Goal: Answer question/provide support: Share knowledge or assist other users

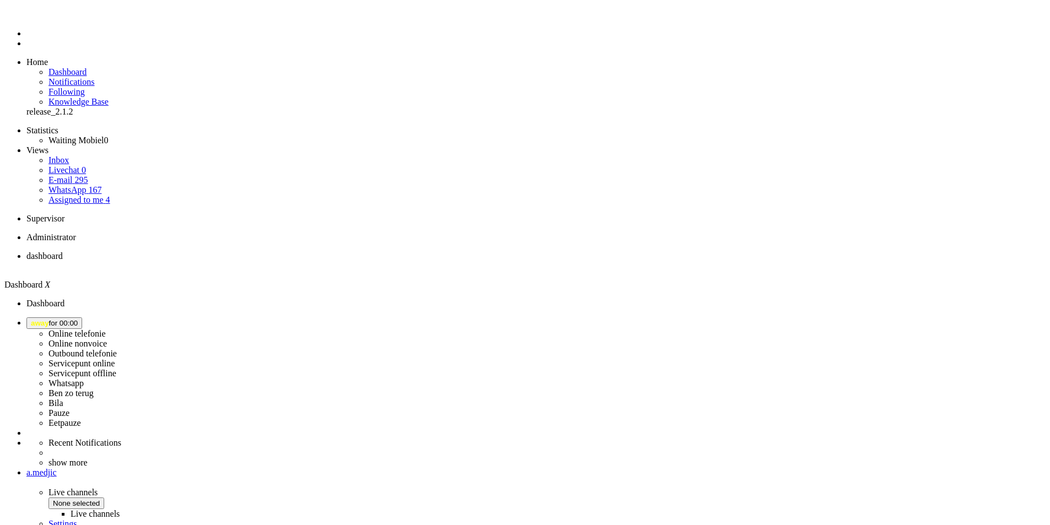
click at [78, 319] on span "away for 00:00" at bounding box center [54, 323] width 47 height 8
click at [84, 379] on label "Whatsapp" at bounding box center [65, 383] width 35 height 9
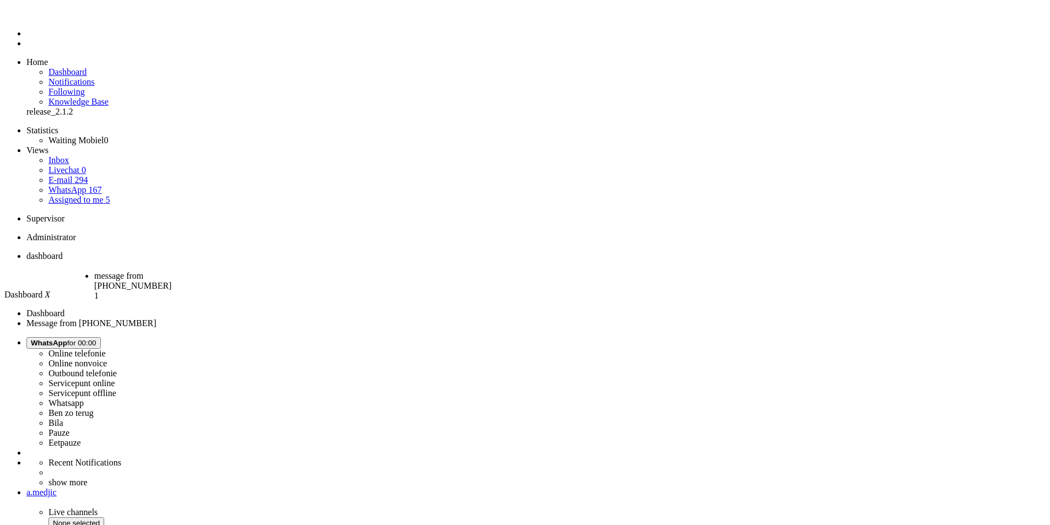
click at [171, 271] on span "message from [PHONE_NUMBER]" at bounding box center [132, 280] width 77 height 19
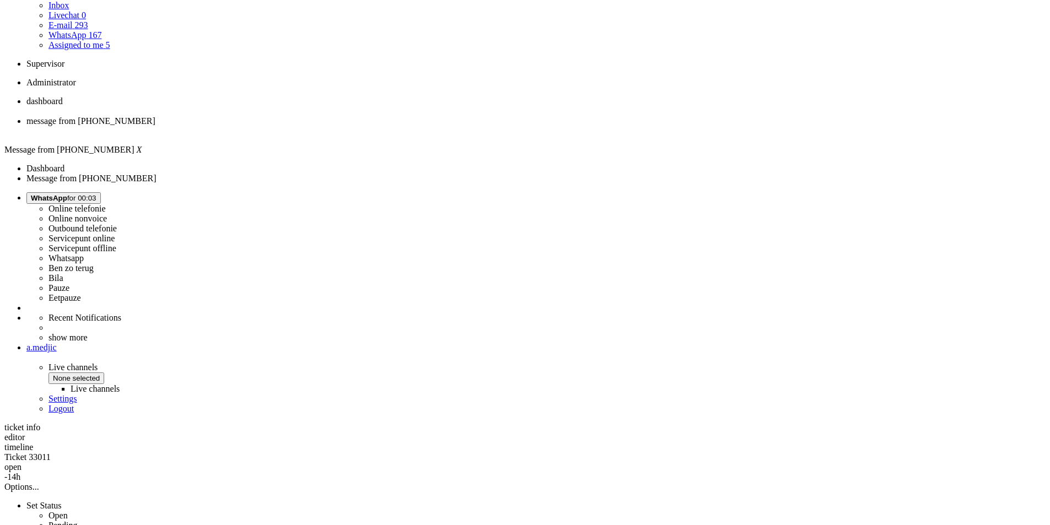
scroll to position [172, 0]
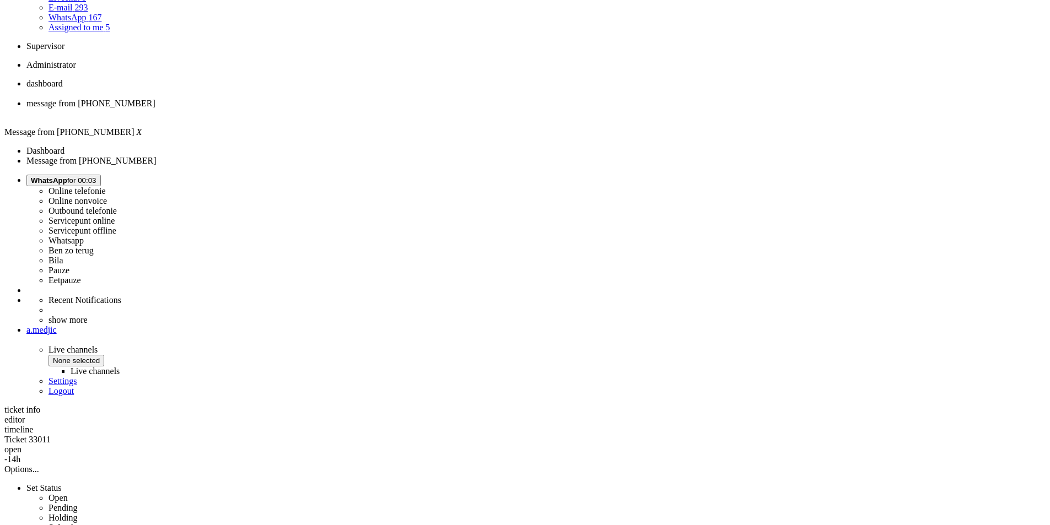
drag, startPoint x: 314, startPoint y: 327, endPoint x: 631, endPoint y: 333, distance: 316.9
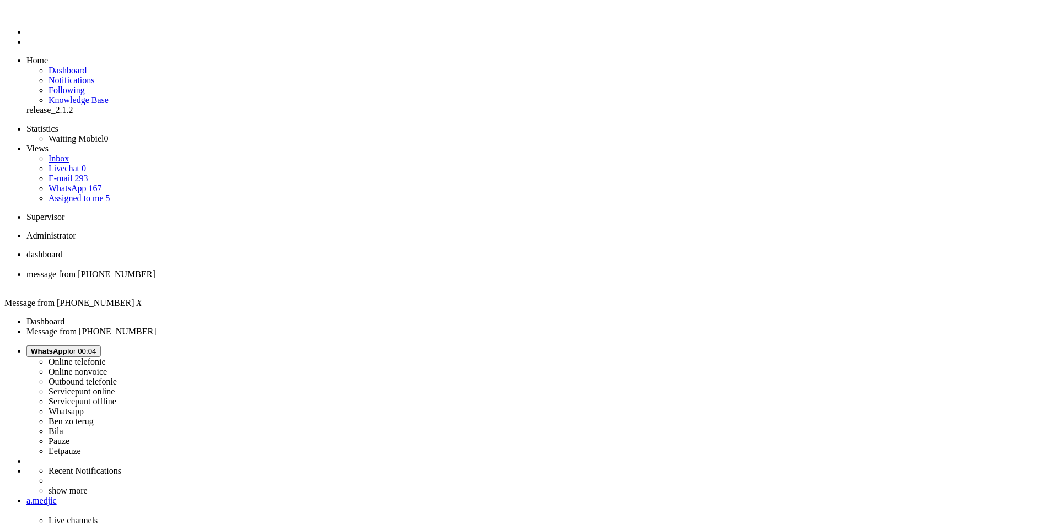
scroll to position [0, 0]
drag, startPoint x: 554, startPoint y: 241, endPoint x: 302, endPoint y: 217, distance: 253.0
copy div "Wat vervelend dat je nu zonder bellen en internet zit. Je nummerbehoud is bij o…"
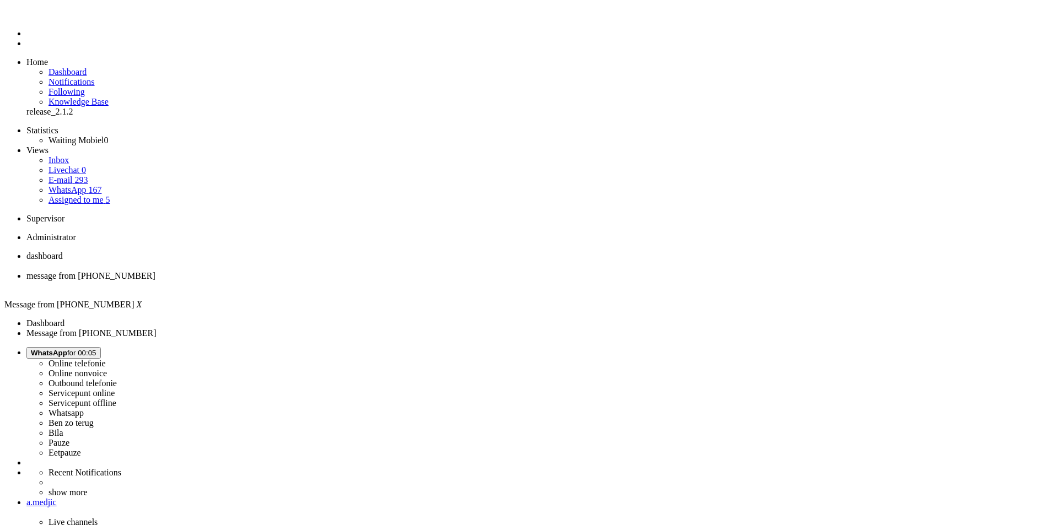
paste body "Rich Text Area. Press ALT-0 for help."
drag, startPoint x: 303, startPoint y: 326, endPoint x: 404, endPoint y: 332, distance: 101.6
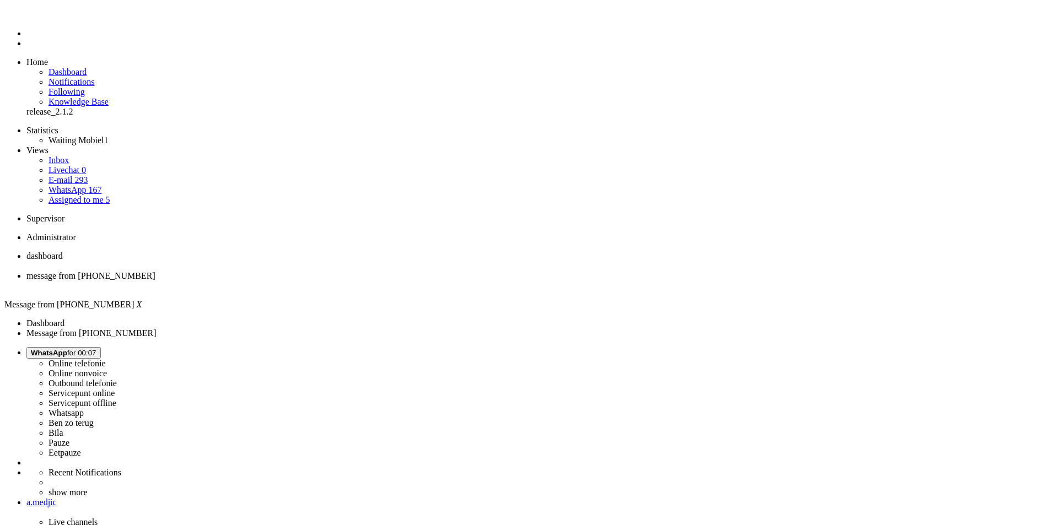
copy div "Je kunt Lebara bereiken via: - Telefoonnummer: 06-1900 1200"
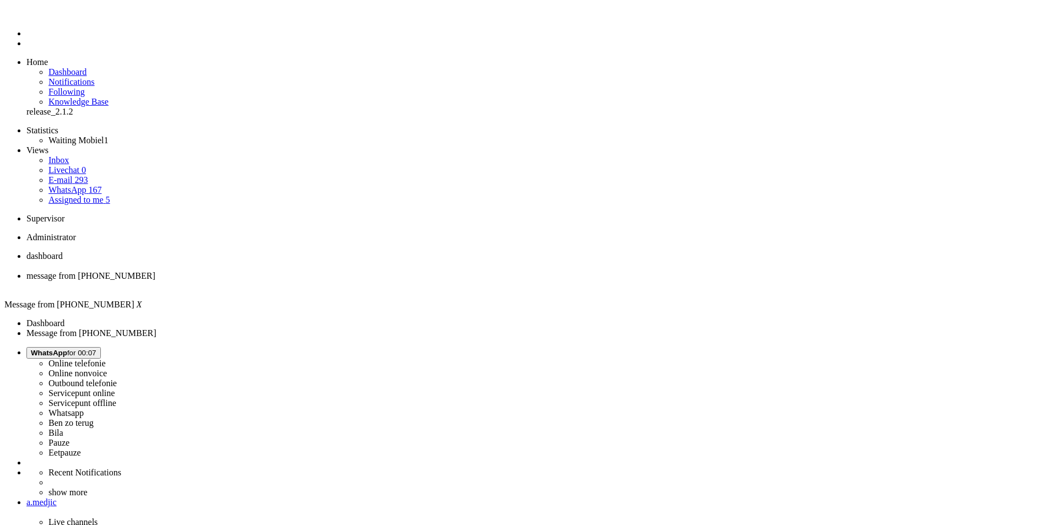
click at [317, 281] on div "Close tab" at bounding box center [535, 286] width 1019 height 10
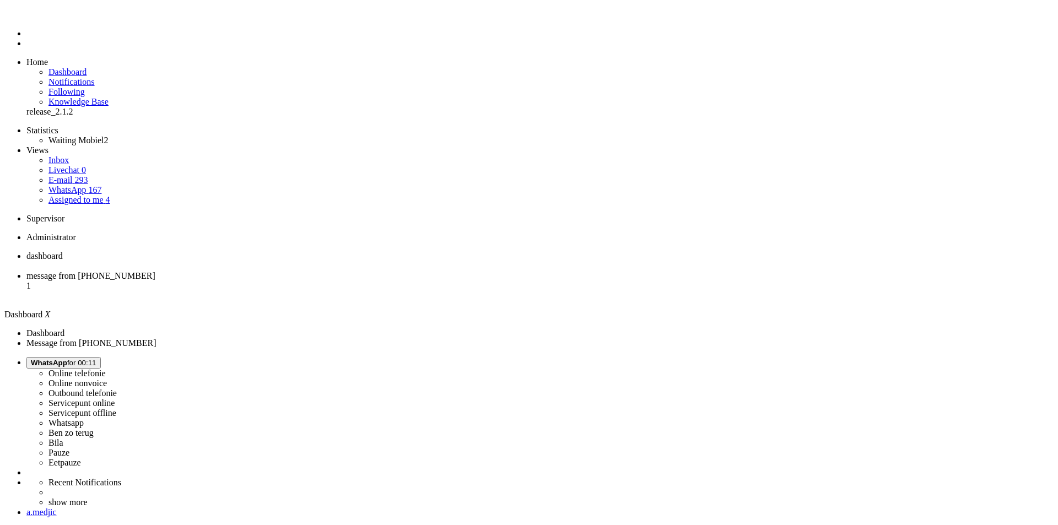
click at [155, 271] on span "message from +31657425386" at bounding box center [90, 275] width 129 height 9
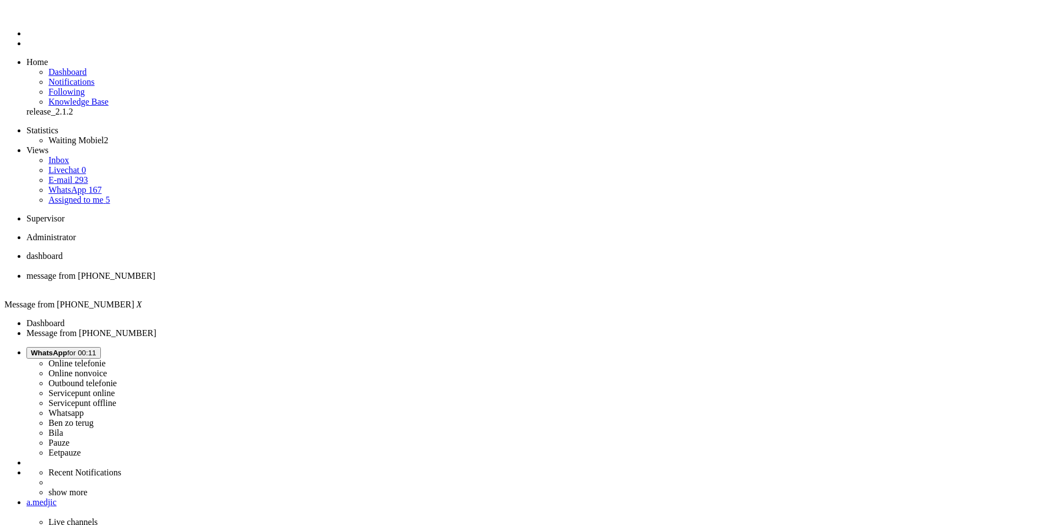
paste body "Rich Text Area. Press ALT-0 for help."
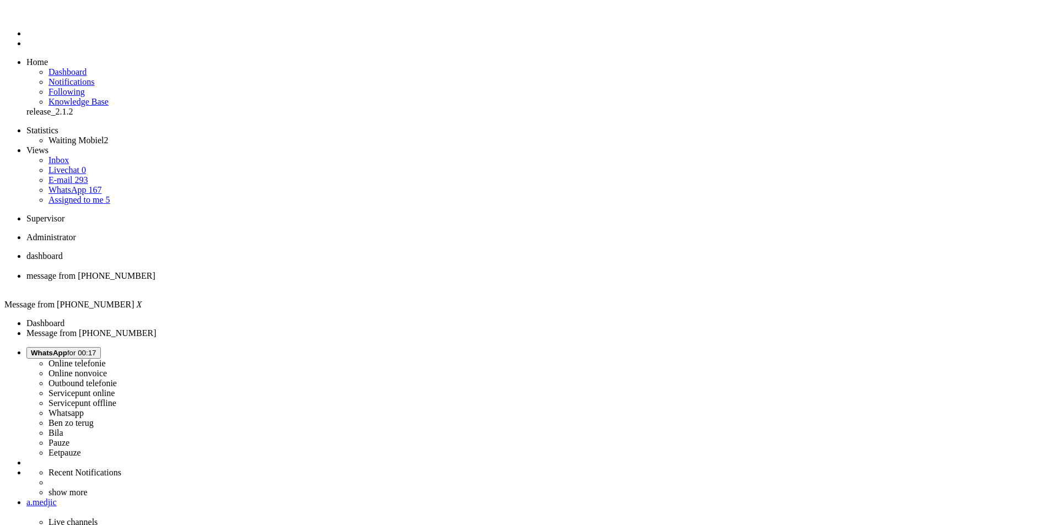
drag, startPoint x: 107, startPoint y: 1989, endPoint x: 86, endPoint y: 1991, distance: 21.1
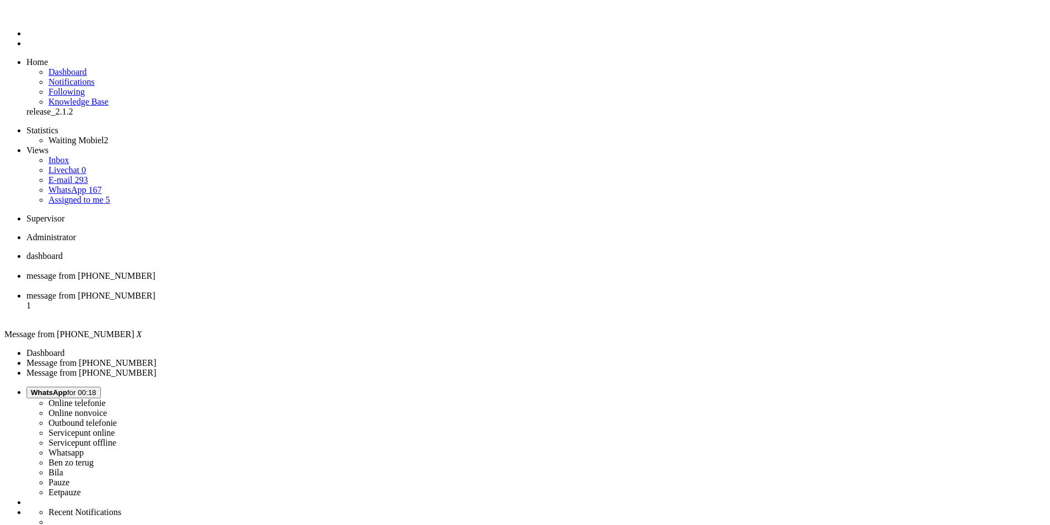
scroll to position [0, 0]
click at [319, 281] on div "Close tab" at bounding box center [535, 286] width 1019 height 10
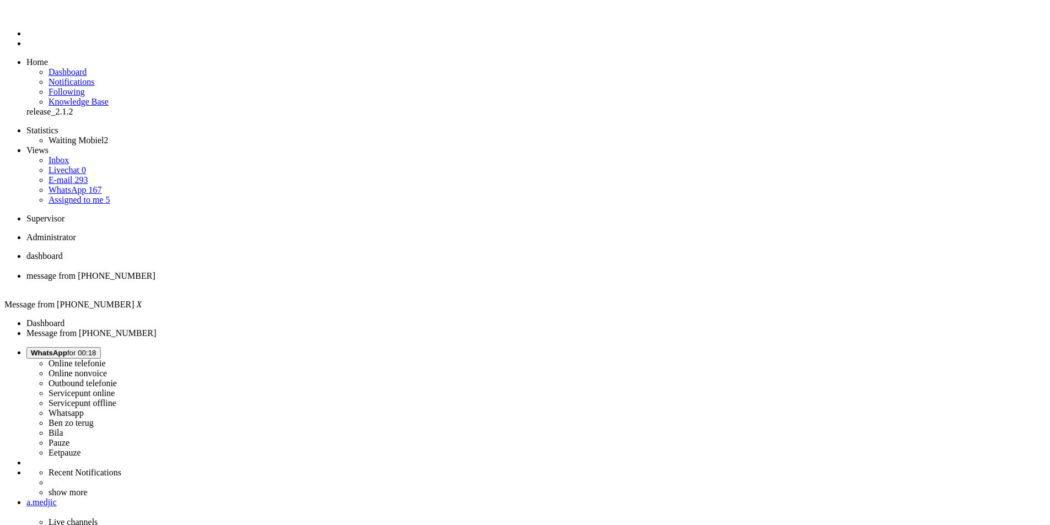
scroll to position [101, 0]
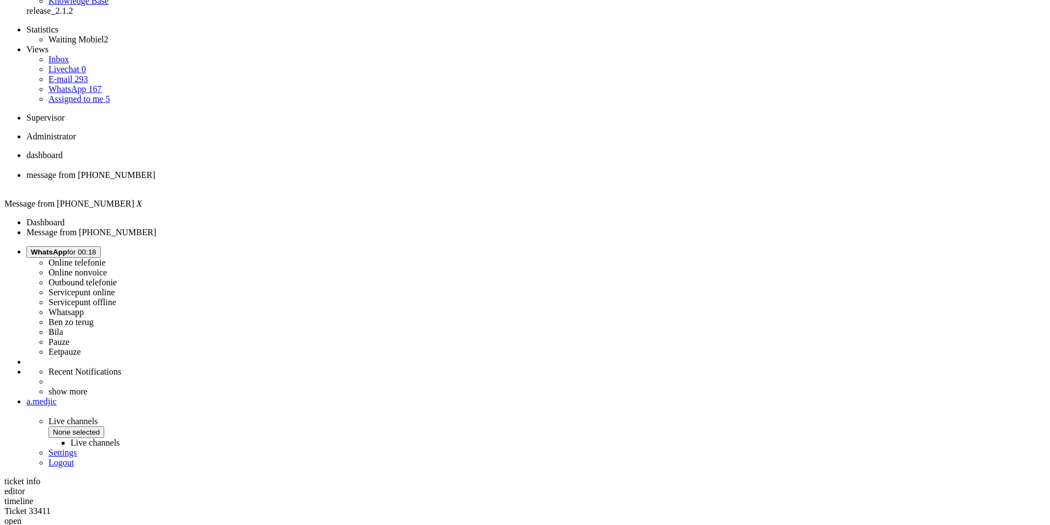
drag, startPoint x: 324, startPoint y: 506, endPoint x: 301, endPoint y: 506, distance: 23.1
copy div "2724vs"
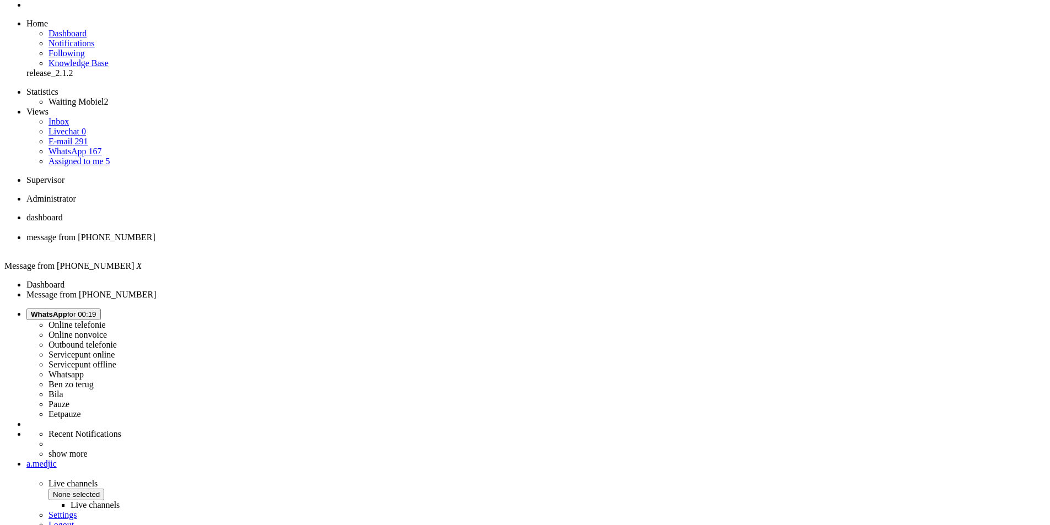
scroll to position [0, 0]
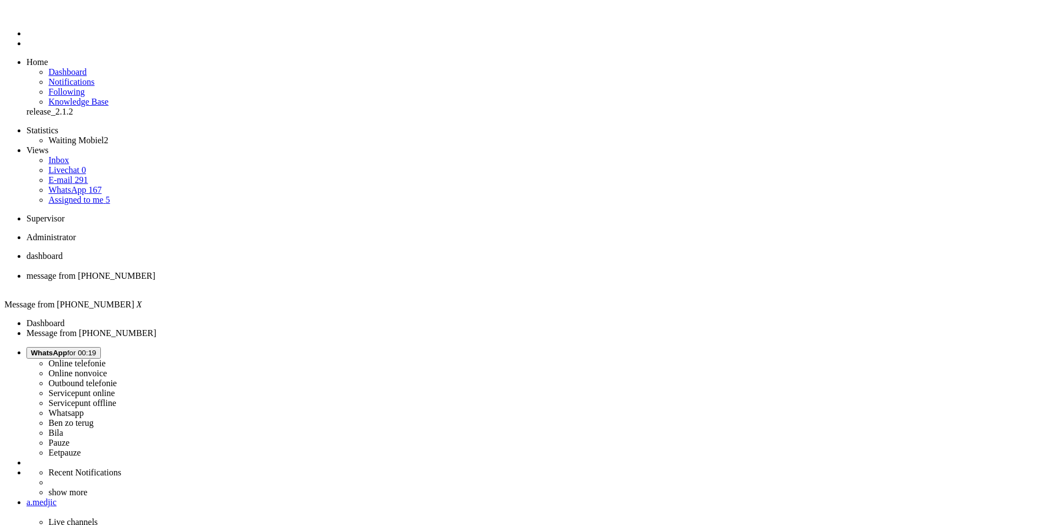
click at [320, 281] on div "Close tab" at bounding box center [535, 286] width 1019 height 10
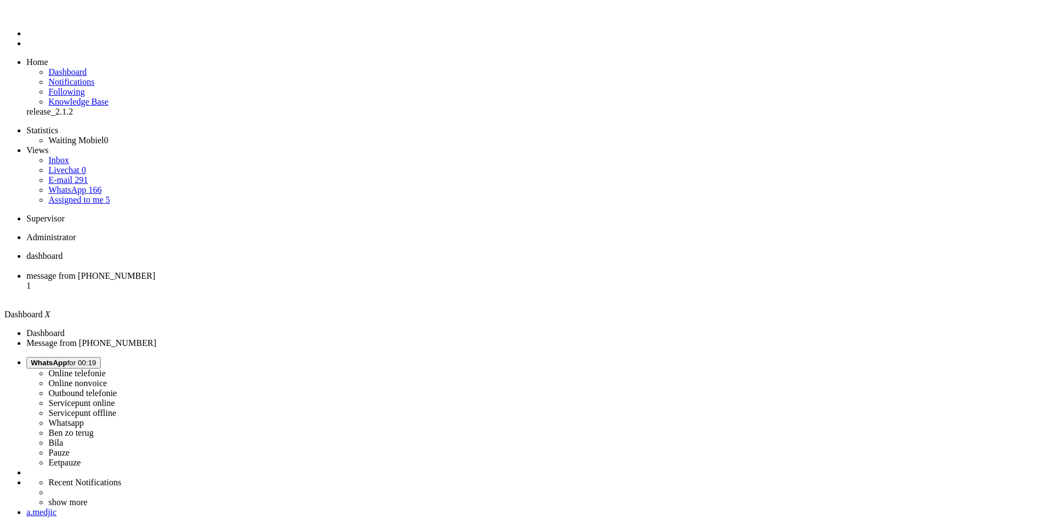
click at [292, 271] on li "message from +31615210968 1" at bounding box center [535, 286] width 1019 height 30
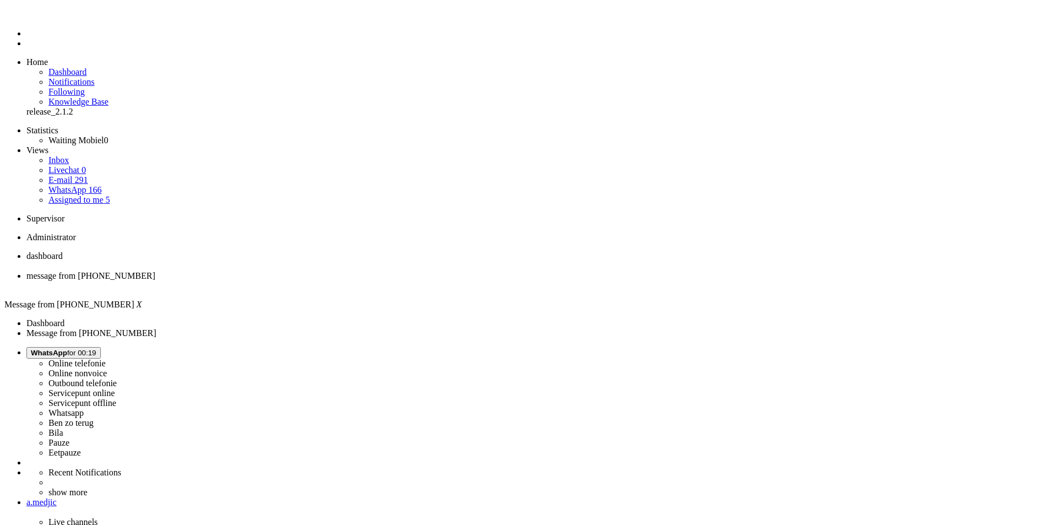
copy div "4675500"
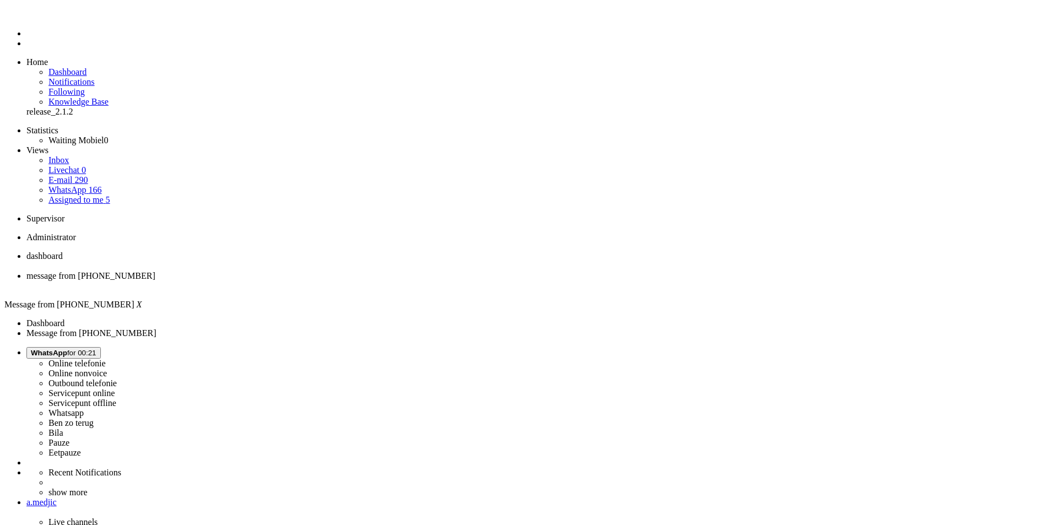
click at [321, 281] on div "Close tab" at bounding box center [535, 286] width 1019 height 10
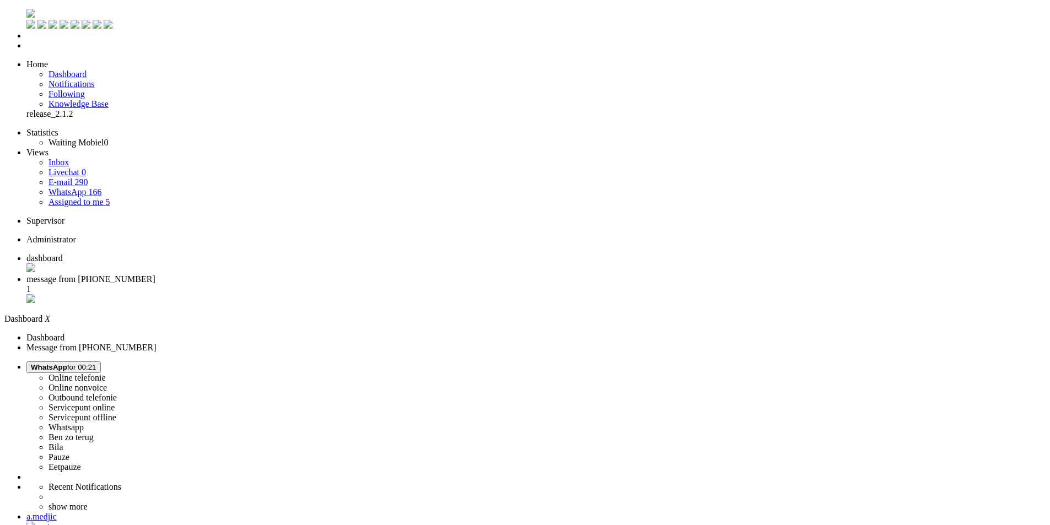
click at [287, 274] on li "message from +31614589058 1" at bounding box center [535, 289] width 1019 height 31
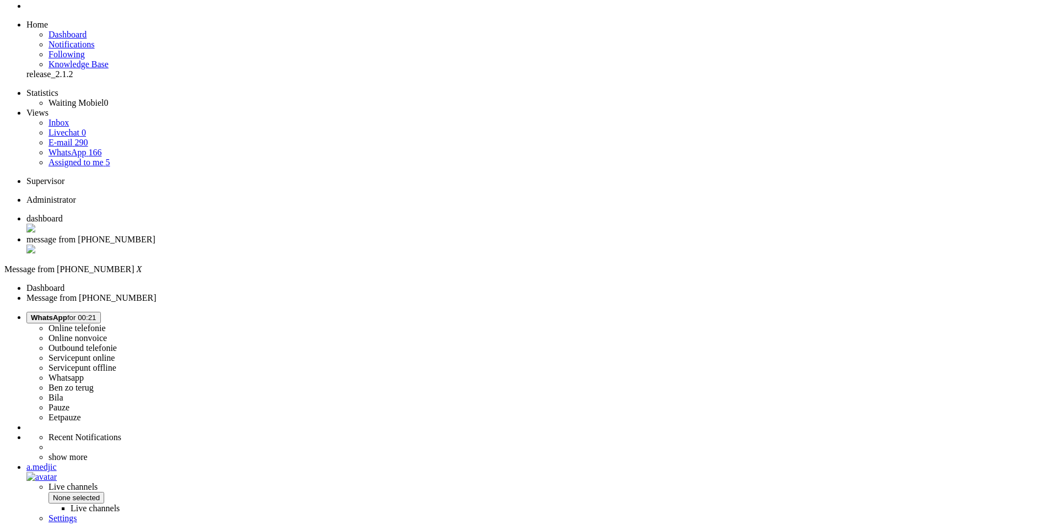
scroll to position [145, 0]
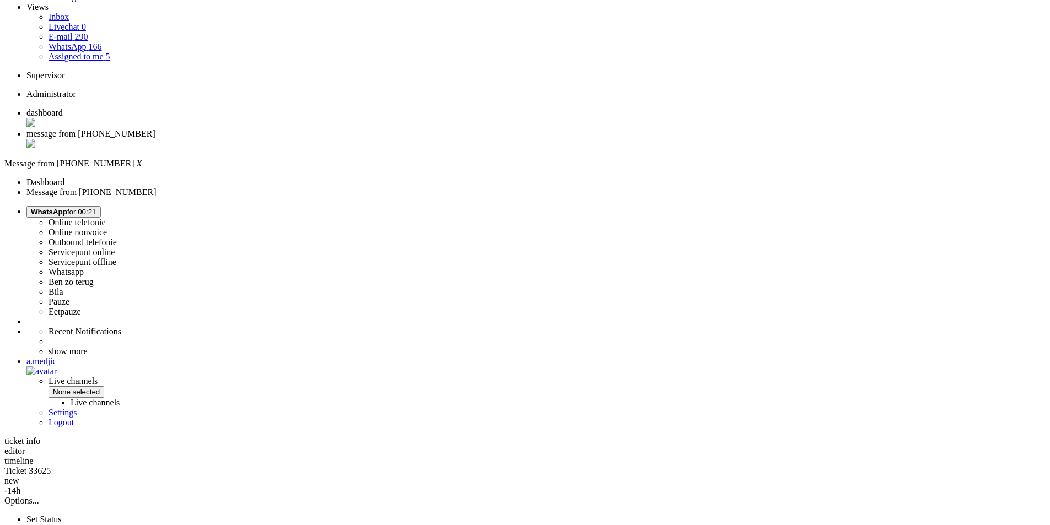
copy div "4706447"
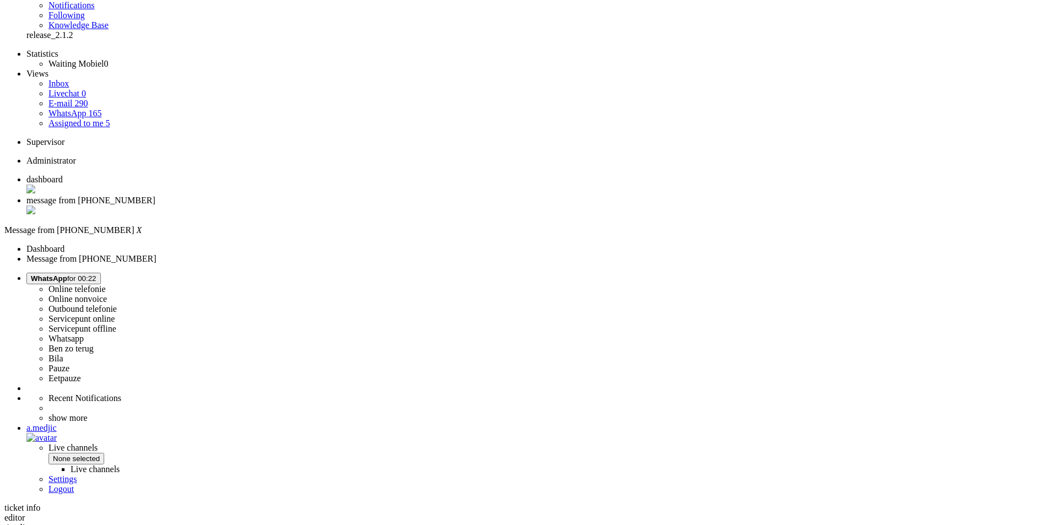
scroll to position [0, 0]
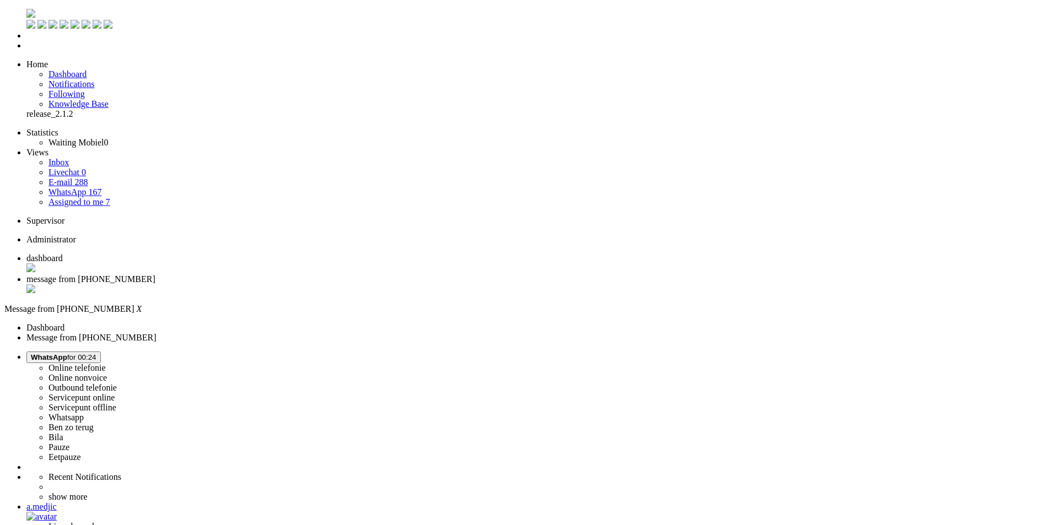
click at [320, 284] on div "Close tab" at bounding box center [535, 289] width 1019 height 11
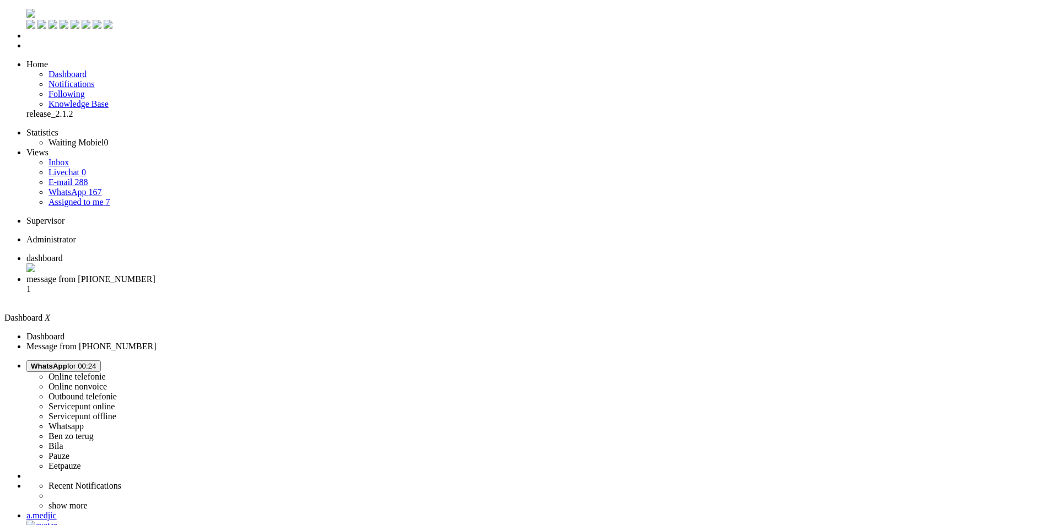
click at [155, 274] on span "message from [PHONE_NUMBER]" at bounding box center [90, 278] width 129 height 9
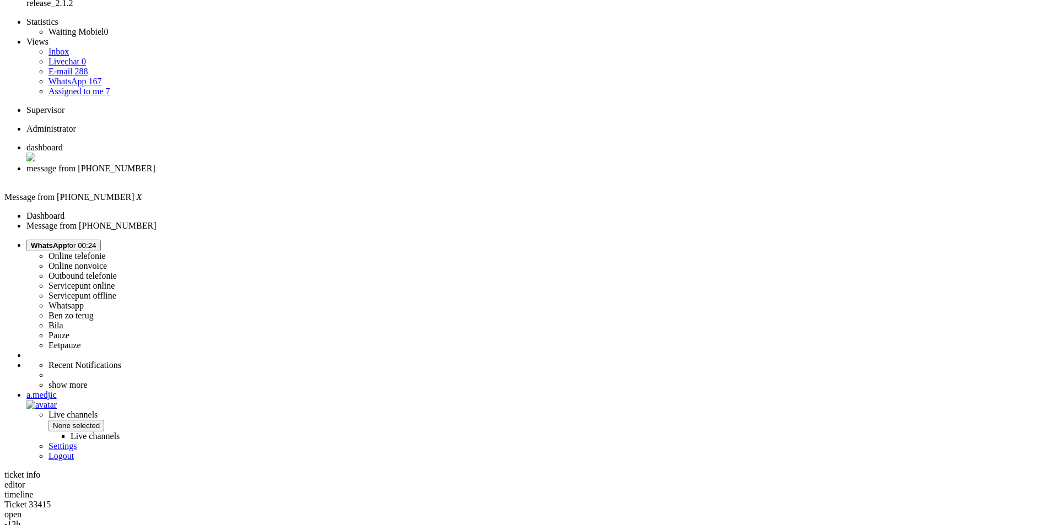
scroll to position [165, 0]
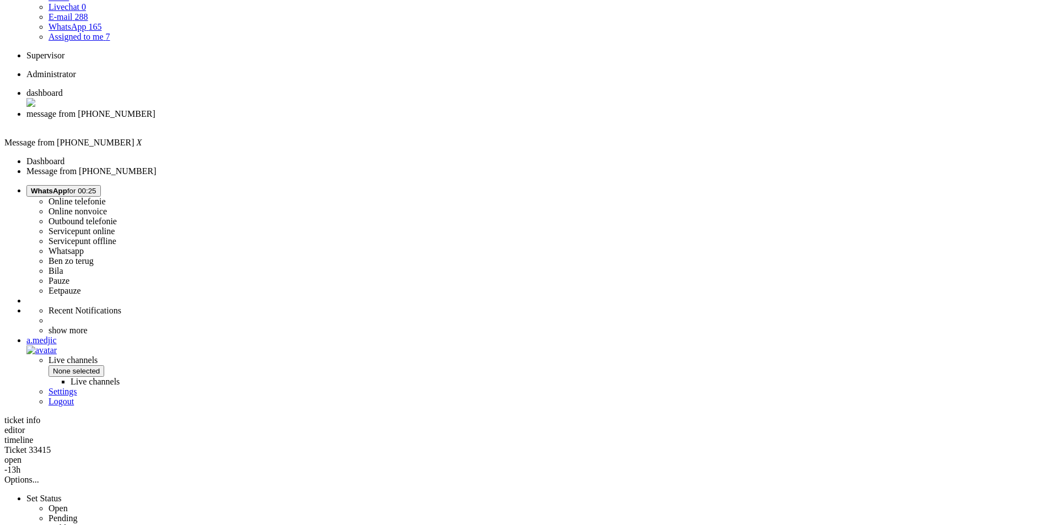
drag, startPoint x: 357, startPoint y: 428, endPoint x: 500, endPoint y: 431, distance: 142.7
drag, startPoint x: 525, startPoint y: 382, endPoint x: 555, endPoint y: 382, distance: 30.3
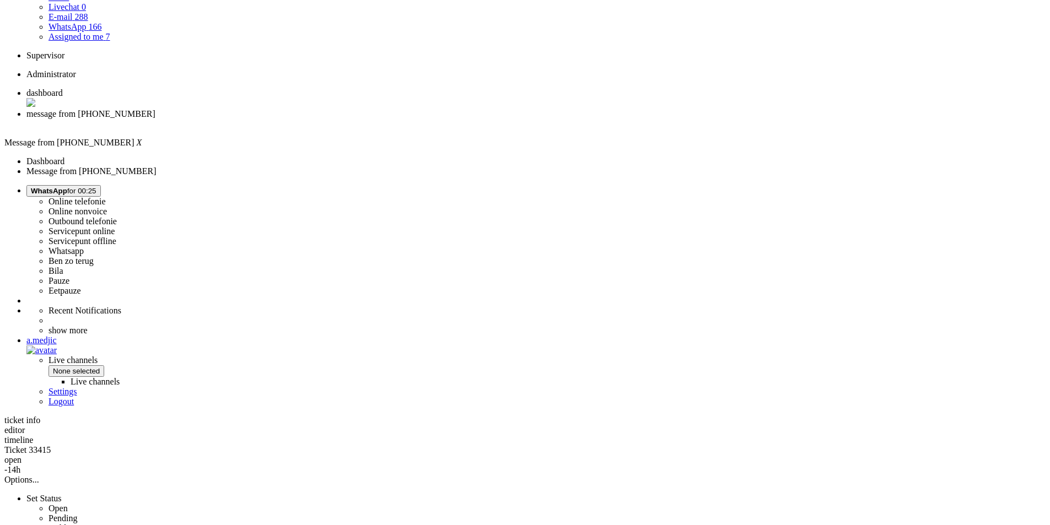
drag, startPoint x: 403, startPoint y: 386, endPoint x: 593, endPoint y: 389, distance: 190.1
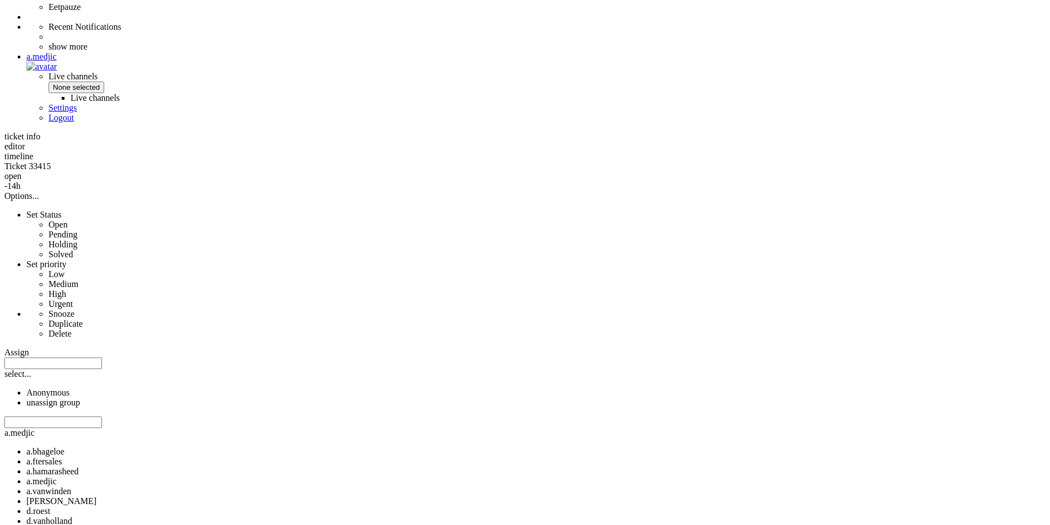
scroll to position [463, 0]
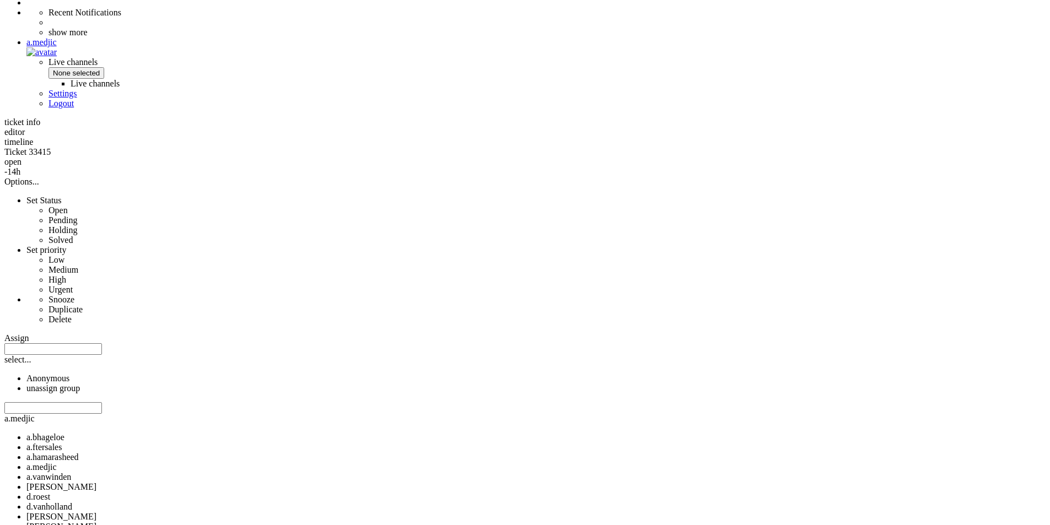
copy div "4687892"
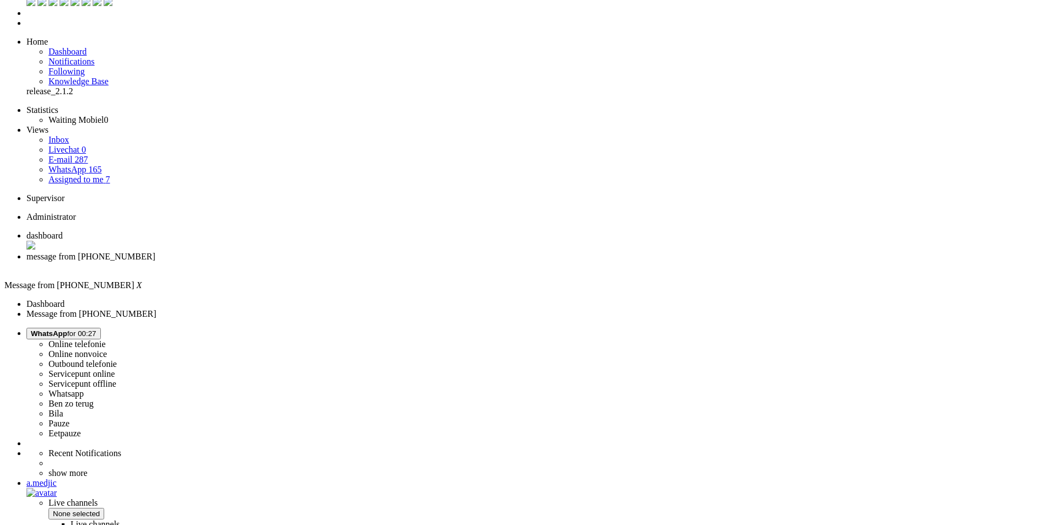
scroll to position [0, 0]
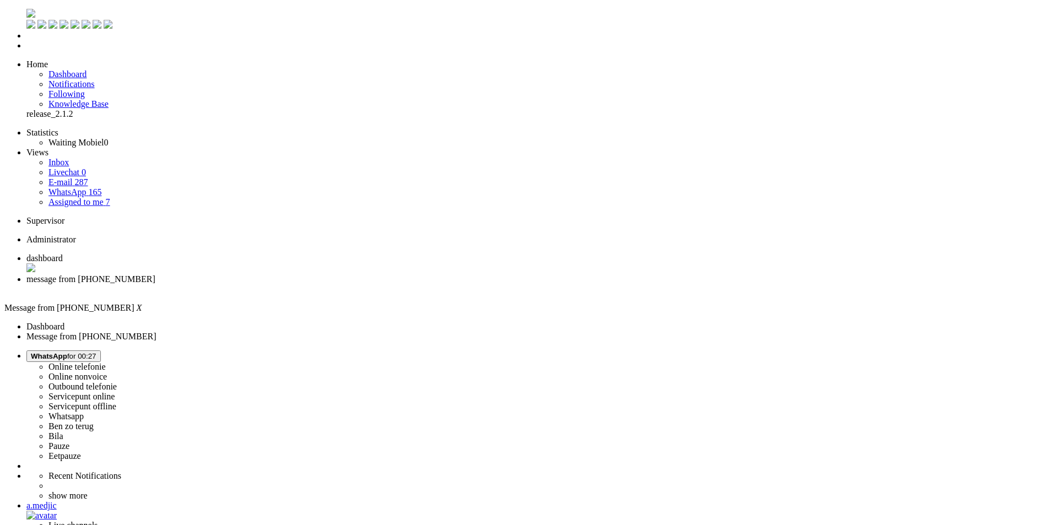
click at [318, 284] on div "Close tab" at bounding box center [535, 289] width 1019 height 10
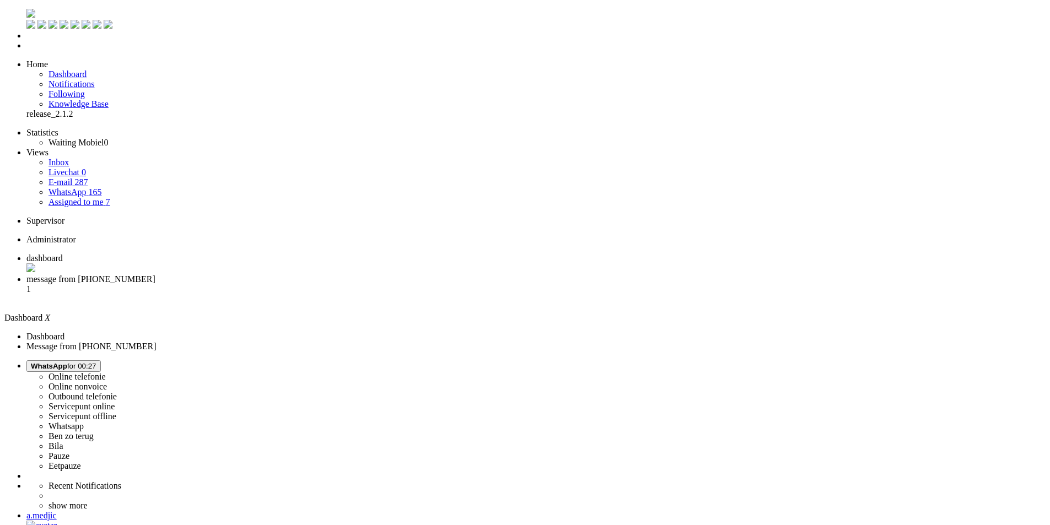
click at [258, 274] on li "message from +31621657084 1" at bounding box center [535, 289] width 1019 height 30
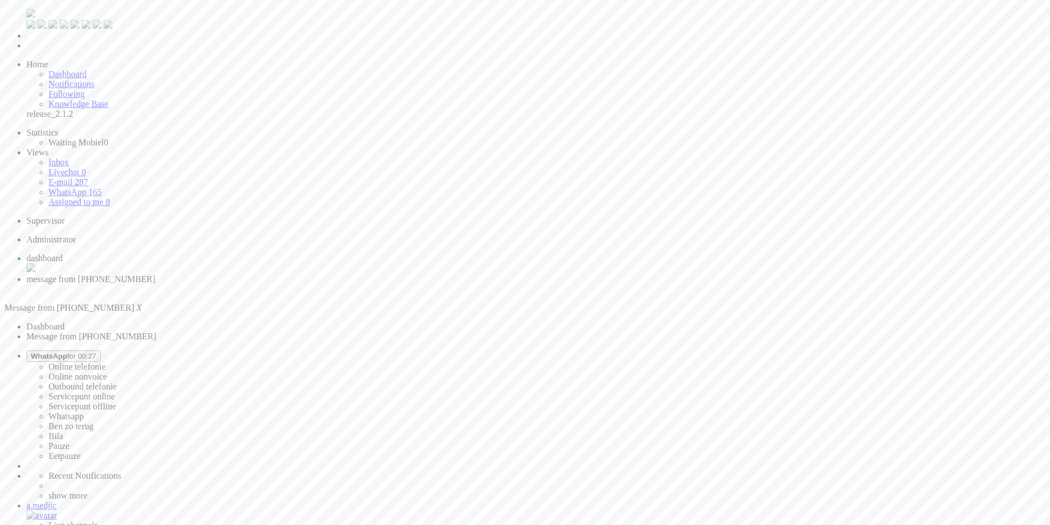
drag, startPoint x: 66, startPoint y: 1993, endPoint x: -7, endPoint y: 1993, distance: 72.7
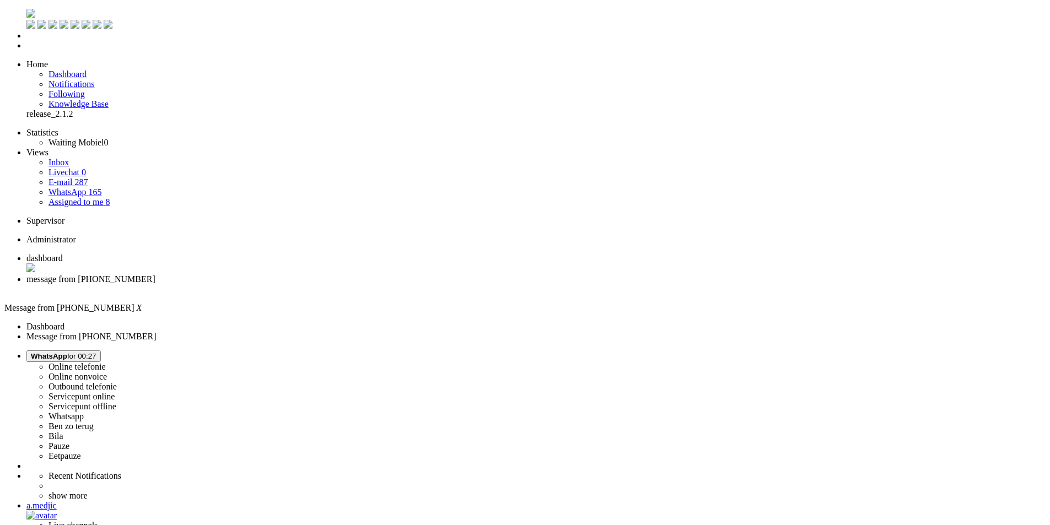
click at [318, 284] on div "Close tab" at bounding box center [535, 289] width 1019 height 10
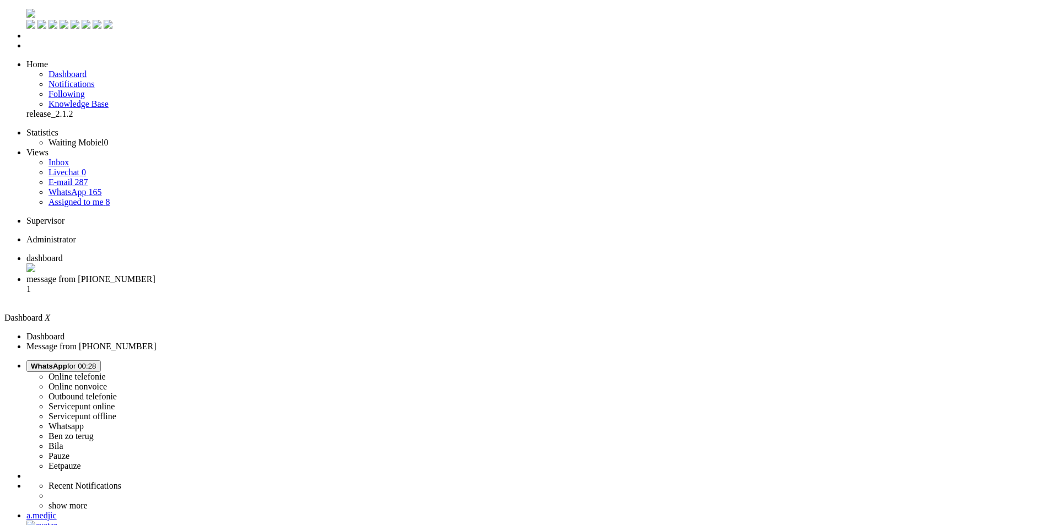
click at [155, 274] on span "message from +31610455827" at bounding box center [90, 278] width 129 height 9
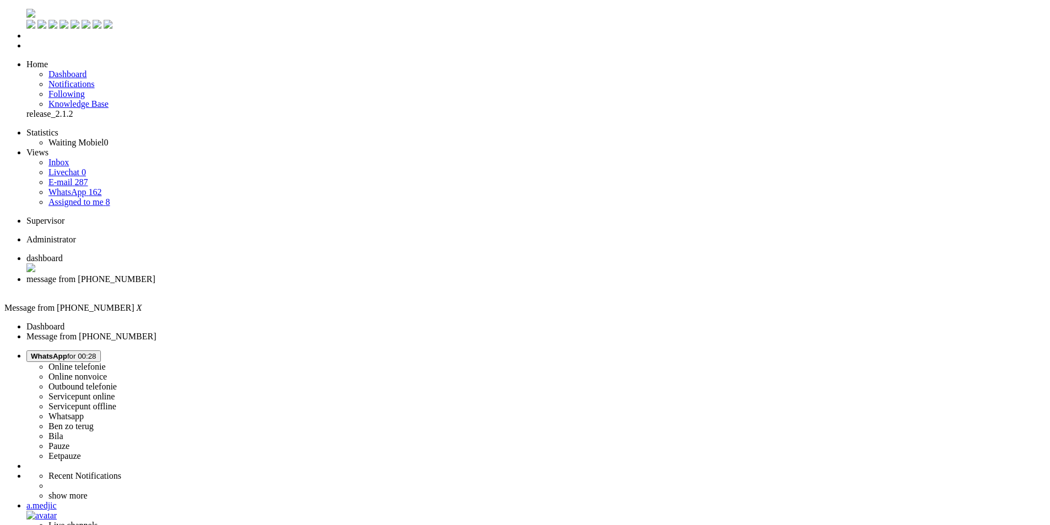
type input "annu"
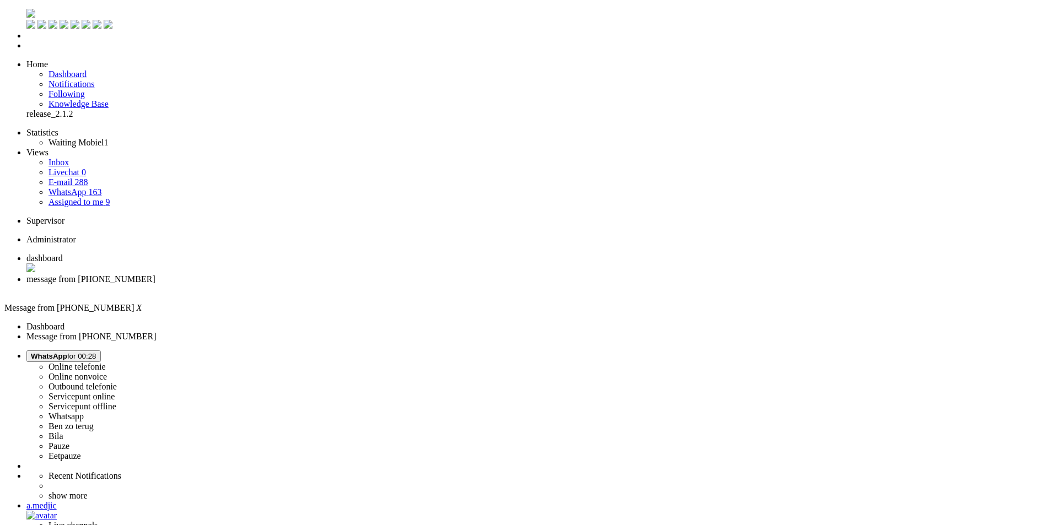
drag, startPoint x: 317, startPoint y: 1999, endPoint x: 610, endPoint y: 2024, distance: 293.7
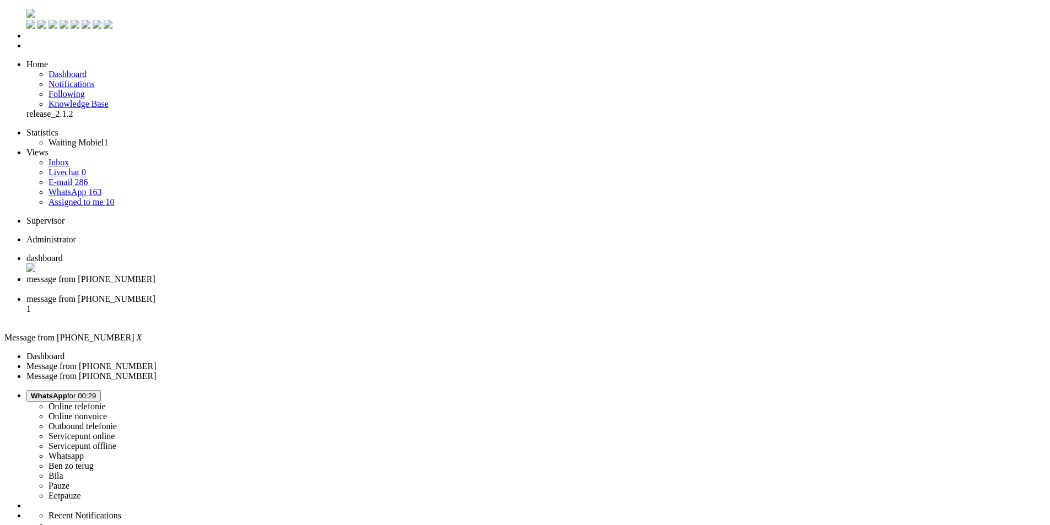
click at [317, 284] on div "Close tab" at bounding box center [535, 289] width 1019 height 10
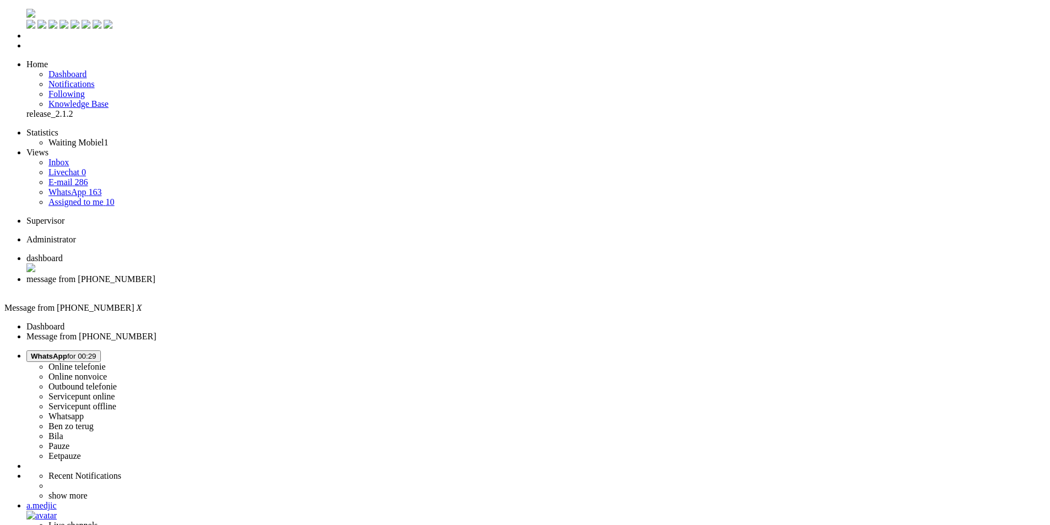
click at [102, 197] on link "Assigned to me 10" at bounding box center [81, 201] width 66 height 9
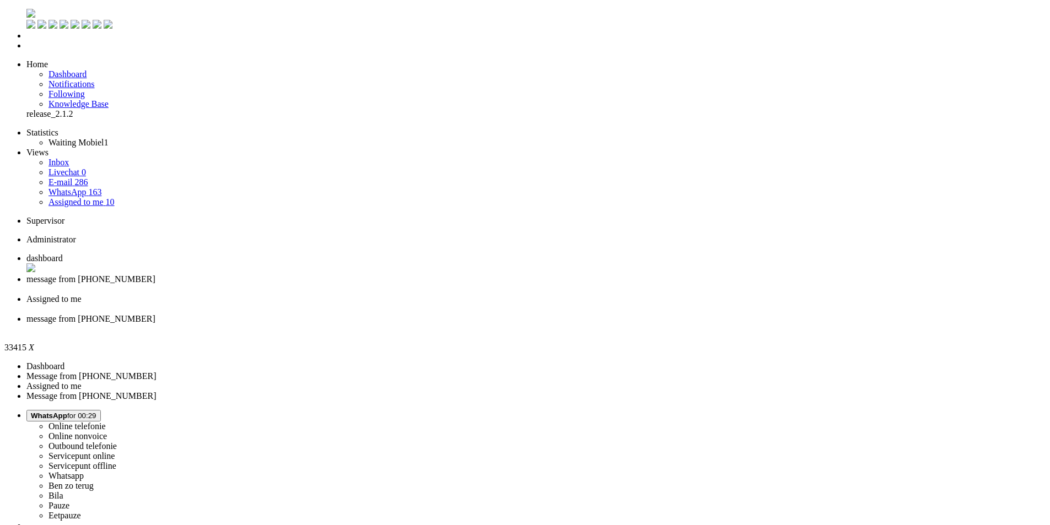
click at [506, 324] on div "Close tab" at bounding box center [535, 329] width 1019 height 10
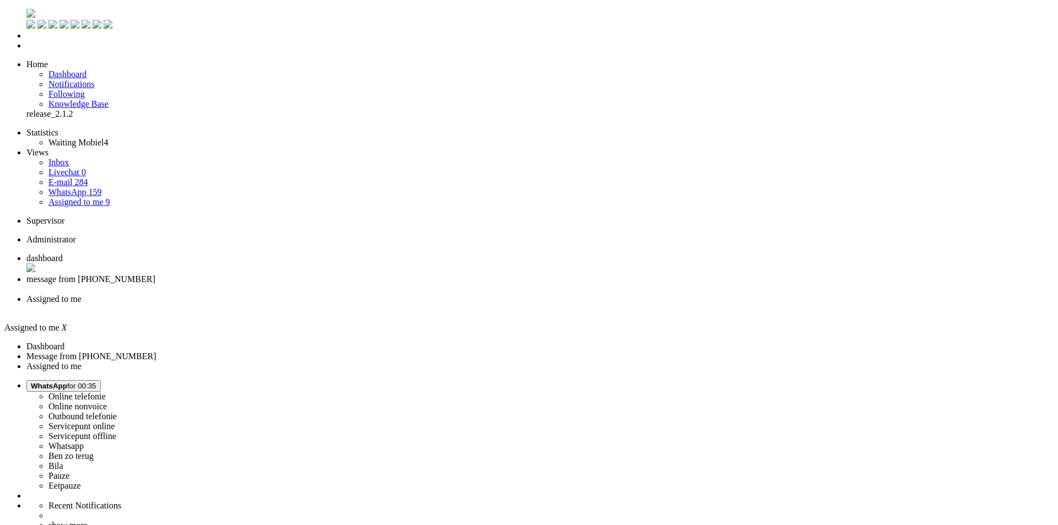
click at [411, 304] on div "Close tab" at bounding box center [539, 309] width 1027 height 10
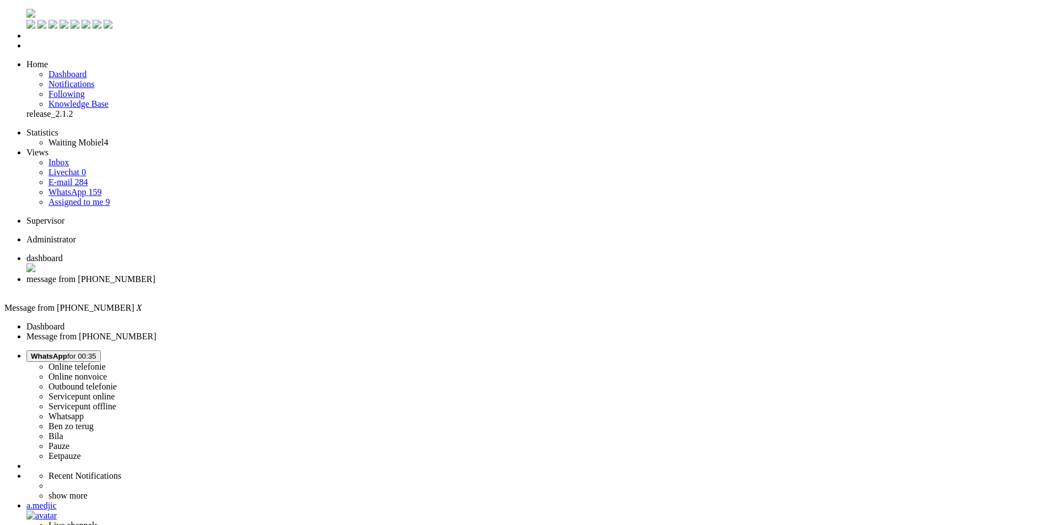
click at [82, 187] on link "WhatsApp 159" at bounding box center [74, 191] width 53 height 9
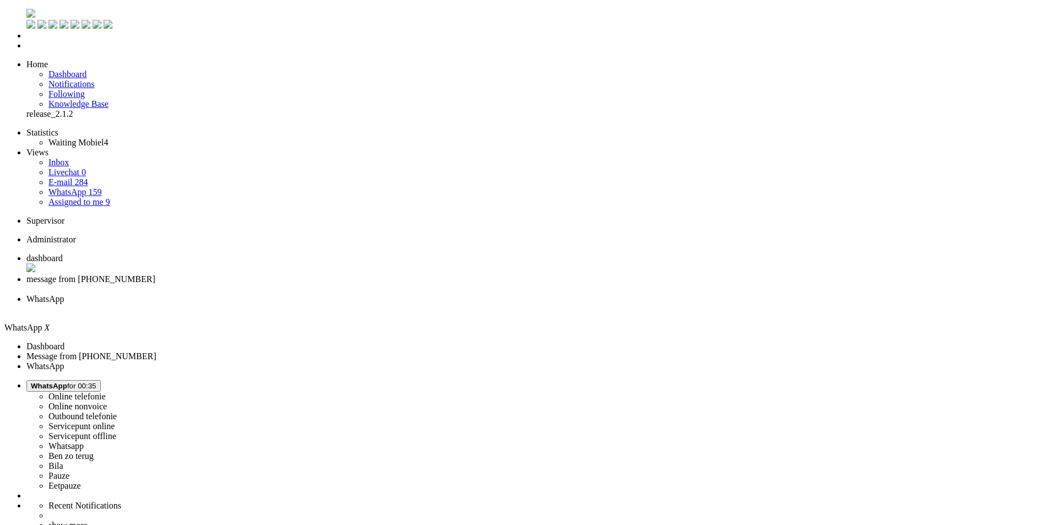
click at [87, 177] on link "E-mail 284" at bounding box center [68, 181] width 40 height 9
click at [91, 197] on link "Assigned to me 9" at bounding box center [79, 201] width 62 height 9
click at [412, 304] on div "Close tab" at bounding box center [539, 309] width 1027 height 10
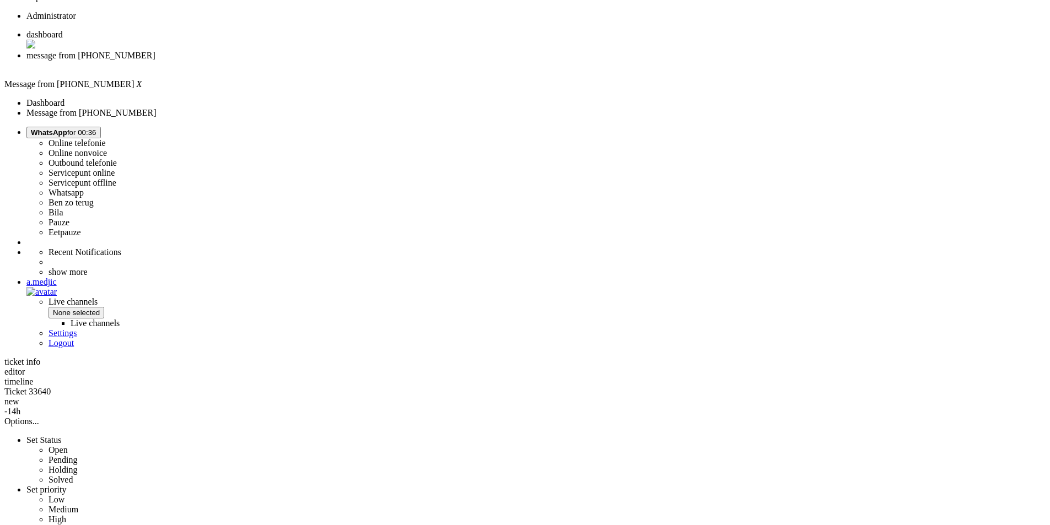
scroll to position [226, 0]
copy div "4690573"
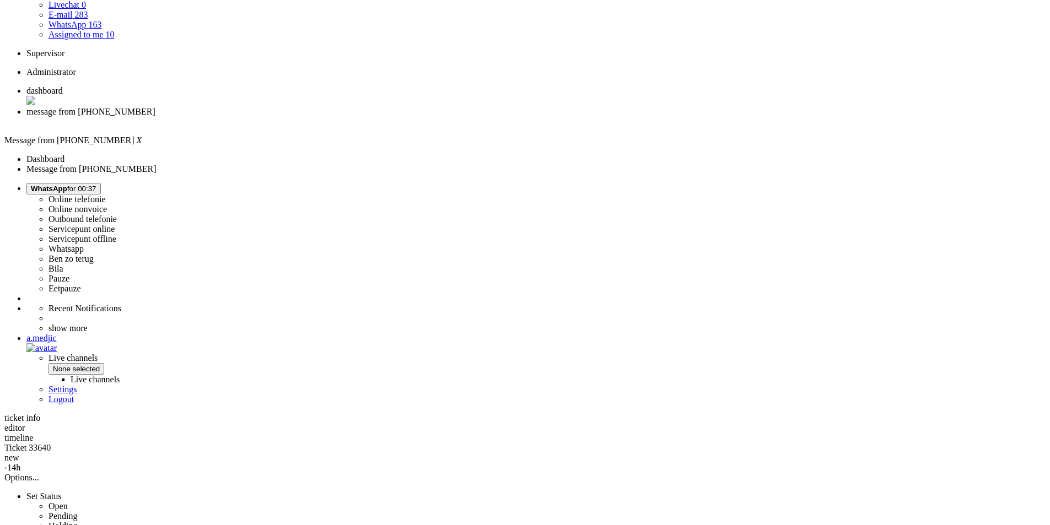
scroll to position [61, 0]
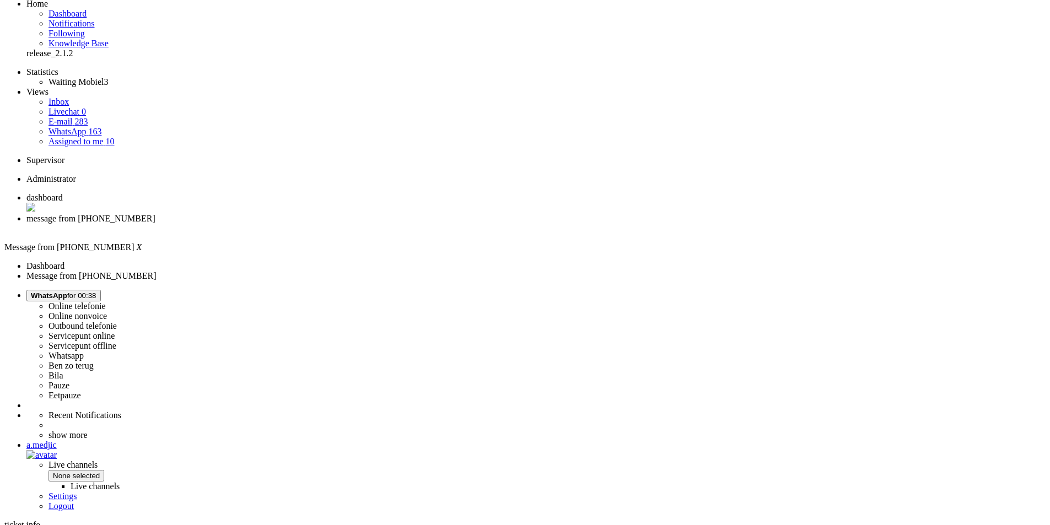
drag, startPoint x: 779, startPoint y: 201, endPoint x: 300, endPoint y: 175, distance: 479.6
copy div "Beide producten in je bestelling zijn momenteel niet op voorraad. Helaas hebben…"
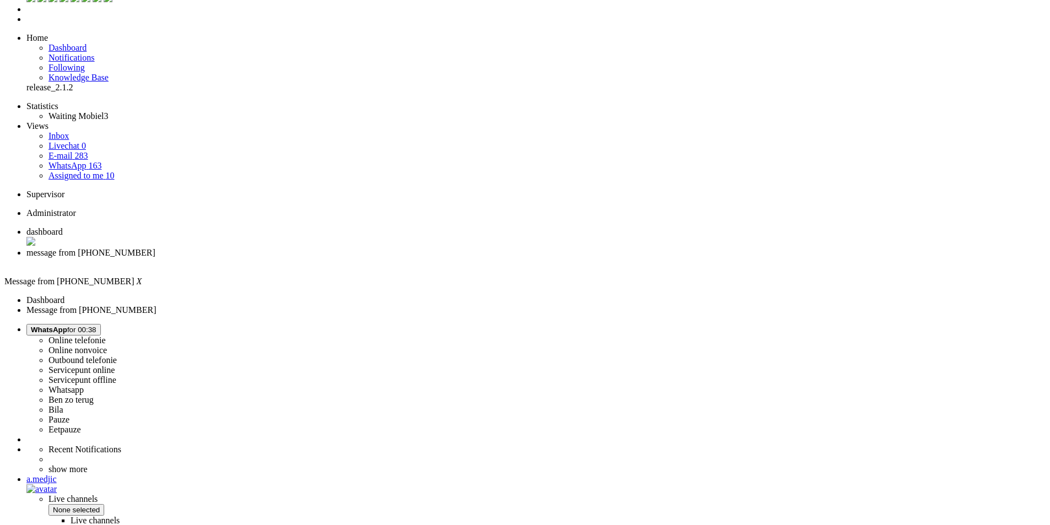
scroll to position [0, 0]
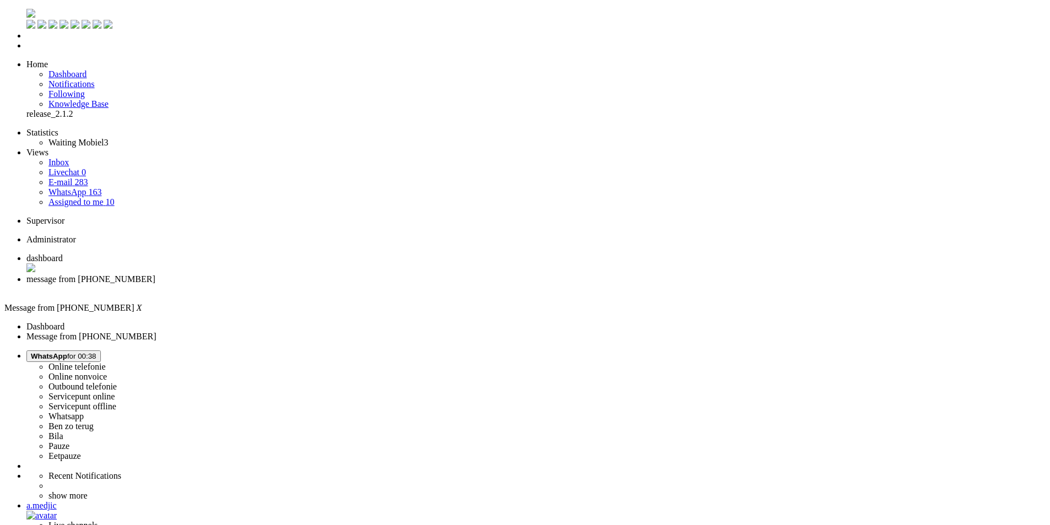
drag, startPoint x: 469, startPoint y: 2000, endPoint x: 418, endPoint y: 1997, distance: 51.3
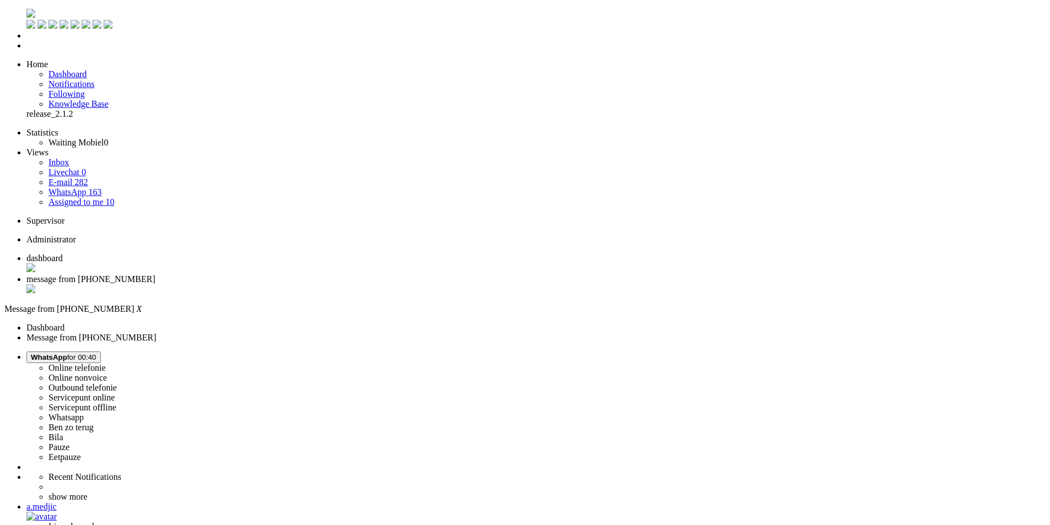
drag, startPoint x: 506, startPoint y: 2000, endPoint x: 495, endPoint y: 2000, distance: 10.5
drag, startPoint x: 509, startPoint y: 2001, endPoint x: 516, endPoint y: 1998, distance: 8.6
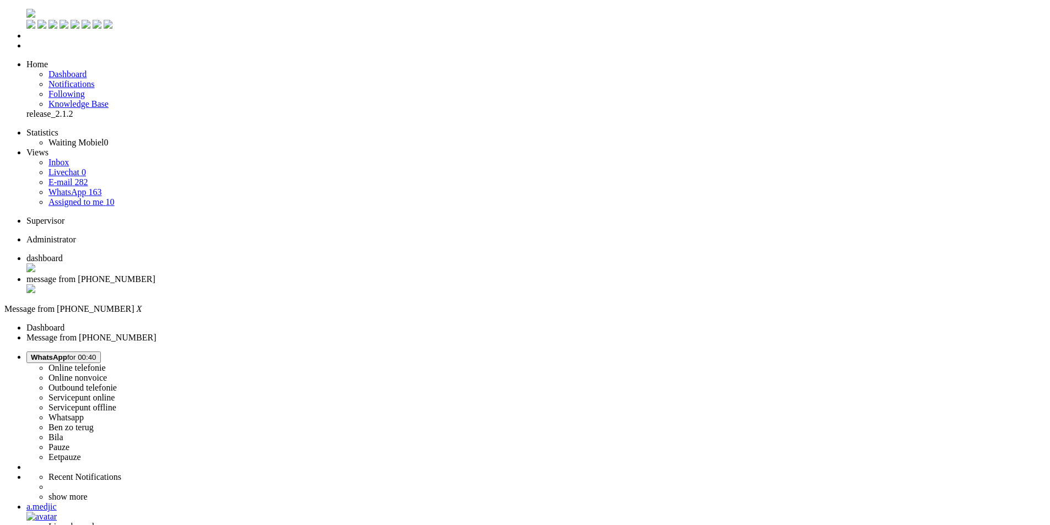
click at [315, 284] on div "Close tab" at bounding box center [535, 289] width 1019 height 11
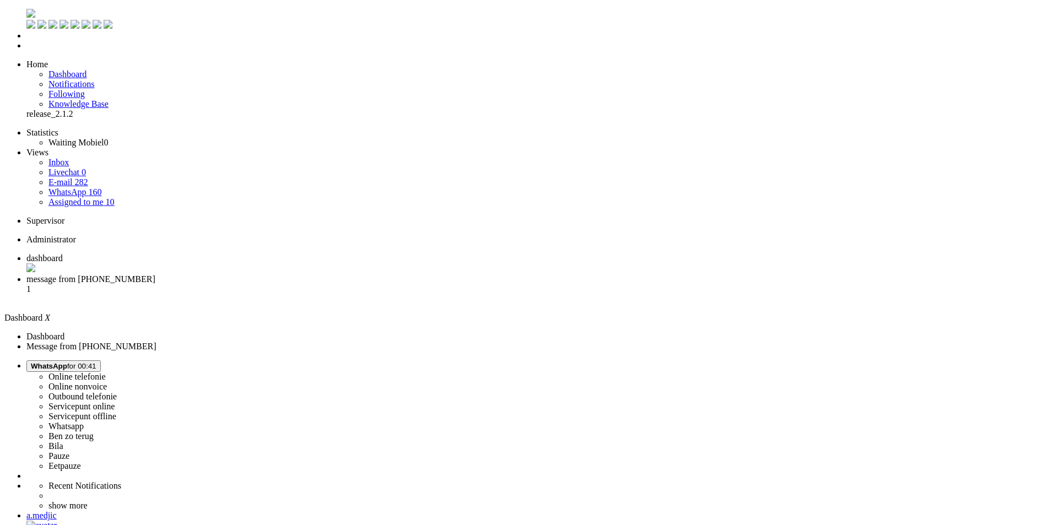
click at [155, 274] on span "message from +31641505442" at bounding box center [90, 278] width 129 height 9
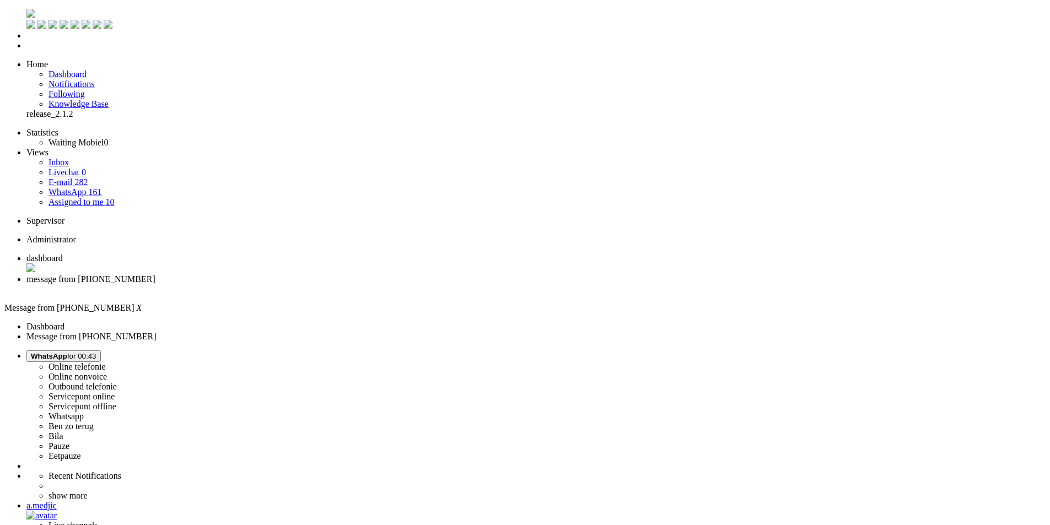
drag, startPoint x: 138, startPoint y: 1993, endPoint x: 85, endPoint y: 1995, distance: 52.4
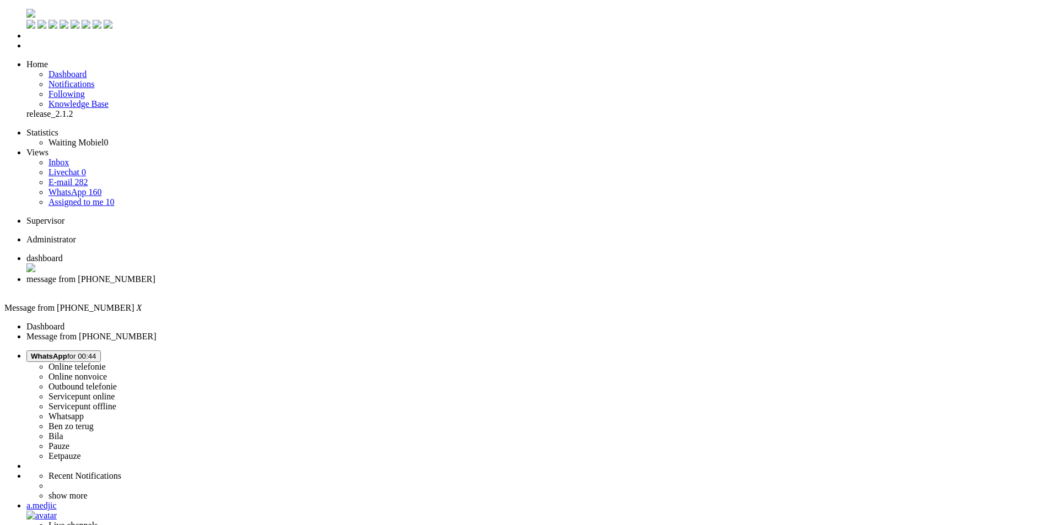
click at [319, 284] on div "Close tab" at bounding box center [535, 289] width 1019 height 10
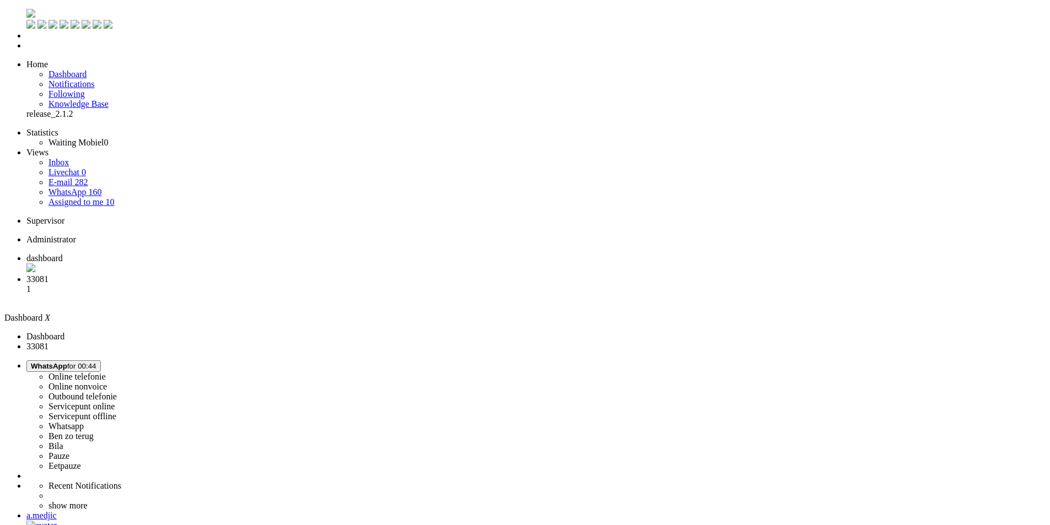
click at [48, 274] on span "33081" at bounding box center [37, 278] width 22 height 9
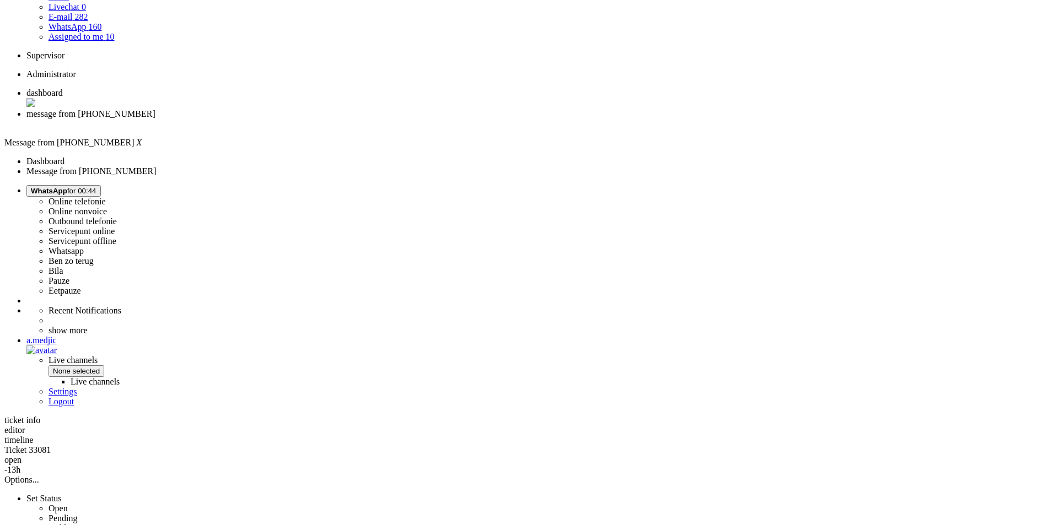
scroll to position [110, 0]
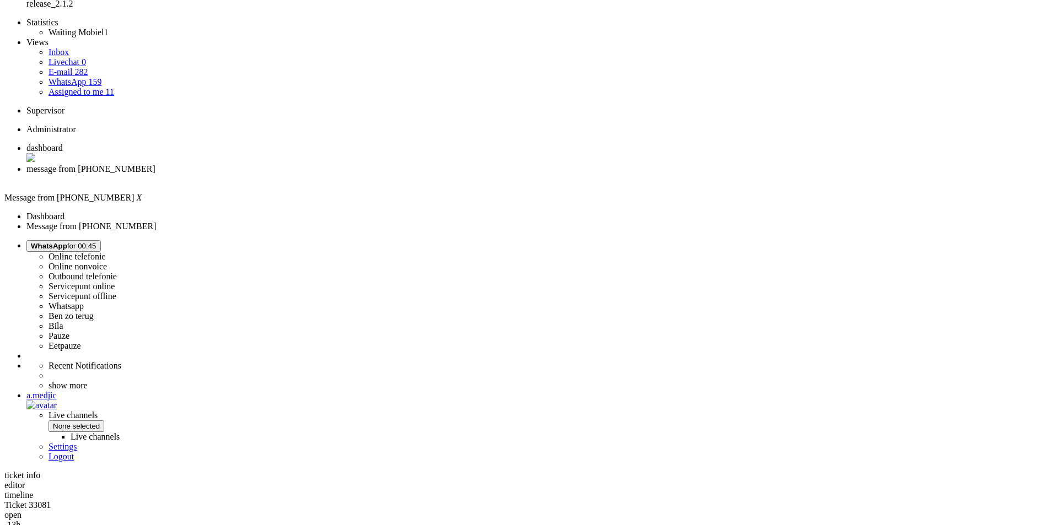
drag, startPoint x: 300, startPoint y: 106, endPoint x: 482, endPoint y: 143, distance: 185.6
copy div "Omdat de QR-code al één keer is gescand maar de eSIM niet succesvol is geactive…"
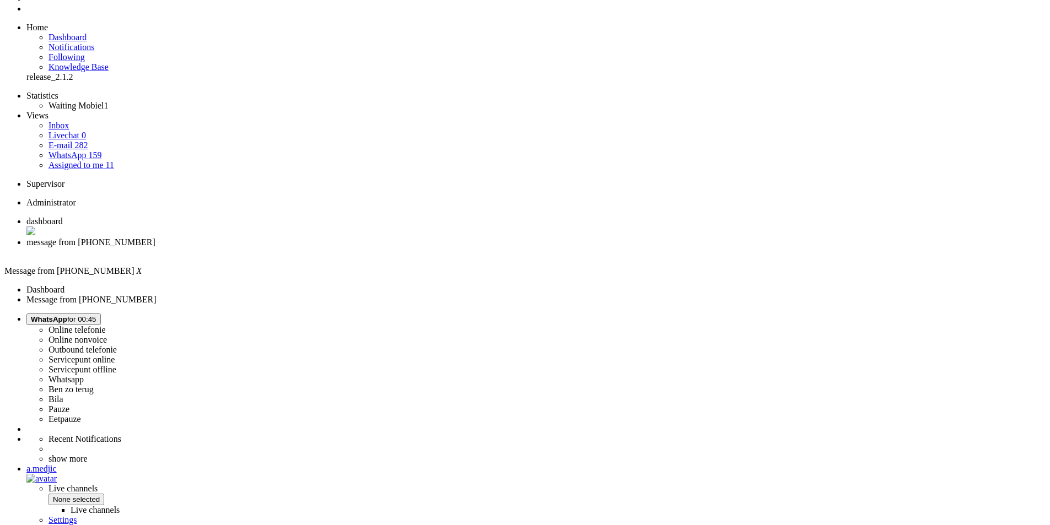
scroll to position [0, 0]
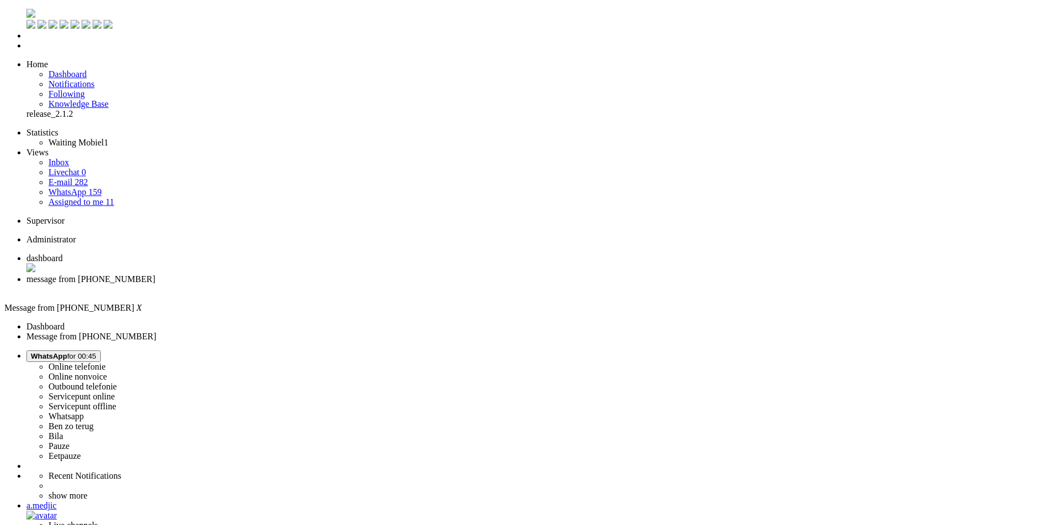
paste body "Rich Text Area. Press ALT-0 for help."
drag, startPoint x: 343, startPoint y: 2002, endPoint x: 272, endPoint y: 2004, distance: 70.6
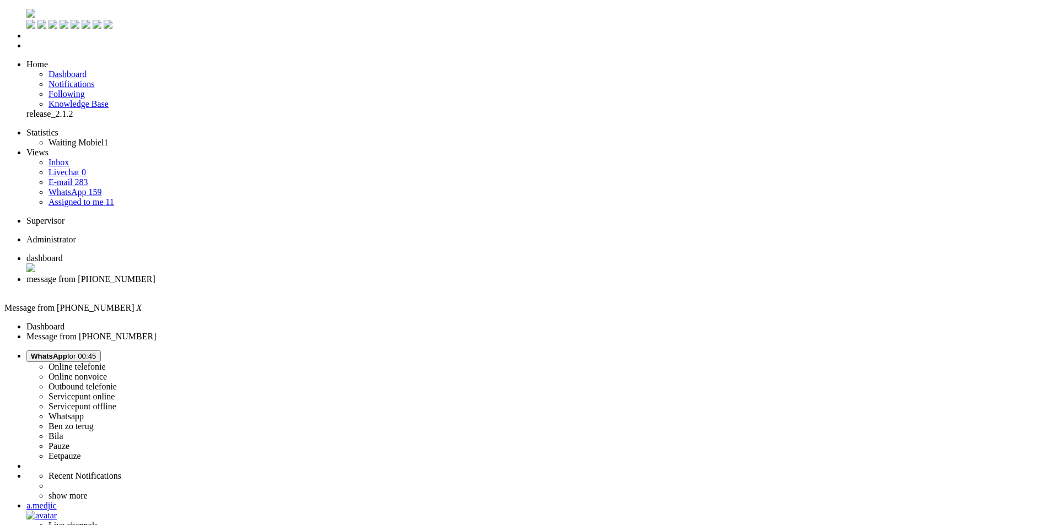
click at [317, 284] on div "Close tab" at bounding box center [535, 289] width 1019 height 10
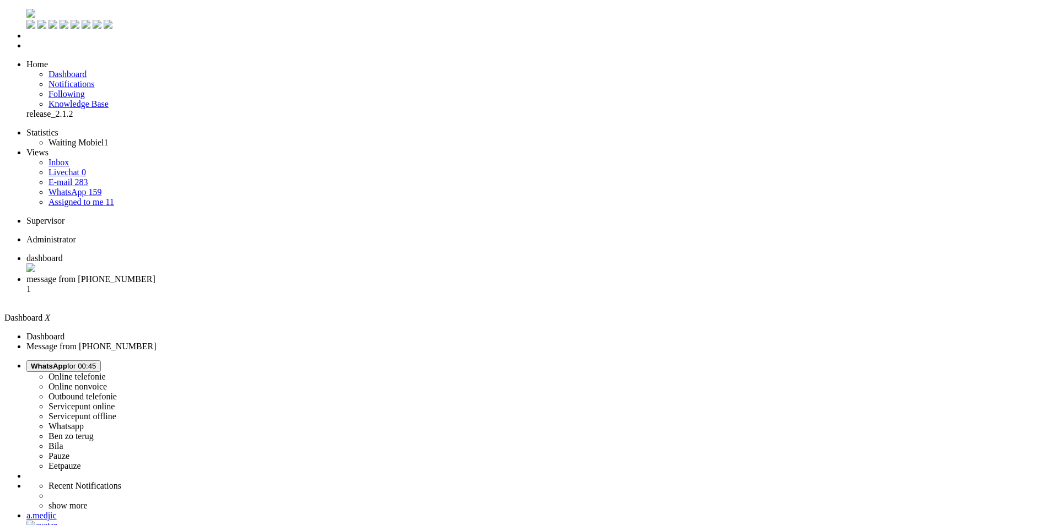
click at [155, 274] on span "message from +31620661670" at bounding box center [90, 278] width 129 height 9
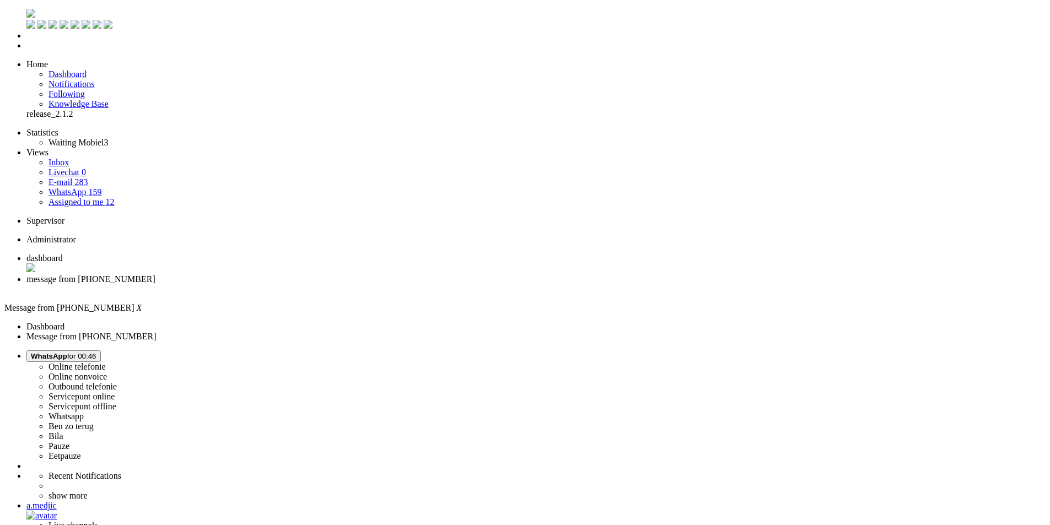
paste body "Rich Text Area. Press ALT-0 for help."
drag, startPoint x: 541, startPoint y: 1982, endPoint x: 509, endPoint y: 1984, distance: 32.1
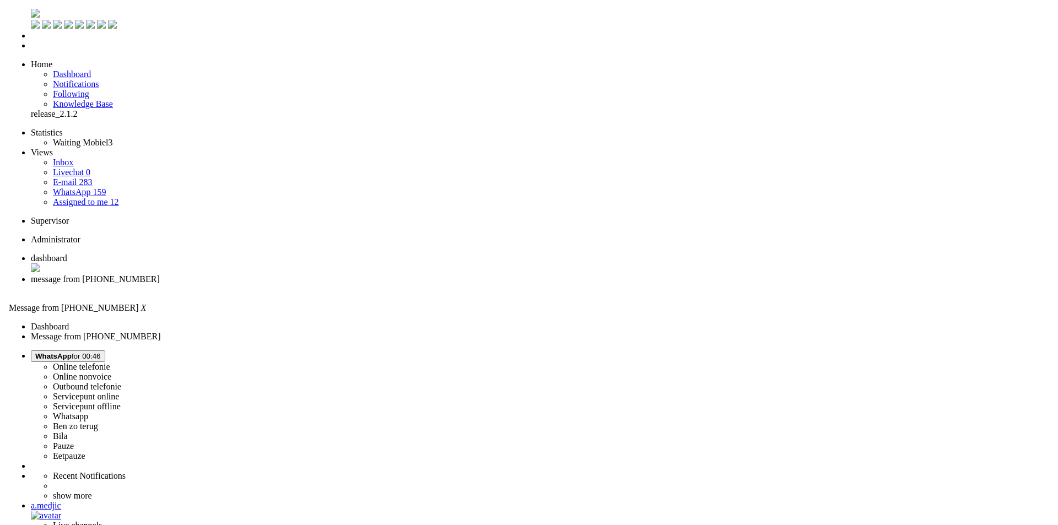
scroll to position [165, 0]
click at [320, 284] on div "Close tab" at bounding box center [535, 289] width 1019 height 10
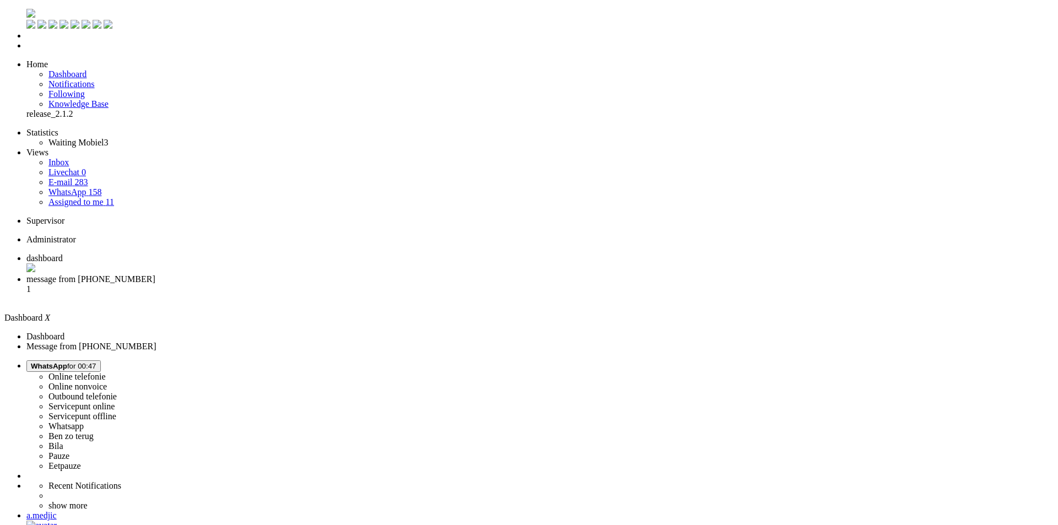
click at [155, 274] on span "message from [PHONE_NUMBER]" at bounding box center [90, 278] width 129 height 9
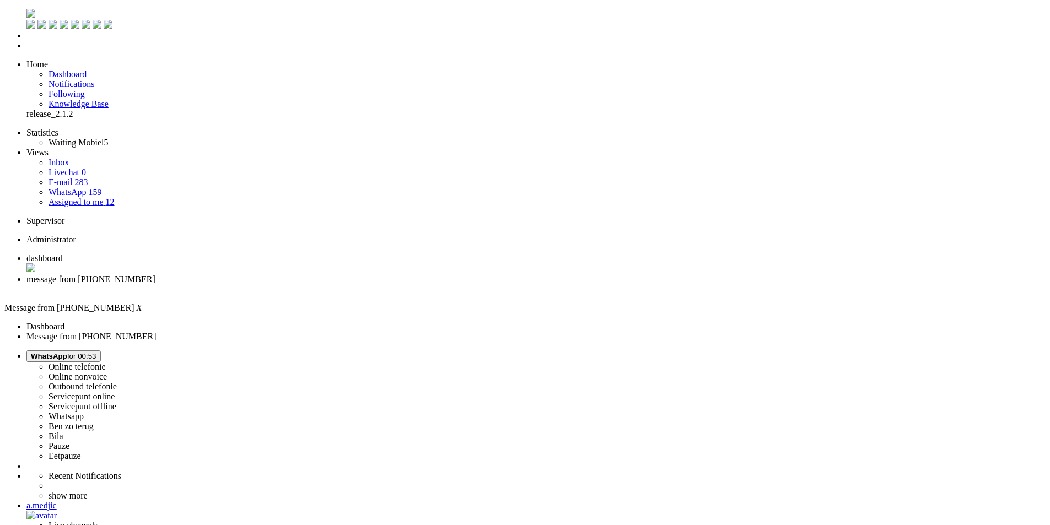
click at [317, 284] on div "Close tab" at bounding box center [535, 289] width 1019 height 10
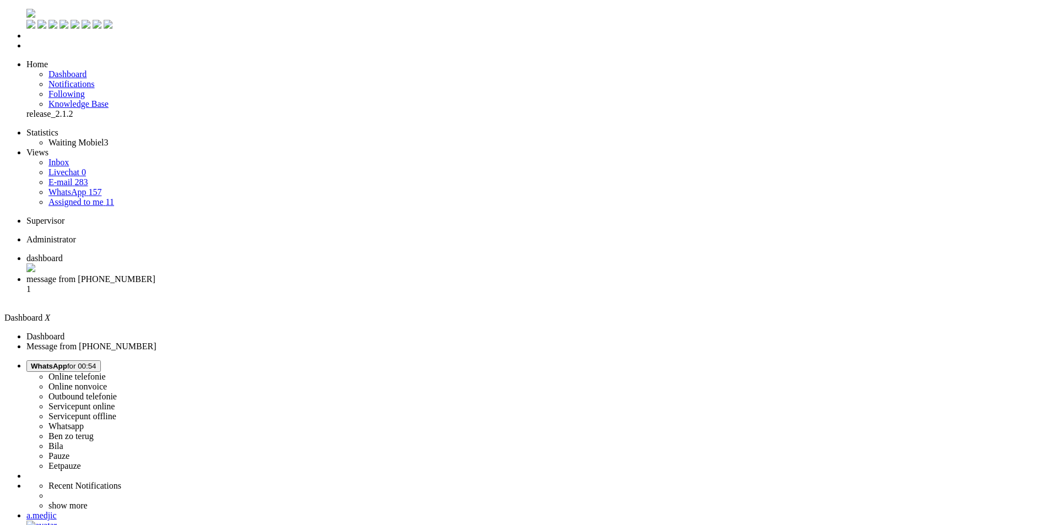
click at [281, 274] on li "message from +31630051601 1" at bounding box center [535, 289] width 1019 height 30
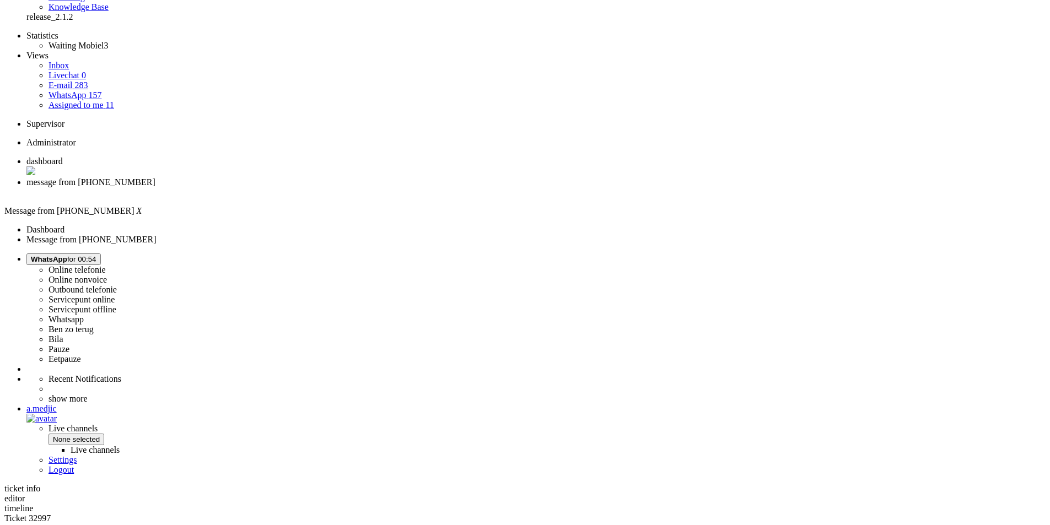
scroll to position [184, 0]
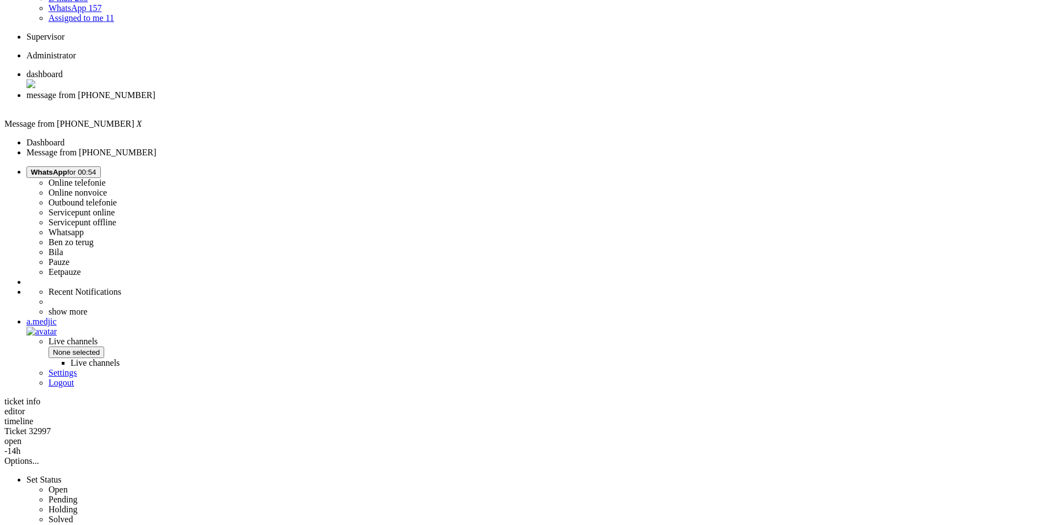
copy div "4706181"
drag, startPoint x: 303, startPoint y: 174, endPoint x: 374, endPoint y: 173, distance: 71.6
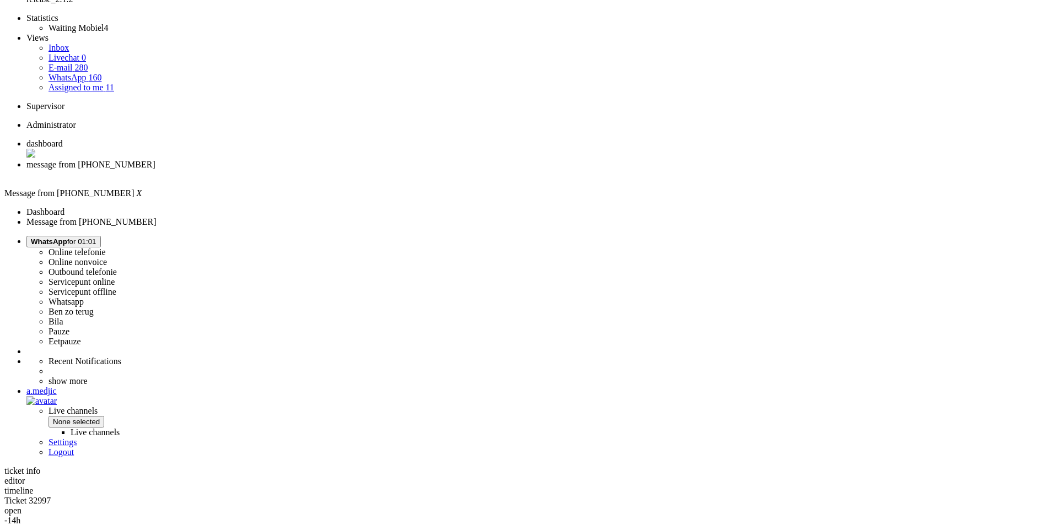
scroll to position [0, 0]
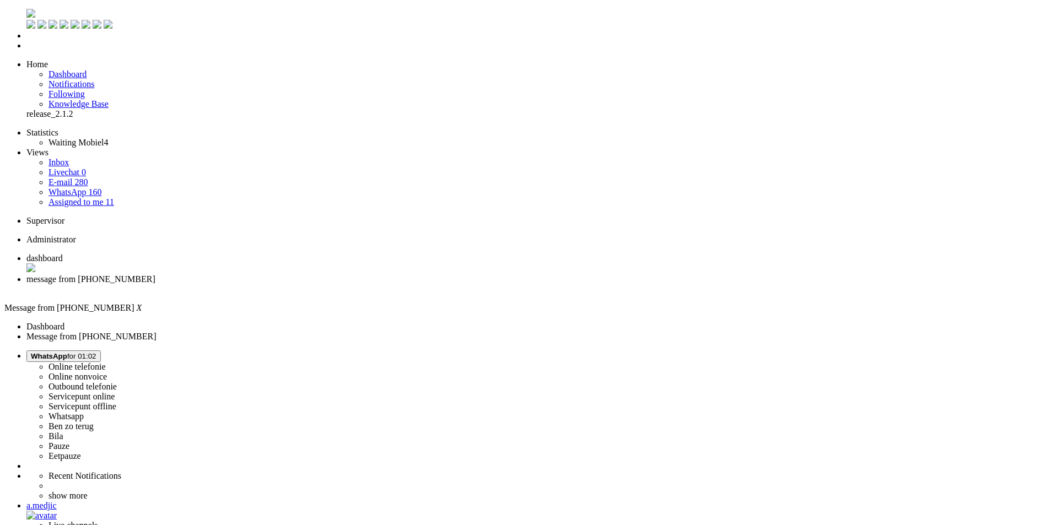
click at [319, 284] on div "Close tab" at bounding box center [535, 289] width 1019 height 10
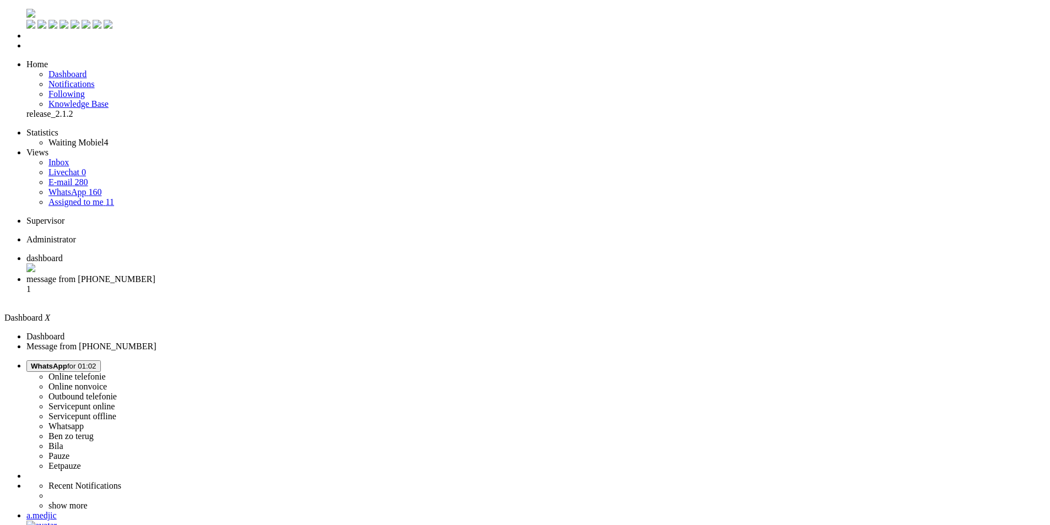
click at [96, 362] on span "WhatsApp for 01:02" at bounding box center [64, 366] width 66 height 8
click at [106, 373] on label "Online telefonie" at bounding box center [76, 377] width 57 height 9
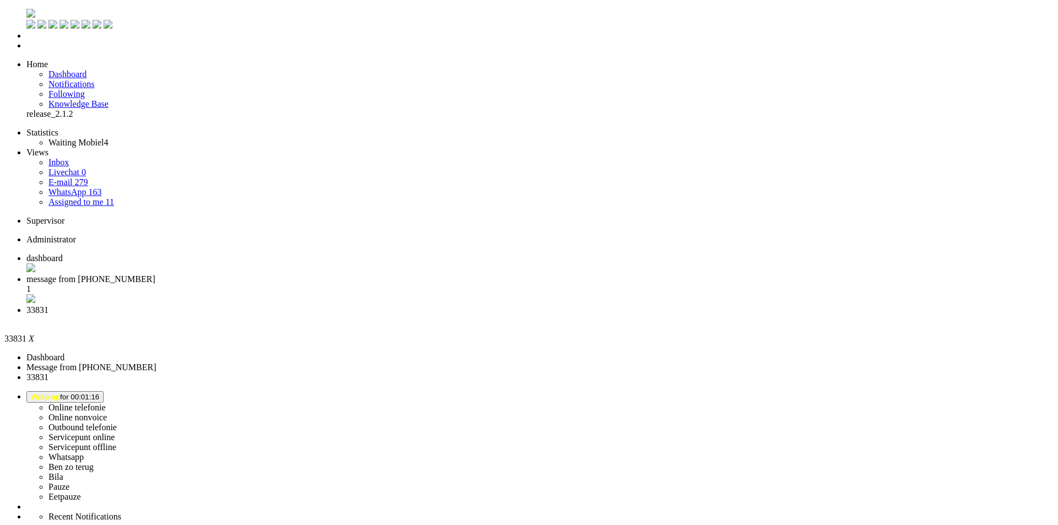
click at [411, 315] on div "Close tab" at bounding box center [539, 320] width 1027 height 10
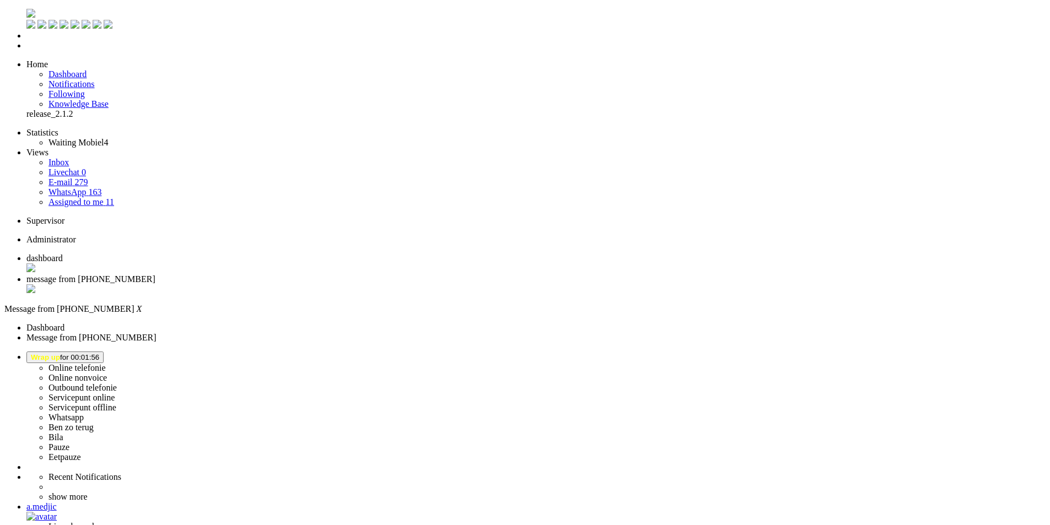
click at [99, 353] on span "Wrap up for 00:01:56" at bounding box center [65, 357] width 68 height 8
click at [106, 363] on label "Online telefonie" at bounding box center [76, 367] width 57 height 9
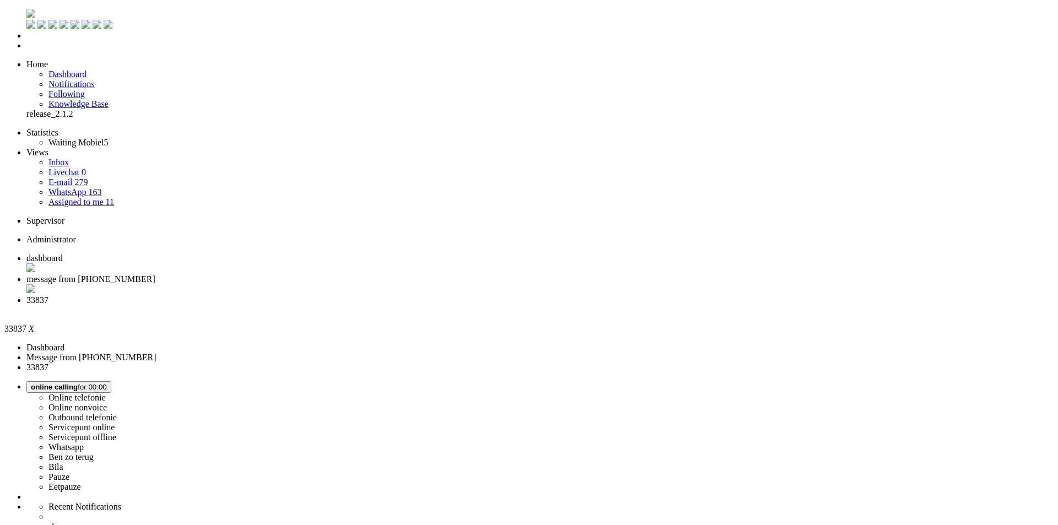
drag, startPoint x: 377, startPoint y: 203, endPoint x: 350, endPoint y: 204, distance: 27.6
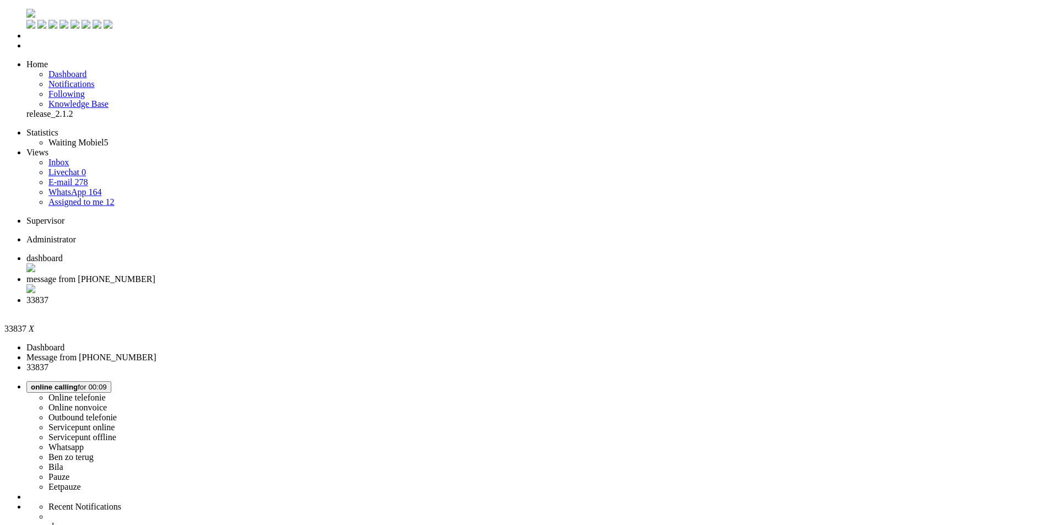
click at [906, 381] on li "Online telefonie Online nonvoice Outbound telefonie Servicepunt online Servicep…" at bounding box center [539, 436] width 1027 height 111
click at [78, 383] on span "online calling" at bounding box center [54, 387] width 47 height 8
click at [84, 442] on label "Whatsapp" at bounding box center [65, 446] width 35 height 9
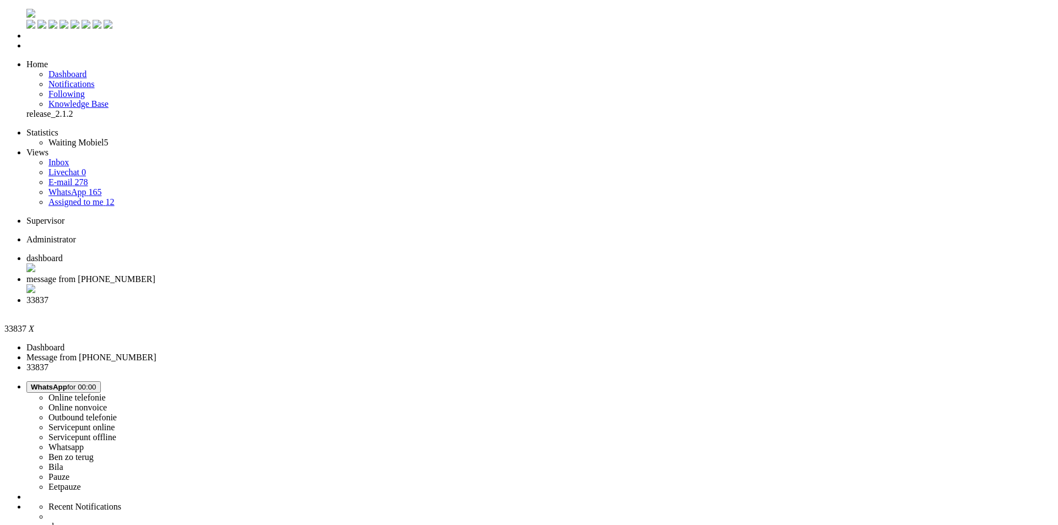
click at [414, 305] on div "Close tab" at bounding box center [539, 310] width 1027 height 10
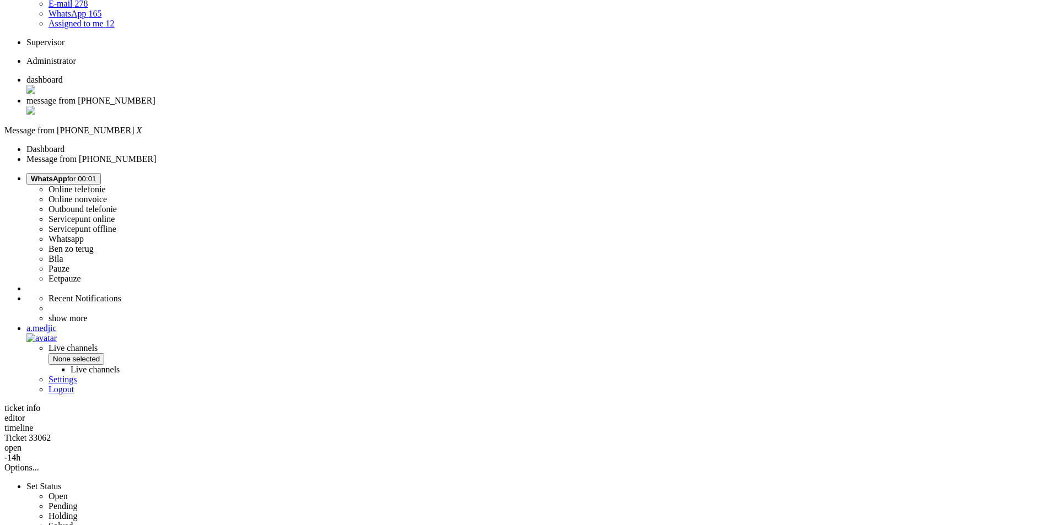
scroll to position [13, 0]
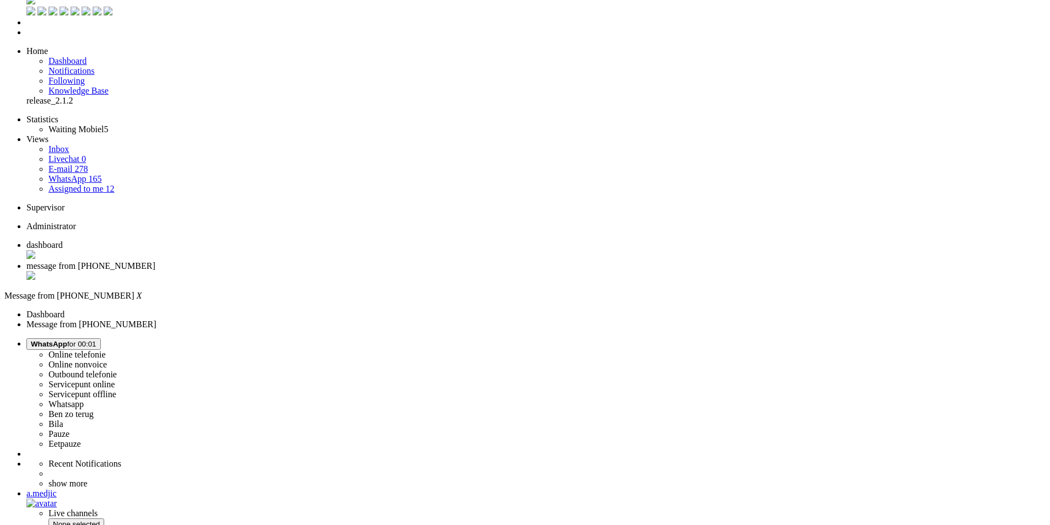
drag, startPoint x: 301, startPoint y: 305, endPoint x: 343, endPoint y: 309, distance: 42.6
drag, startPoint x: 481, startPoint y: 202, endPoint x: 313, endPoint y: 203, distance: 167.5
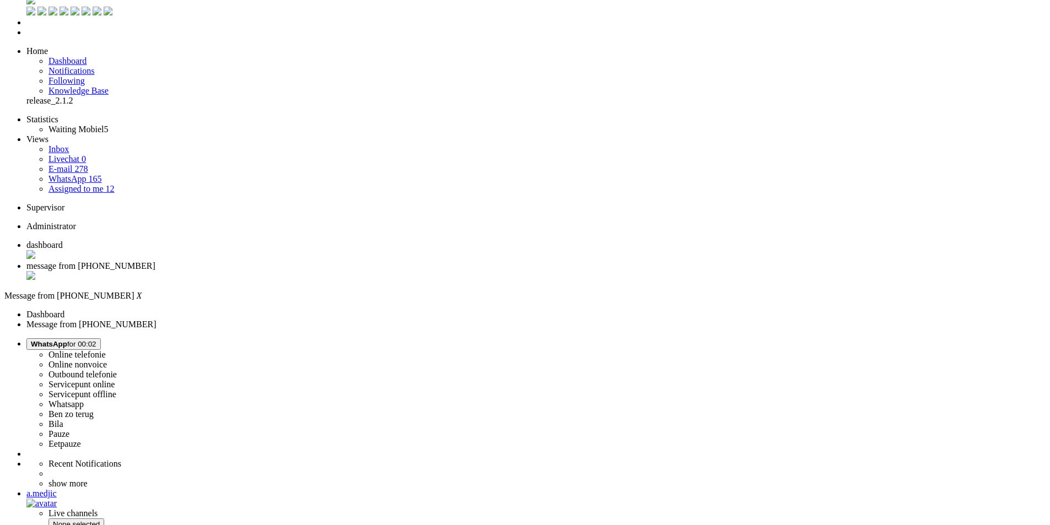
paste body "Rich Text Area. Press ALT-0 for help."
drag, startPoint x: 19, startPoint y: 1981, endPoint x: -7, endPoint y: 1982, distance: 26.5
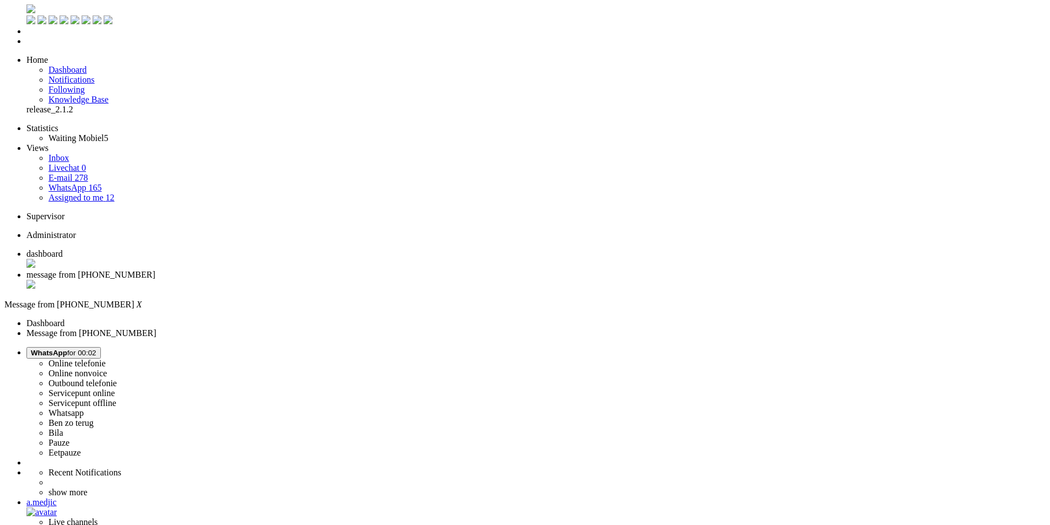
scroll to position [0, 0]
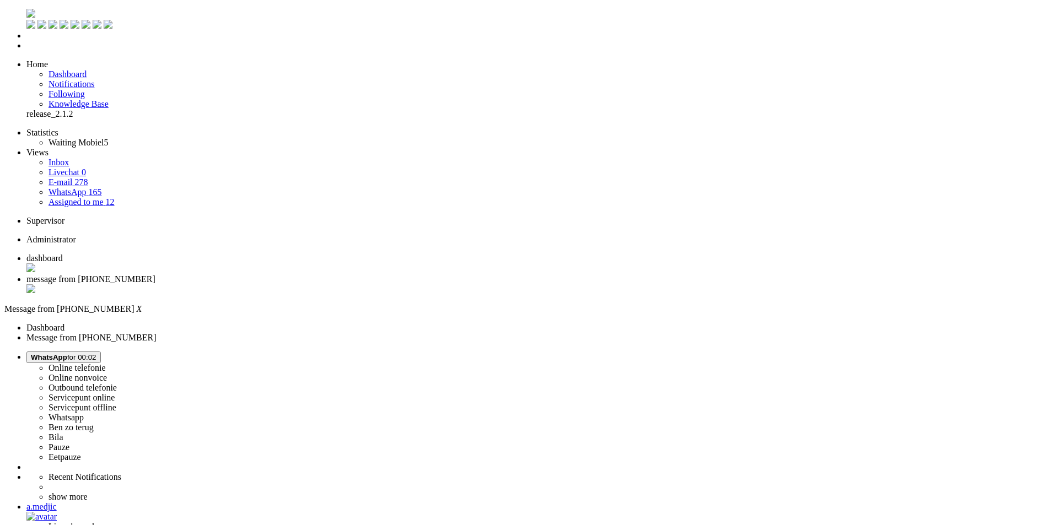
click at [317, 274] on li "message from +31643412417" at bounding box center [535, 284] width 1019 height 21
click at [321, 284] on div "Close tab" at bounding box center [535, 289] width 1019 height 11
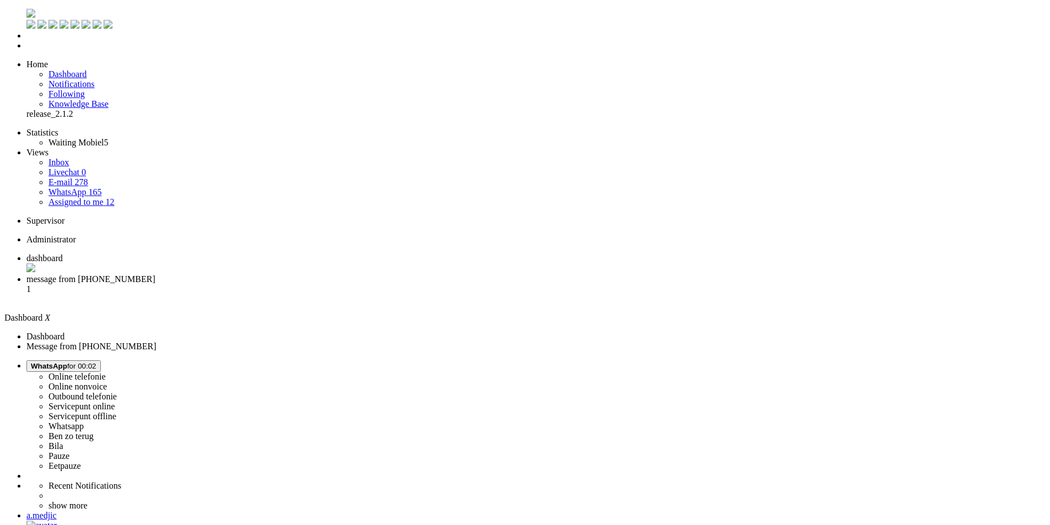
click at [155, 274] on span "message from +31611427797" at bounding box center [90, 278] width 129 height 9
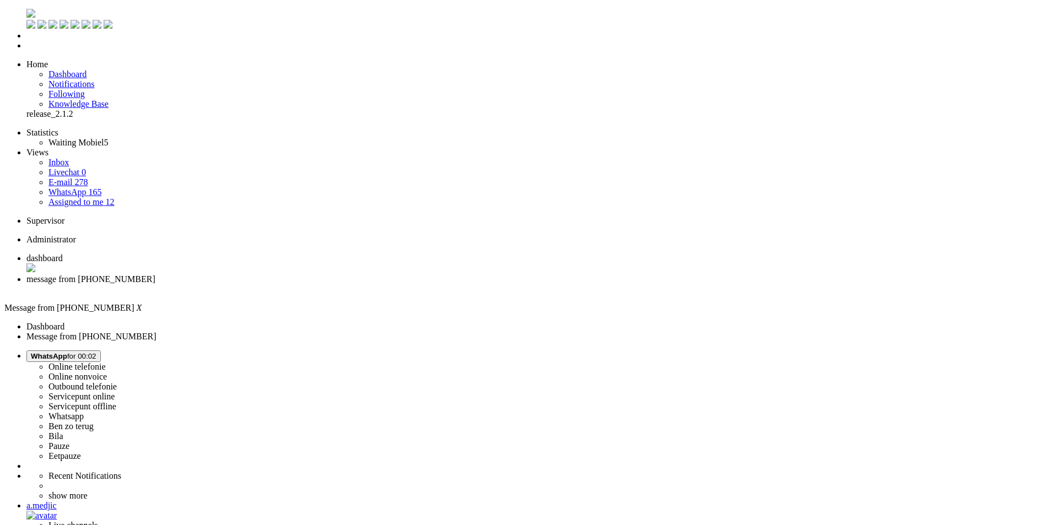
click at [315, 284] on div "Close tab" at bounding box center [535, 289] width 1019 height 10
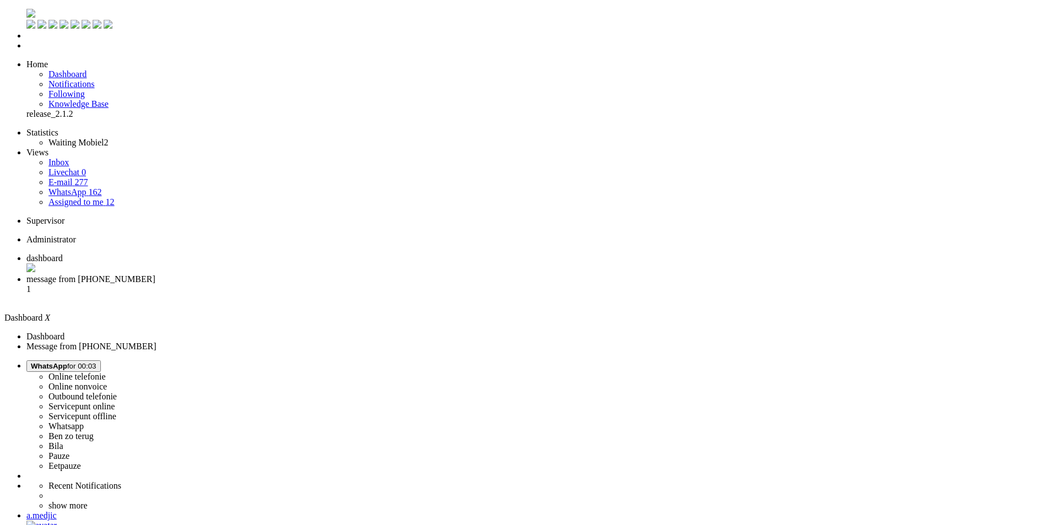
click at [278, 274] on li "message from +31614129910 1" at bounding box center [535, 289] width 1019 height 30
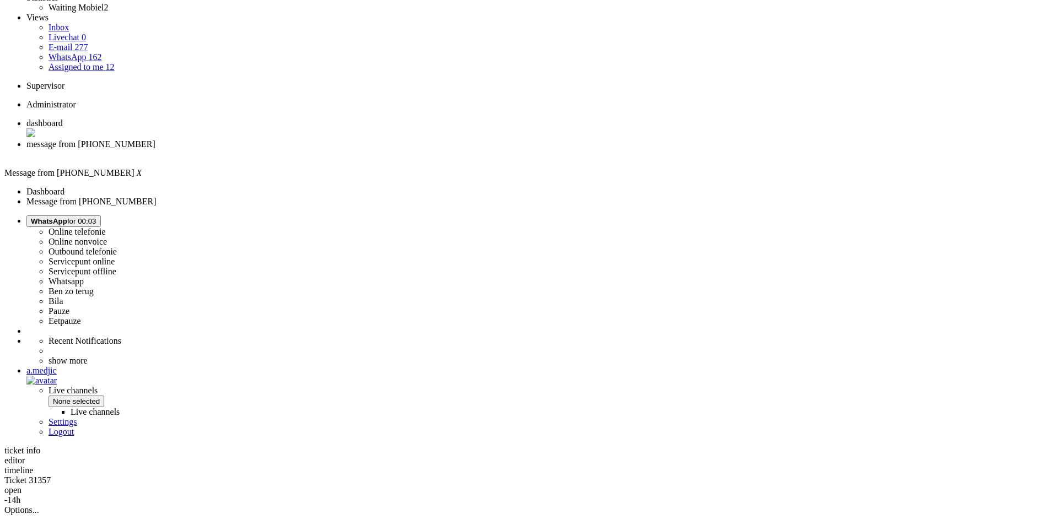
scroll to position [276, 0]
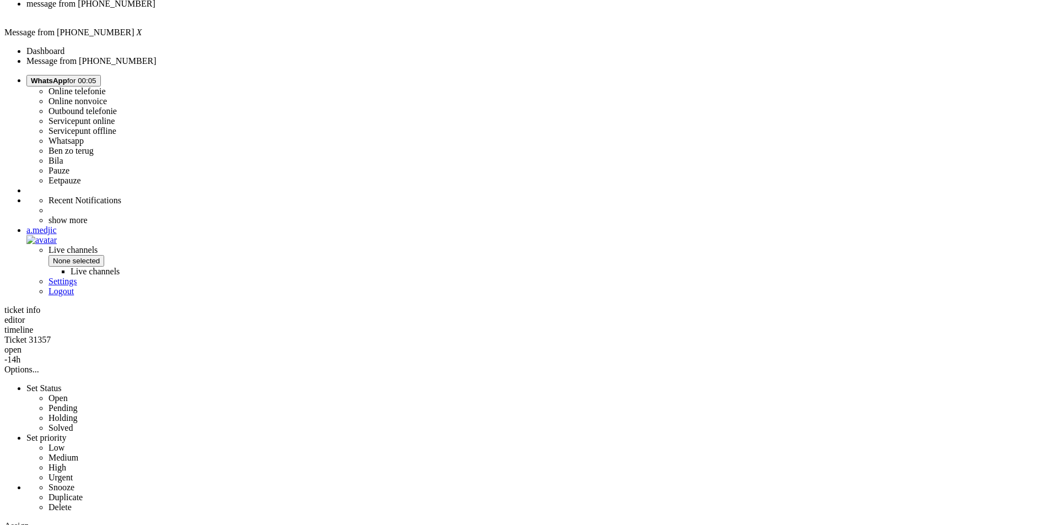
drag, startPoint x: 413, startPoint y: 301, endPoint x: 559, endPoint y: 307, distance: 146.2
drag, startPoint x: 300, startPoint y: 234, endPoint x: 887, endPoint y: 241, distance: 586.9
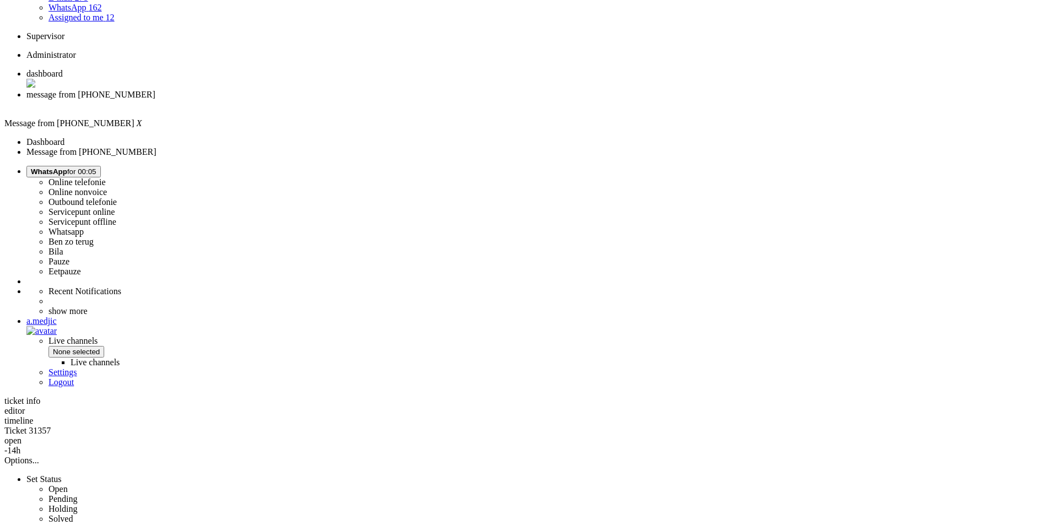
scroll to position [0, 0]
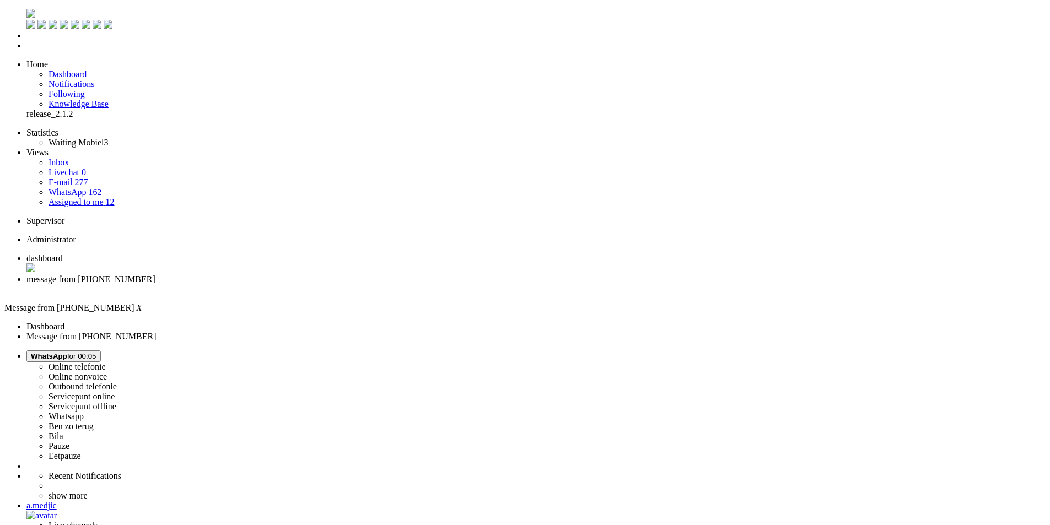
drag, startPoint x: 486, startPoint y: 2235, endPoint x: 472, endPoint y: 2077, distance: 158.7
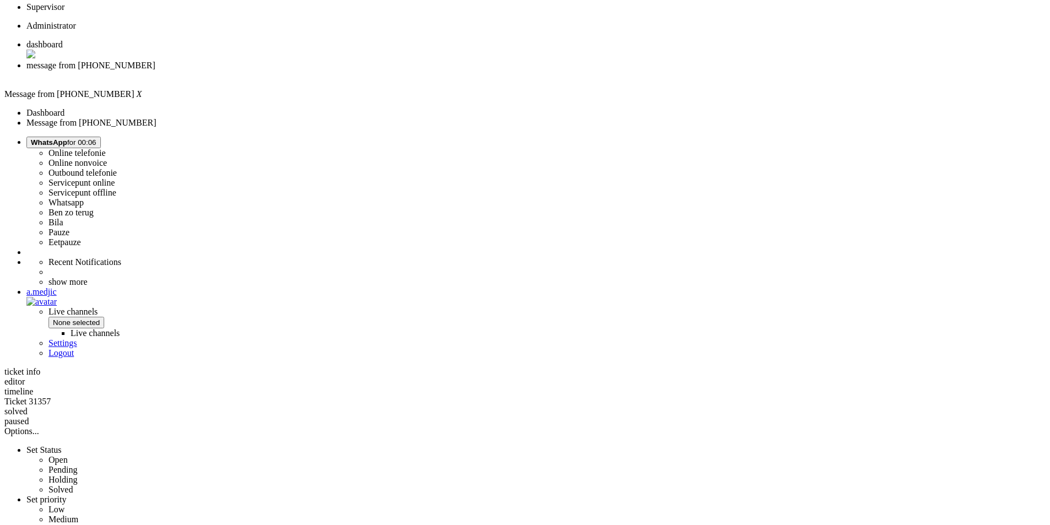
scroll to position [331, 0]
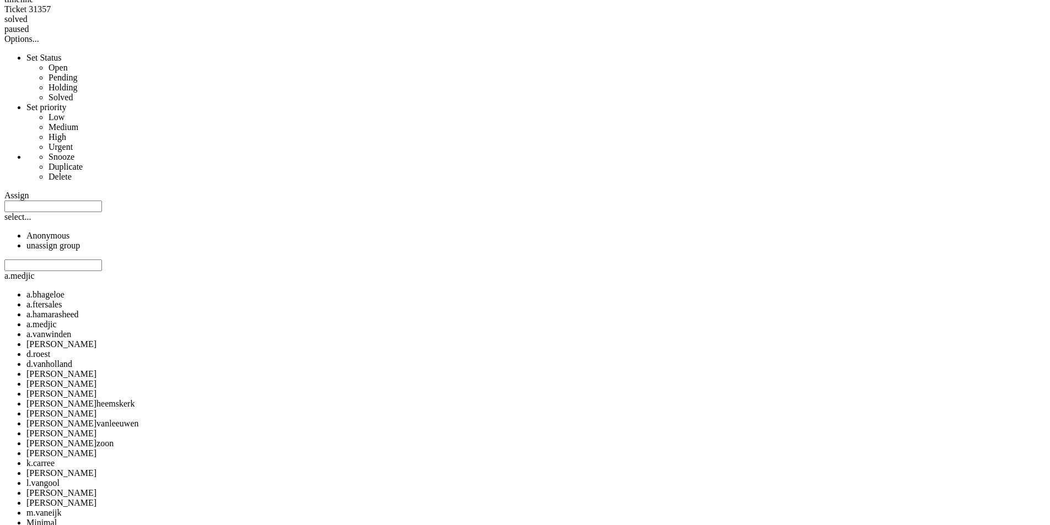
drag, startPoint x: 422, startPoint y: 158, endPoint x: 407, endPoint y: 176, distance: 23.9
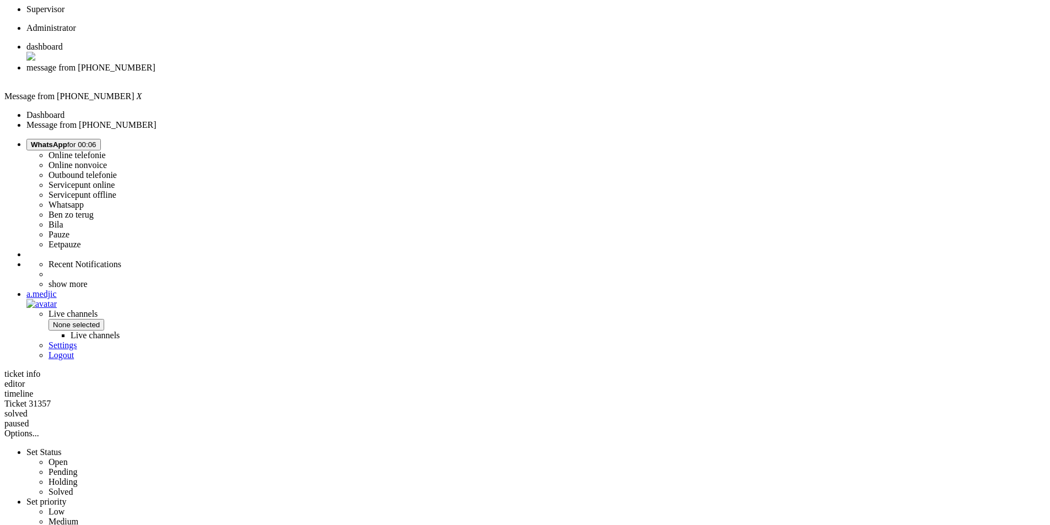
scroll to position [2, 0]
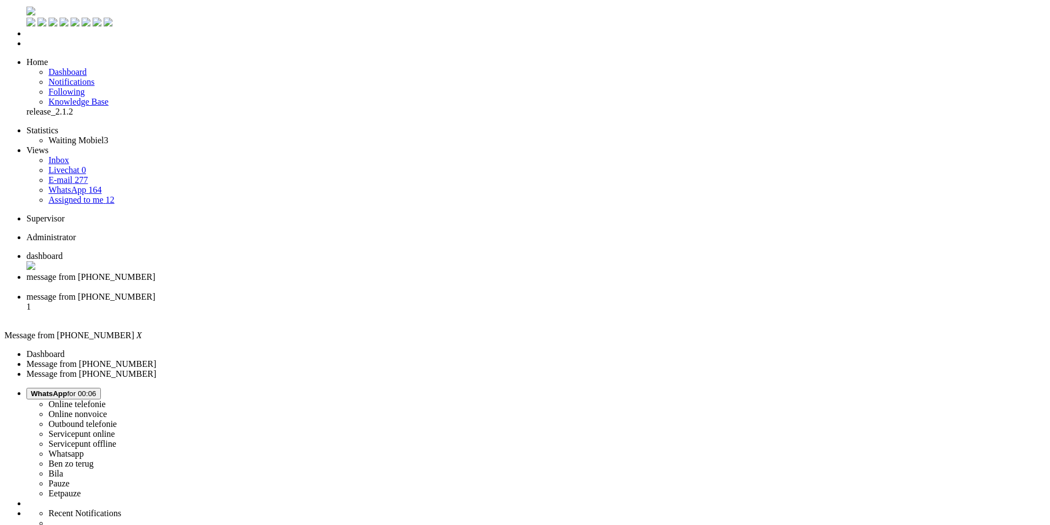
scroll to position [0, 0]
click at [318, 282] on div "Close tab" at bounding box center [535, 287] width 1019 height 10
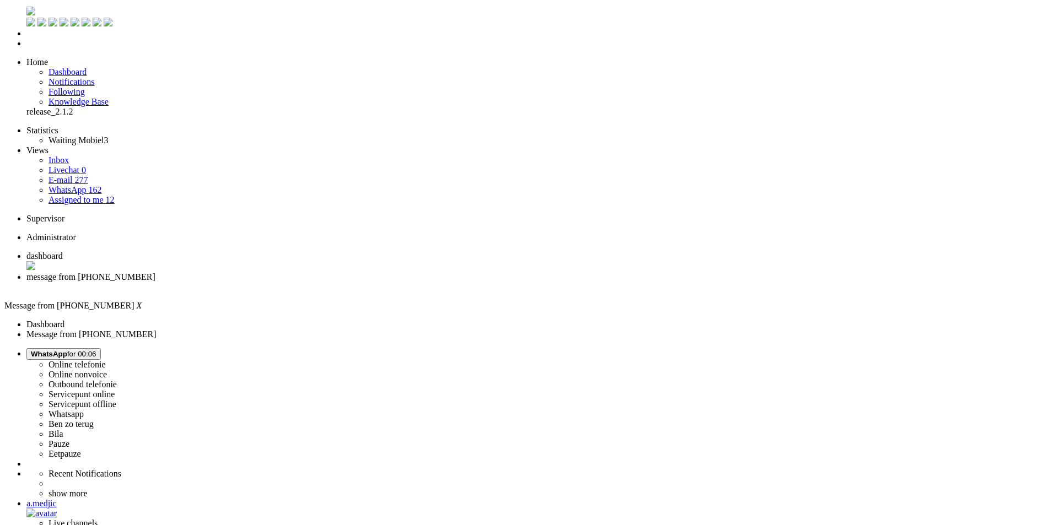
drag, startPoint x: 700, startPoint y: 245, endPoint x: 301, endPoint y: 247, distance: 399.0
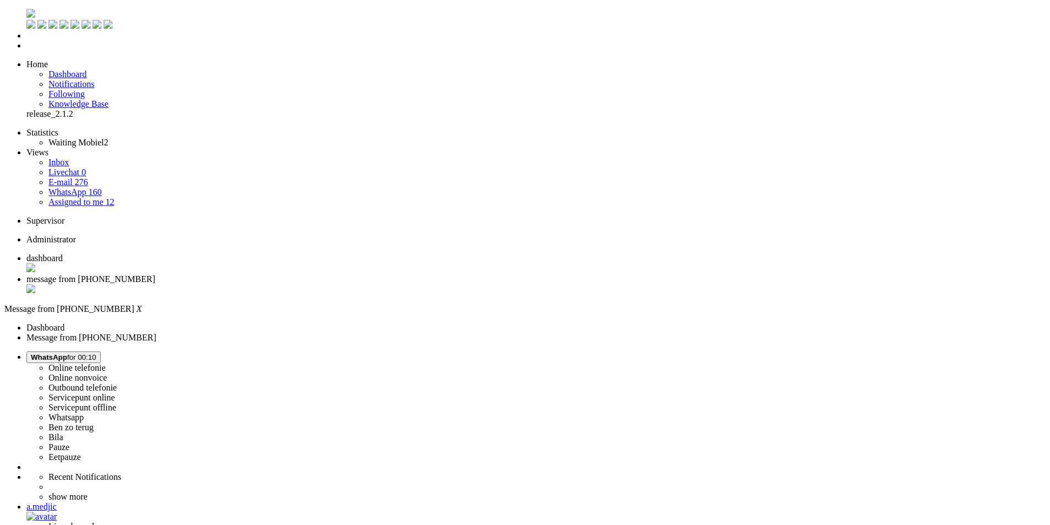
paste body "Rich Text Area. Press ALT-0 for help."
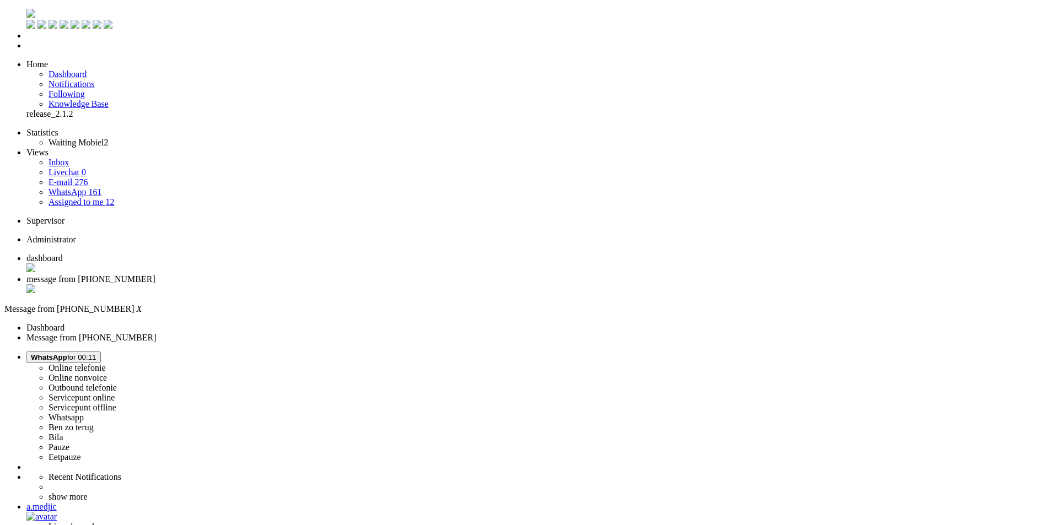
click at [317, 284] on div "Close tab" at bounding box center [535, 289] width 1019 height 11
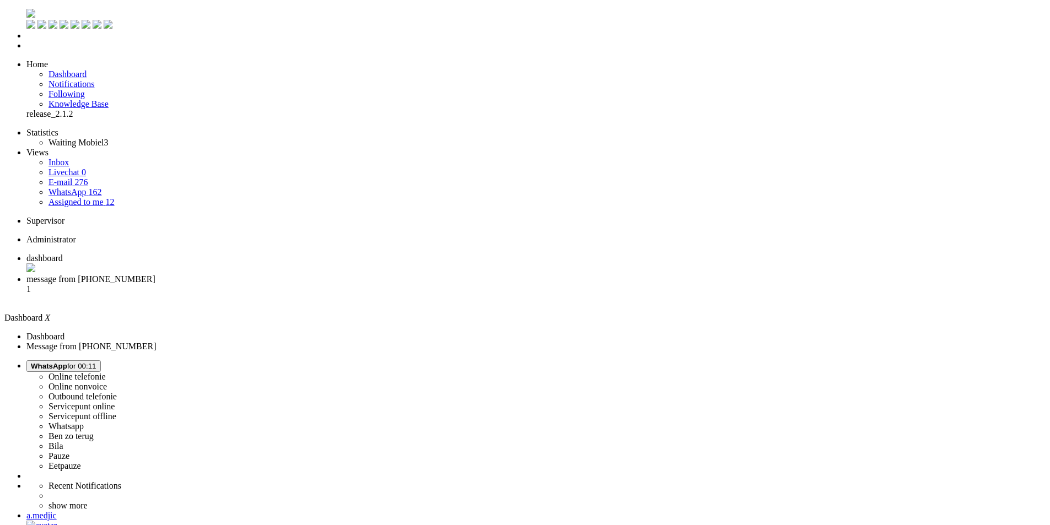
click at [155, 274] on span "message from +31657161958" at bounding box center [90, 278] width 129 height 9
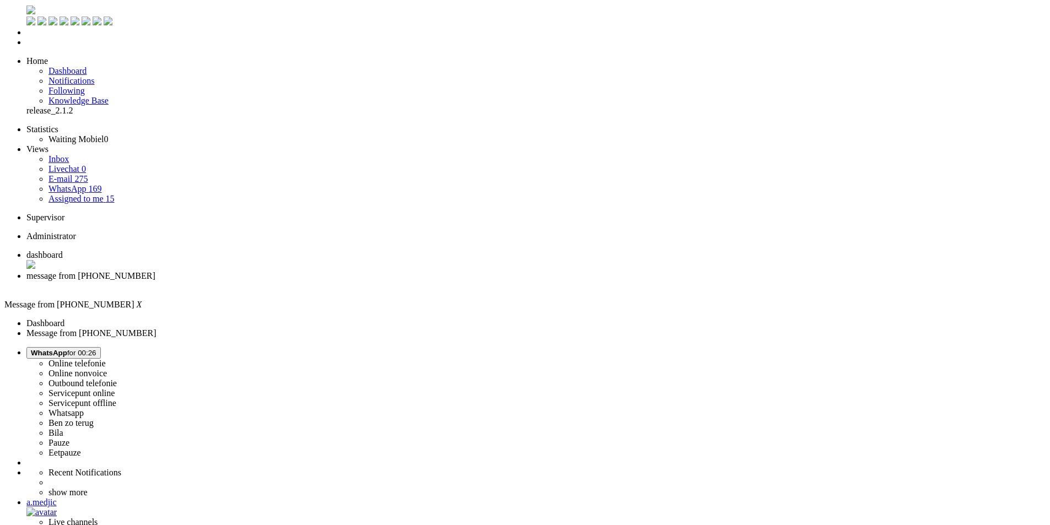
scroll to position [55, 0]
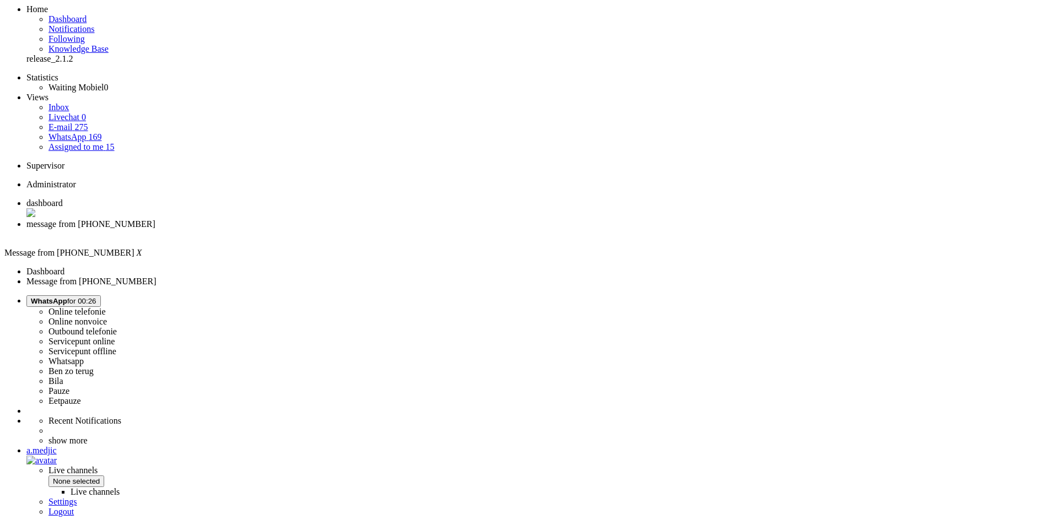
drag, startPoint x: 301, startPoint y: 175, endPoint x: 539, endPoint y: 199, distance: 239.3
drag, startPoint x: 536, startPoint y: 193, endPoint x: 460, endPoint y: 185, distance: 76.5
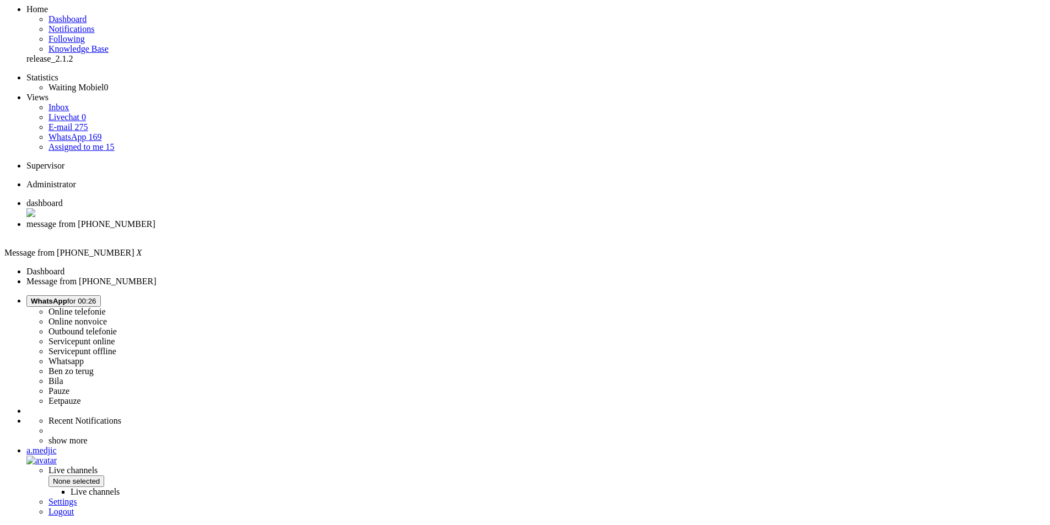
drag, startPoint x: 376, startPoint y: 338, endPoint x: 506, endPoint y: 348, distance: 129.9
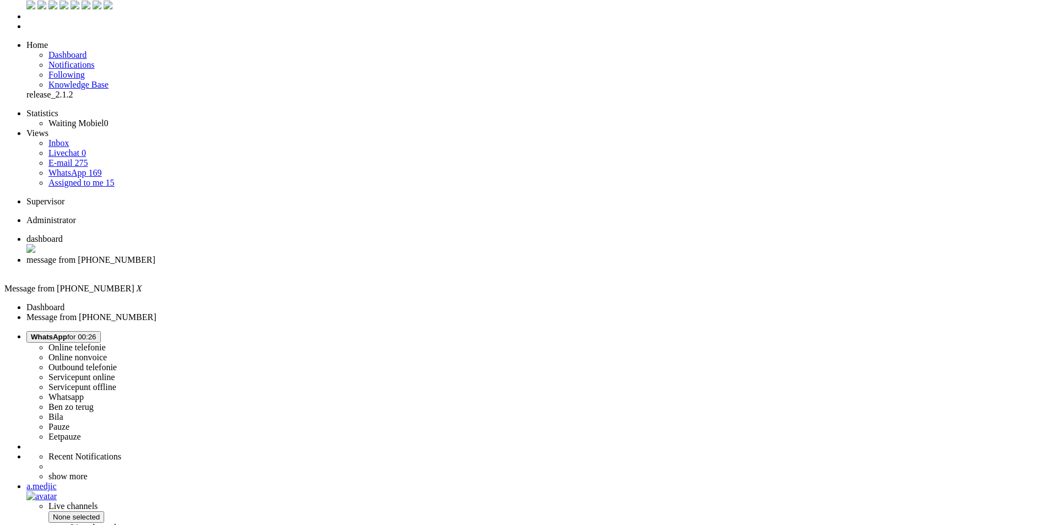
scroll to position [0, 0]
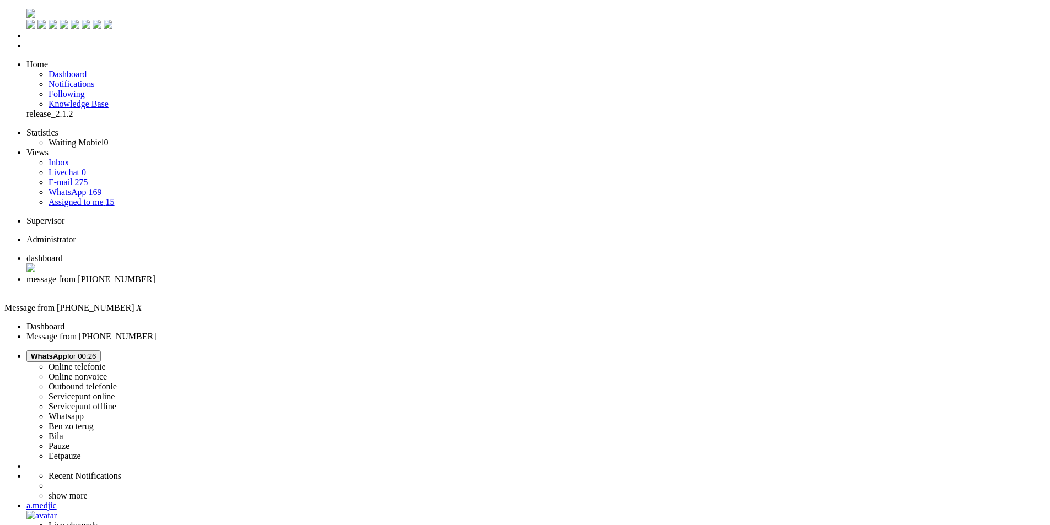
paste body "Rich Text Area. Press ALT-0 for help."
drag, startPoint x: 152, startPoint y: 1994, endPoint x: -26, endPoint y: 1976, distance: 178.9
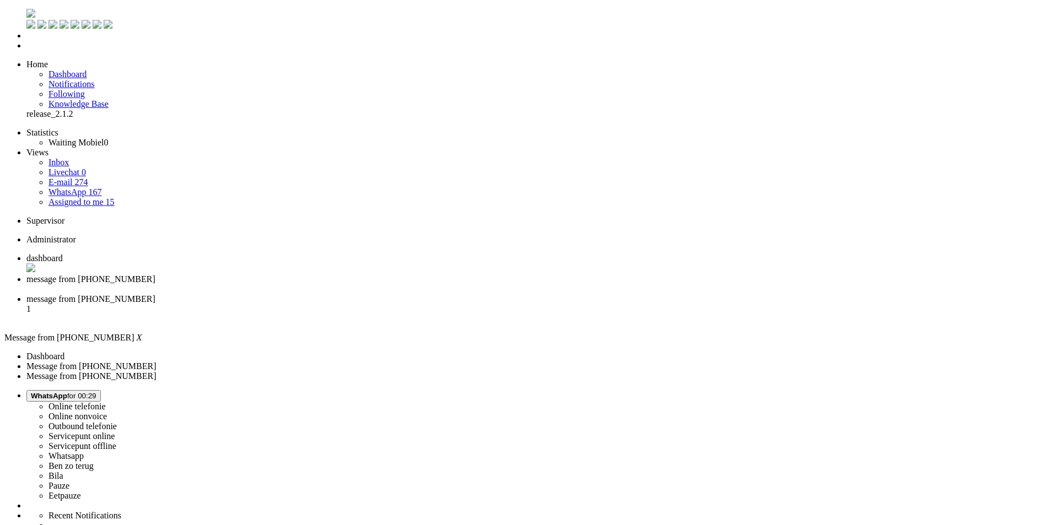
click at [319, 284] on div "Close tab" at bounding box center [535, 289] width 1019 height 10
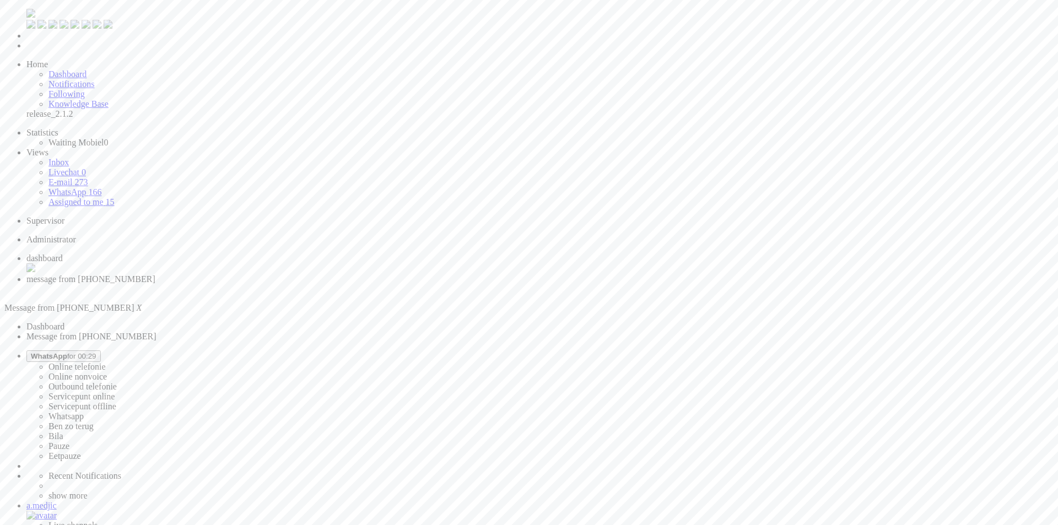
drag, startPoint x: 182, startPoint y: 1992, endPoint x: 166, endPoint y: 1992, distance: 16.0
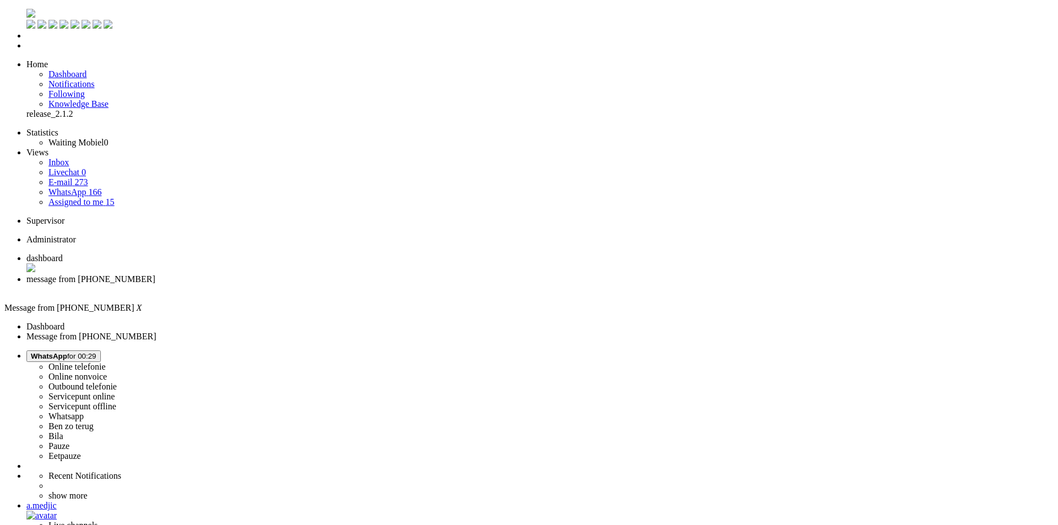
drag, startPoint x: 177, startPoint y: 1990, endPoint x: 125, endPoint y: 1994, distance: 53.1
click at [320, 284] on div "Close tab" at bounding box center [539, 289] width 1027 height 10
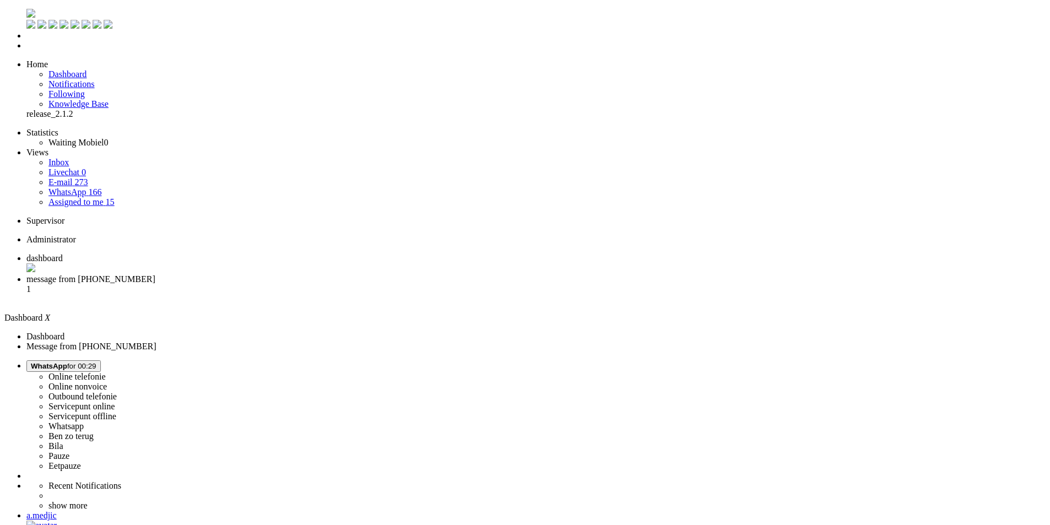
click at [155, 274] on span "message from [PHONE_NUMBER]" at bounding box center [90, 278] width 129 height 9
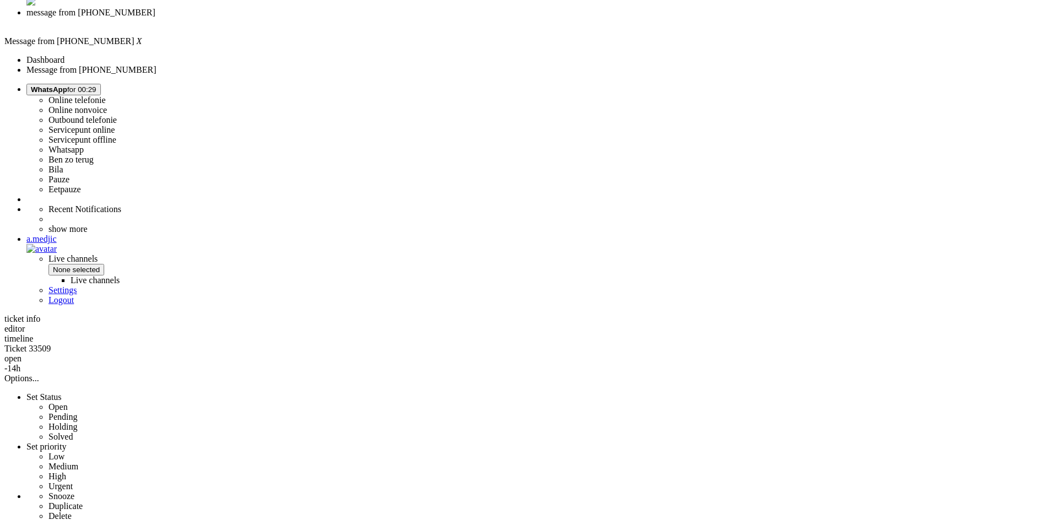
scroll to position [165, 0]
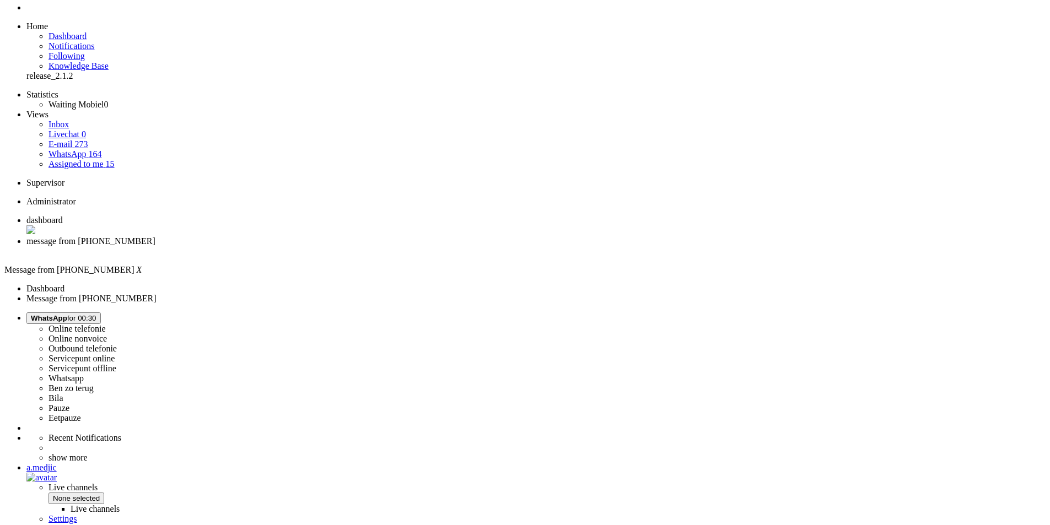
scroll to position [0, 0]
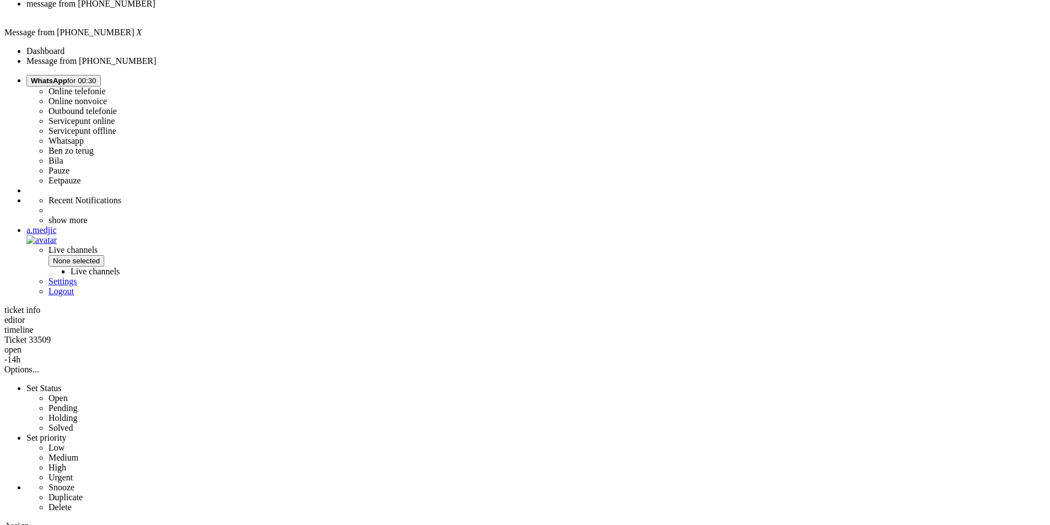
scroll to position [496, 0]
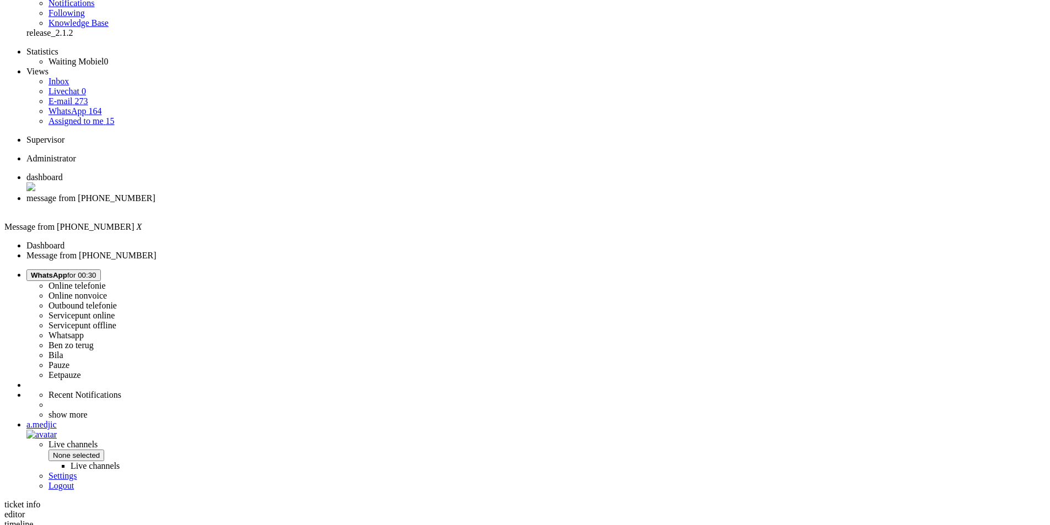
scroll to position [0, 0]
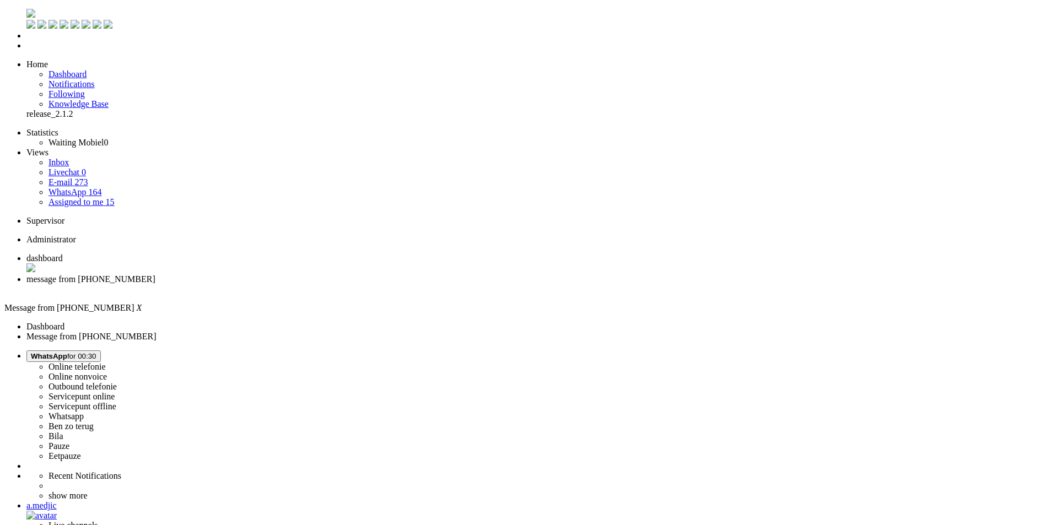
drag, startPoint x: 427, startPoint y: 448, endPoint x: 455, endPoint y: 173, distance: 276.4
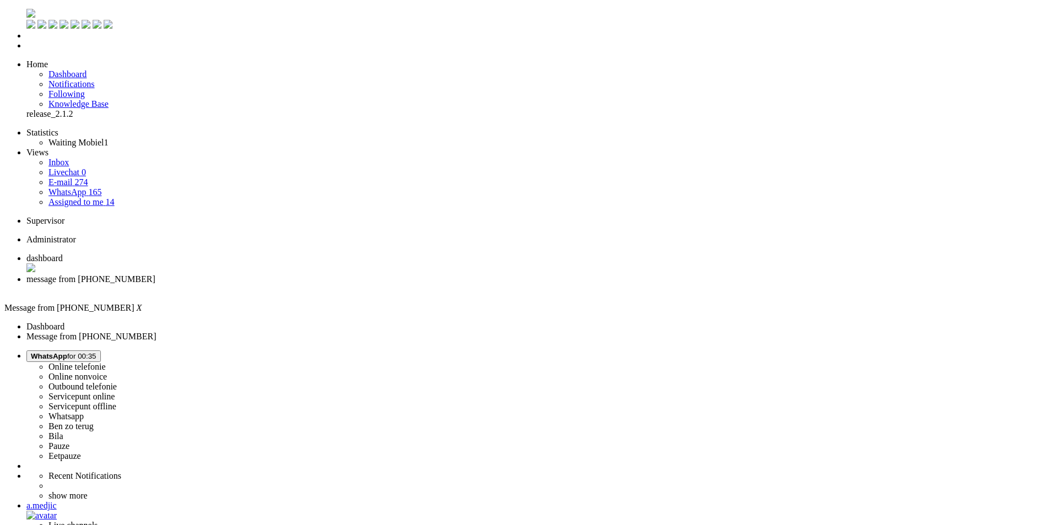
click at [316, 284] on div "Close tab" at bounding box center [535, 289] width 1019 height 10
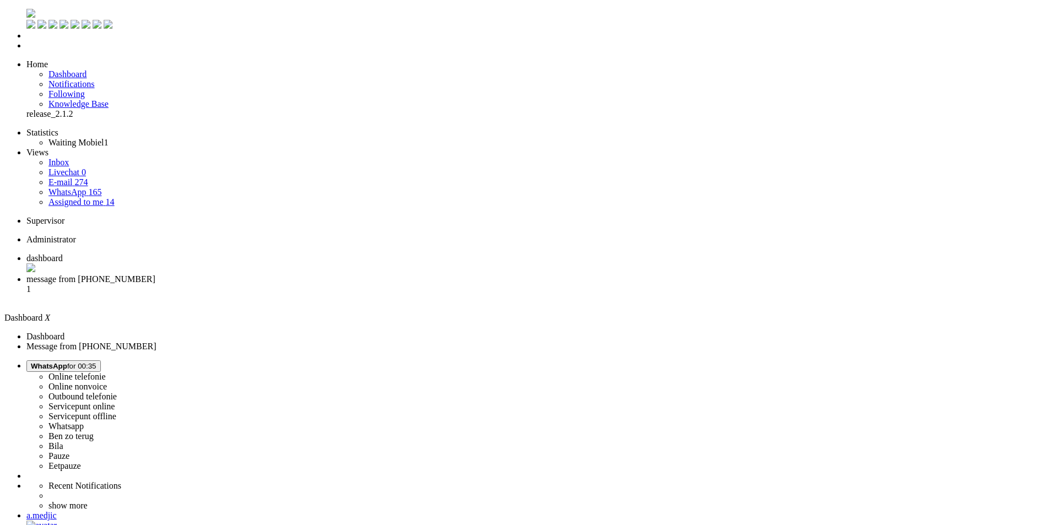
click at [155, 274] on span "message from +31610095538" at bounding box center [90, 278] width 129 height 9
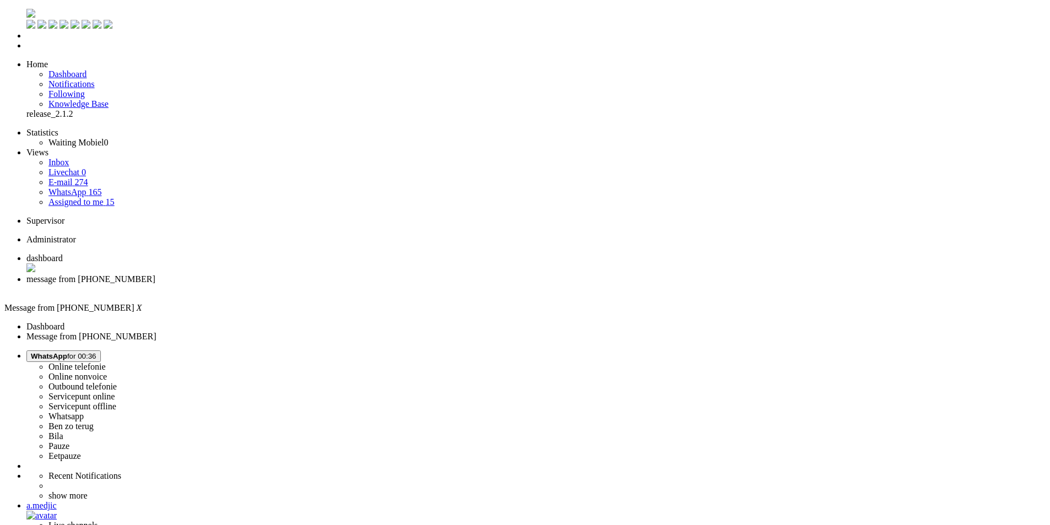
type input "annu"
drag, startPoint x: 266, startPoint y: 2009, endPoint x: 456, endPoint y: 2001, distance: 190.3
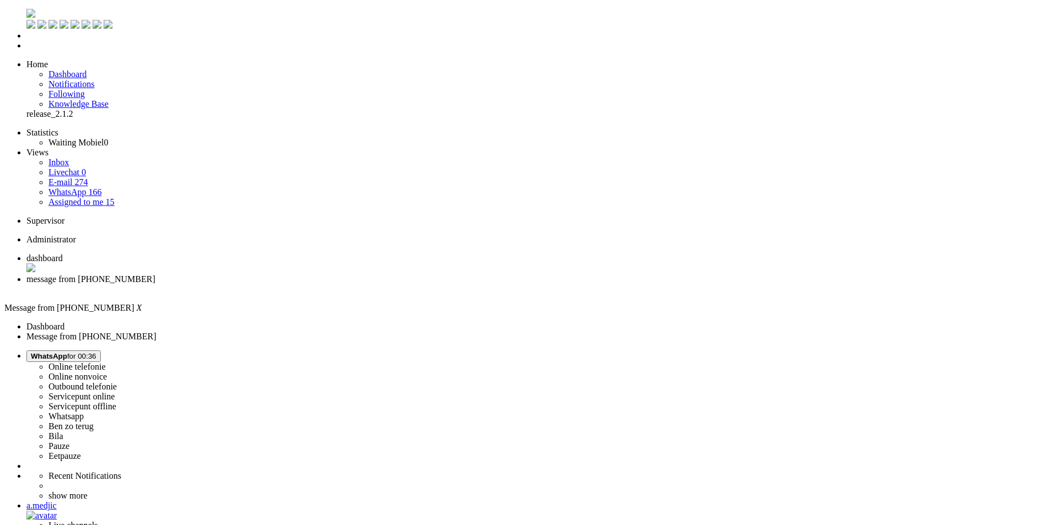
click at [317, 284] on div "Close tab" at bounding box center [535, 289] width 1019 height 10
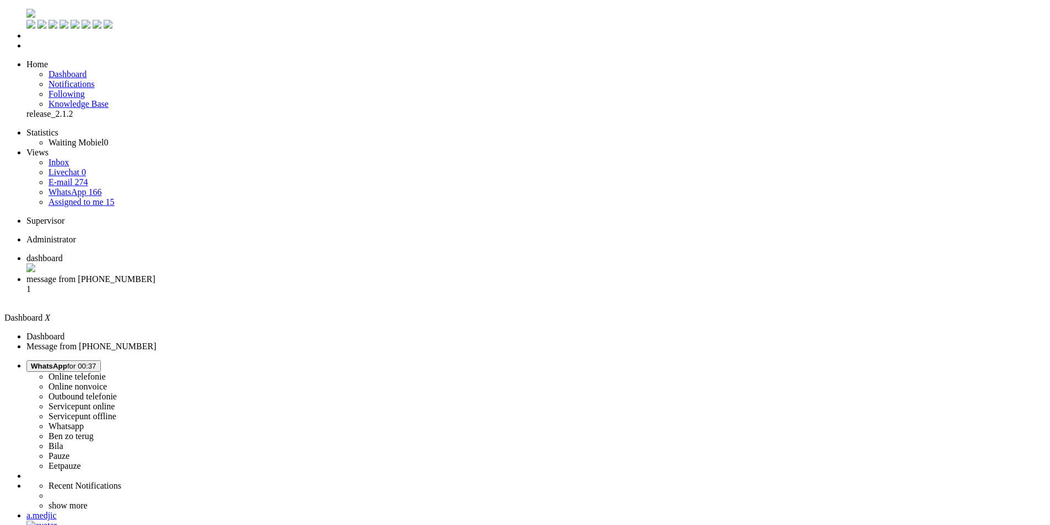
click at [155, 274] on span "message from +31687347745" at bounding box center [90, 278] width 129 height 9
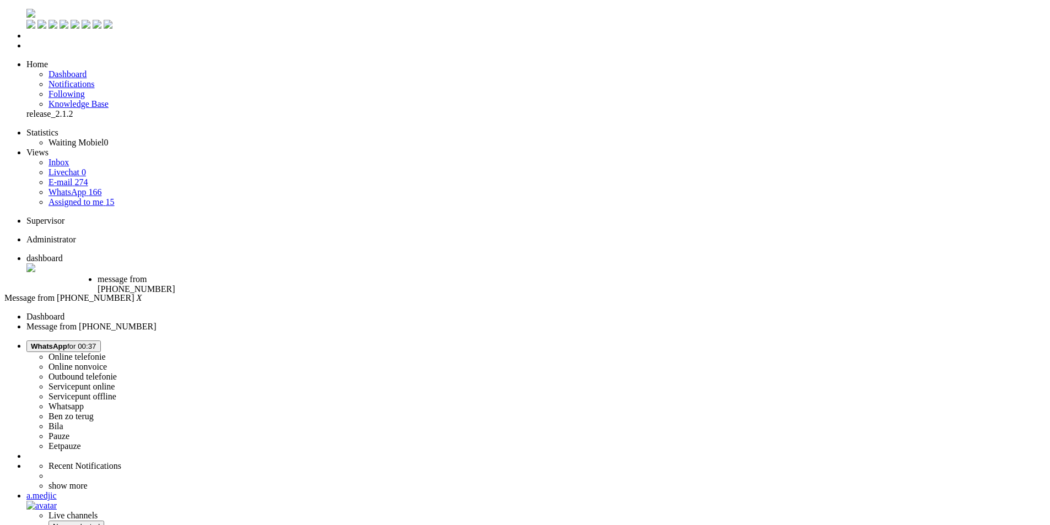
click at [175, 274] on span "message from +31687347745" at bounding box center [136, 283] width 77 height 19
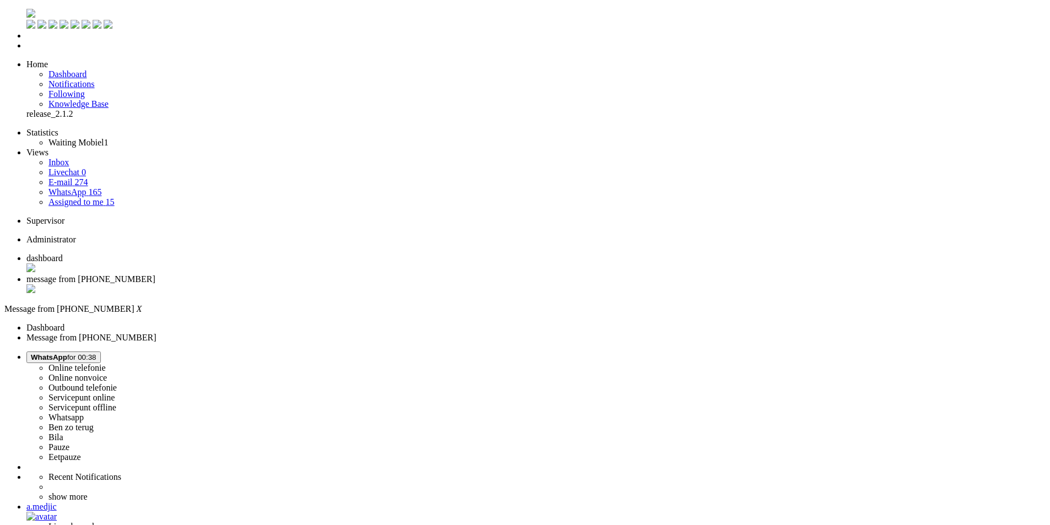
drag, startPoint x: 519, startPoint y: 224, endPoint x: 300, endPoint y: 208, distance: 219.9
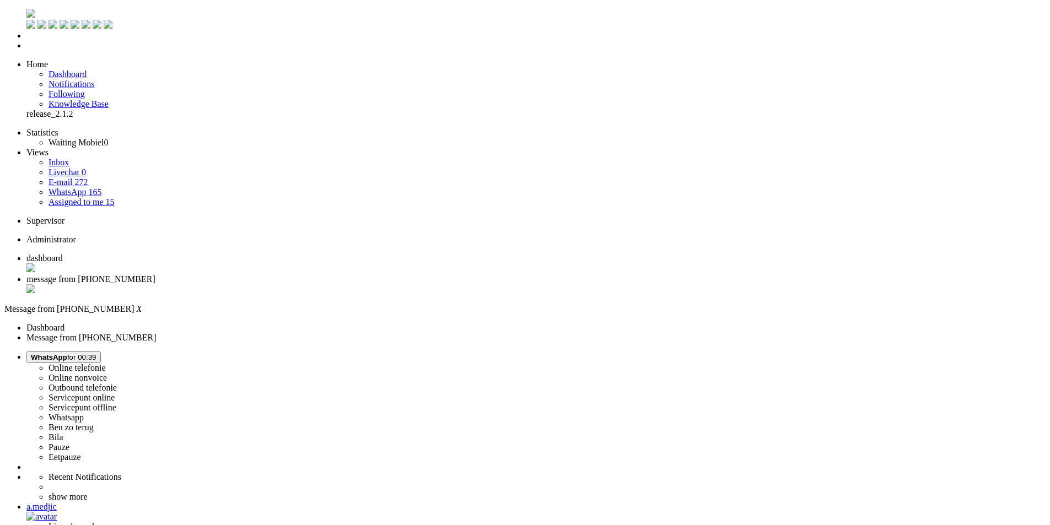
paste body "Rich Text Area. Press ALT-0 for help."
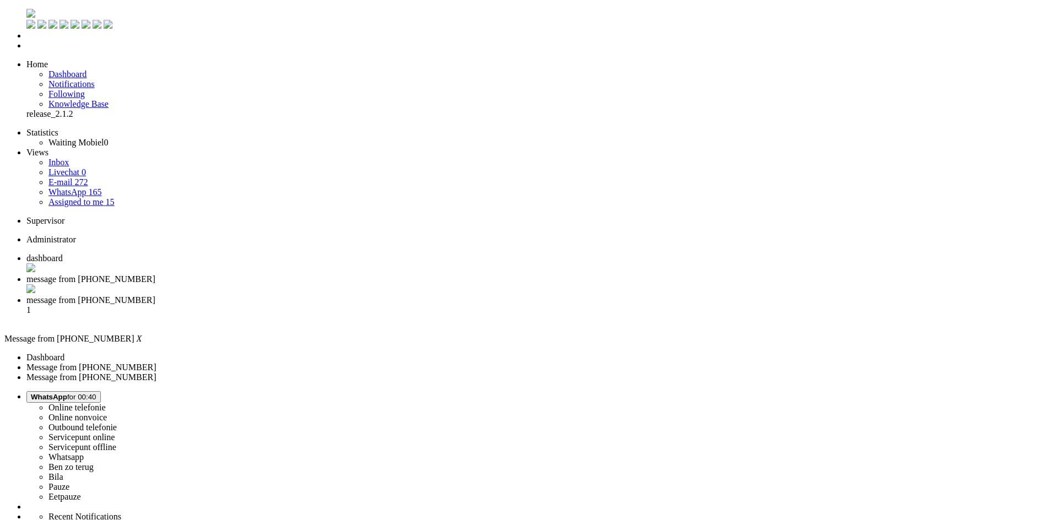
click at [320, 284] on div "Close tab" at bounding box center [535, 289] width 1019 height 11
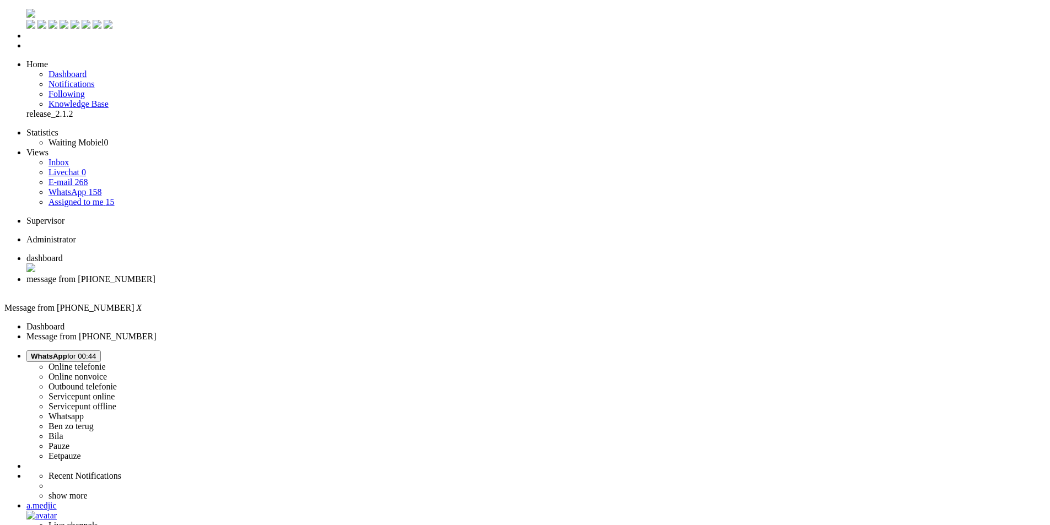
drag, startPoint x: 153, startPoint y: 438, endPoint x: 161, endPoint y: 227, distance: 210.7
drag, startPoint x: 807, startPoint y: 218, endPoint x: 295, endPoint y: 217, distance: 511.9
paste body "Rich Text Area. Press ALT-0 for help."
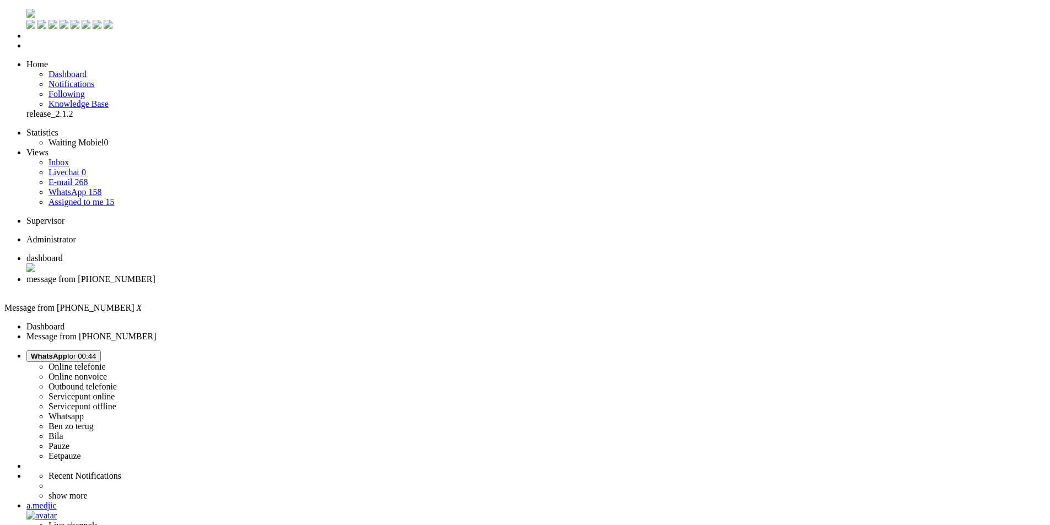
click at [318, 284] on div "Close tab" at bounding box center [535, 289] width 1019 height 10
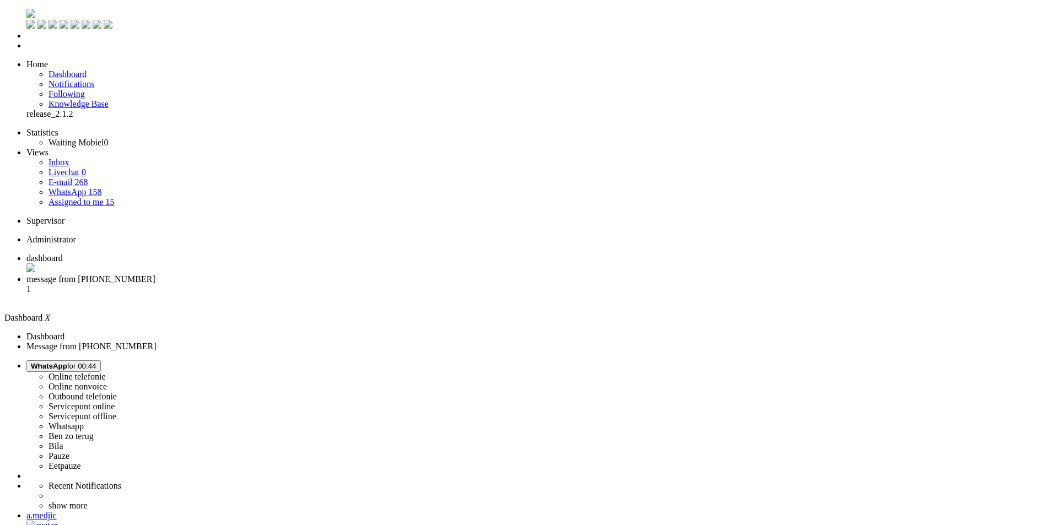
click at [155, 274] on span "message from +31619798929" at bounding box center [90, 278] width 129 height 9
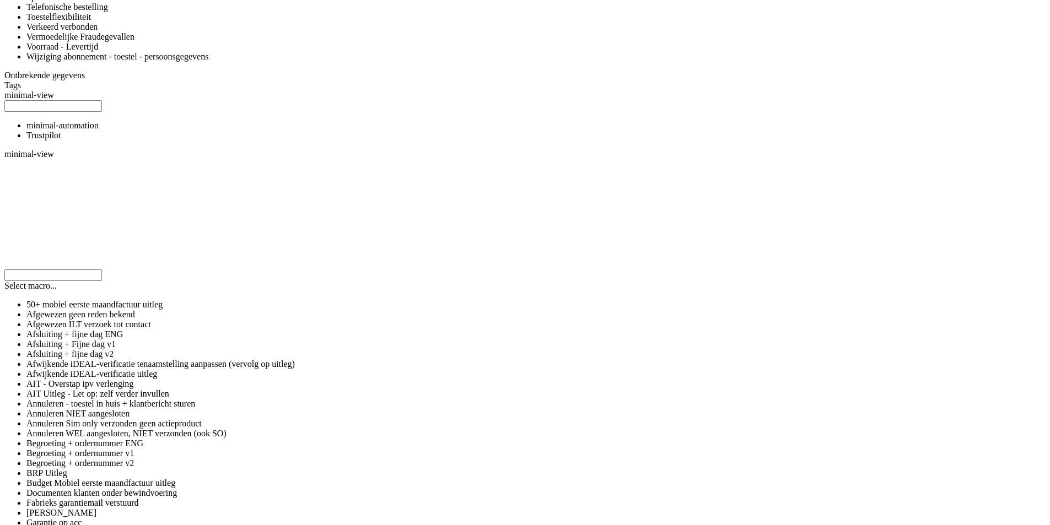
drag, startPoint x: 822, startPoint y: 161, endPoint x: 740, endPoint y: 492, distance: 340.8
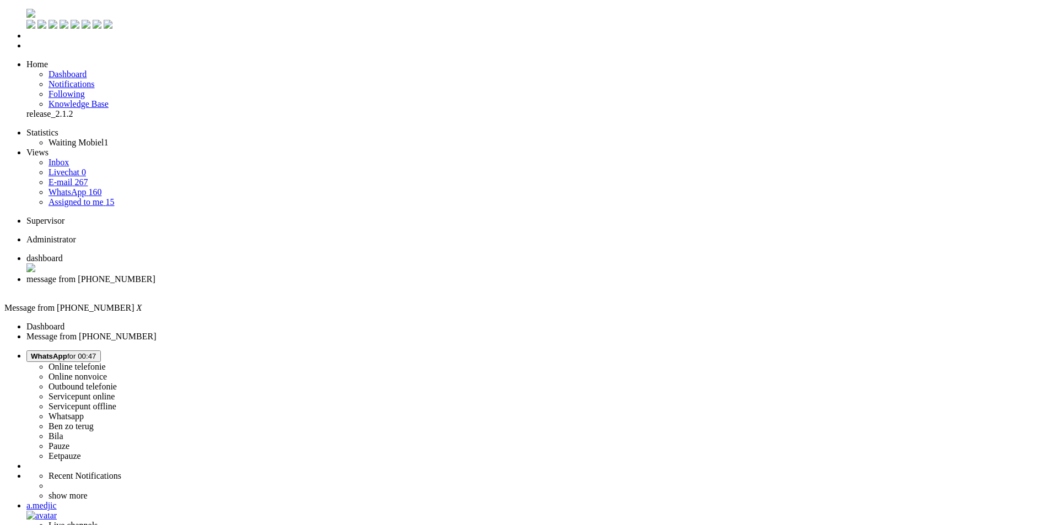
drag, startPoint x: 1017, startPoint y: 175, endPoint x: 1016, endPoint y: 58, distance: 116.3
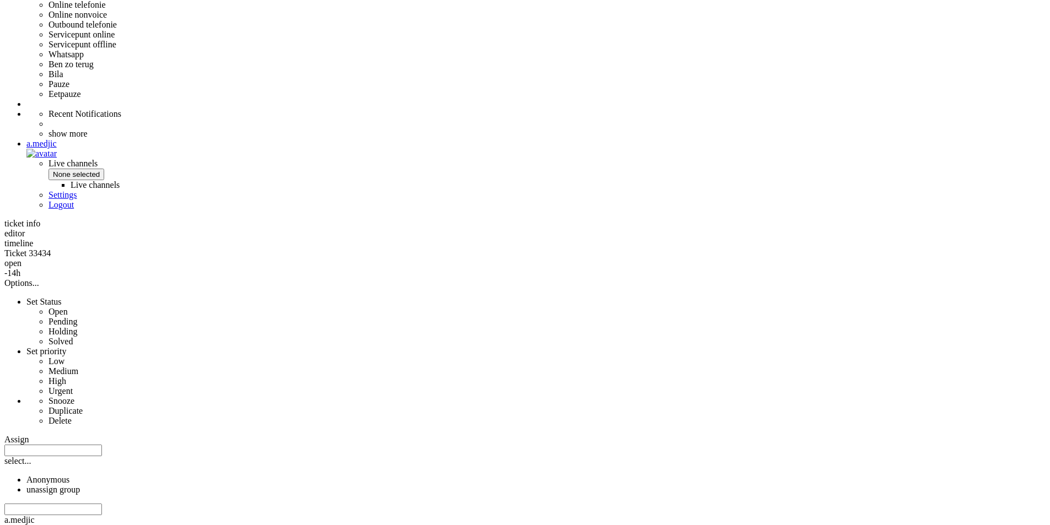
scroll to position [551, 0]
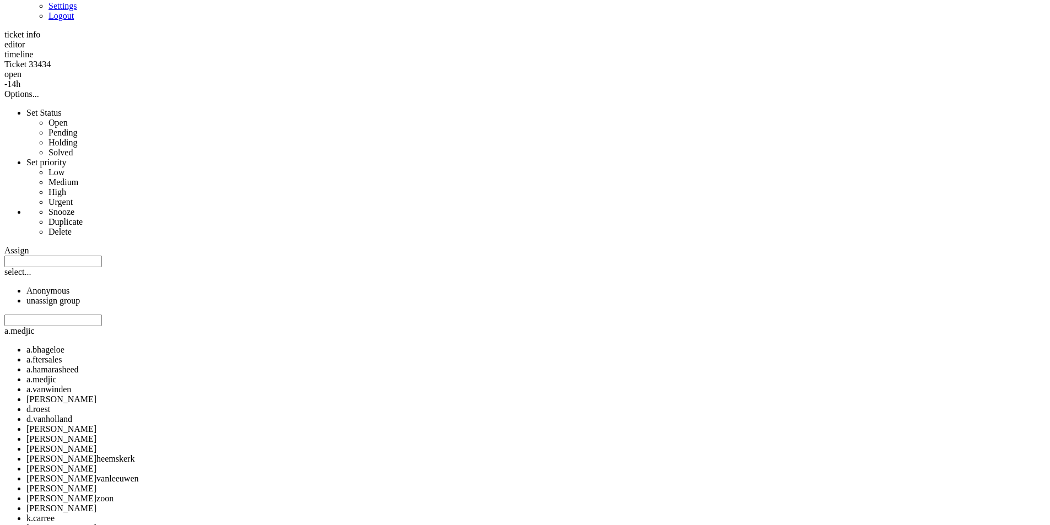
drag, startPoint x: 568, startPoint y: 380, endPoint x: 806, endPoint y: 391, distance: 238.3
drag, startPoint x: 381, startPoint y: 395, endPoint x: 515, endPoint y: 396, distance: 133.9
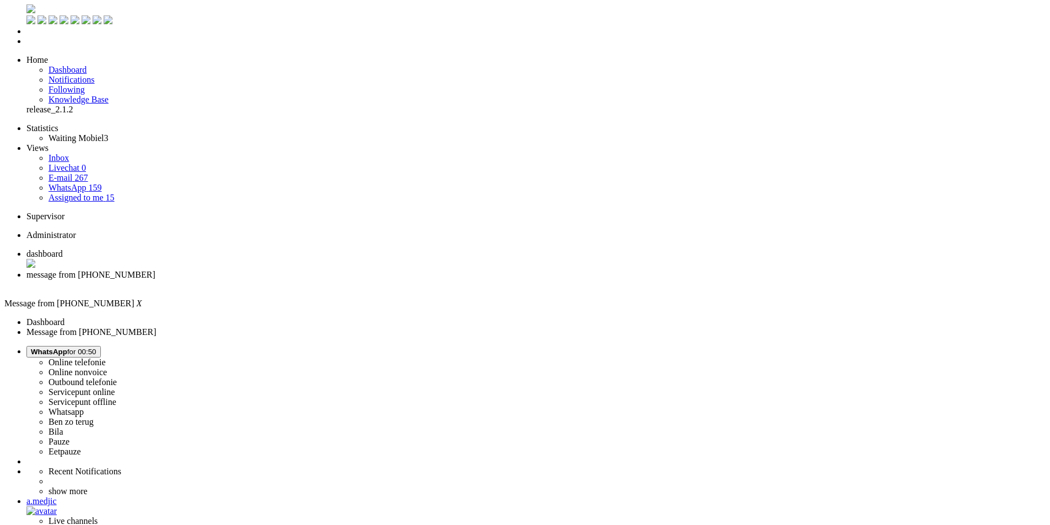
scroll to position [0, 0]
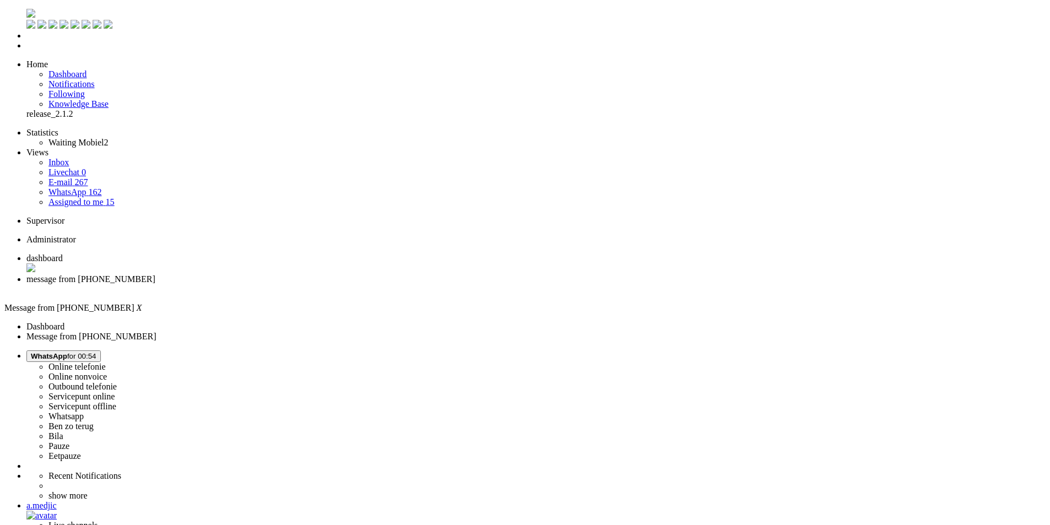
click at [315, 284] on div "Close tab" at bounding box center [535, 289] width 1019 height 10
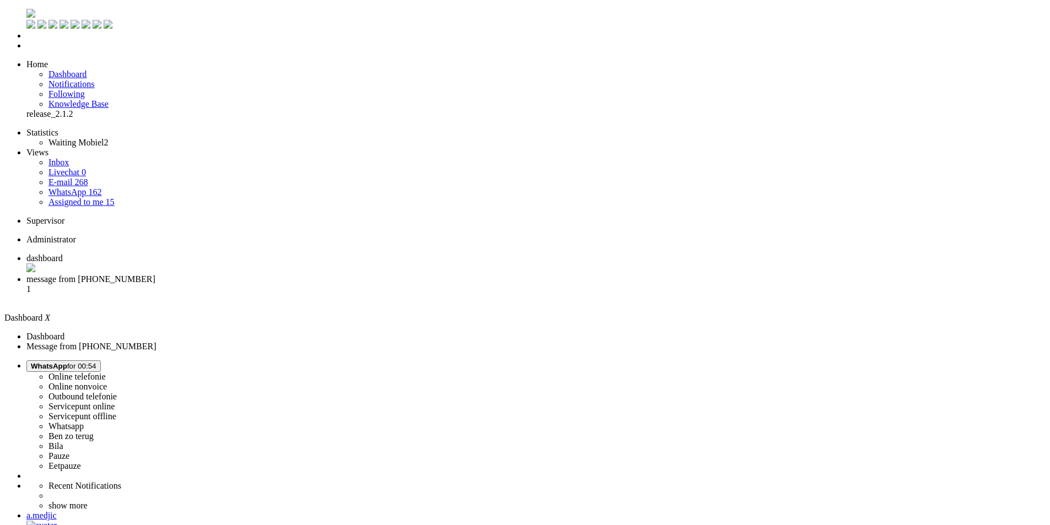
click at [155, 274] on span "message from [PHONE_NUMBER]" at bounding box center [90, 278] width 129 height 9
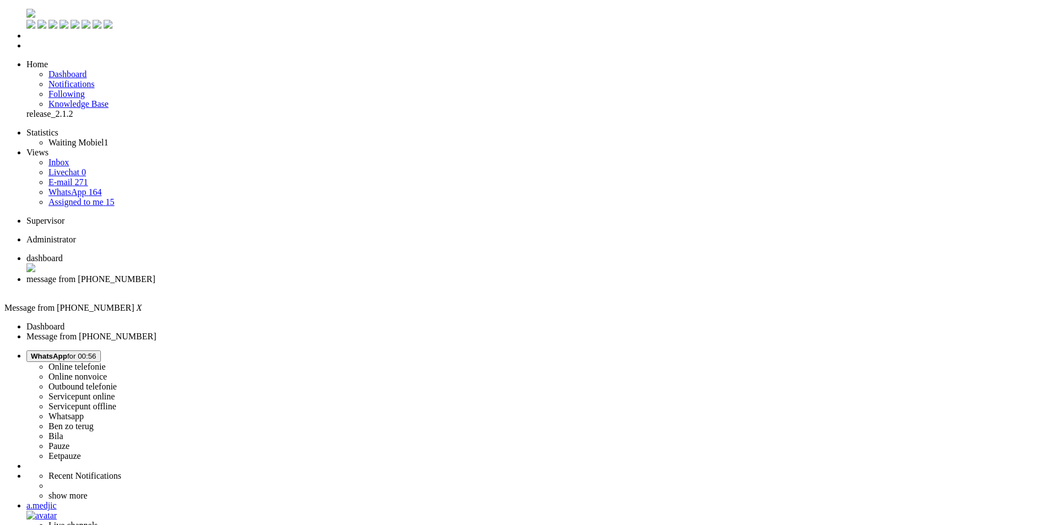
scroll to position [220, 0]
drag, startPoint x: 369, startPoint y: 190, endPoint x: 373, endPoint y: 178, distance: 12.7
drag, startPoint x: 148, startPoint y: 1982, endPoint x: 287, endPoint y: 1982, distance: 139.4
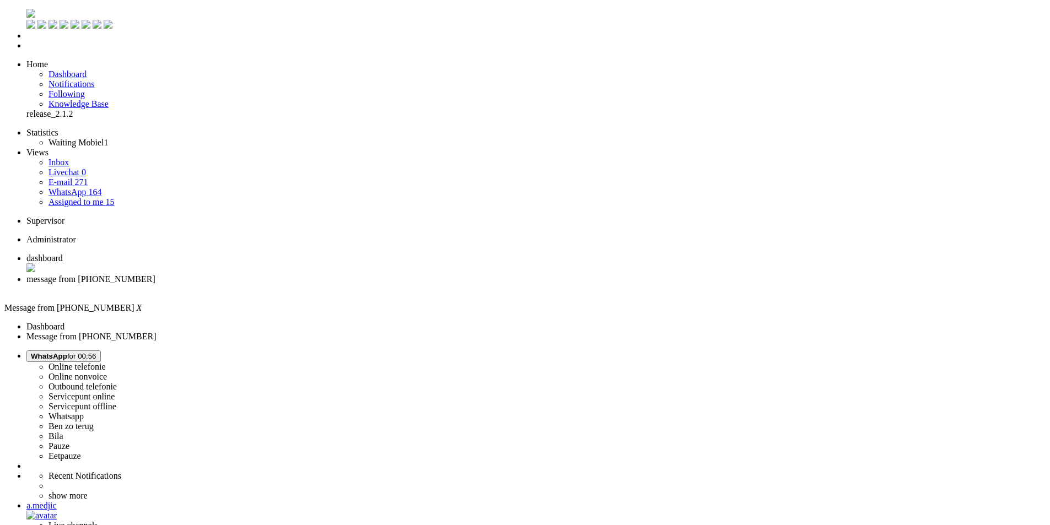
click at [317, 284] on div "Close tab" at bounding box center [535, 289] width 1019 height 10
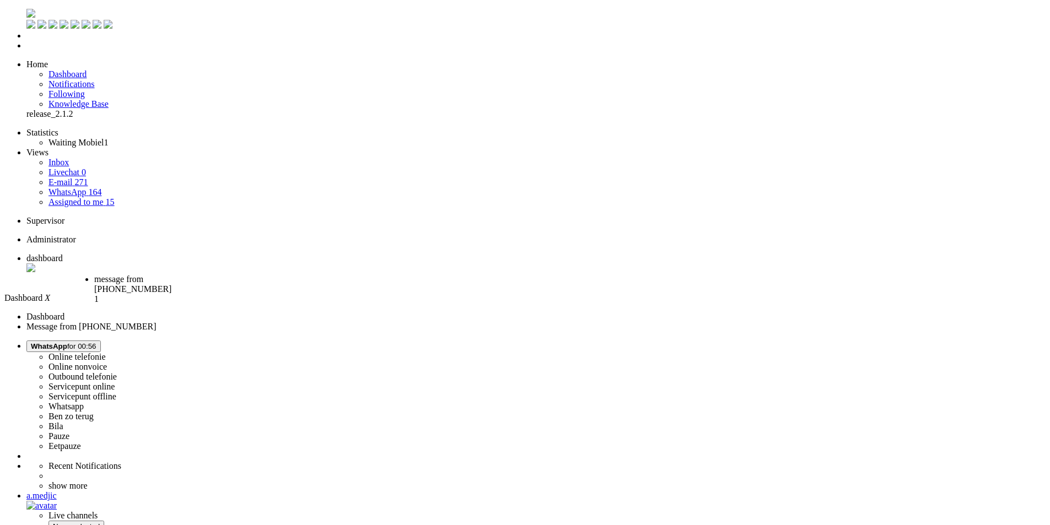
click at [171, 274] on span "message from +31625139857" at bounding box center [132, 283] width 77 height 19
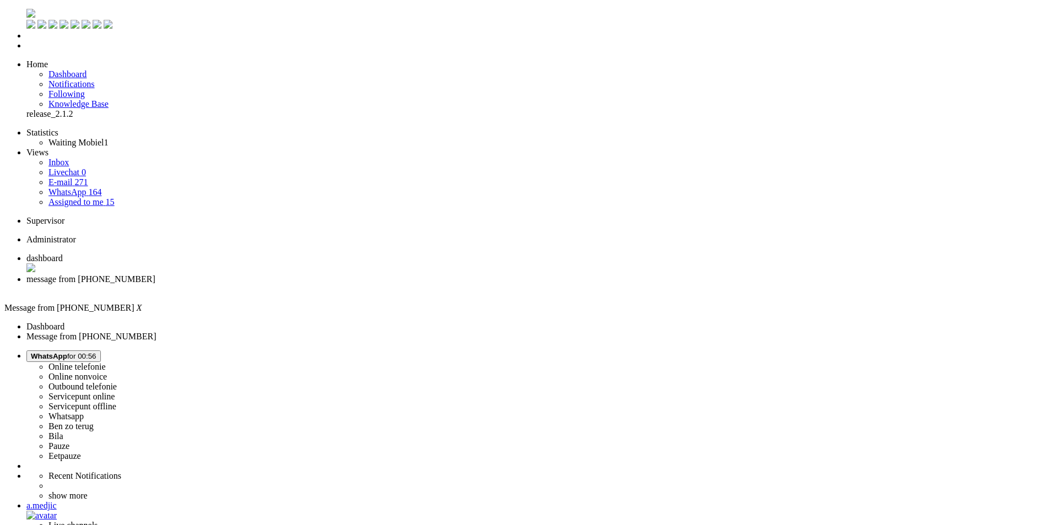
drag, startPoint x: 423, startPoint y: 1991, endPoint x: -139, endPoint y: 1990, distance: 562.1
drag, startPoint x: 531, startPoint y: 2112, endPoint x: 318, endPoint y: 2047, distance: 222.9
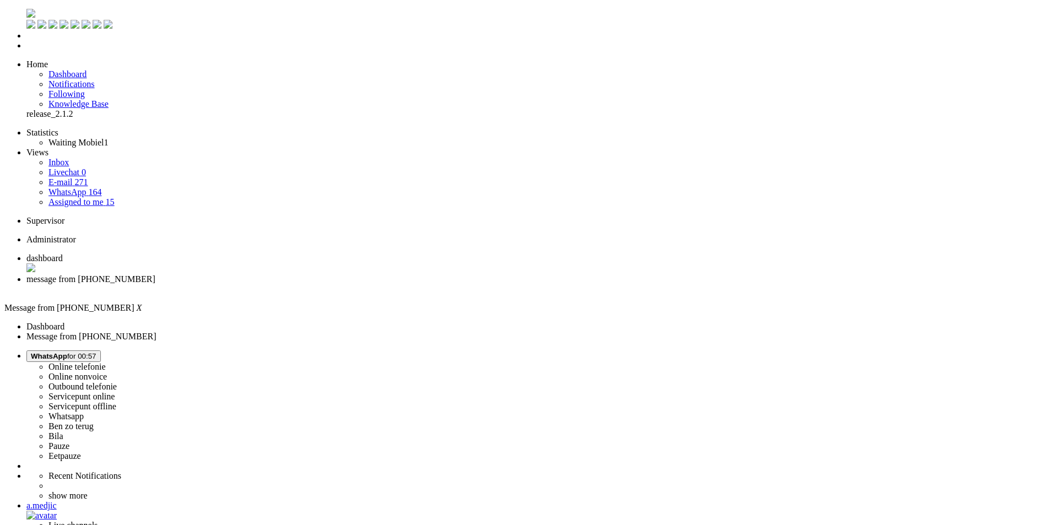
drag, startPoint x: 51, startPoint y: 1991, endPoint x: 37, endPoint y: 1994, distance: 13.4
drag, startPoint x: 367, startPoint y: 1989, endPoint x: 340, endPoint y: 1992, distance: 27.2
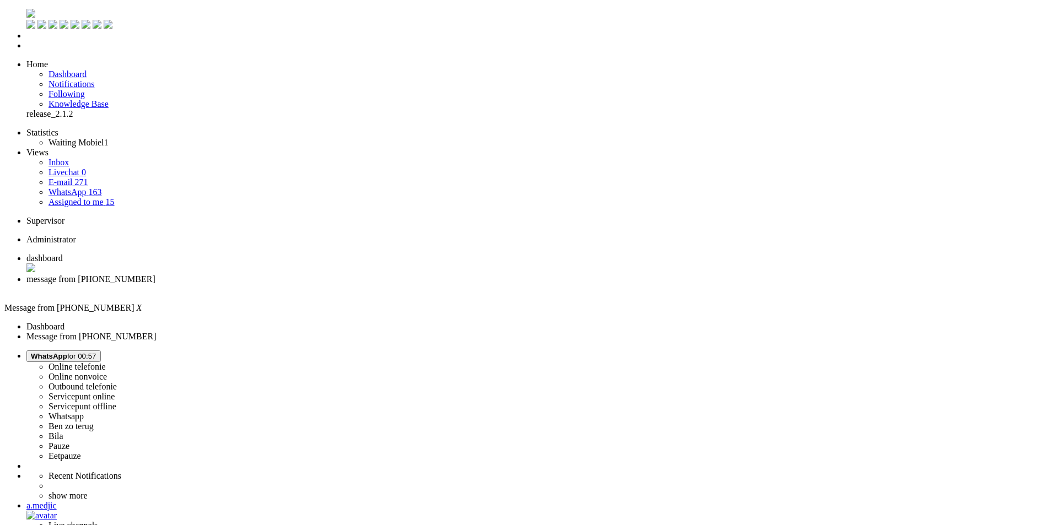
drag, startPoint x: 389, startPoint y: 1989, endPoint x: -82, endPoint y: 1974, distance: 470.8
click at [319, 284] on div "Close tab" at bounding box center [535, 289] width 1019 height 10
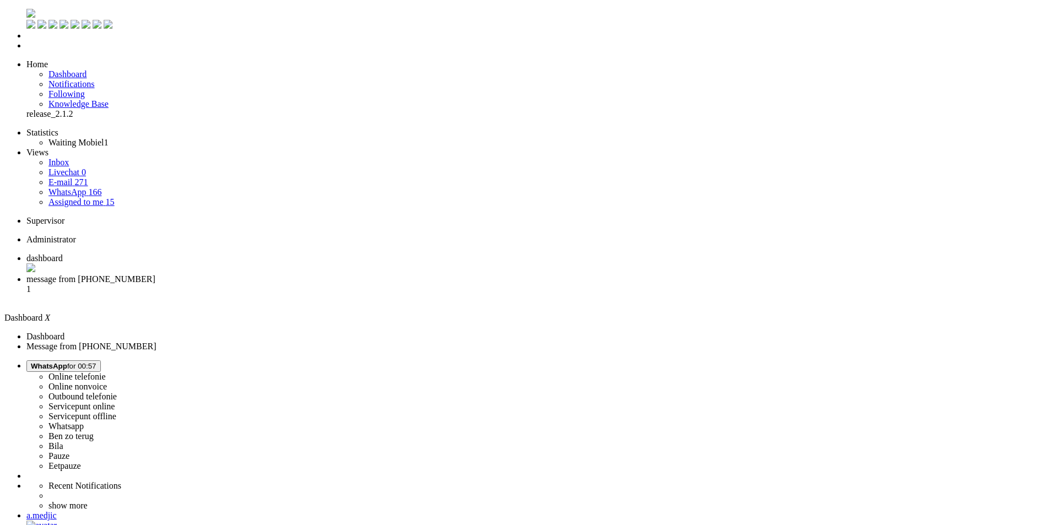
click at [155, 274] on span "message from [PHONE_NUMBER]" at bounding box center [90, 278] width 129 height 9
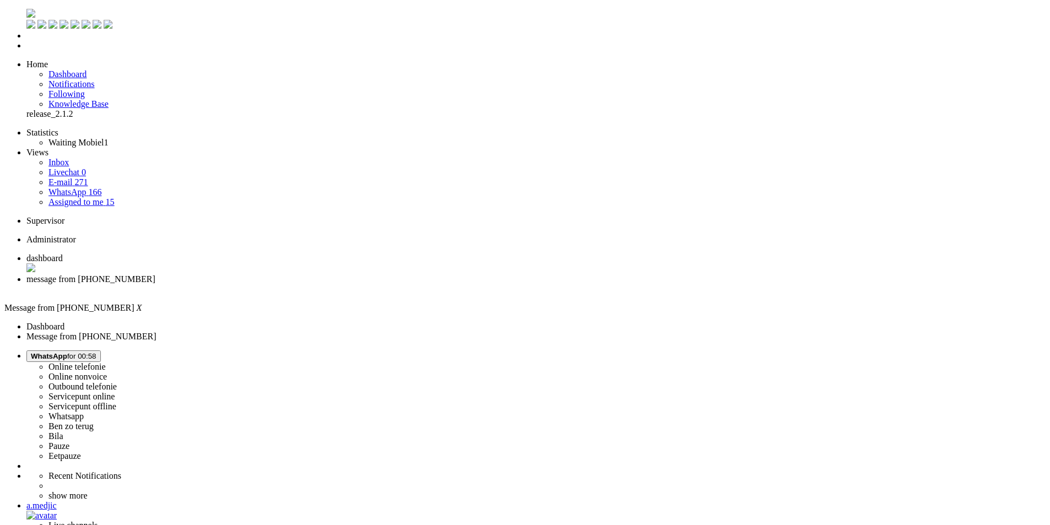
click at [63, 253] on span "dashboard" at bounding box center [44, 257] width 36 height 9
click at [96, 352] on span "WhatsApp for 00:58" at bounding box center [64, 356] width 66 height 8
click at [69, 441] on label "Pauze" at bounding box center [58, 445] width 21 height 9
click at [921, 350] on ul "Online telefonie Online nonvoice Outbound telefonie Servicepunt online Servicep…" at bounding box center [524, 461] width 1041 height 222
click at [81, 352] on span "Pauze for 00:16" at bounding box center [56, 356] width 50 height 8
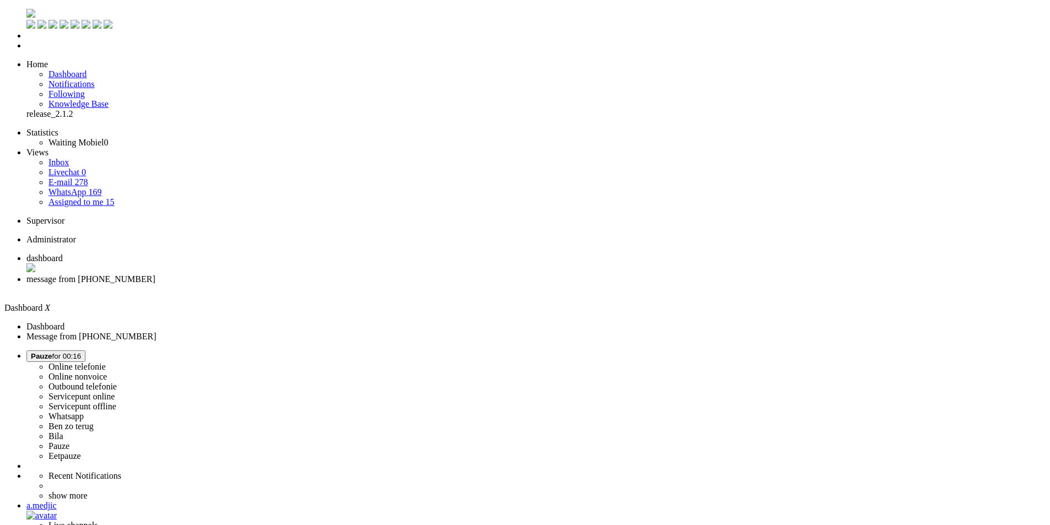
click at [84, 412] on label "Whatsapp" at bounding box center [65, 416] width 35 height 9
click at [243, 274] on li "message from [PHONE_NUMBER]" at bounding box center [535, 284] width 1019 height 20
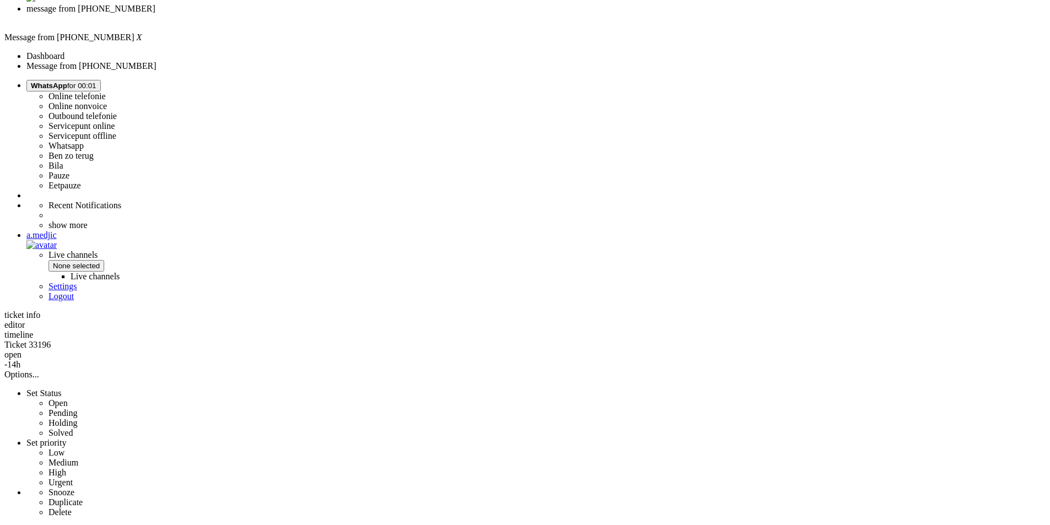
scroll to position [341, 0]
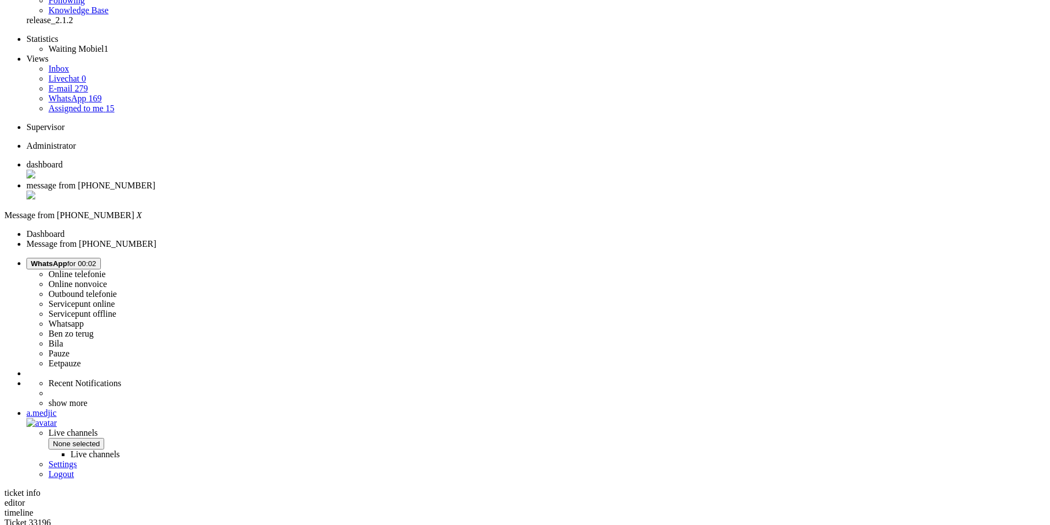
scroll to position [0, 0]
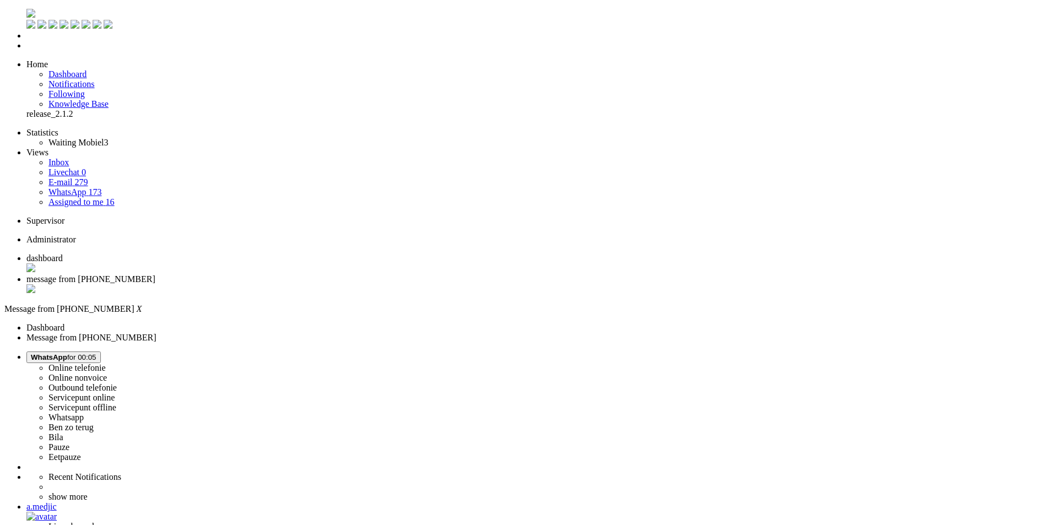
drag, startPoint x: 347, startPoint y: 330, endPoint x: 377, endPoint y: 328, distance: 30.3
drag, startPoint x: 348, startPoint y: 331, endPoint x: 377, endPoint y: 332, distance: 29.8
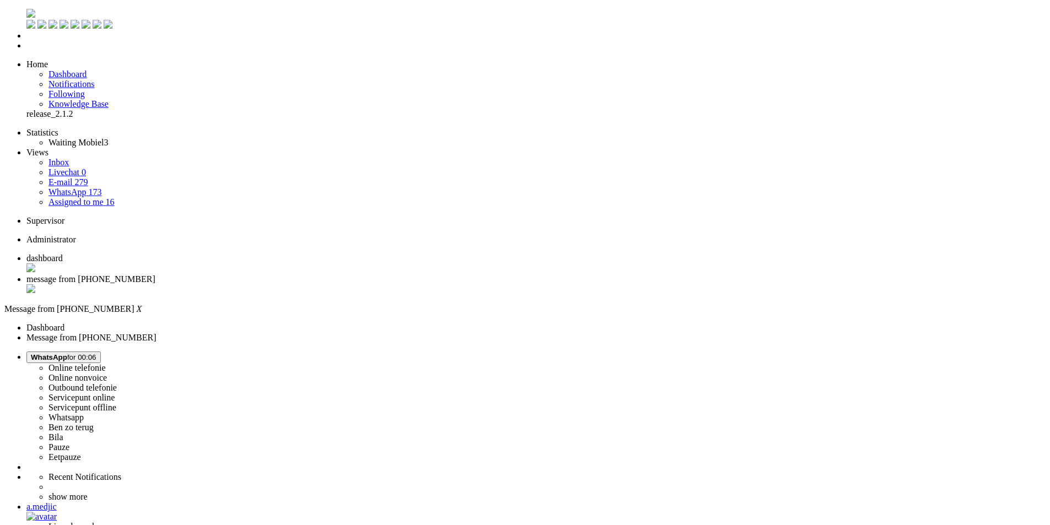
drag, startPoint x: 348, startPoint y: 331, endPoint x: 417, endPoint y: 330, distance: 68.3
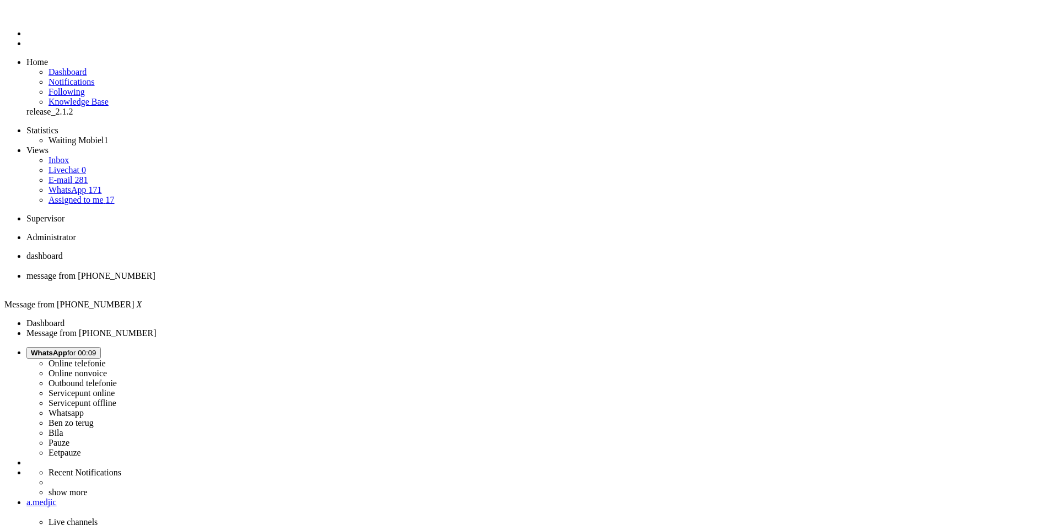
click at [317, 281] on div "Close tab" at bounding box center [535, 286] width 1019 height 10
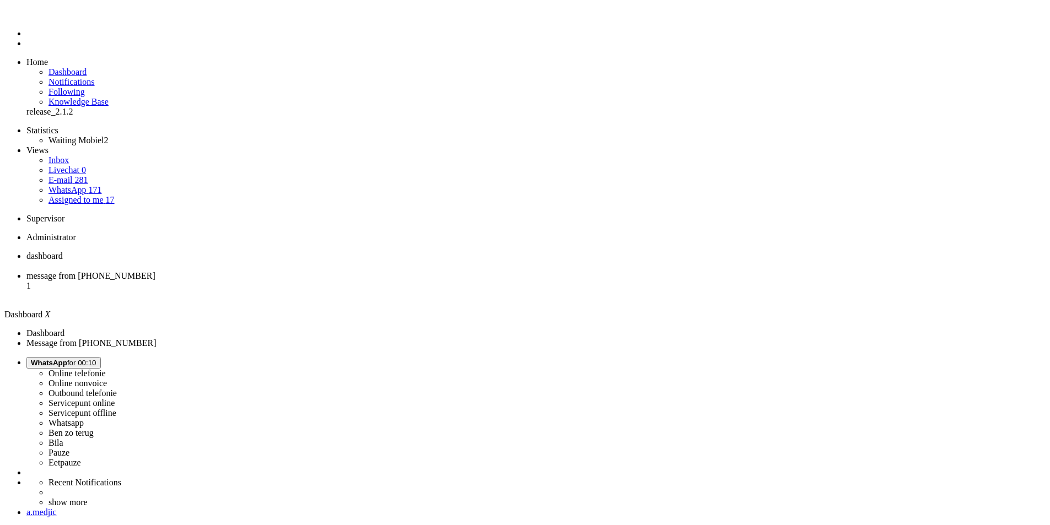
click at [155, 271] on span "message from [PHONE_NUMBER]" at bounding box center [90, 275] width 129 height 9
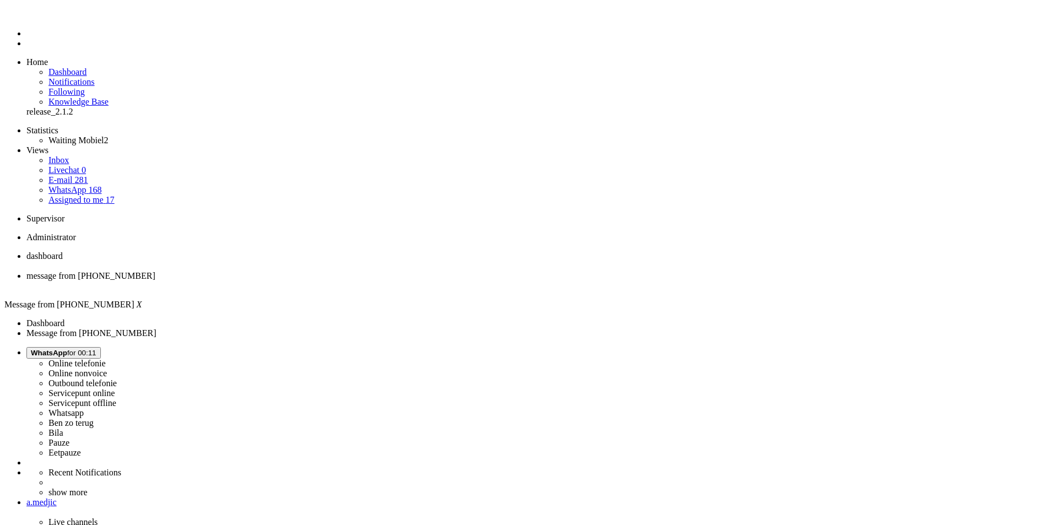
drag, startPoint x: 490, startPoint y: 462, endPoint x: 435, endPoint y: 465, distance: 54.6
drag, startPoint x: 494, startPoint y: 315, endPoint x: 806, endPoint y: 323, distance: 312.0
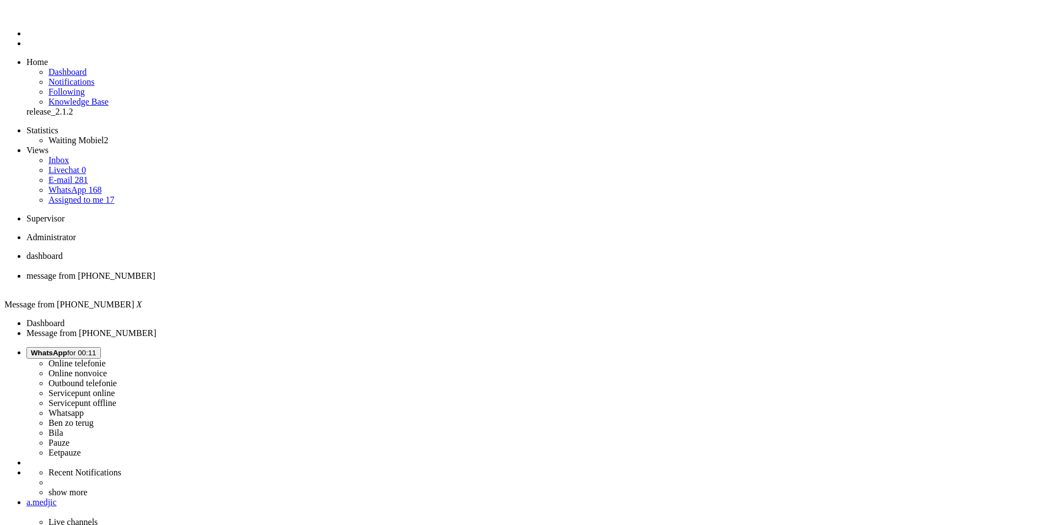
drag, startPoint x: 305, startPoint y: 381, endPoint x: 504, endPoint y: 383, distance: 199.5
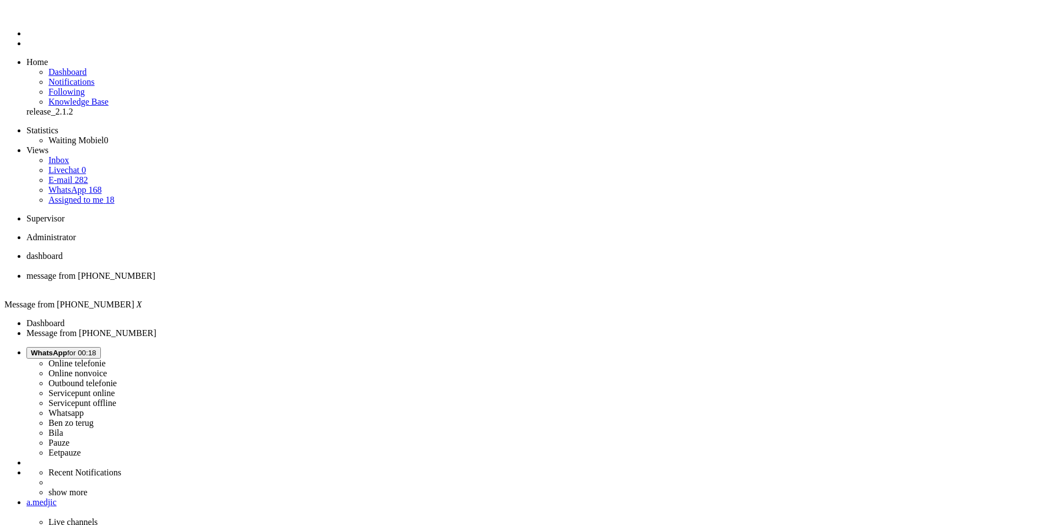
drag, startPoint x: 492, startPoint y: 380, endPoint x: 304, endPoint y: 377, distance: 187.4
copy div "Het C-nummer dat je nodig hebt is je klantnummer bij Simpel"
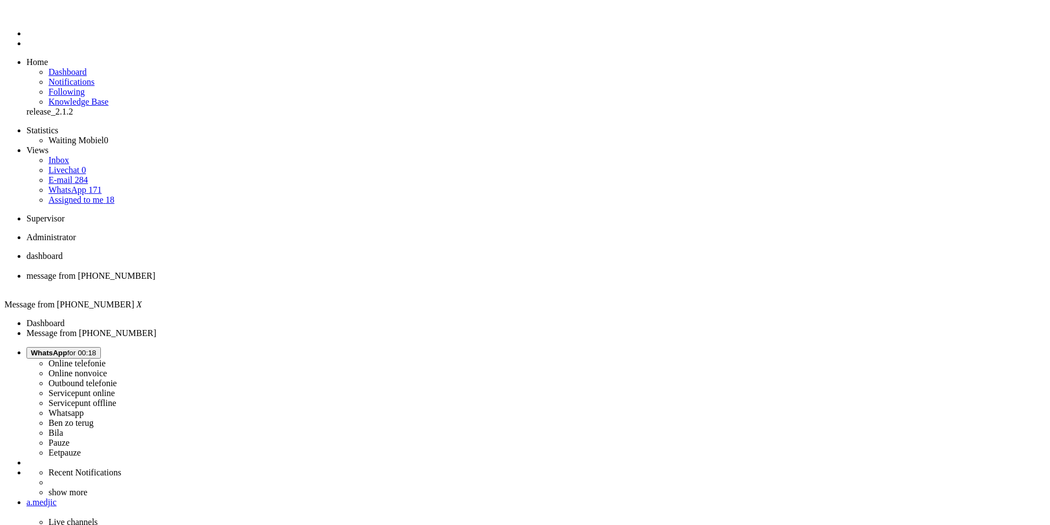
drag, startPoint x: 263, startPoint y: 1995, endPoint x: 149, endPoint y: 1995, distance: 113.5
drag, startPoint x: 494, startPoint y: 379, endPoint x: 708, endPoint y: 380, distance: 213.8
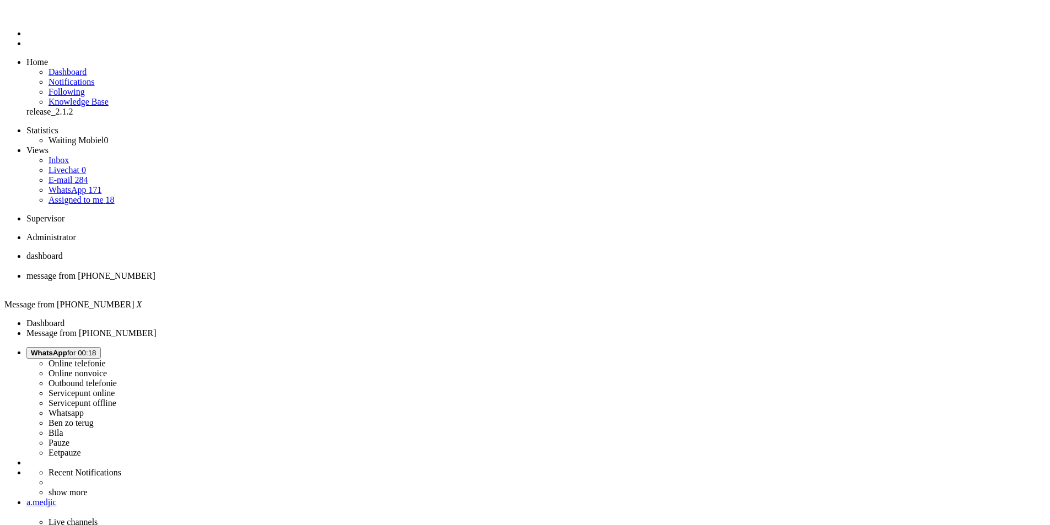
copy div "Dit nummer zou je ontvangen hebben in de welkomstmail van [PERSON_NAME]"
click at [319, 281] on div "Close tab" at bounding box center [535, 286] width 1019 height 10
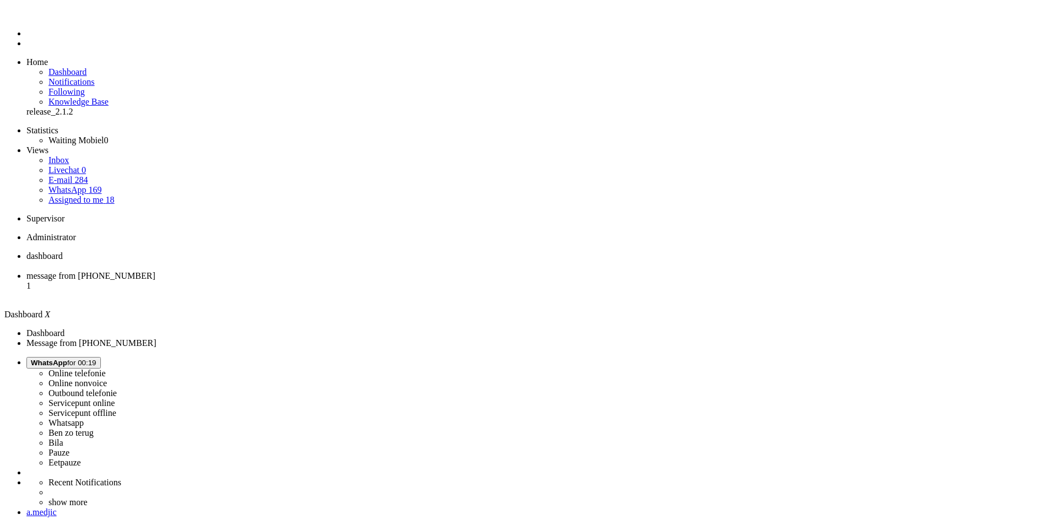
click at [155, 271] on span "message from [PHONE_NUMBER]" at bounding box center [90, 275] width 129 height 9
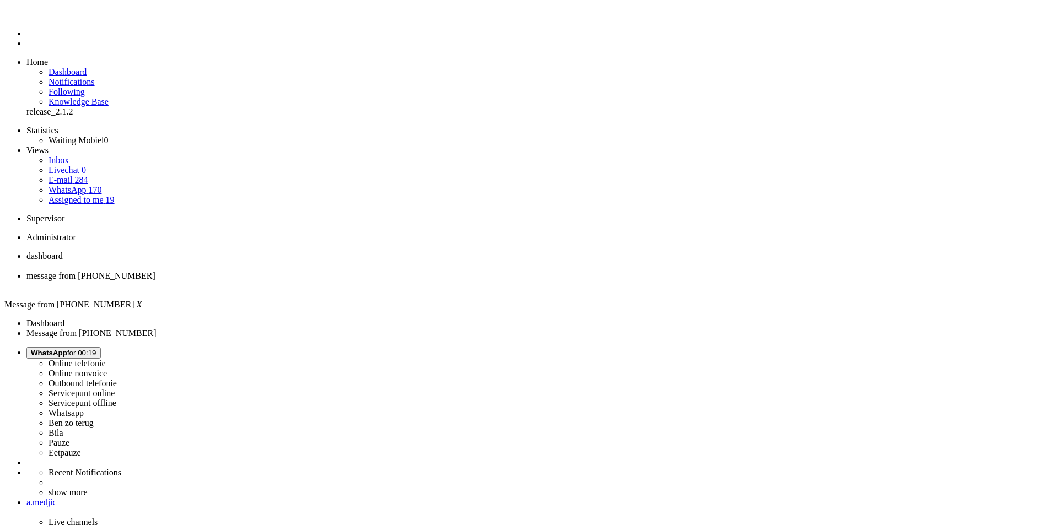
drag, startPoint x: 393, startPoint y: 430, endPoint x: 346, endPoint y: 428, distance: 47.5
copy div "070 - 301 0 301"
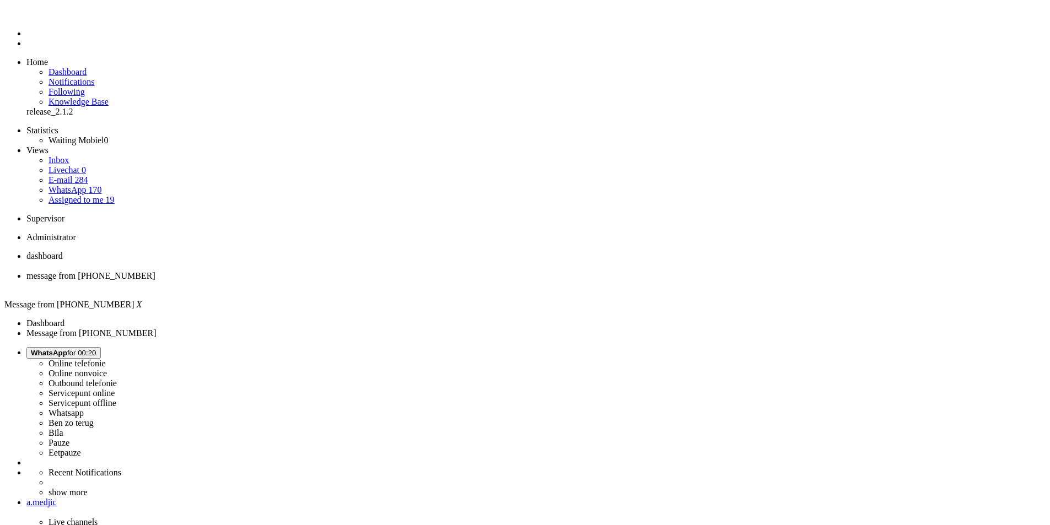
click at [317, 281] on div "Close tab" at bounding box center [535, 286] width 1019 height 10
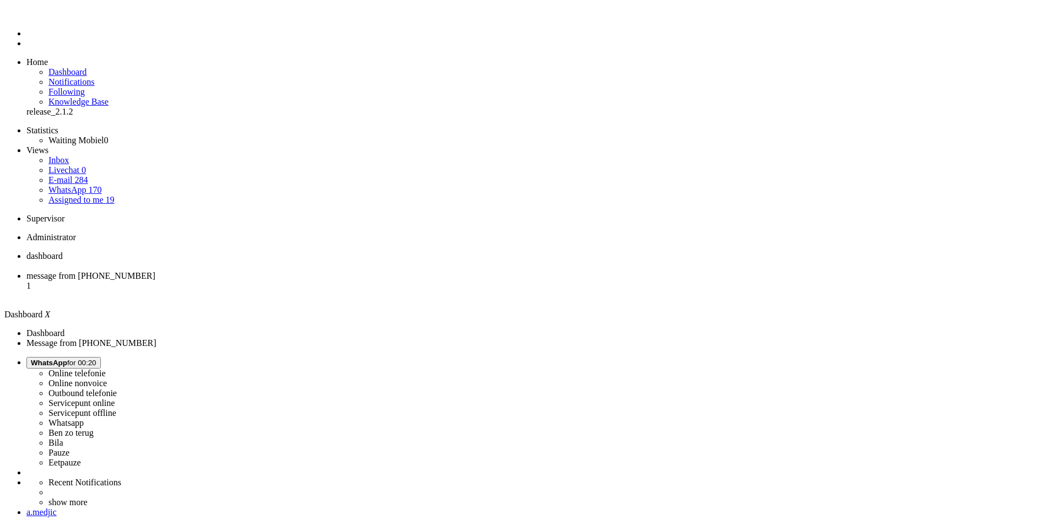
click at [155, 271] on span "message from [PHONE_NUMBER]" at bounding box center [90, 275] width 129 height 9
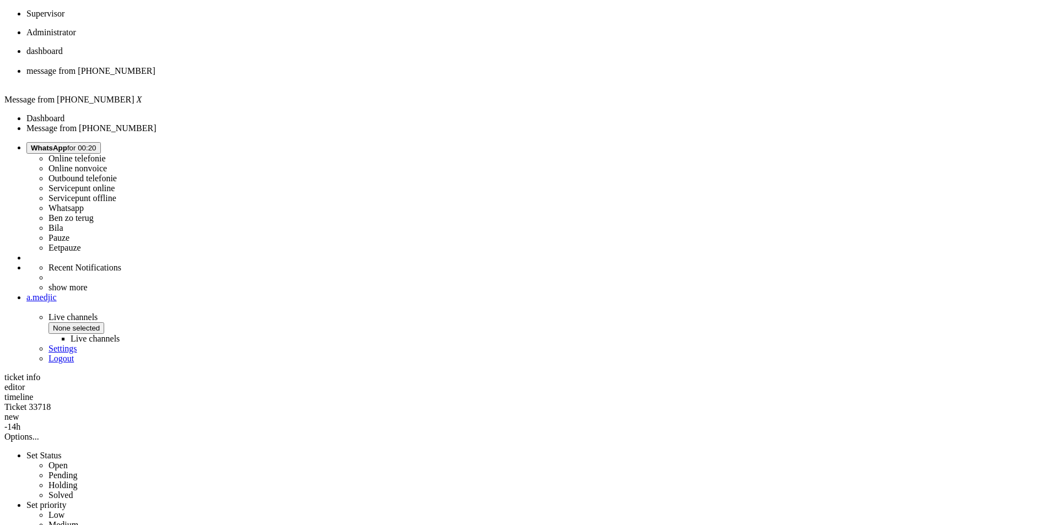
scroll to position [235, 0]
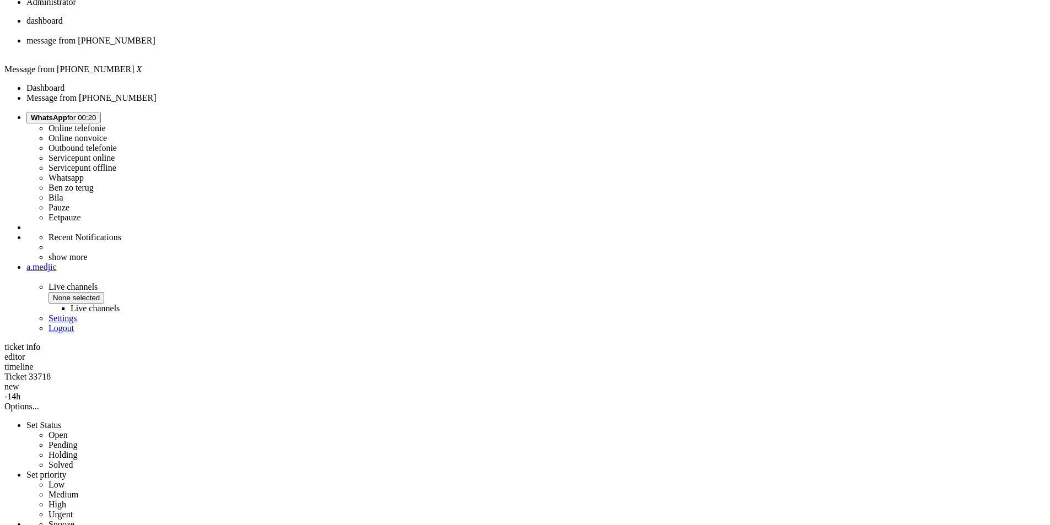
copy div "4686975"
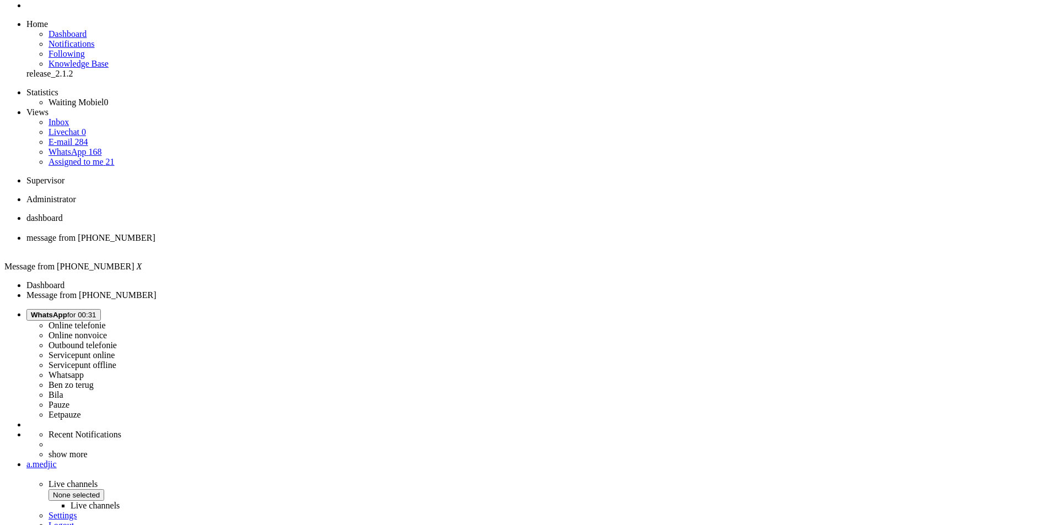
scroll to position [0, 0]
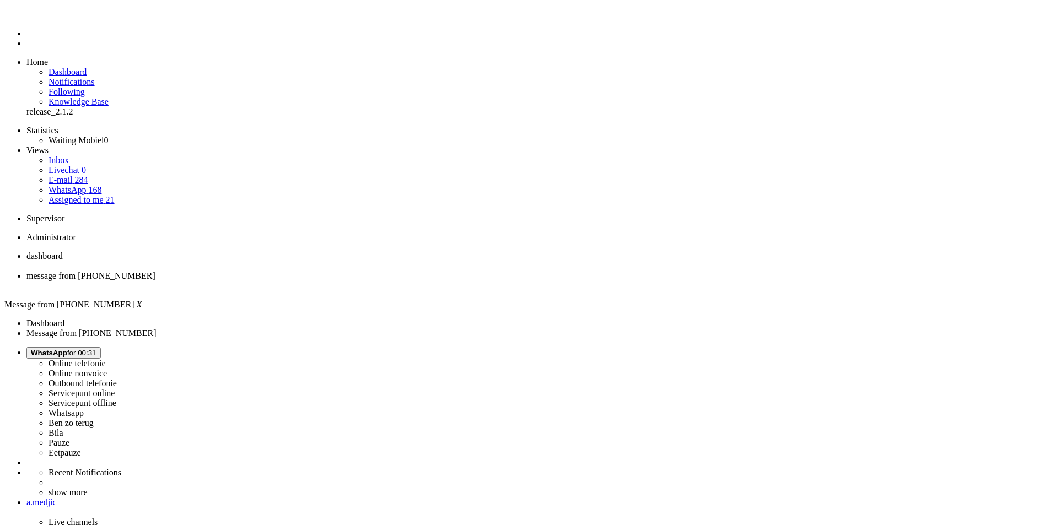
drag, startPoint x: 425, startPoint y: 419, endPoint x: 436, endPoint y: 133, distance: 286.2
drag, startPoint x: 612, startPoint y: 295, endPoint x: 301, endPoint y: 297, distance: 310.2
copy div "De AirPods Pro 3 Wit maken nog steeds deel uit van je bestelling en zijn op dit…"
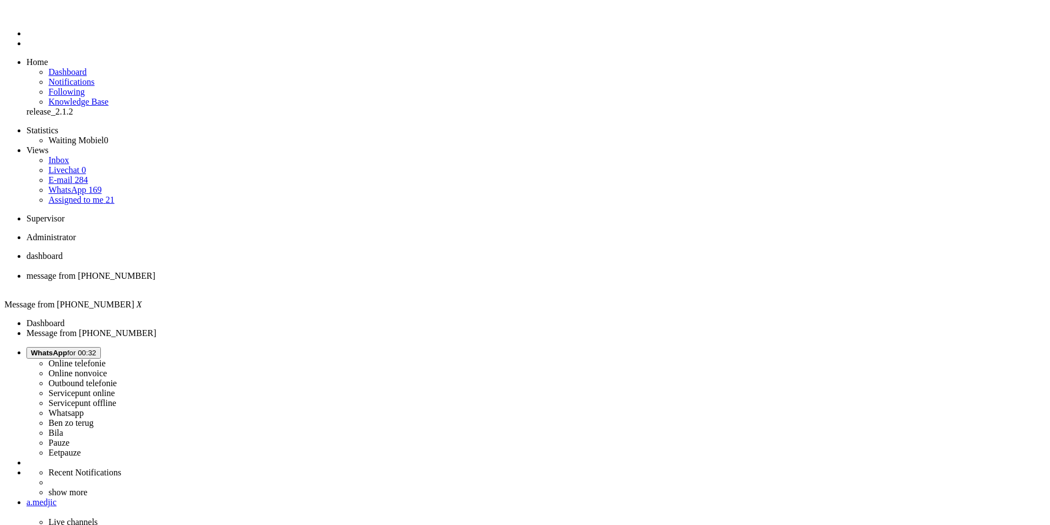
click at [347, 251] on ul "dashboard message from [PHONE_NUMBER]" at bounding box center [524, 271] width 1041 height 40
click at [318, 281] on div "Close tab" at bounding box center [535, 286] width 1019 height 10
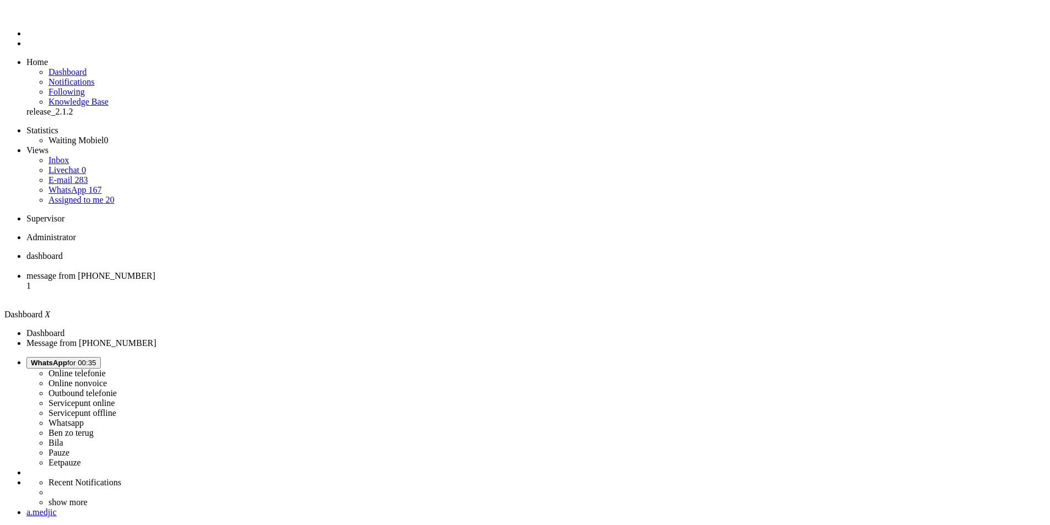
click at [296, 271] on li "message from [PHONE_NUMBER] 1" at bounding box center [535, 286] width 1019 height 30
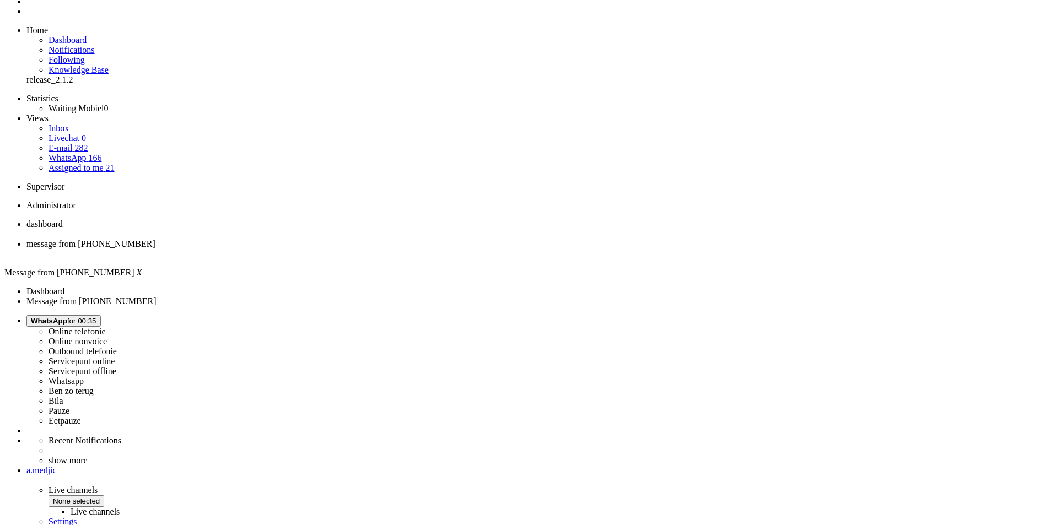
scroll to position [47, 0]
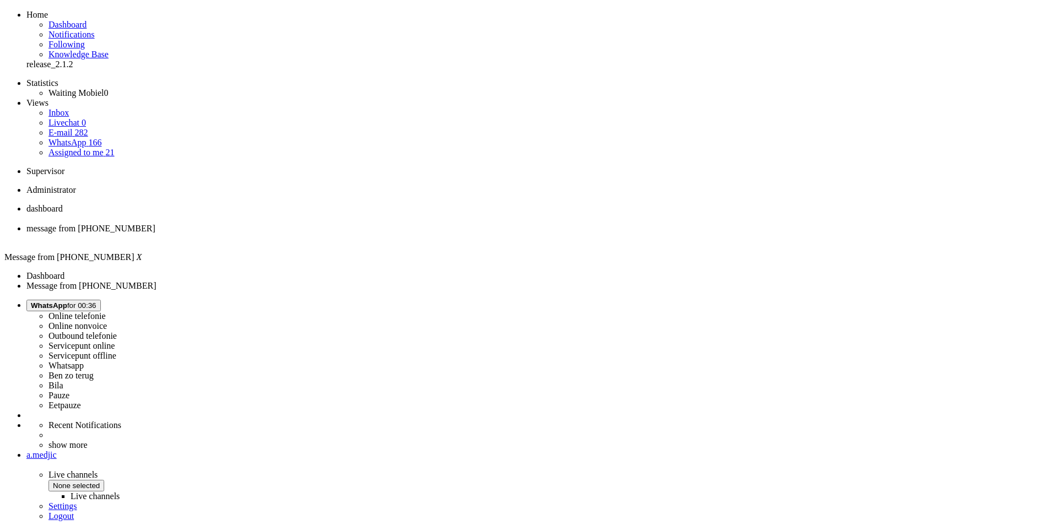
copy div "4579482"
drag, startPoint x: 903, startPoint y: 370, endPoint x: 295, endPoint y: 371, distance: 607.3
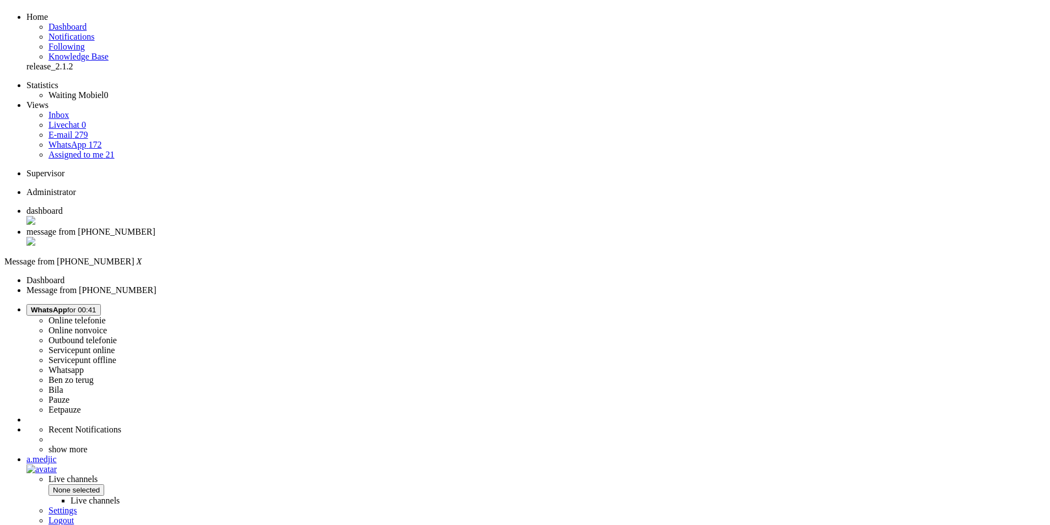
drag, startPoint x: 348, startPoint y: 370, endPoint x: 899, endPoint y: 375, distance: 551.1
copy div "Ja, het is mogelijk om je toestelbundel vervroegd af te lossen. Hiervoor kun je…"
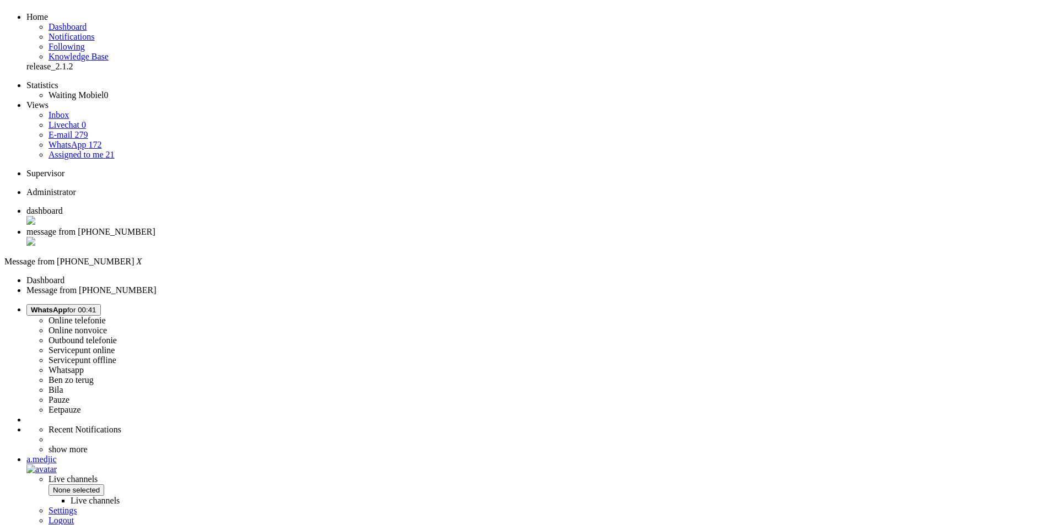
scroll to position [165, 0]
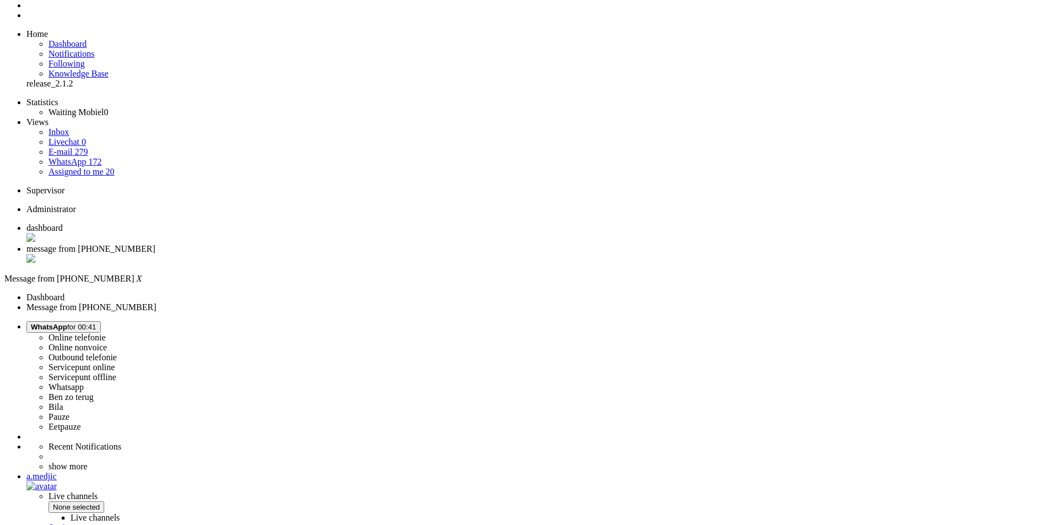
scroll to position [0, 0]
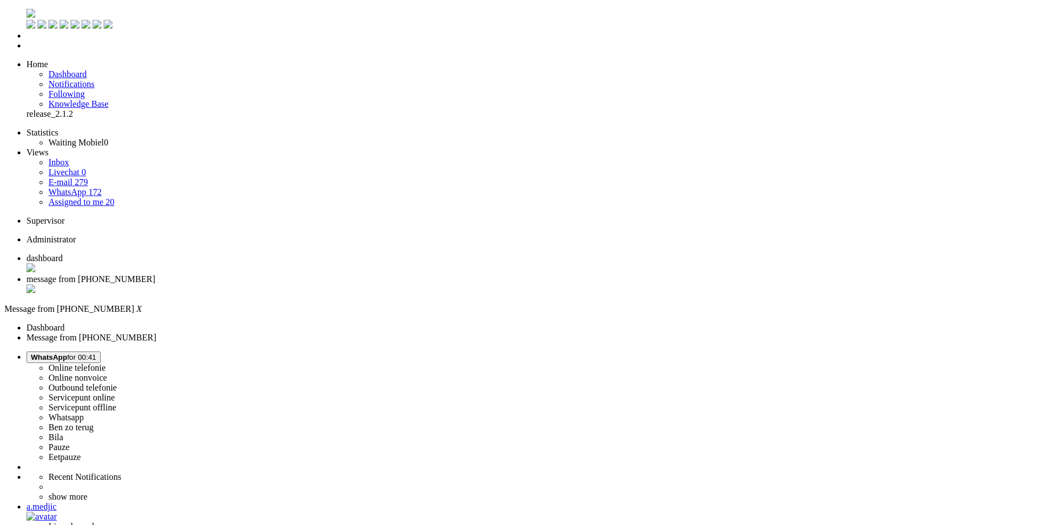
drag, startPoint x: 318, startPoint y: 18, endPoint x: 348, endPoint y: 21, distance: 30.6
click at [318, 284] on div "Close tab" at bounding box center [535, 289] width 1019 height 11
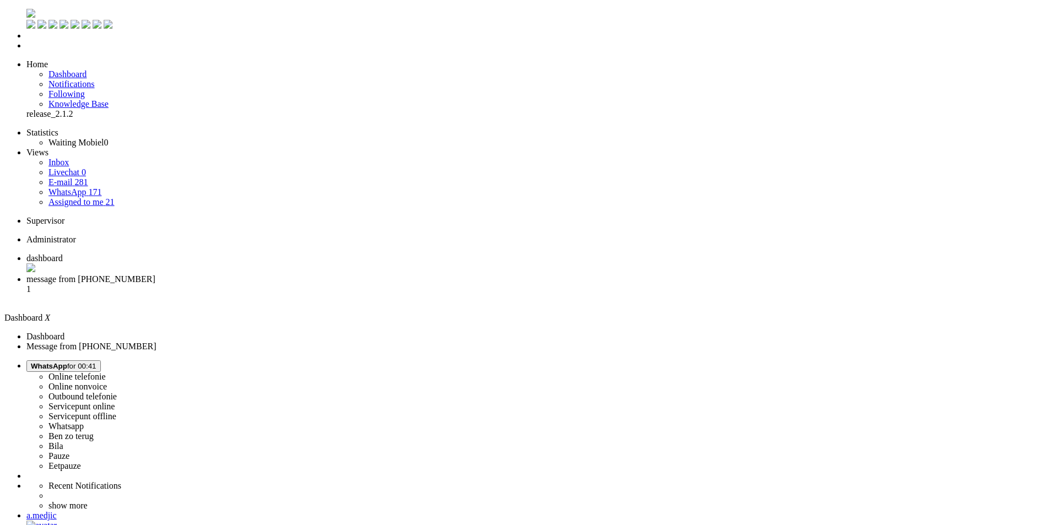
click at [155, 274] on span "message from [PHONE_NUMBER]" at bounding box center [90, 278] width 129 height 9
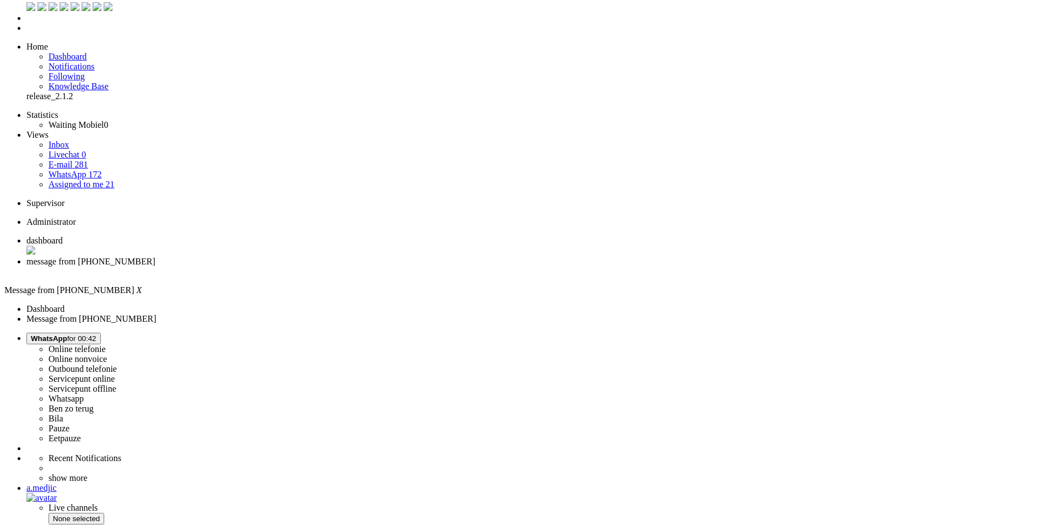
scroll to position [27, 0]
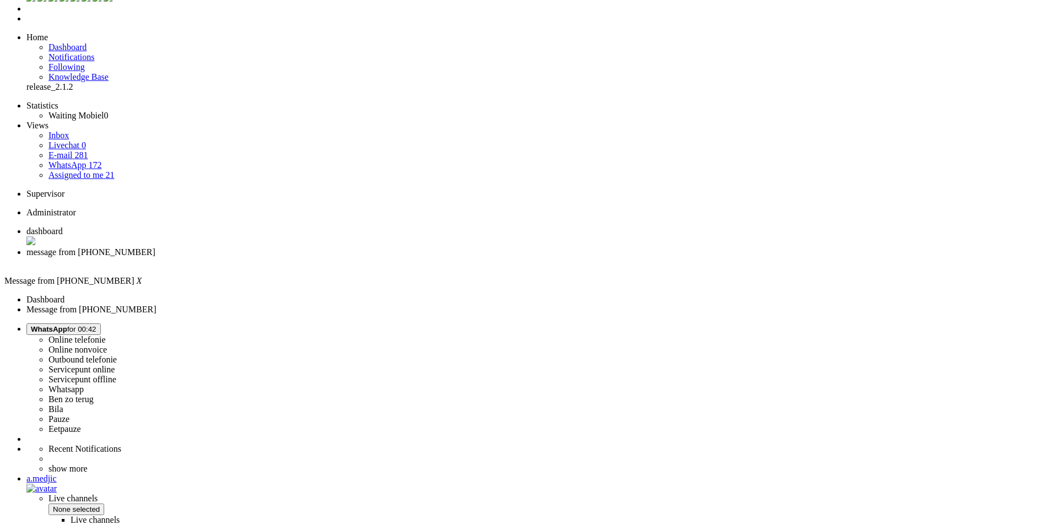
copy div "4707564"
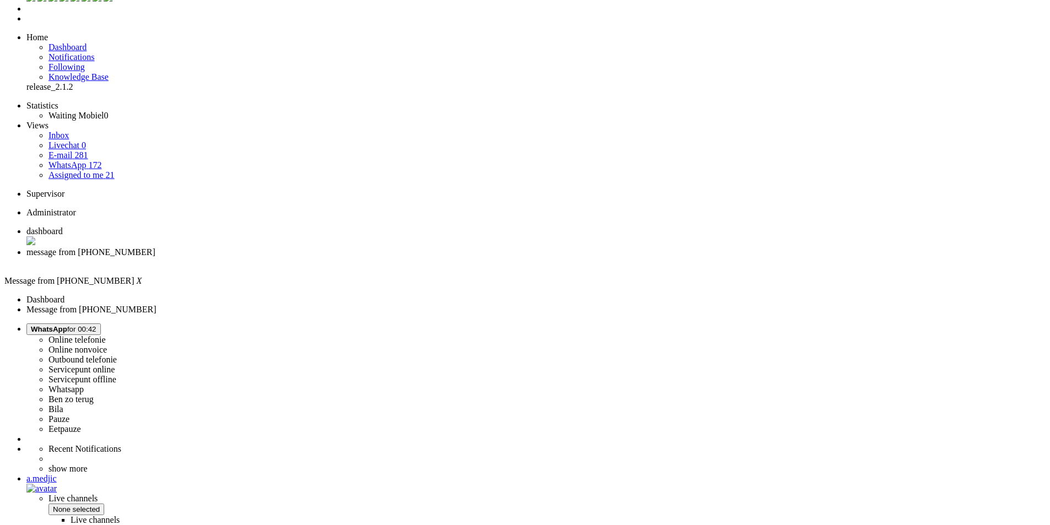
scroll to position [0, 0]
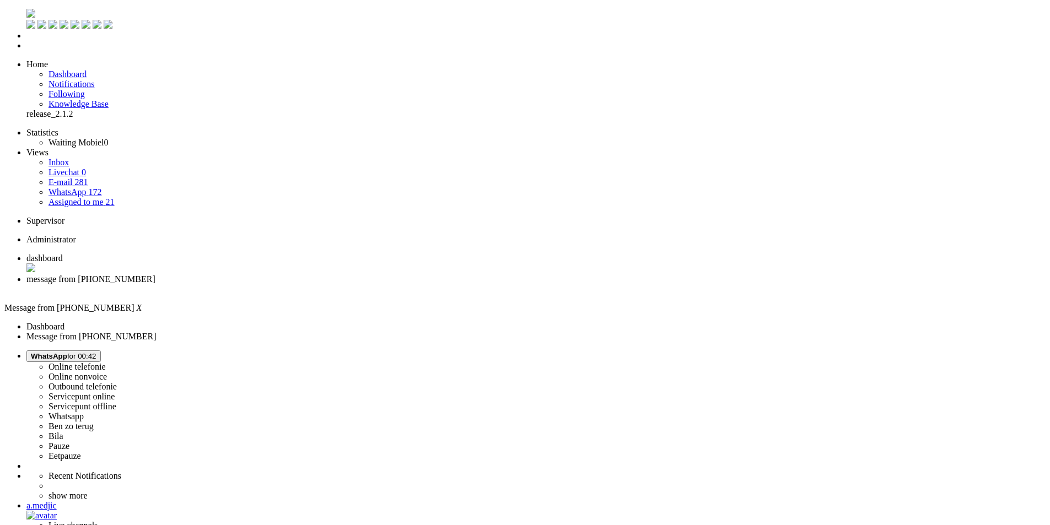
click at [319, 284] on div "Close tab" at bounding box center [535, 289] width 1019 height 10
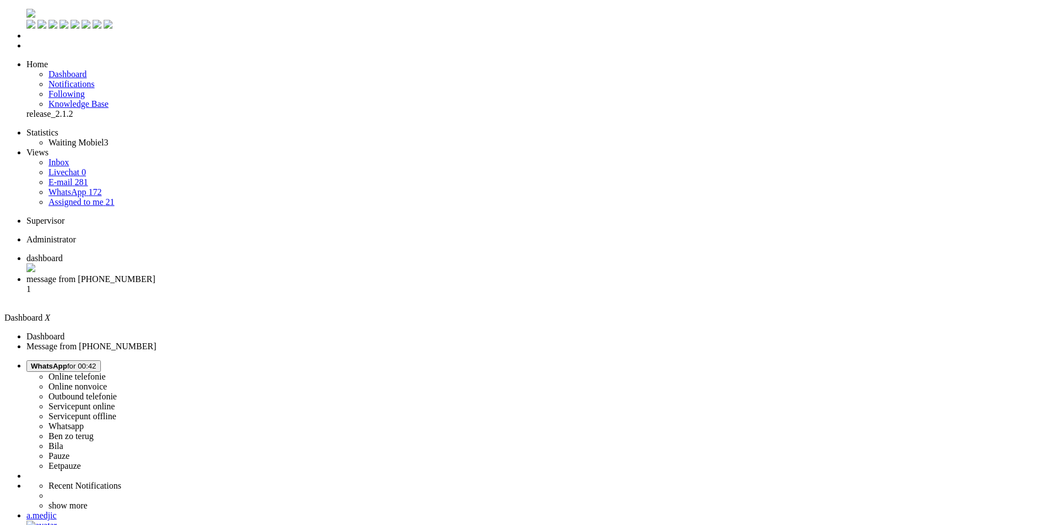
click at [253, 274] on li "message from [PHONE_NUMBER] 1" at bounding box center [535, 289] width 1019 height 30
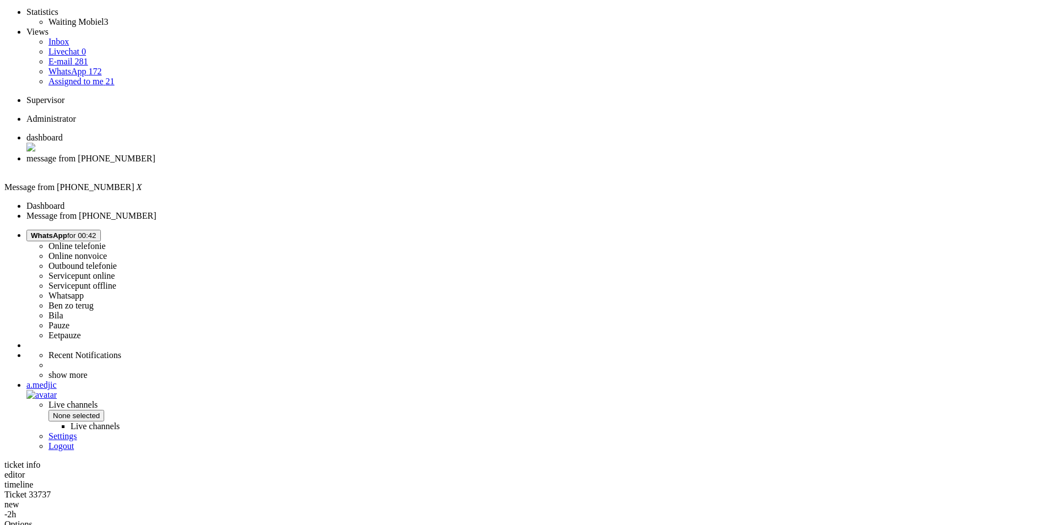
scroll to position [127, 0]
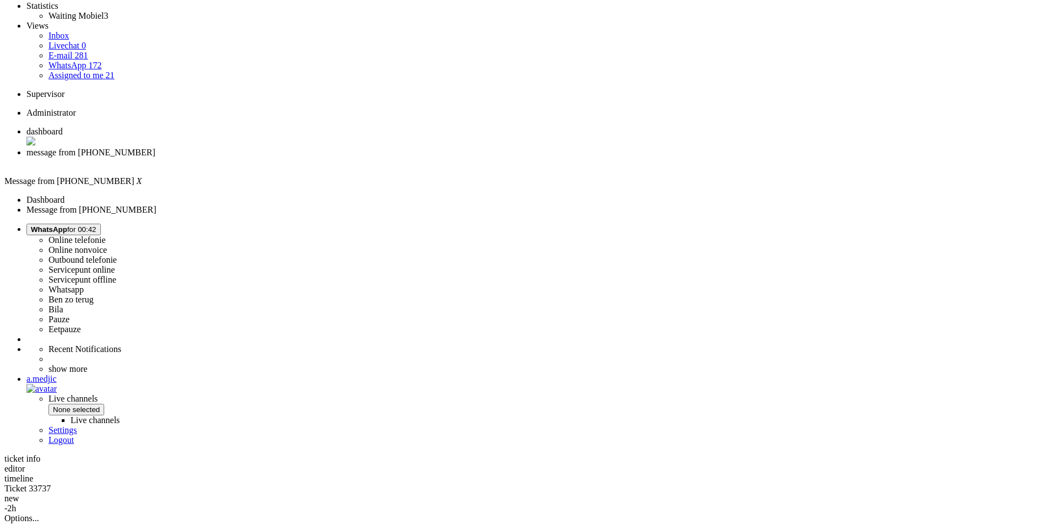
copy div "4707548"
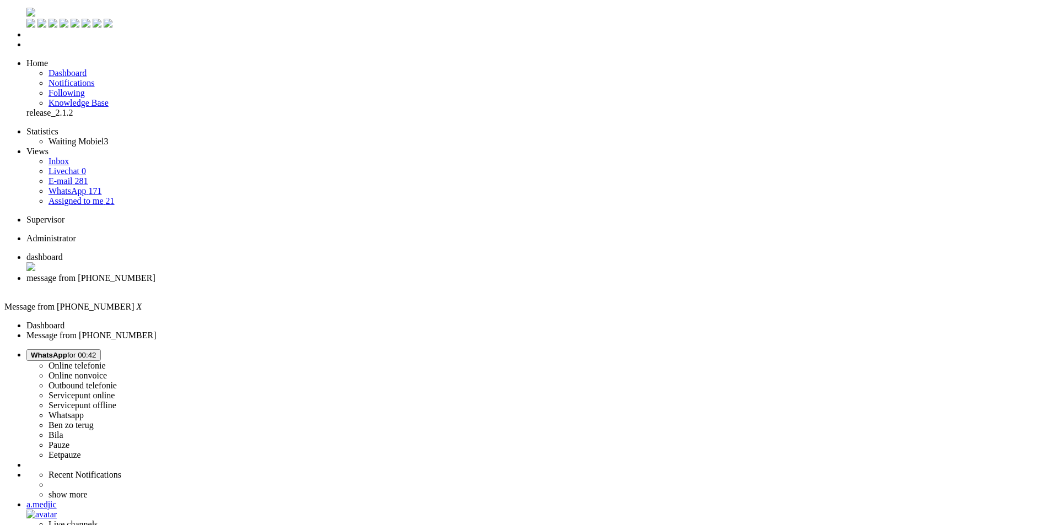
scroll to position [0, 0]
drag, startPoint x: 303, startPoint y: 345, endPoint x: 704, endPoint y: 348, distance: 401.2
drag, startPoint x: 354, startPoint y: 225, endPoint x: 296, endPoint y: 216, distance: 58.5
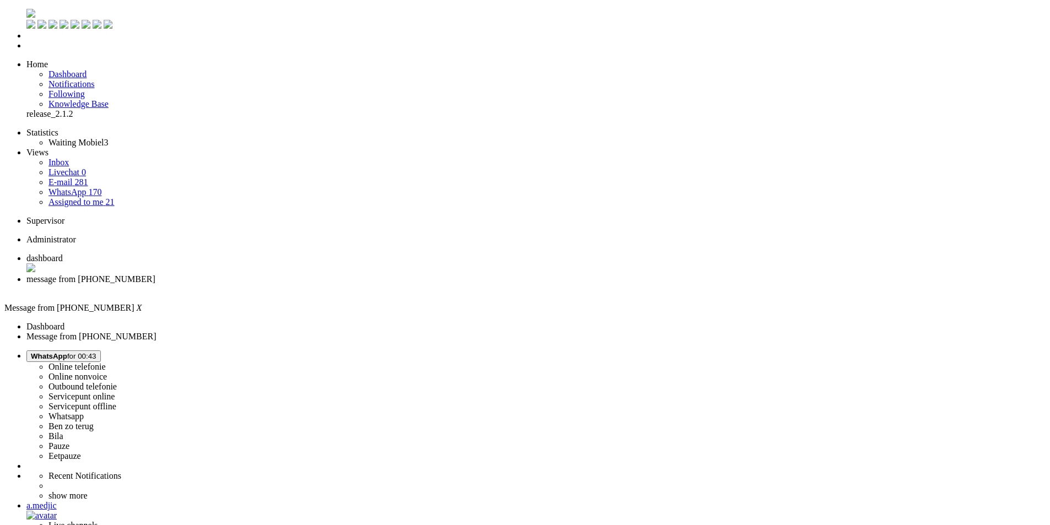
copy div "We gaan de bestelling voor je annuleren en je hier een bevestiging van versture…"
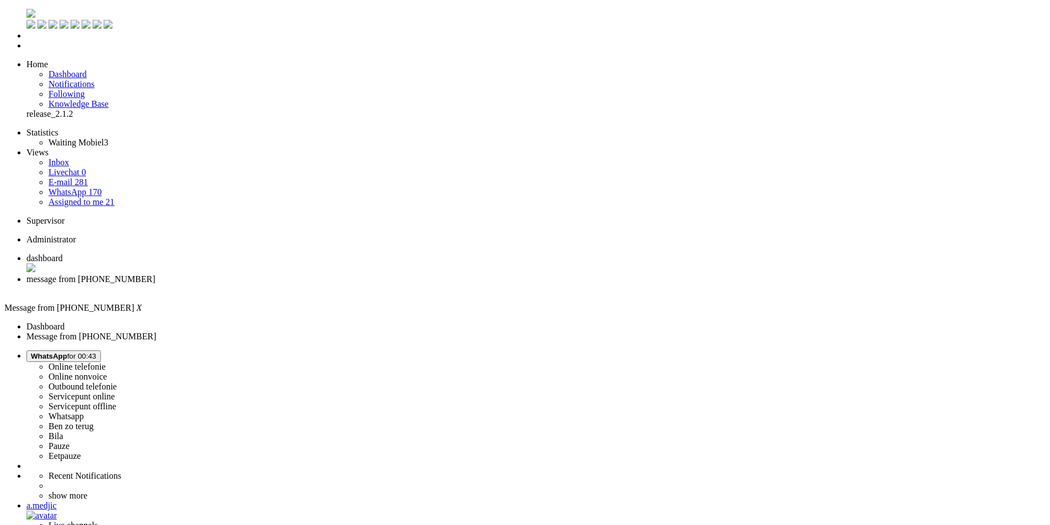
click at [320, 284] on div "Close tab" at bounding box center [535, 289] width 1019 height 10
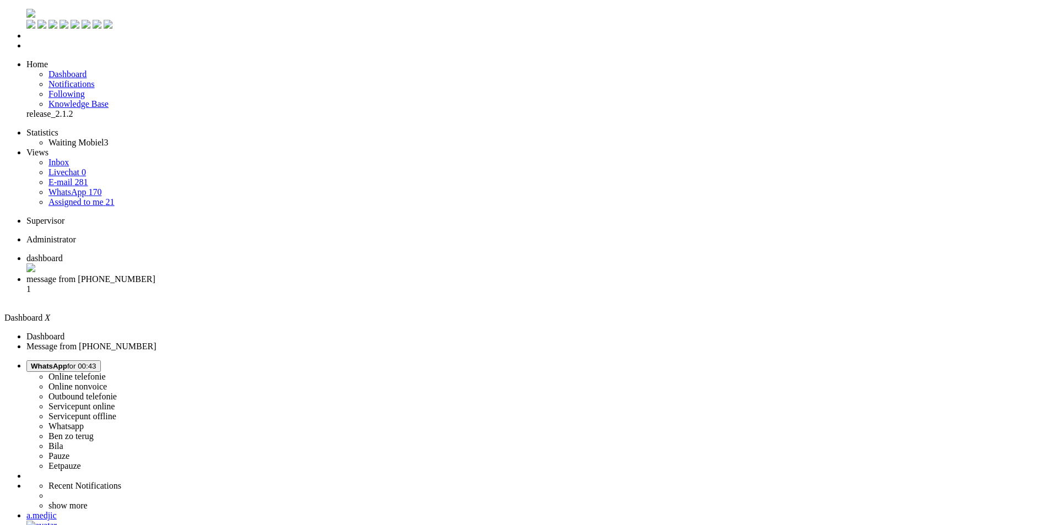
click at [283, 274] on li "message from [PHONE_NUMBER] 1" at bounding box center [535, 289] width 1019 height 30
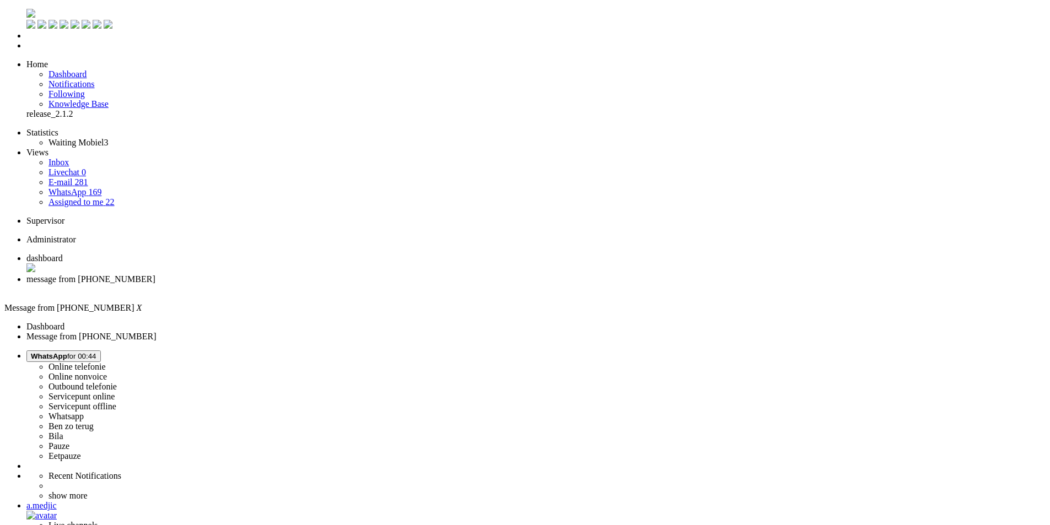
drag, startPoint x: 944, startPoint y: 2365, endPoint x: 573, endPoint y: 1990, distance: 528.0
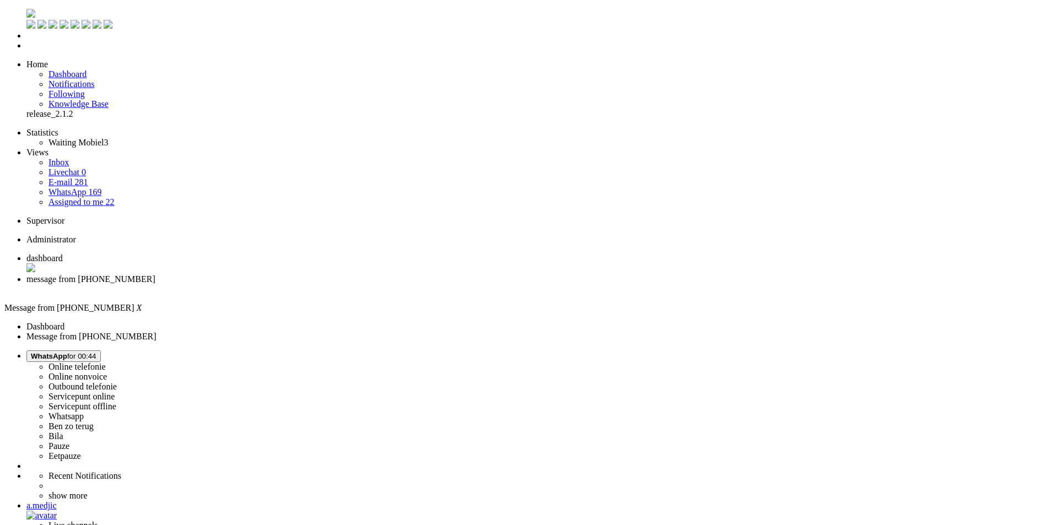
type input "be"
drag, startPoint x: 280, startPoint y: 1981, endPoint x: 148, endPoint y: 1982, distance: 131.7
drag, startPoint x: 486, startPoint y: 1984, endPoint x: -211, endPoint y: 1984, distance: 697.1
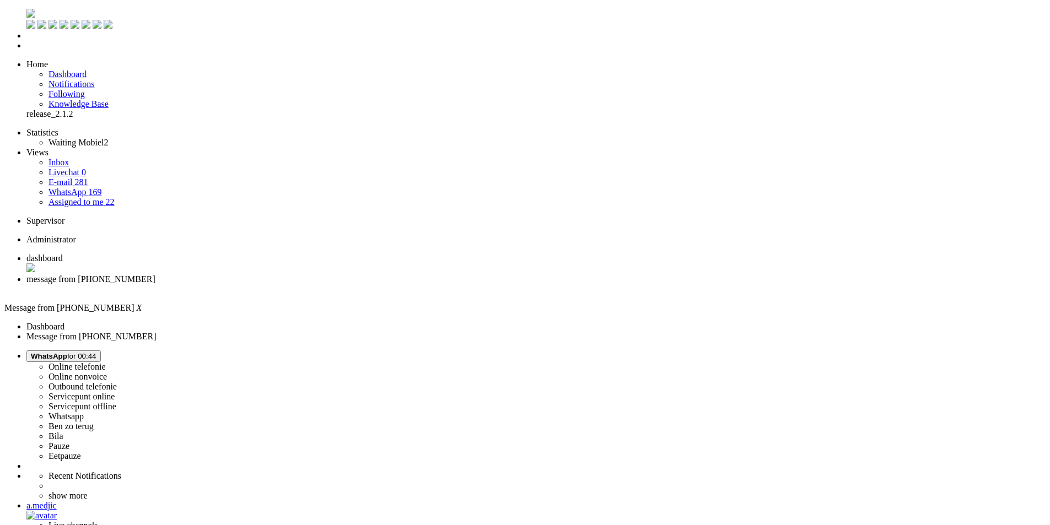
drag, startPoint x: 17, startPoint y: 1983, endPoint x: 1, endPoint y: 1980, distance: 16.2
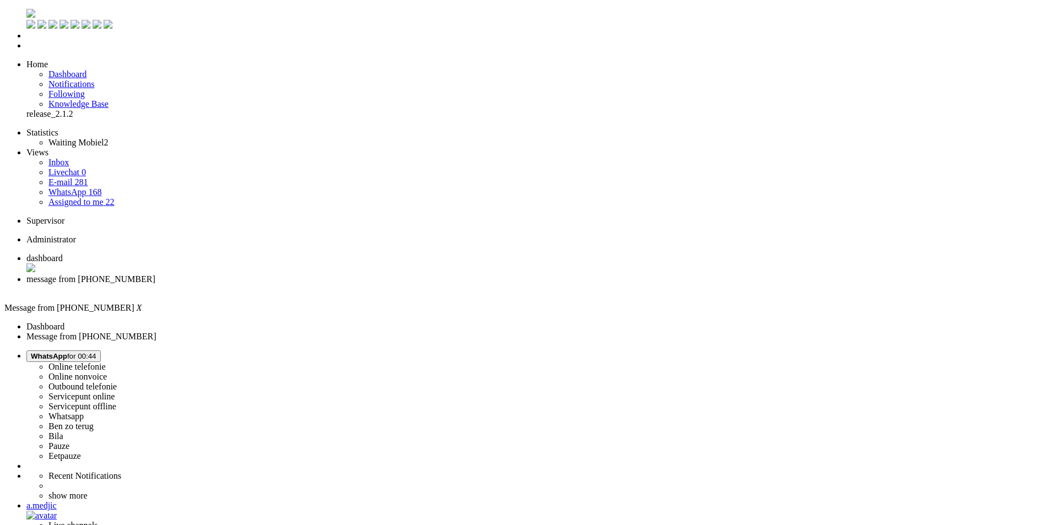
click at [319, 284] on div "Close tab" at bounding box center [535, 289] width 1019 height 10
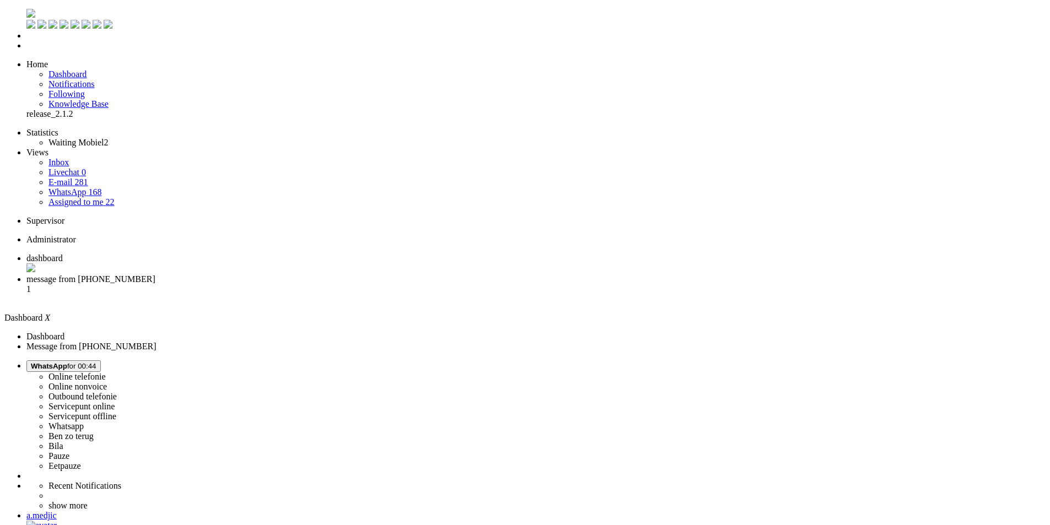
click at [155, 274] on span "message from [PHONE_NUMBER]" at bounding box center [90, 278] width 129 height 9
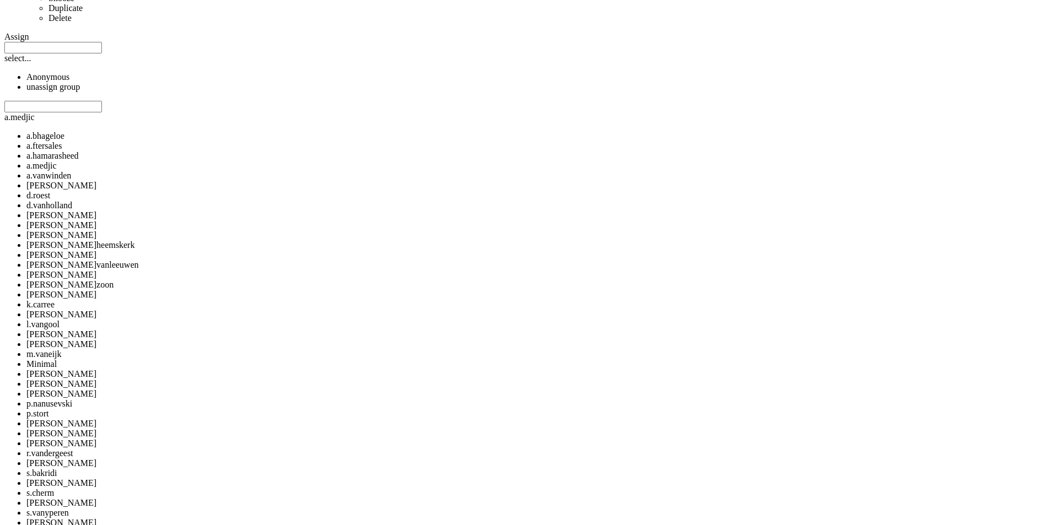
scroll to position [771, 0]
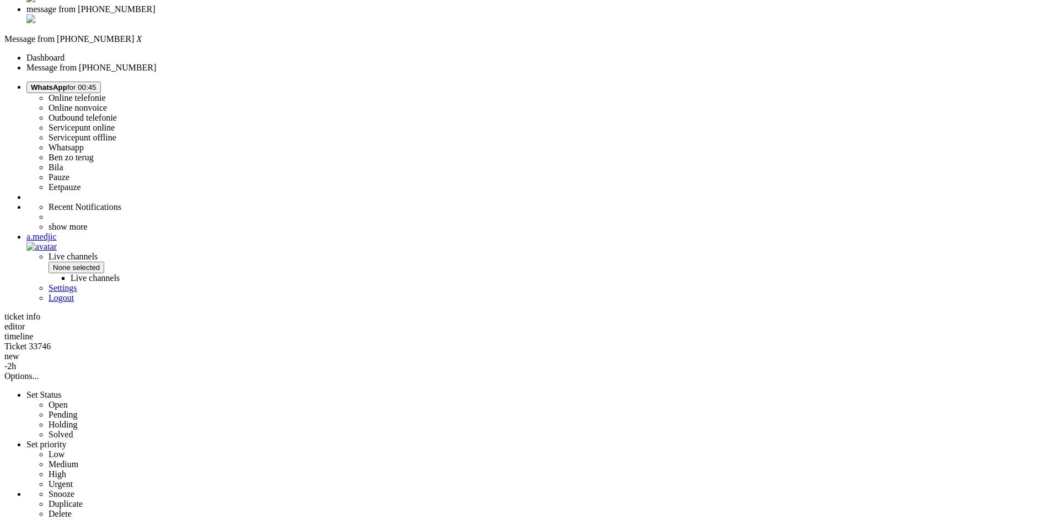
scroll to position [0, 0]
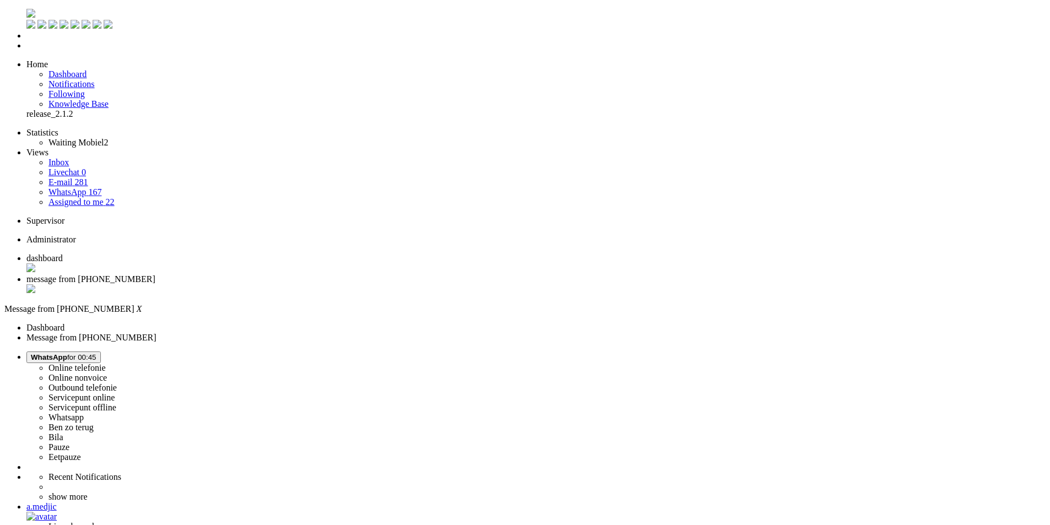
drag, startPoint x: 215, startPoint y: 399, endPoint x: 226, endPoint y: 136, distance: 263.7
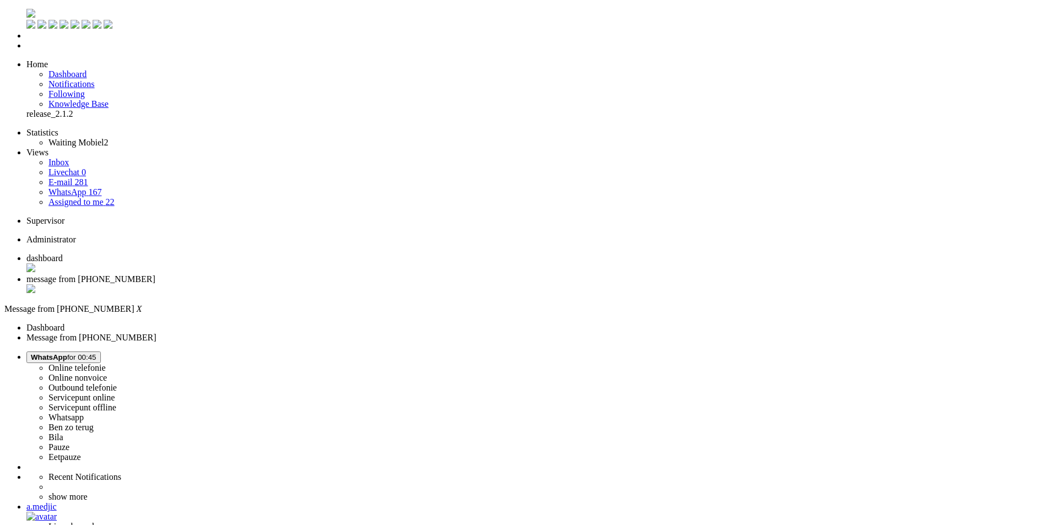
type input "levert"
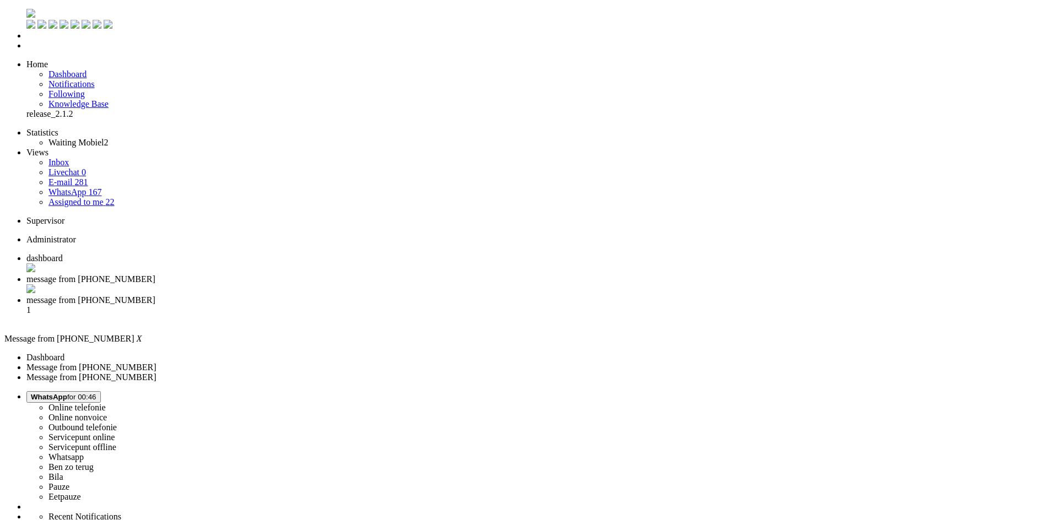
click at [320, 284] on div "Close tab" at bounding box center [535, 289] width 1019 height 11
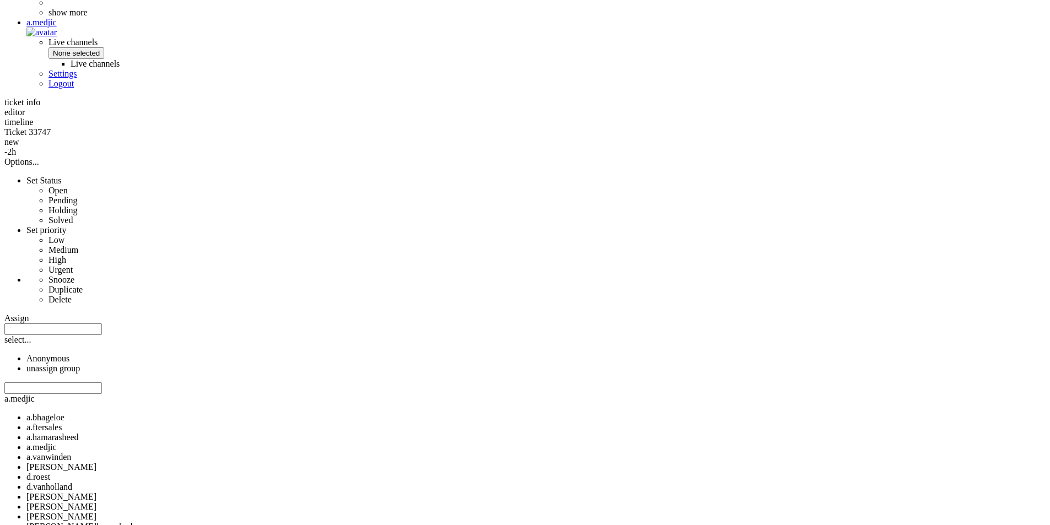
scroll to position [495, 0]
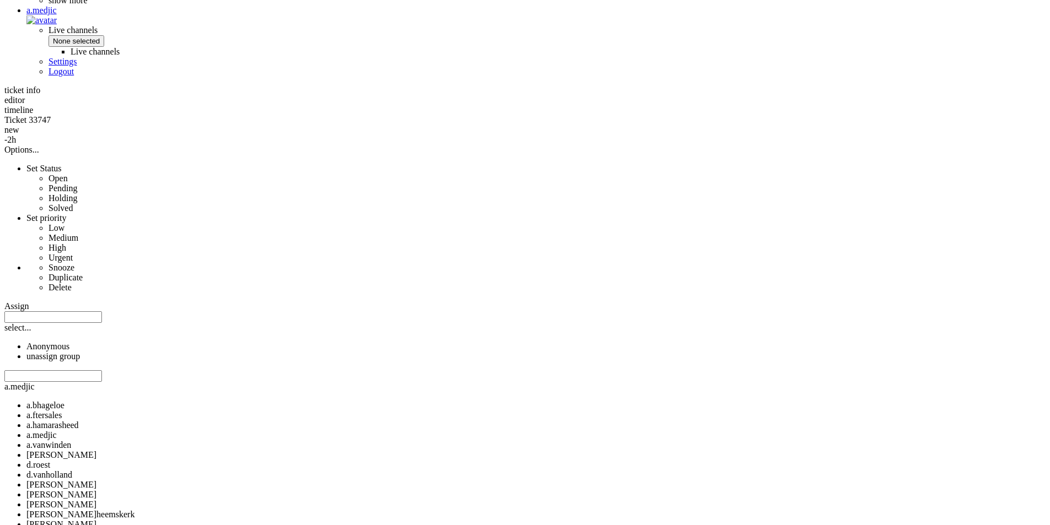
drag, startPoint x: 487, startPoint y: 486, endPoint x: 403, endPoint y: 477, distance: 84.2
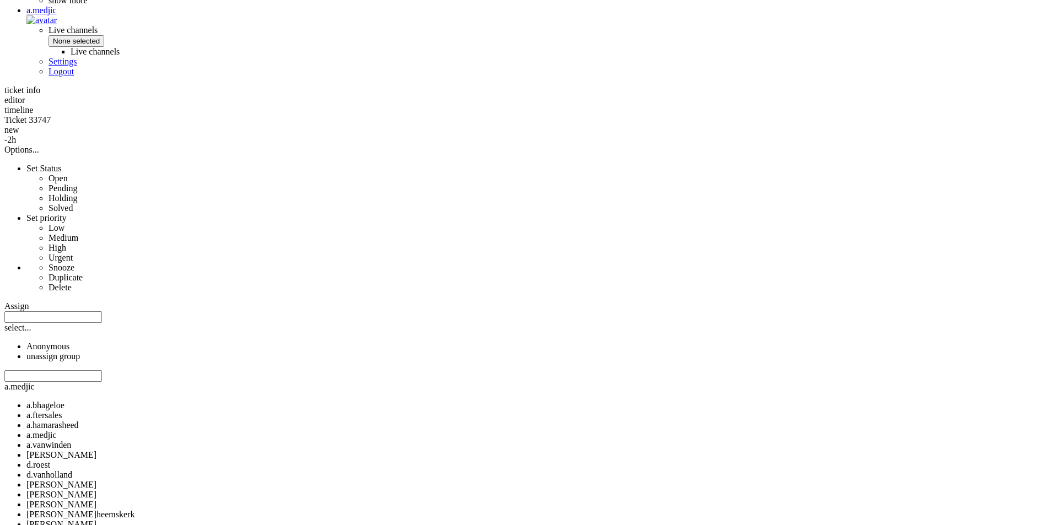
drag, startPoint x: 400, startPoint y: 476, endPoint x: 488, endPoint y: 473, distance: 88.7
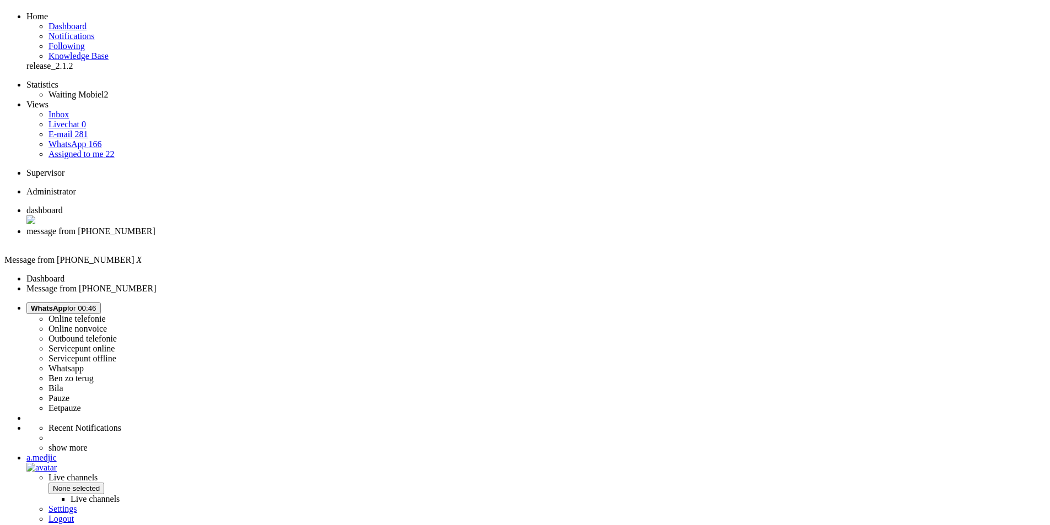
scroll to position [0, 0]
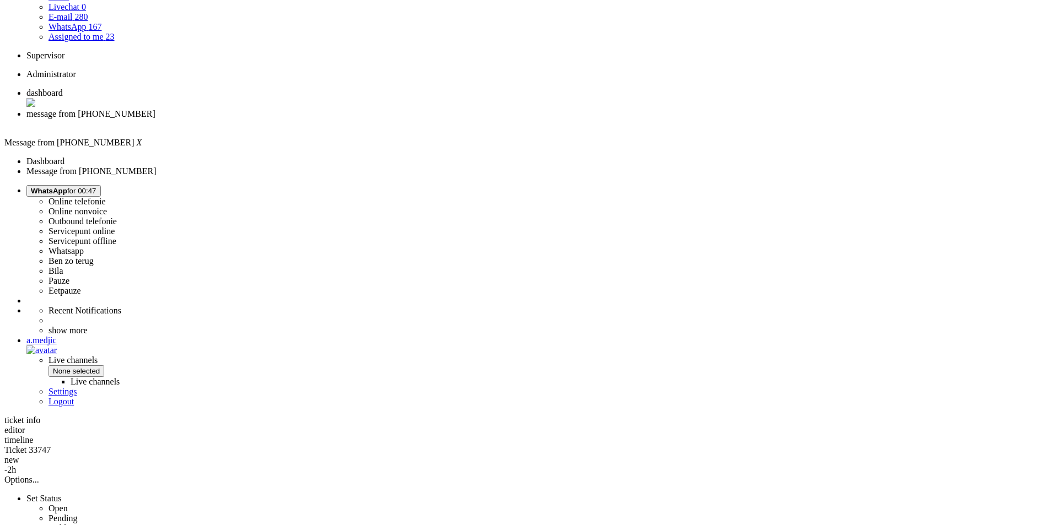
scroll to position [297, 0]
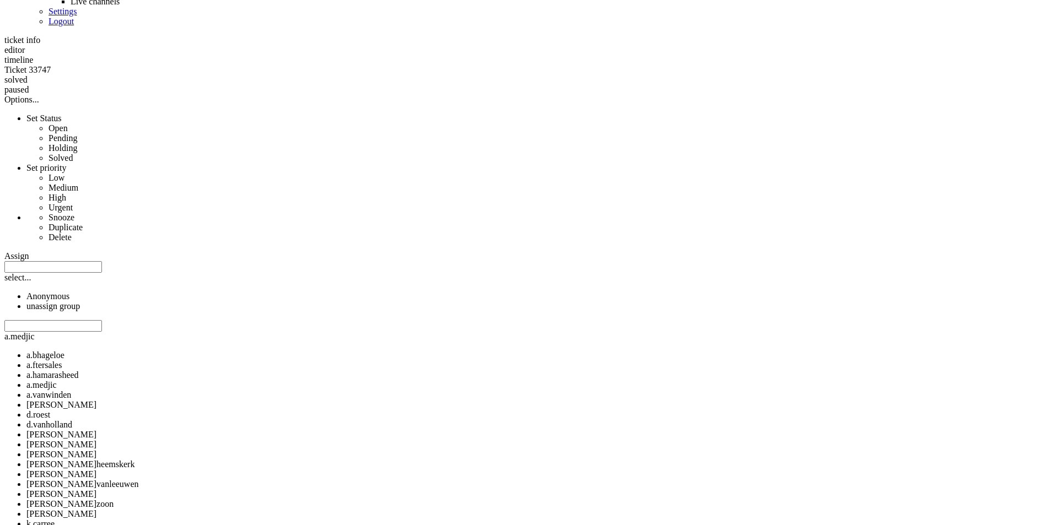
scroll to position [564, 0]
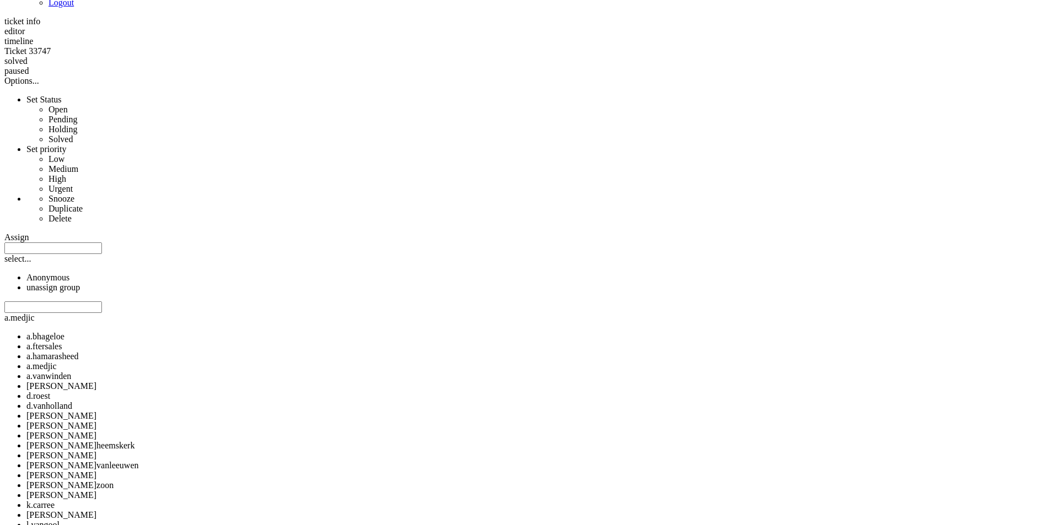
drag, startPoint x: 422, startPoint y: 474, endPoint x: 301, endPoint y: 467, distance: 120.9
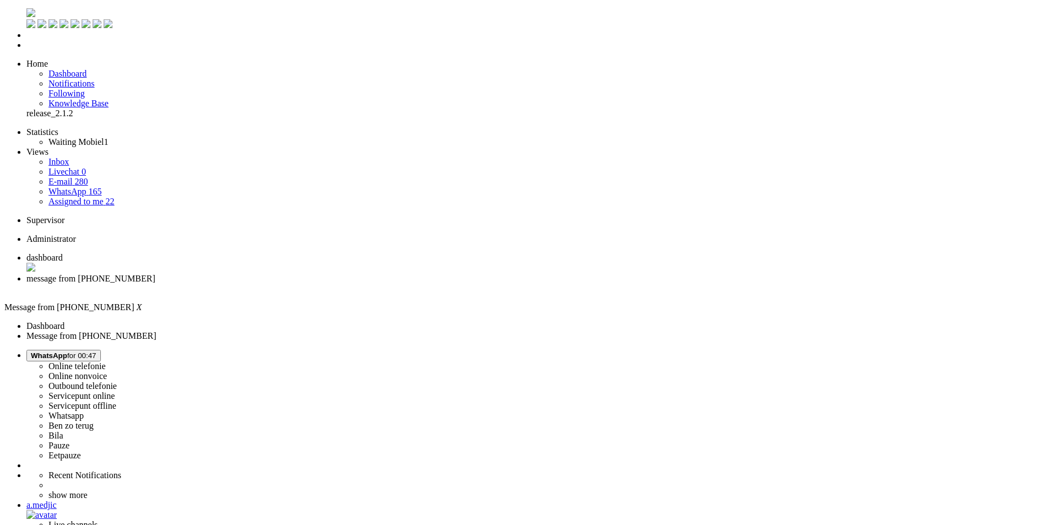
scroll to position [0, 0]
click at [317, 284] on div "Close tab" at bounding box center [535, 289] width 1019 height 10
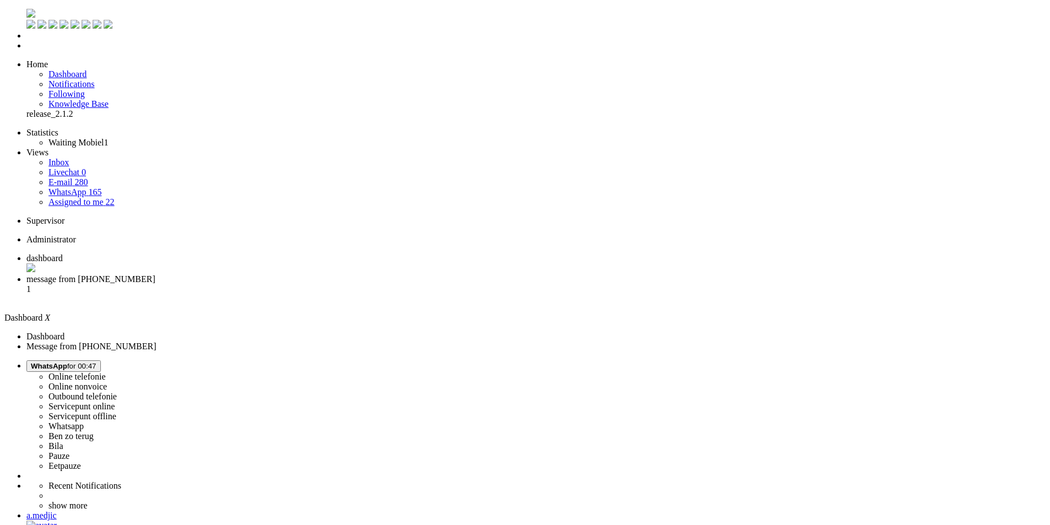
click at [155, 274] on span "message from [PHONE_NUMBER]" at bounding box center [90, 278] width 129 height 9
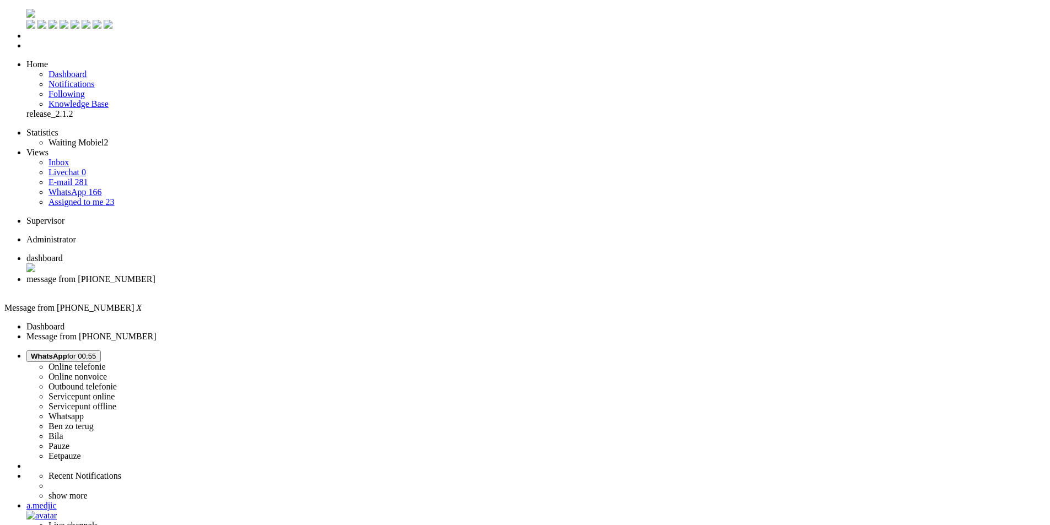
click at [320, 284] on div "Close tab" at bounding box center [535, 289] width 1019 height 10
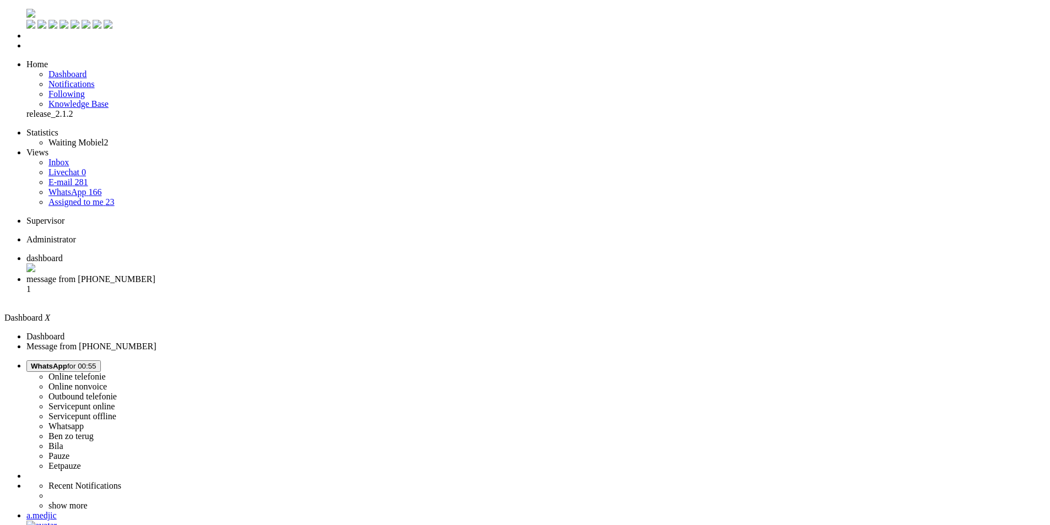
click at [252, 274] on li "message from [PHONE_NUMBER] 1" at bounding box center [535, 289] width 1019 height 30
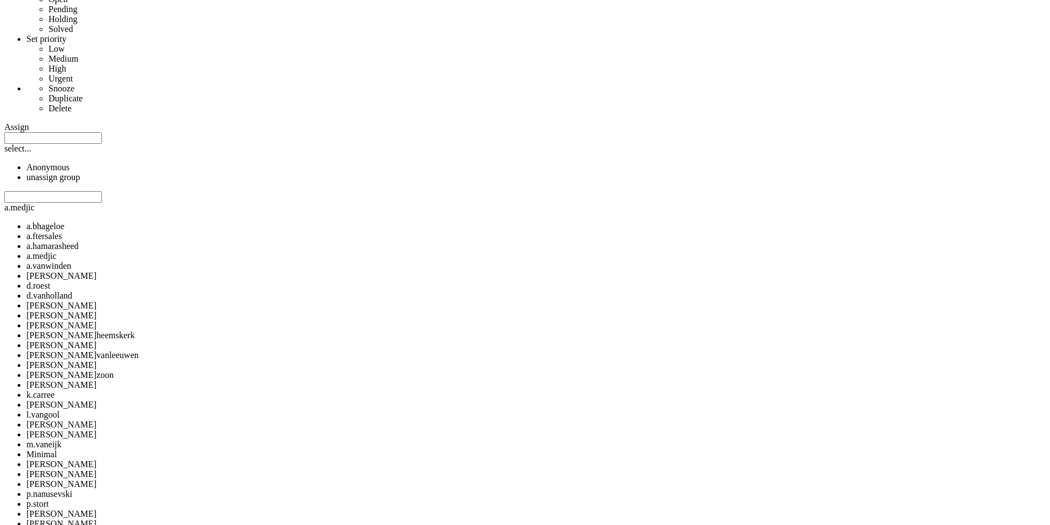
scroll to position [683, 0]
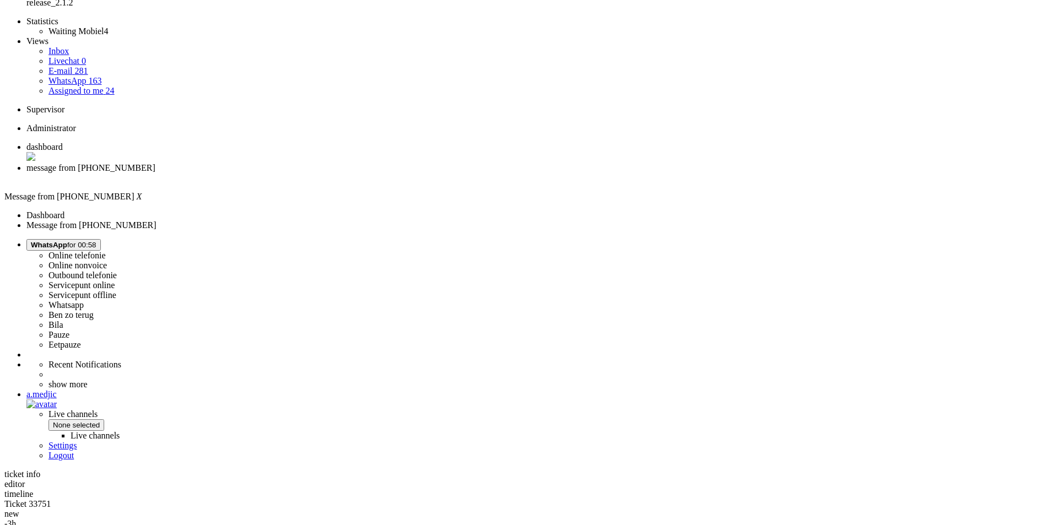
scroll to position [0, 0]
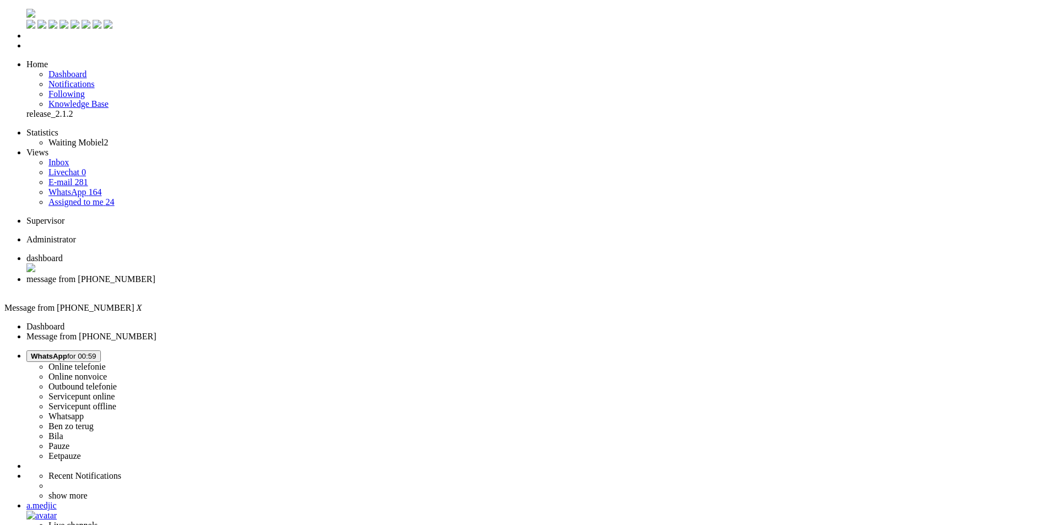
click at [318, 284] on div "Close tab" at bounding box center [535, 289] width 1019 height 10
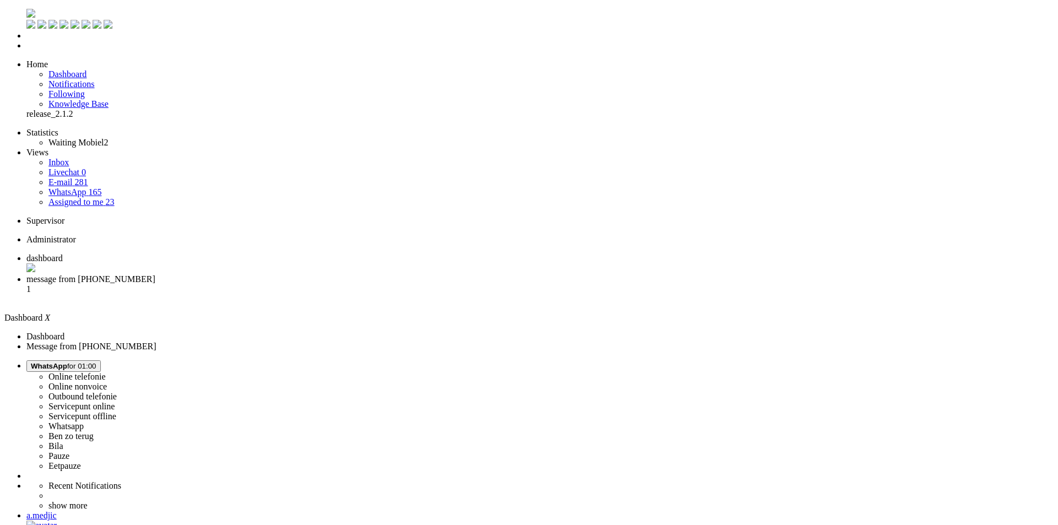
click at [155, 274] on span "message from [PHONE_NUMBER]" at bounding box center [90, 278] width 129 height 9
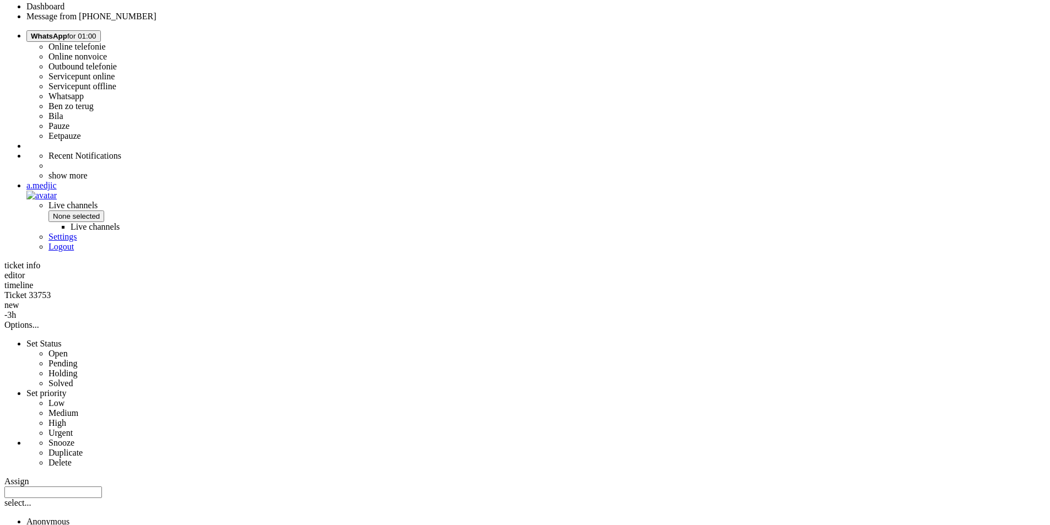
scroll to position [396, 0]
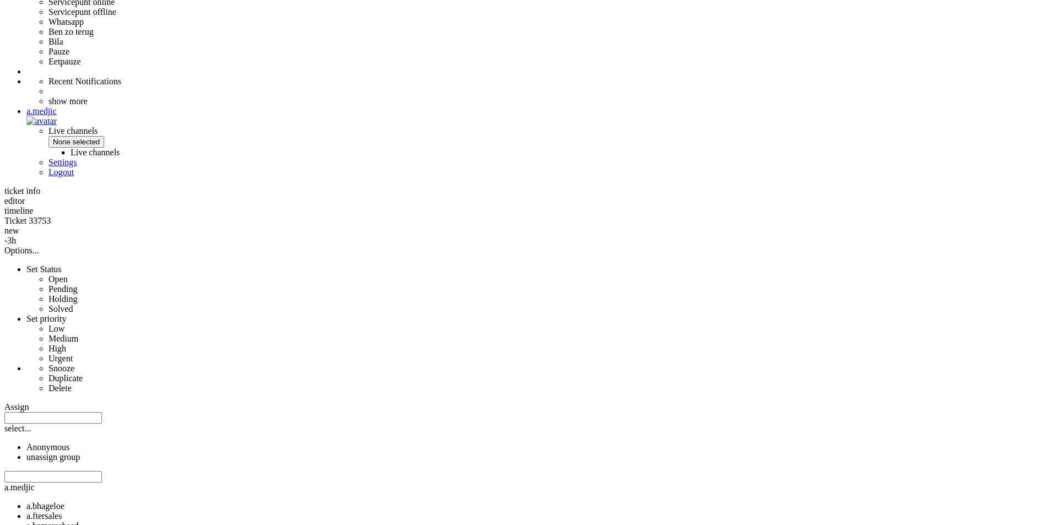
drag, startPoint x: 719, startPoint y: 457, endPoint x: 810, endPoint y: 458, distance: 91.5
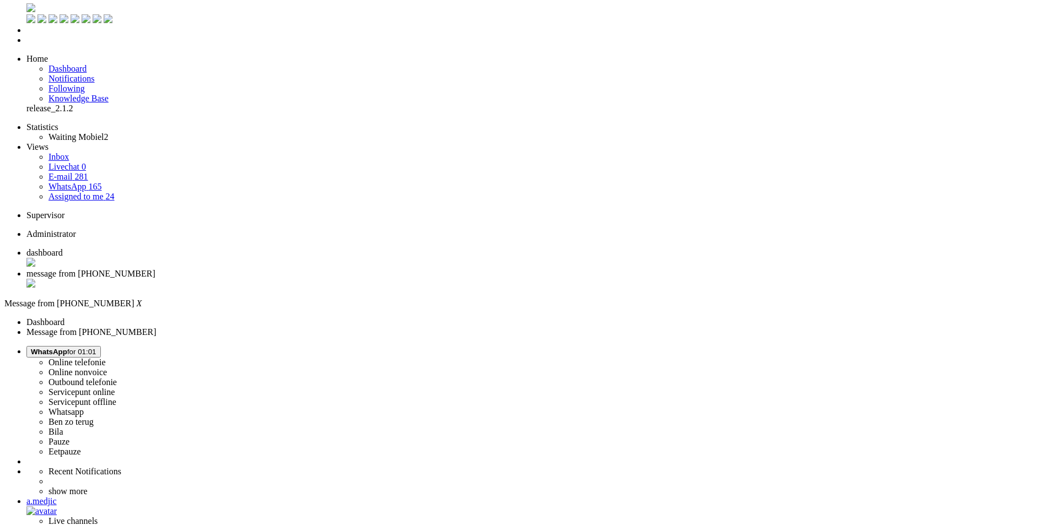
scroll to position [0, 0]
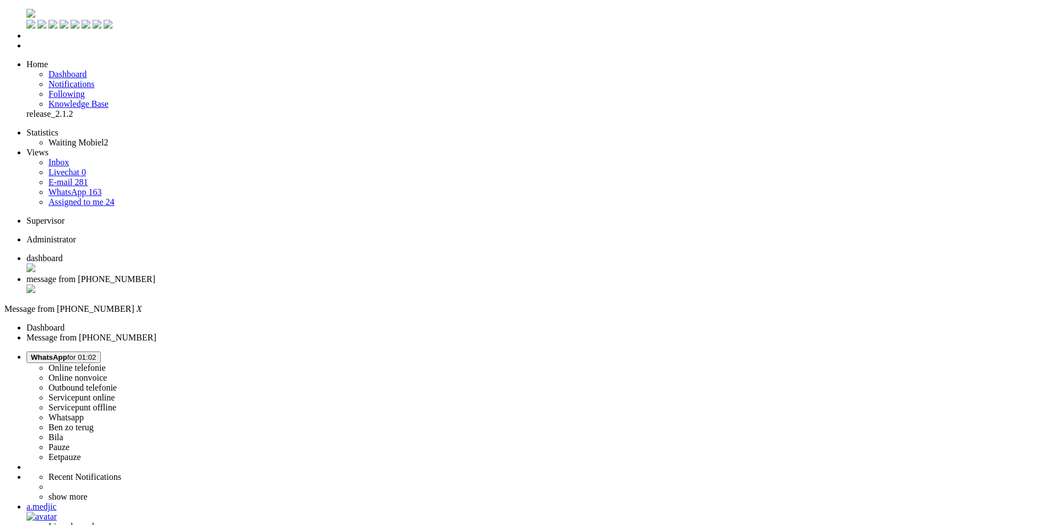
drag, startPoint x: 478, startPoint y: 463, endPoint x: 572, endPoint y: 463, distance: 94.2
click at [319, 284] on div "Close tab" at bounding box center [535, 289] width 1019 height 11
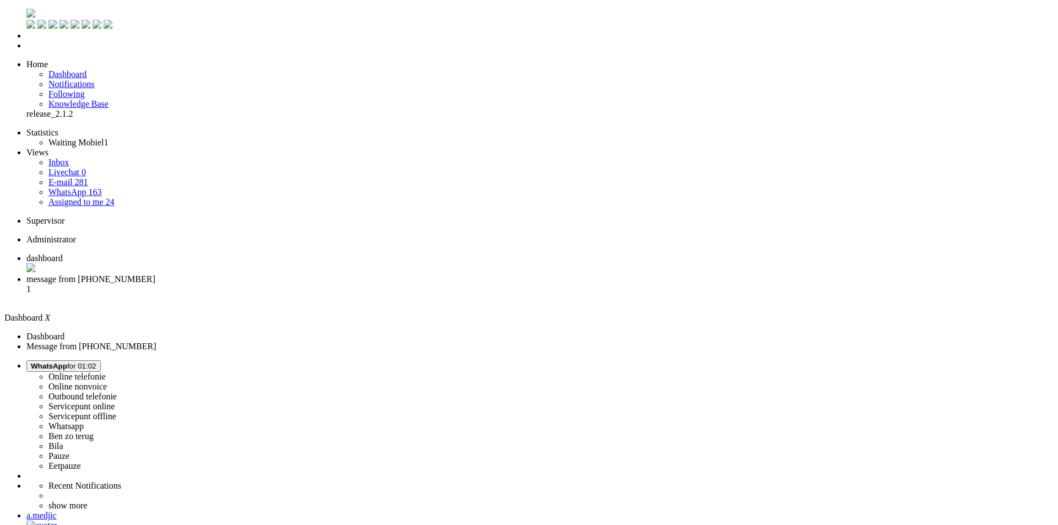
click at [279, 274] on li "message from [PHONE_NUMBER] 1" at bounding box center [539, 289] width 1027 height 30
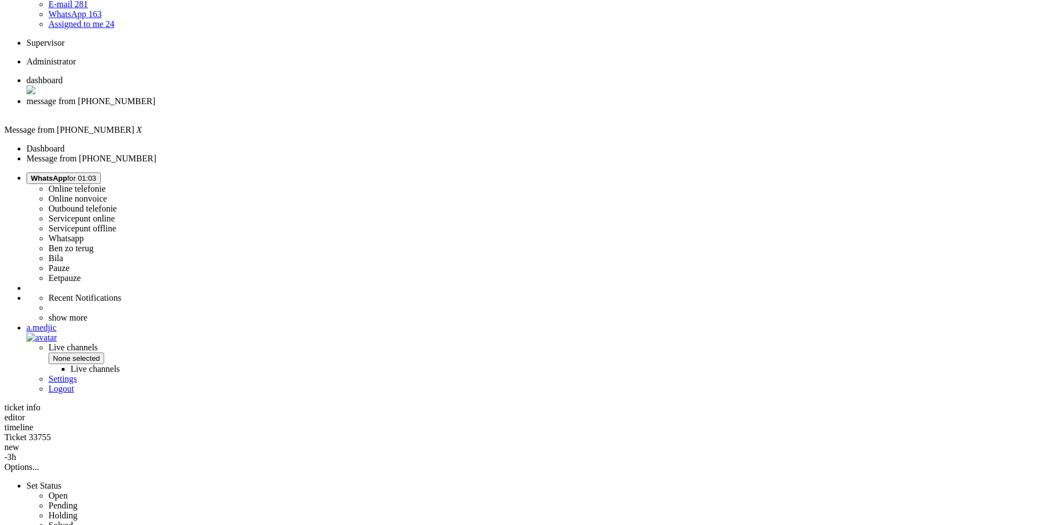
scroll to position [273, 0]
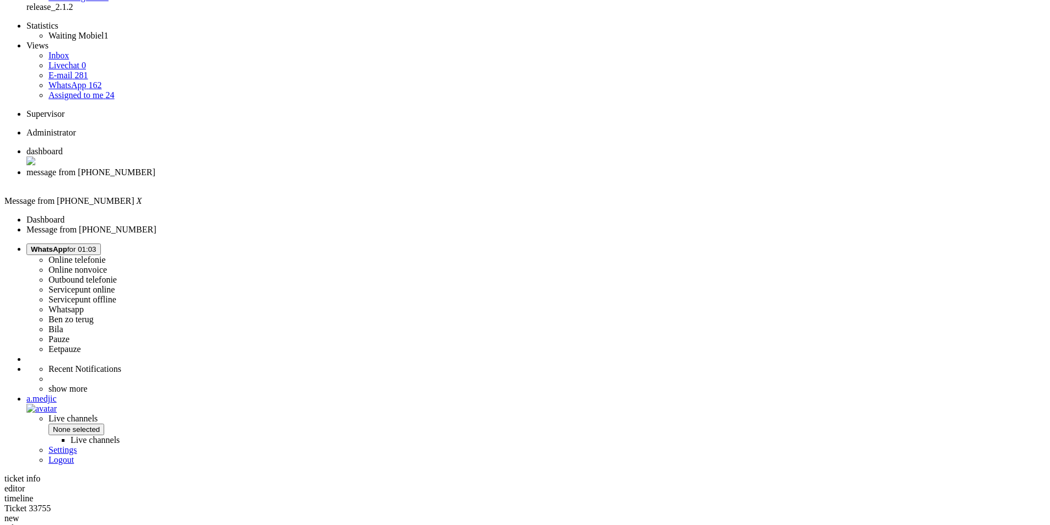
scroll to position [29, 0]
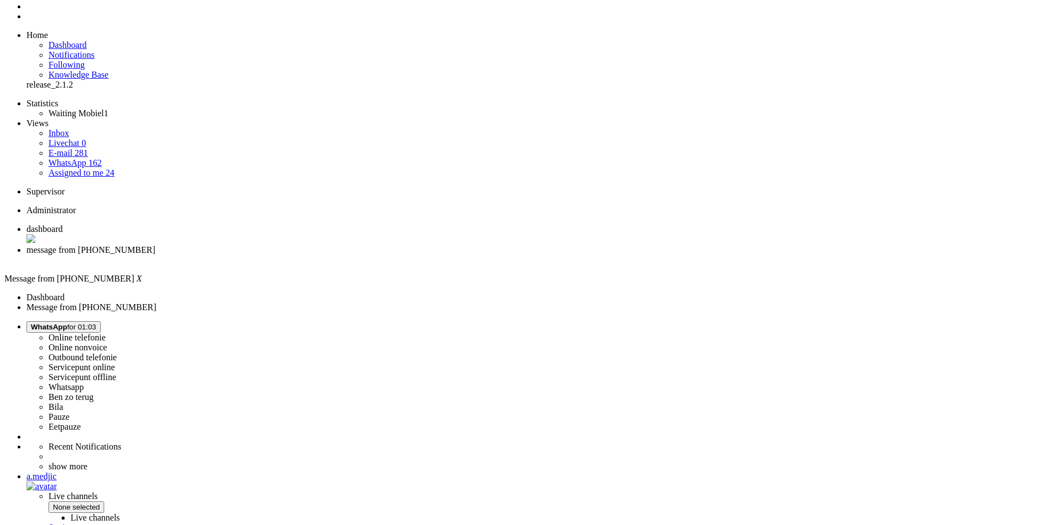
drag, startPoint x: 710, startPoint y: 440, endPoint x: 710, endPoint y: 370, distance: 70.0
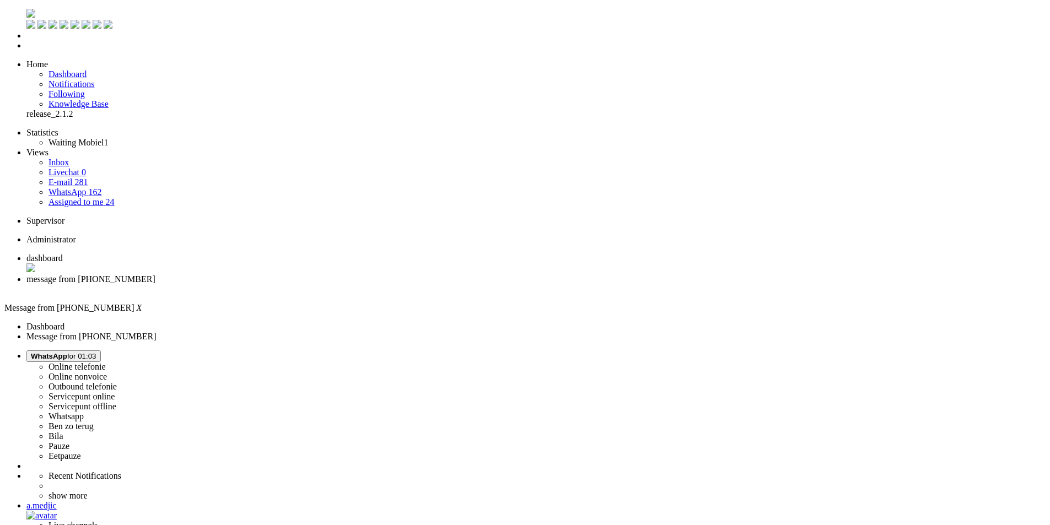
drag, startPoint x: 719, startPoint y: 388, endPoint x: 1042, endPoint y: 367, distance: 324.2
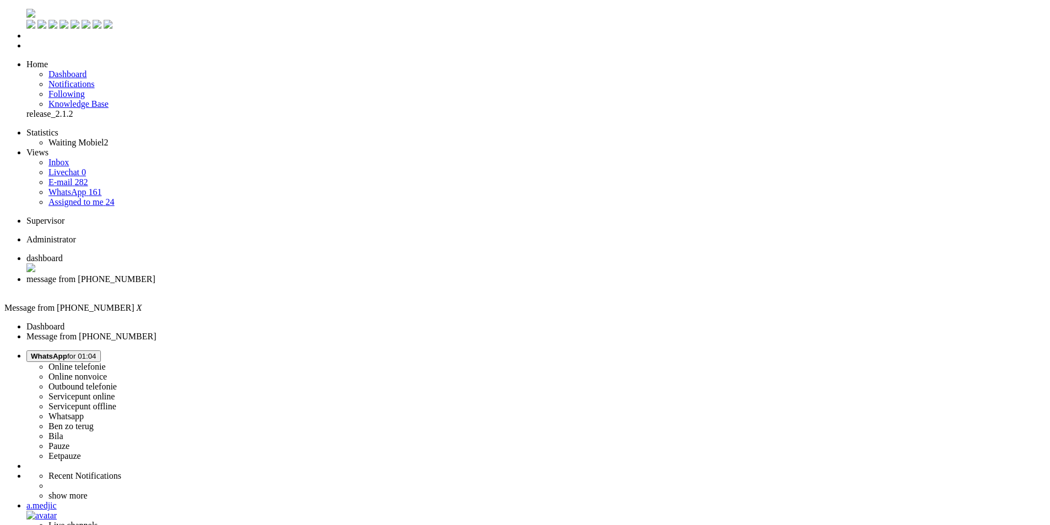
click at [323, 274] on li "message from [PHONE_NUMBER]" at bounding box center [535, 284] width 1019 height 20
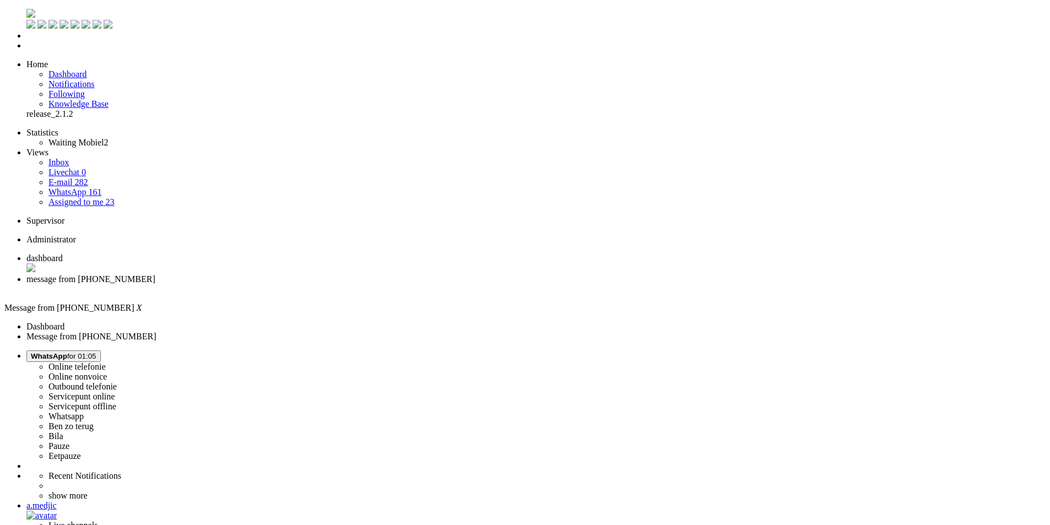
click at [320, 284] on div "Close tab" at bounding box center [535, 289] width 1019 height 10
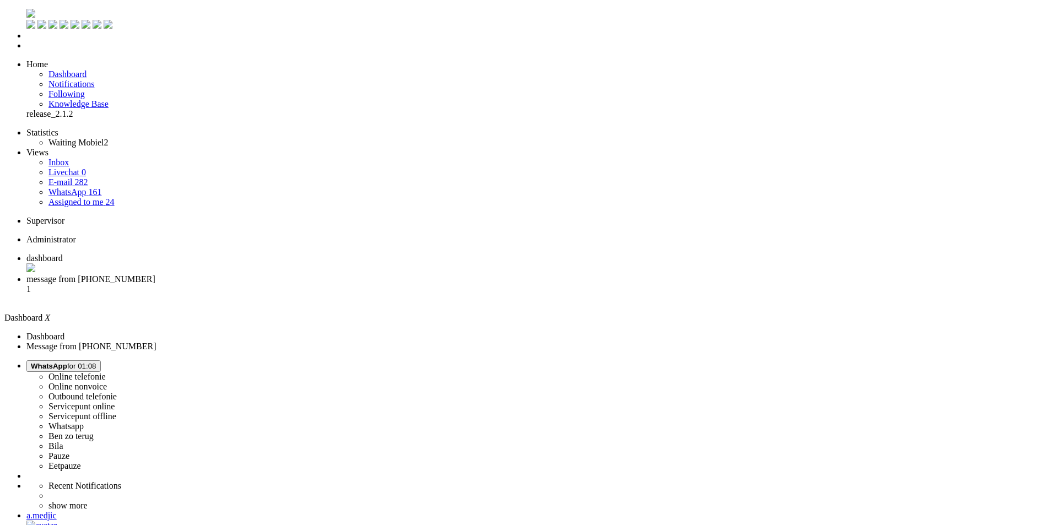
click at [155, 274] on span "message from [PHONE_NUMBER]" at bounding box center [90, 278] width 129 height 9
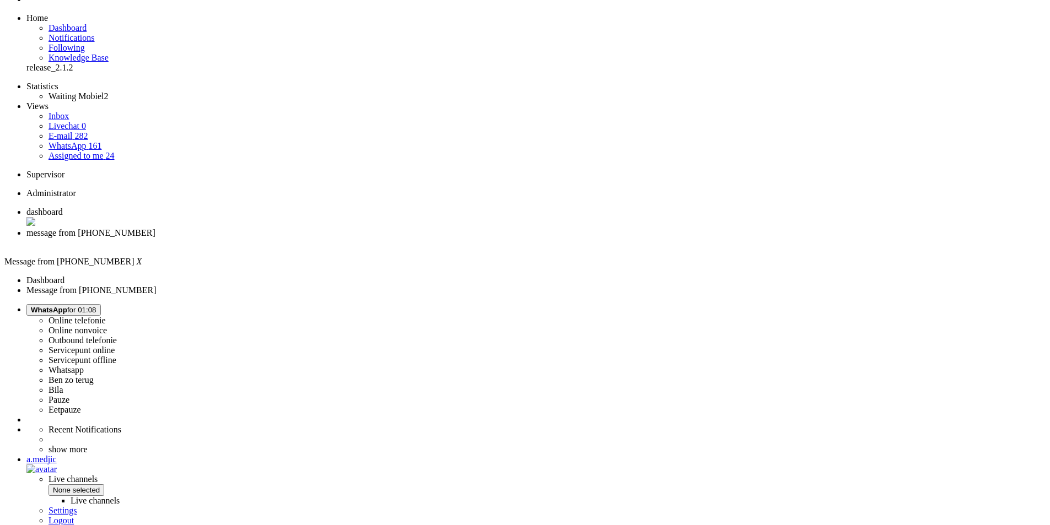
scroll to position [110, 0]
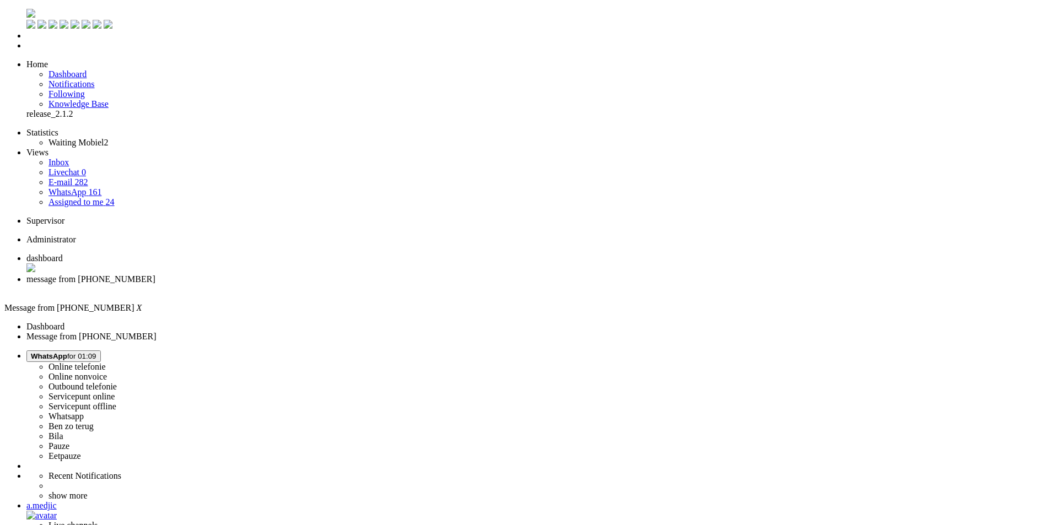
type input "annu"
drag, startPoint x: 231, startPoint y: 2004, endPoint x: 457, endPoint y: 1992, distance: 225.7
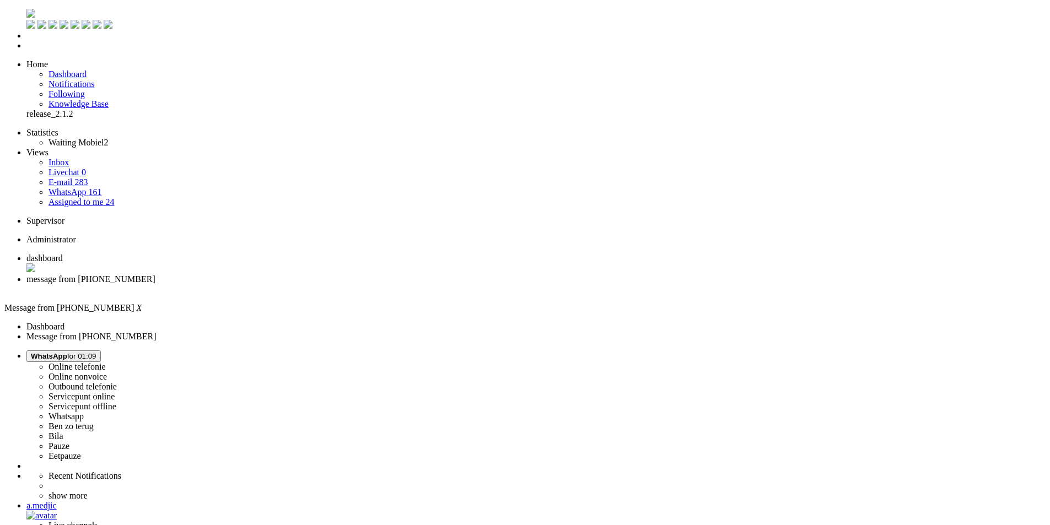
click at [319, 284] on div "Close tab" at bounding box center [535, 289] width 1019 height 10
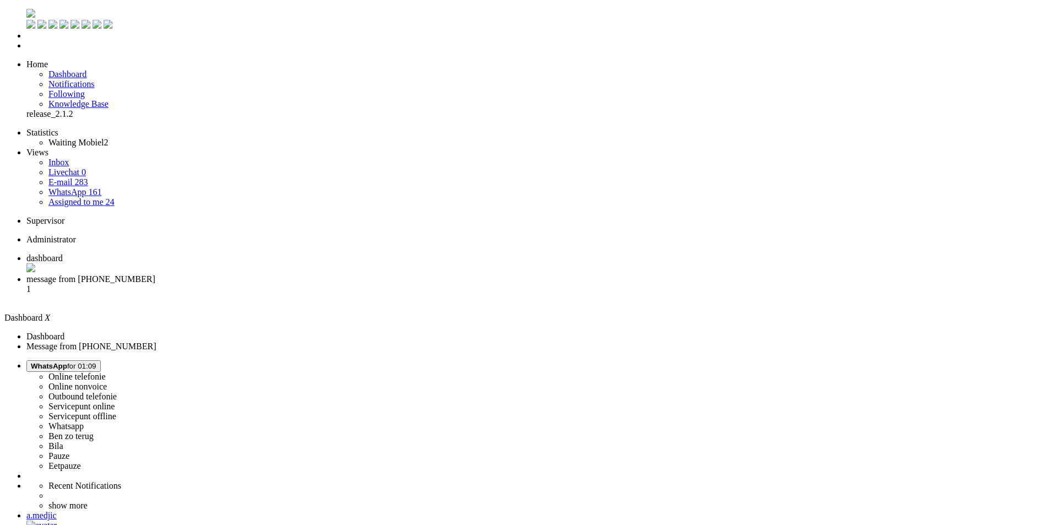
click at [279, 274] on li "message from [PHONE_NUMBER] 1" at bounding box center [539, 289] width 1027 height 30
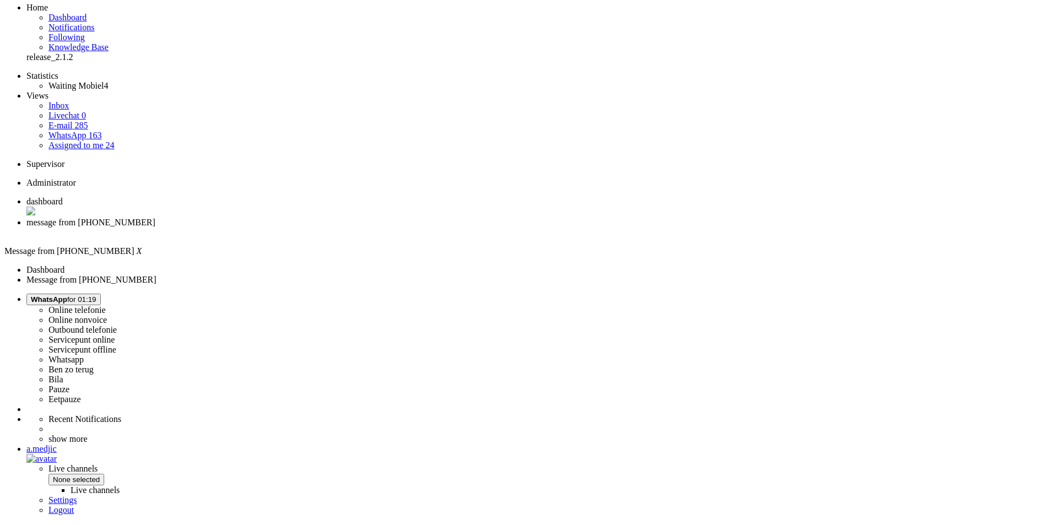
scroll to position [110, 0]
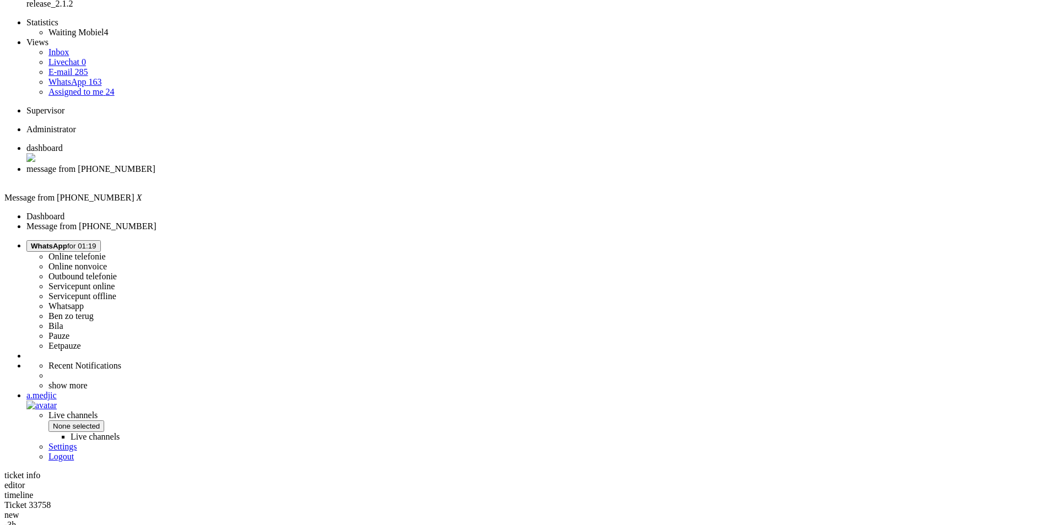
drag, startPoint x: 353, startPoint y: 406, endPoint x: 412, endPoint y: 405, distance: 58.4
drag, startPoint x: 352, startPoint y: 407, endPoint x: 526, endPoint y: 417, distance: 174.9
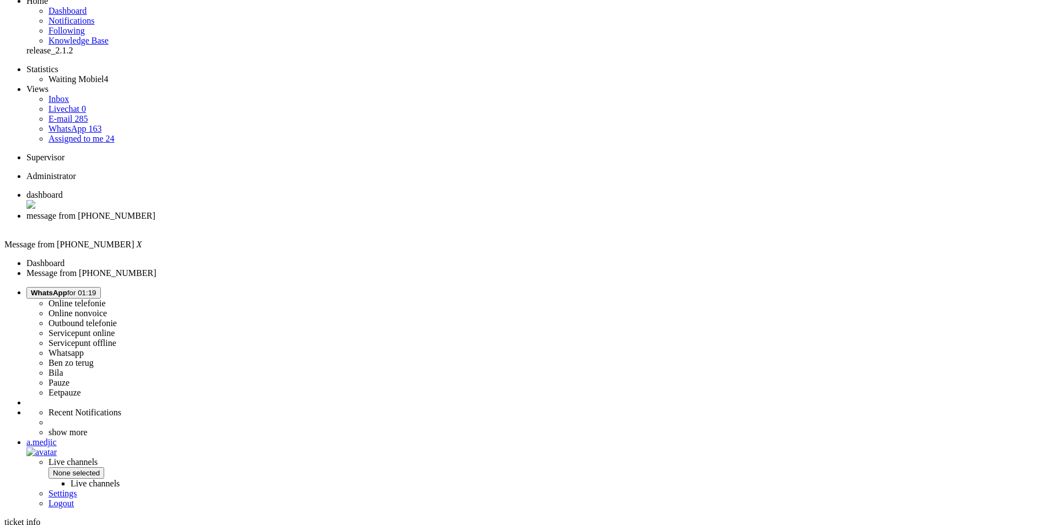
scroll to position [0, 0]
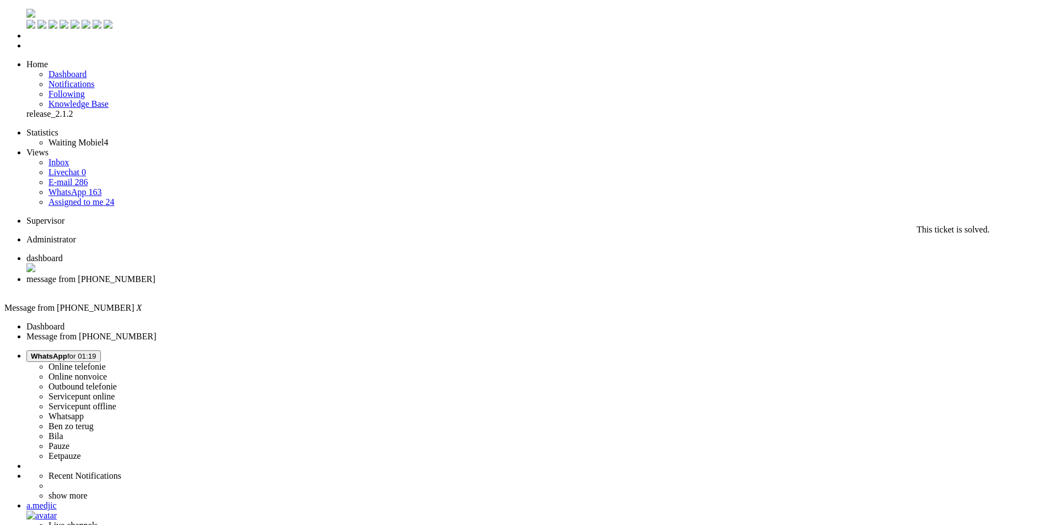
click at [318, 284] on div "Close tab" at bounding box center [535, 289] width 1019 height 10
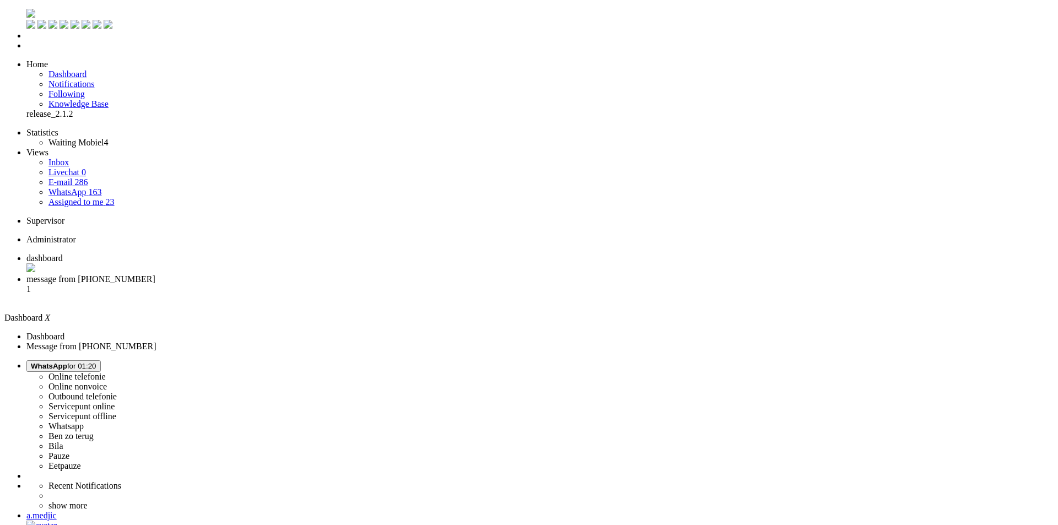
click at [155, 274] on span "message from [PHONE_NUMBER]" at bounding box center [90, 278] width 129 height 9
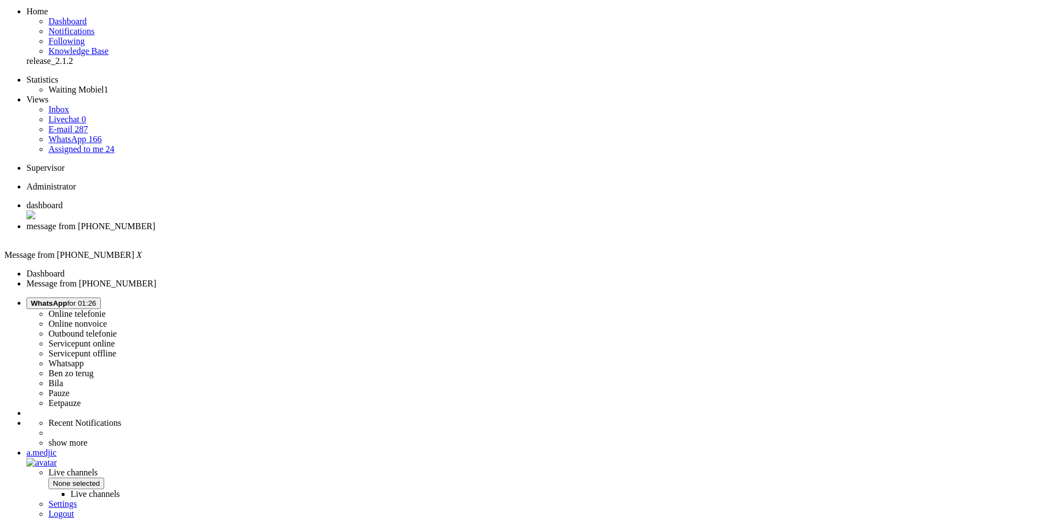
scroll to position [104, 0]
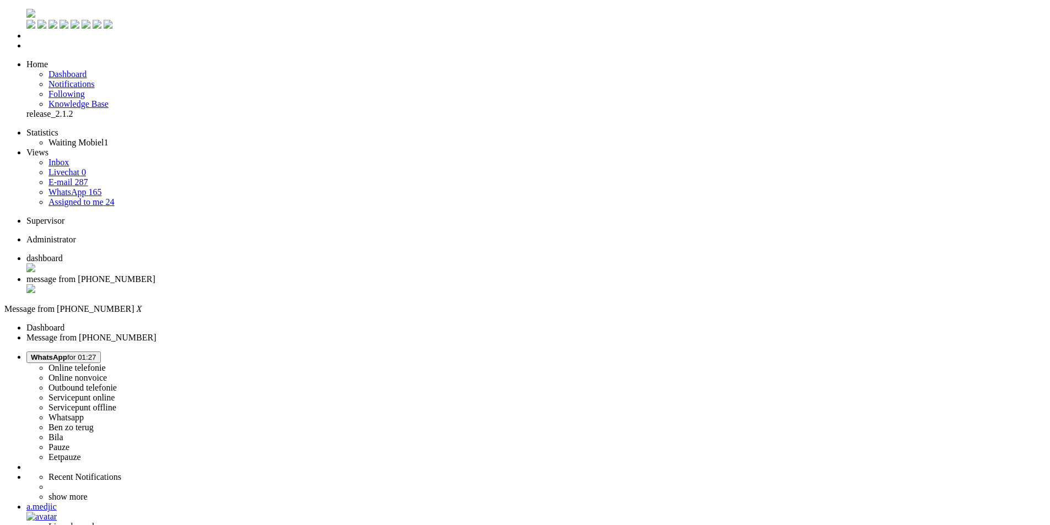
drag, startPoint x: 746, startPoint y: 468, endPoint x: 883, endPoint y: 148, distance: 348.0
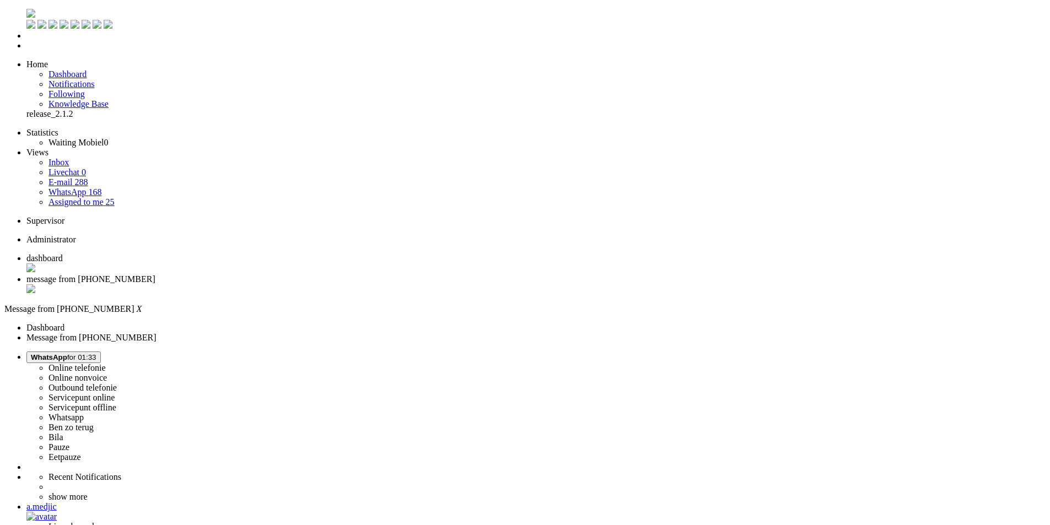
click at [315, 284] on div "Close tab" at bounding box center [535, 289] width 1019 height 11
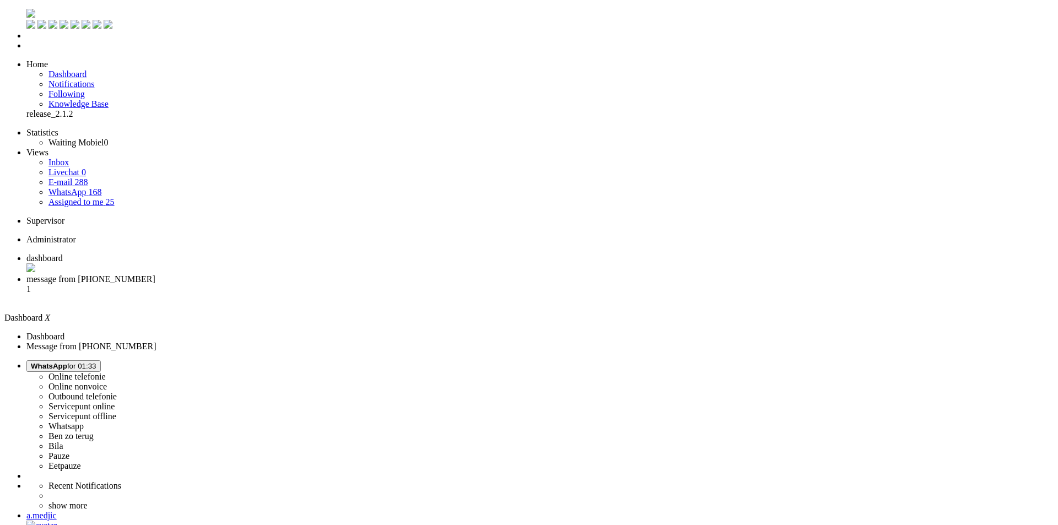
click at [273, 274] on li "message from [PHONE_NUMBER] 1" at bounding box center [539, 289] width 1027 height 30
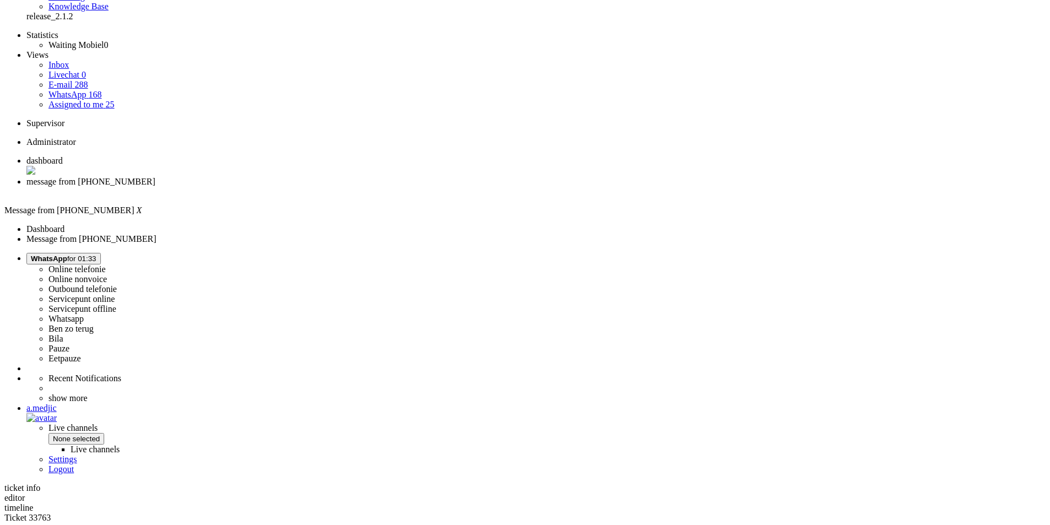
scroll to position [276, 0]
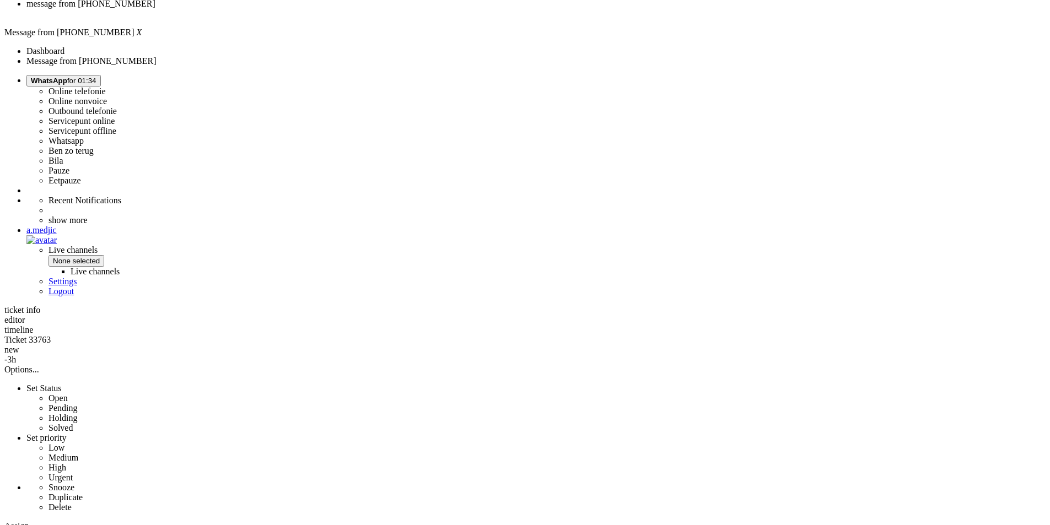
drag, startPoint x: 795, startPoint y: 269, endPoint x: 300, endPoint y: 238, distance: 495.8
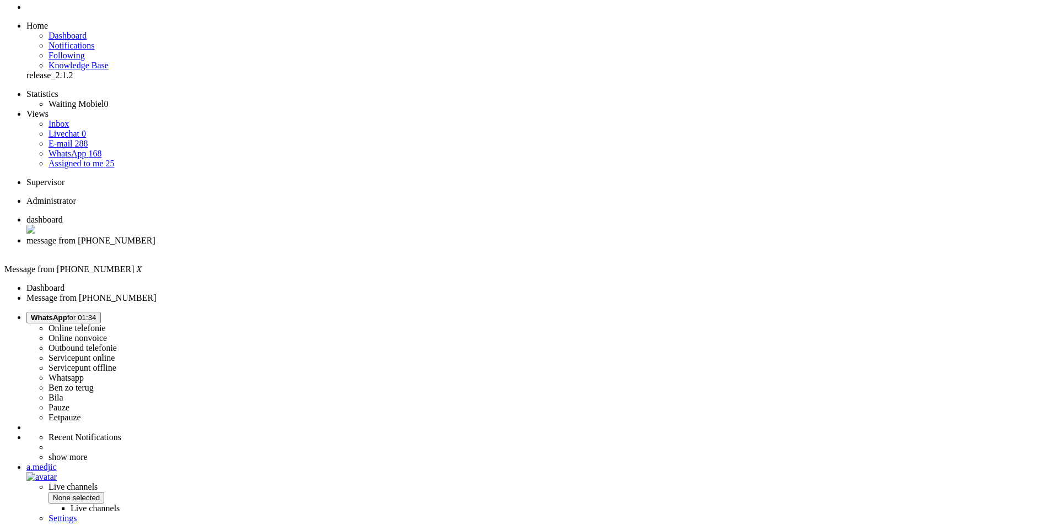
scroll to position [0, 0]
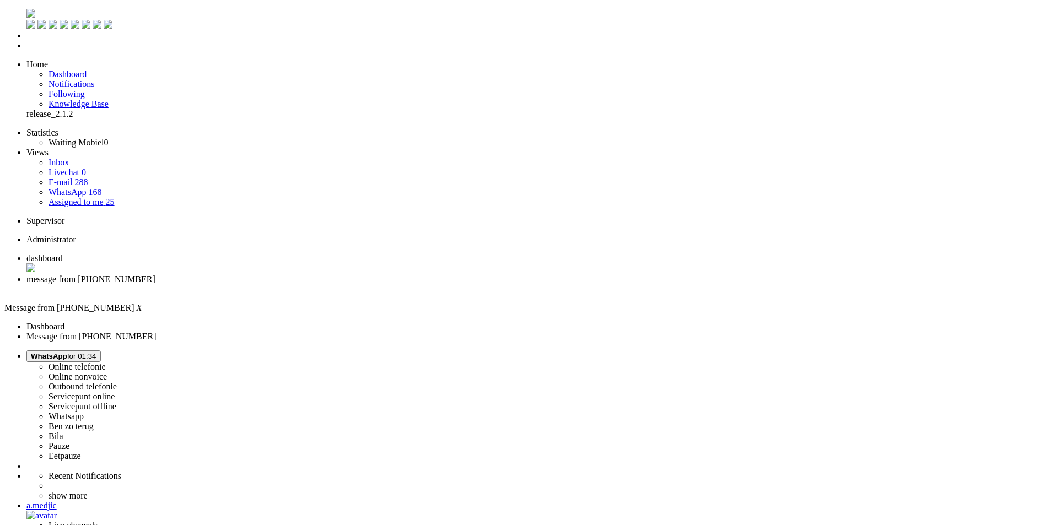
drag, startPoint x: 304, startPoint y: 324, endPoint x: 838, endPoint y: 347, distance: 533.9
drag, startPoint x: 510, startPoint y: 2011, endPoint x: 148, endPoint y: 1981, distance: 363.8
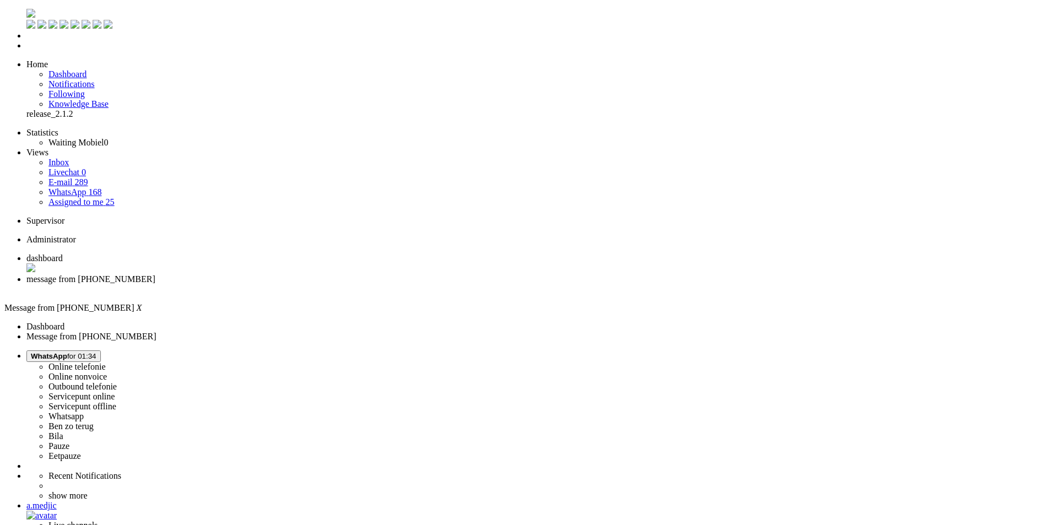
click at [317, 284] on div "Close tab" at bounding box center [535, 289] width 1019 height 10
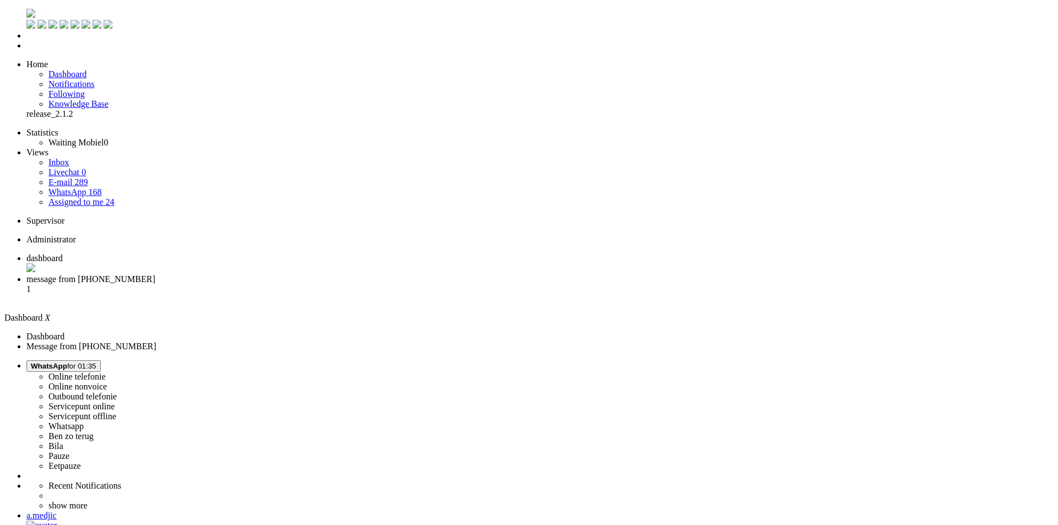
click at [155, 274] on span "message from [PHONE_NUMBER]" at bounding box center [90, 278] width 129 height 9
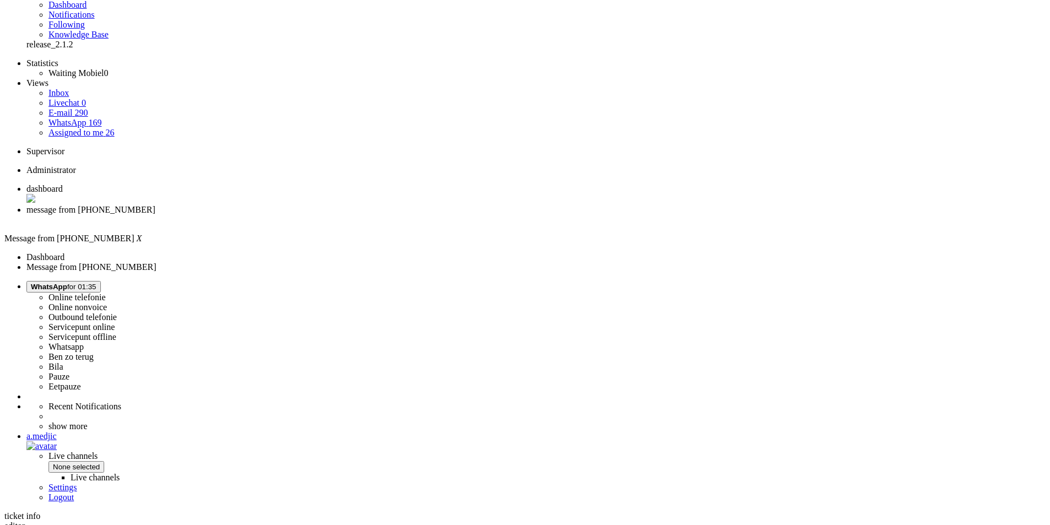
scroll to position [110, 0]
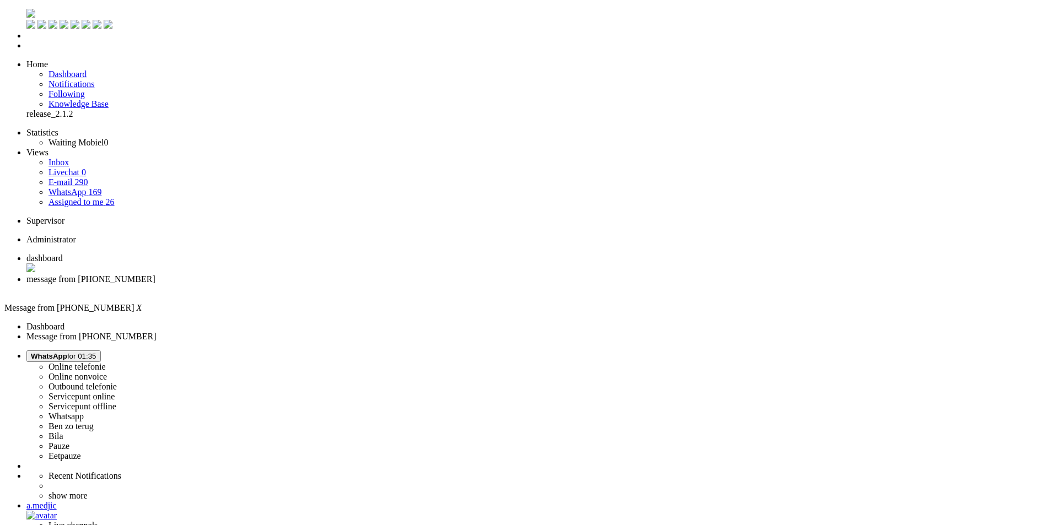
click at [319, 284] on div "Close tab" at bounding box center [535, 289] width 1019 height 10
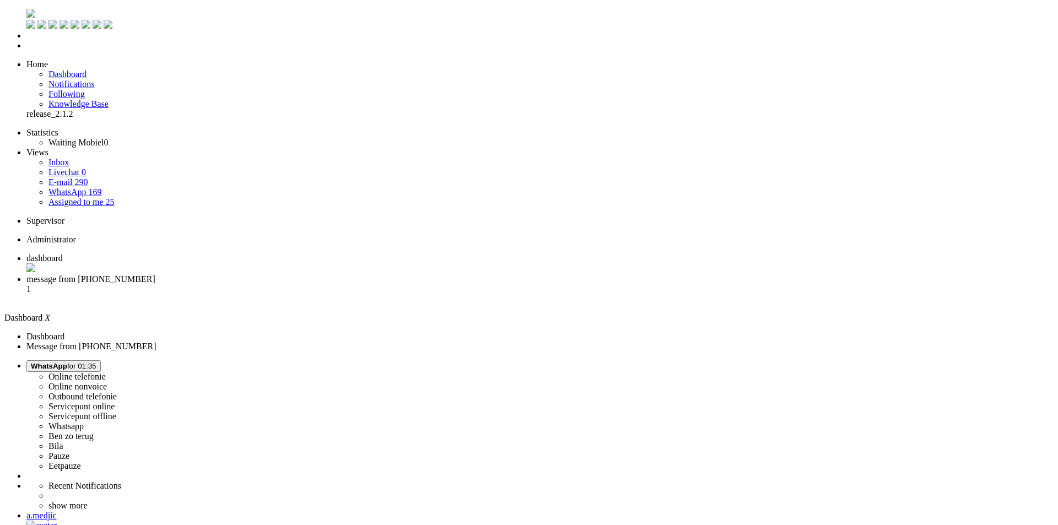
click at [155, 274] on span "message from [PHONE_NUMBER]" at bounding box center [90, 278] width 129 height 9
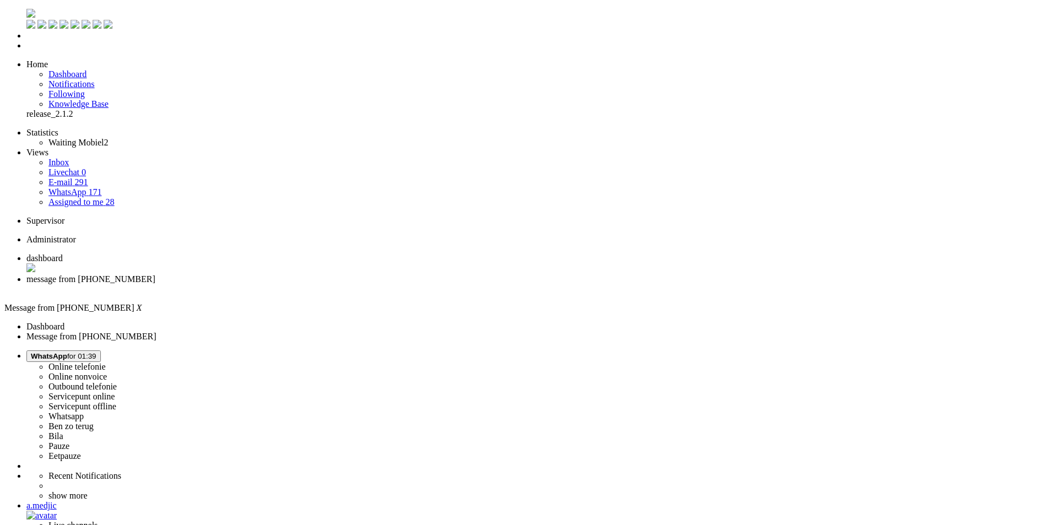
click at [96, 352] on span "WhatsApp for 01:39" at bounding box center [64, 356] width 66 height 8
click at [107, 372] on label "Online nonvoice" at bounding box center [77, 376] width 58 height 9
click at [317, 284] on div "Close tab" at bounding box center [535, 289] width 1019 height 10
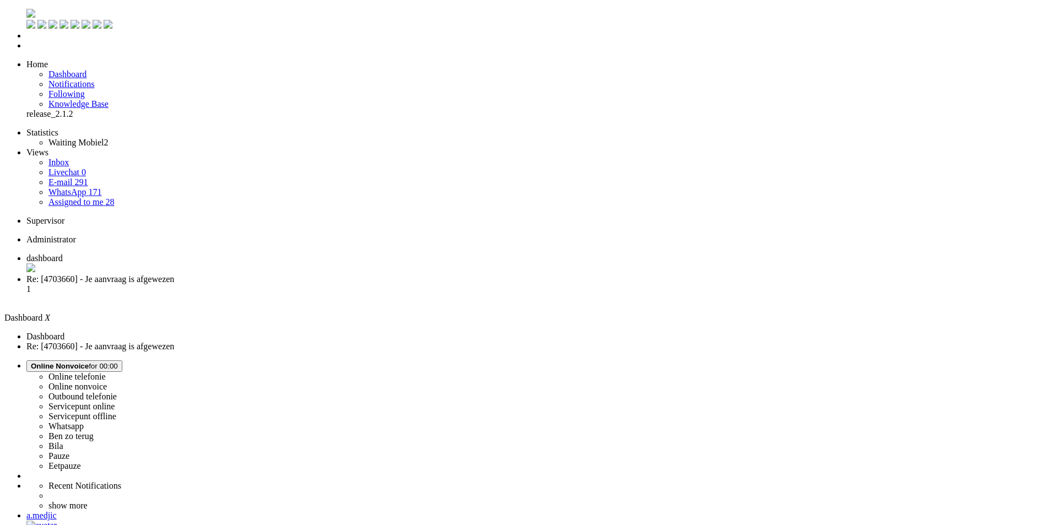
click at [174, 274] on span "Re: [4703660] - Je aanvraag is afgewezen" at bounding box center [100, 278] width 148 height 9
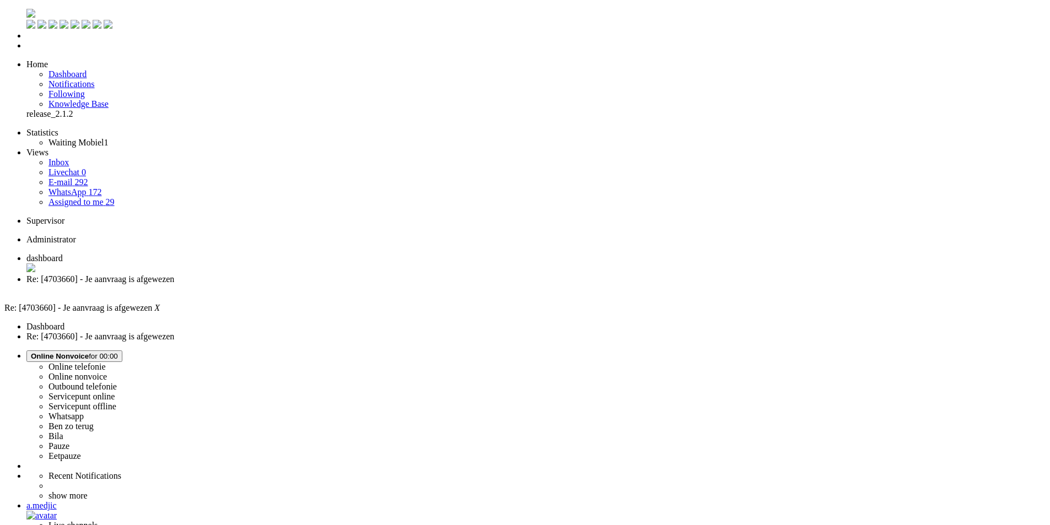
click at [321, 284] on div "Close tab" at bounding box center [535, 289] width 1019 height 10
click at [99, 197] on link "Assigned to me 29" at bounding box center [81, 201] width 66 height 9
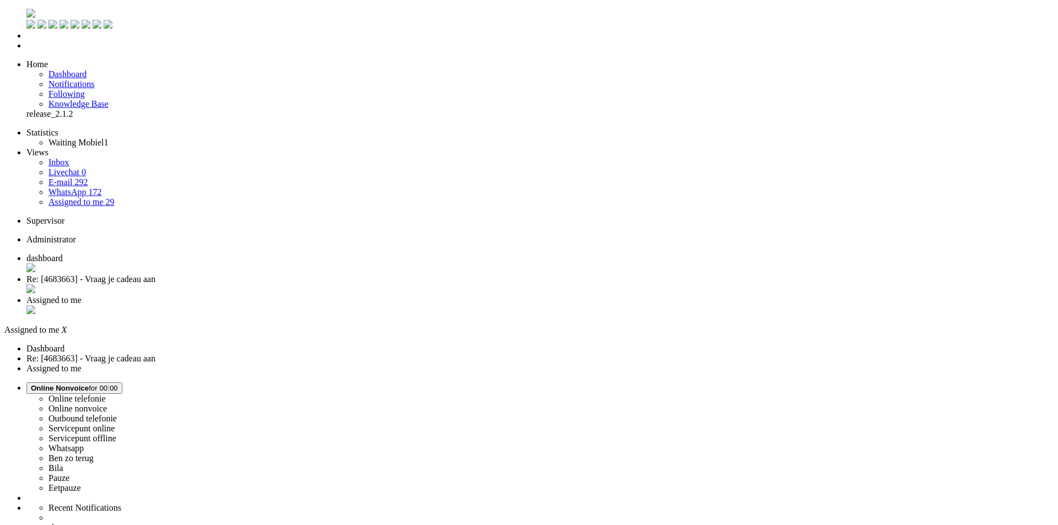
type input "2"
click at [82, 295] on span "Assigned to me" at bounding box center [53, 299] width 55 height 9
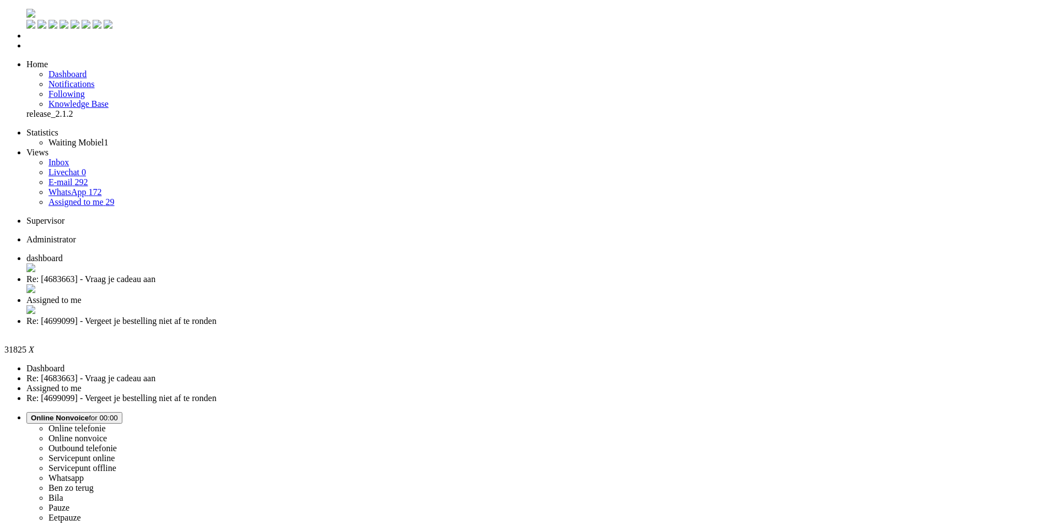
click at [504, 316] on li "Re: [4699099] - Vergeet je bestelling niet af te ronden" at bounding box center [535, 326] width 1019 height 20
click at [504, 326] on div "Close tab" at bounding box center [535, 331] width 1019 height 10
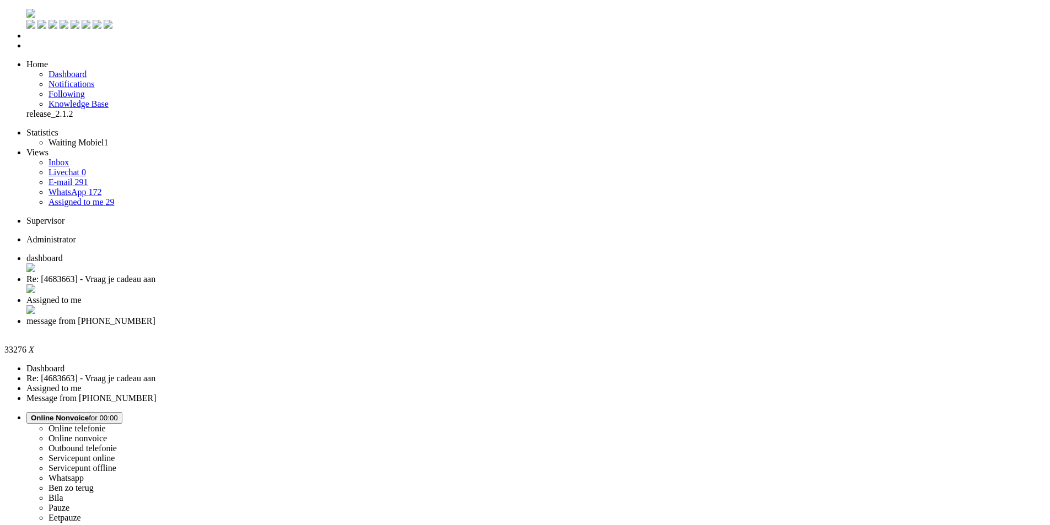
click at [506, 326] on div "Close tab" at bounding box center [535, 331] width 1019 height 10
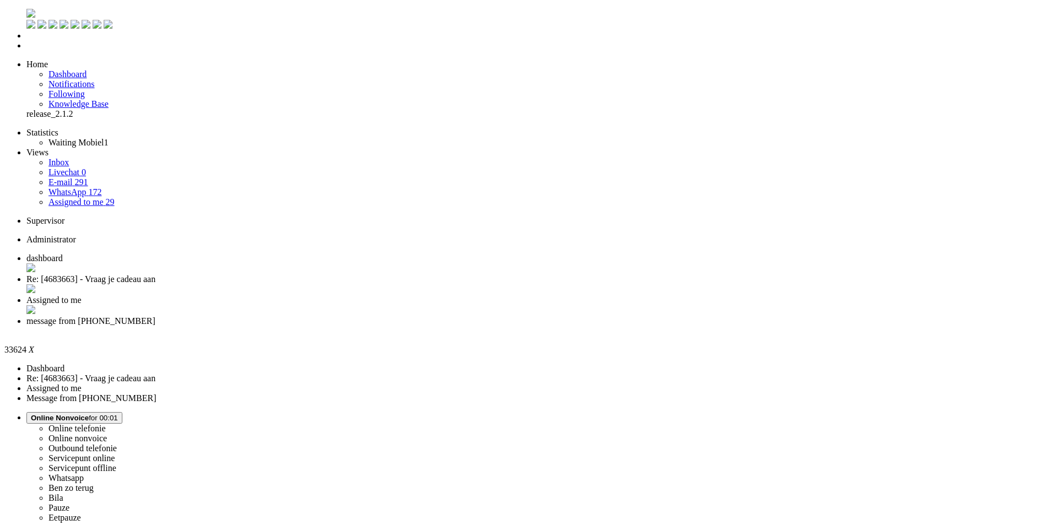
click at [505, 326] on div "Close tab" at bounding box center [535, 331] width 1019 height 10
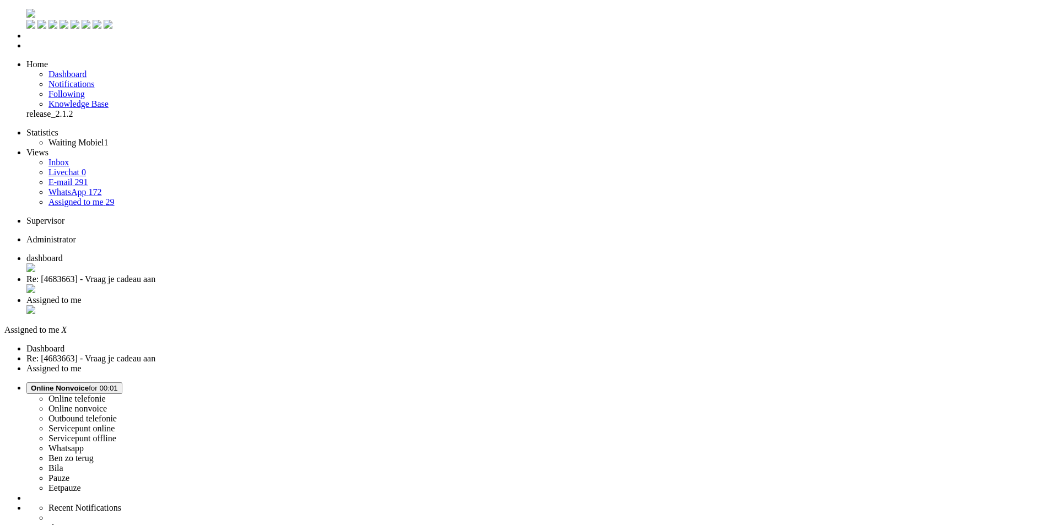
drag, startPoint x: 179, startPoint y: 424, endPoint x: 268, endPoint y: 50, distance: 384.8
click at [320, 284] on div "Close tab" at bounding box center [535, 289] width 1019 height 11
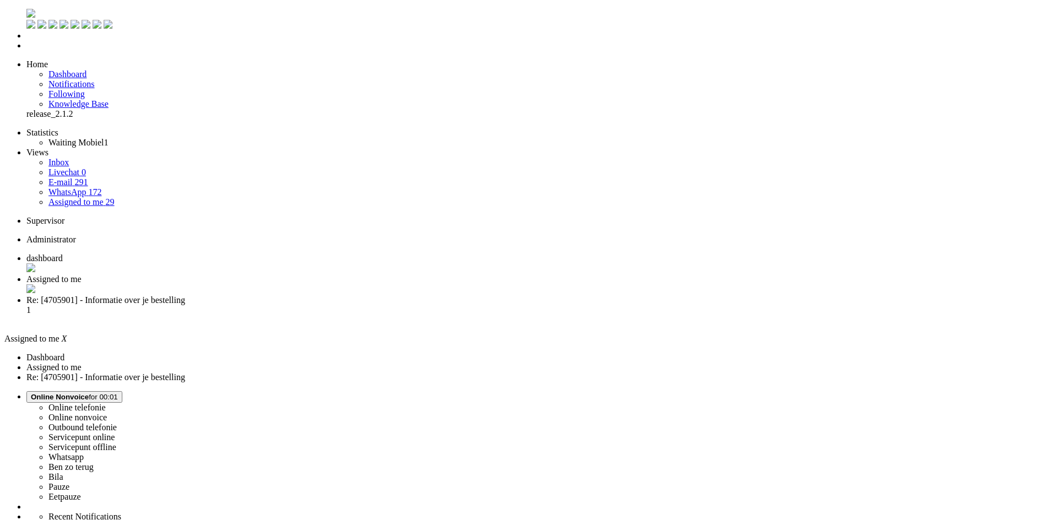
click at [320, 284] on div "Close tab" at bounding box center [539, 289] width 1027 height 11
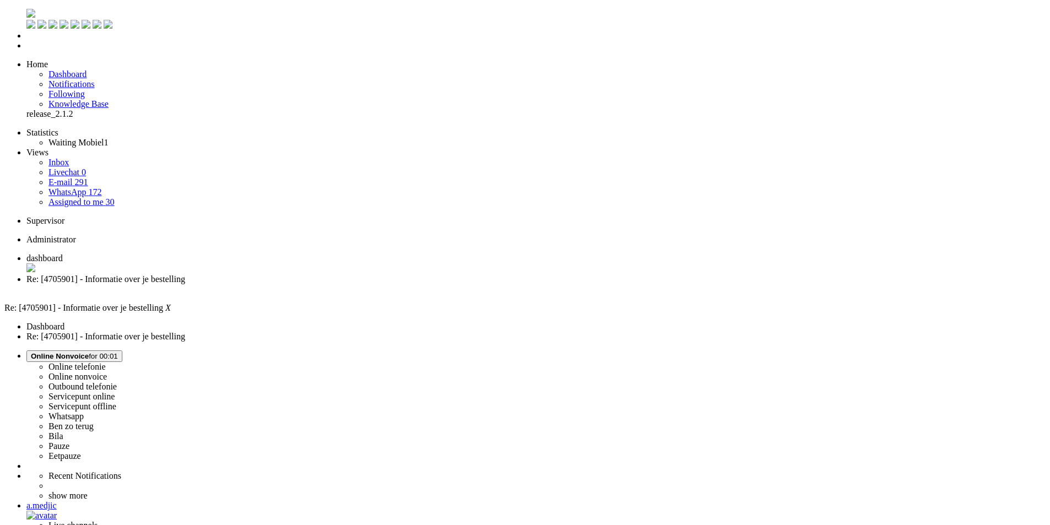
click at [93, 187] on link "WhatsApp 173" at bounding box center [74, 191] width 53 height 9
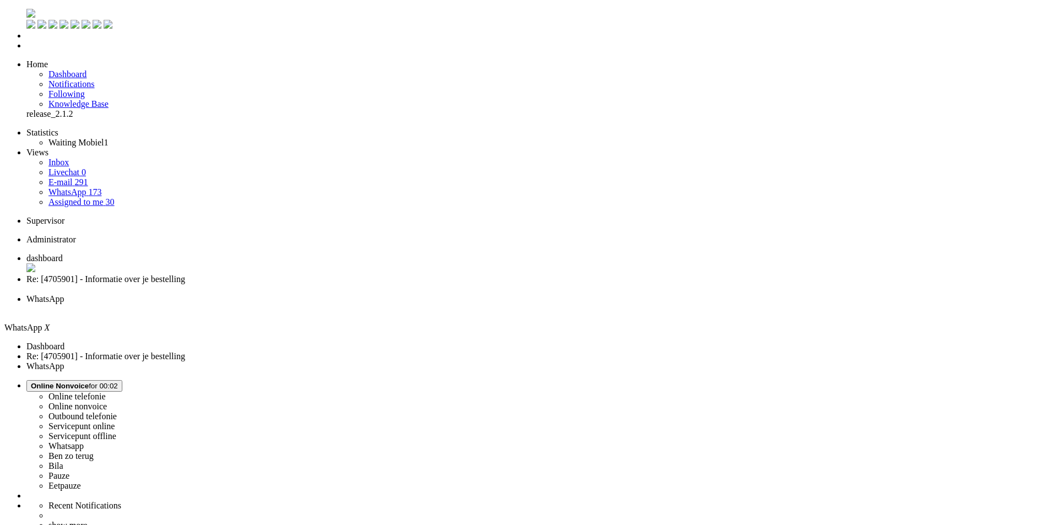
click at [97, 197] on link "Assigned to me 30" at bounding box center [81, 201] width 66 height 9
type input "2"
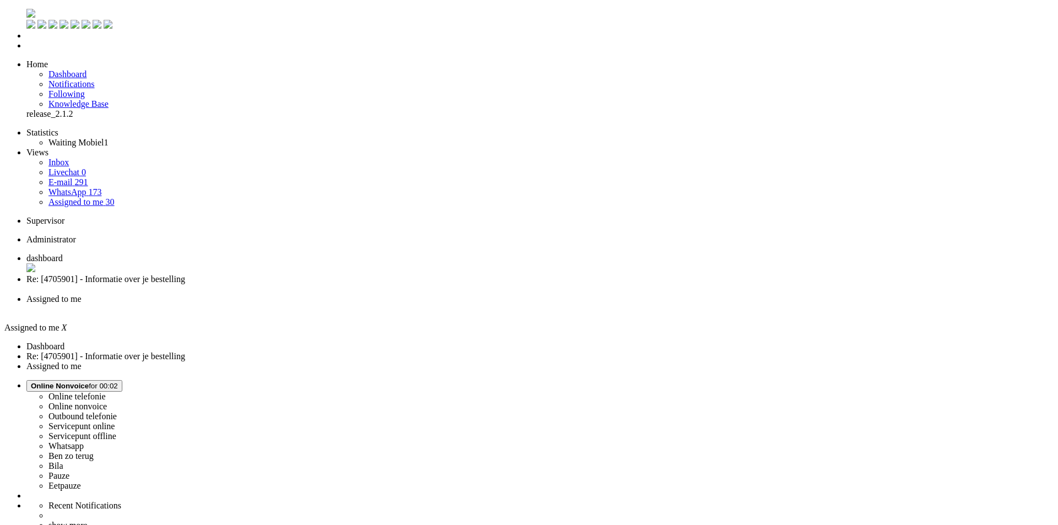
type input "1"
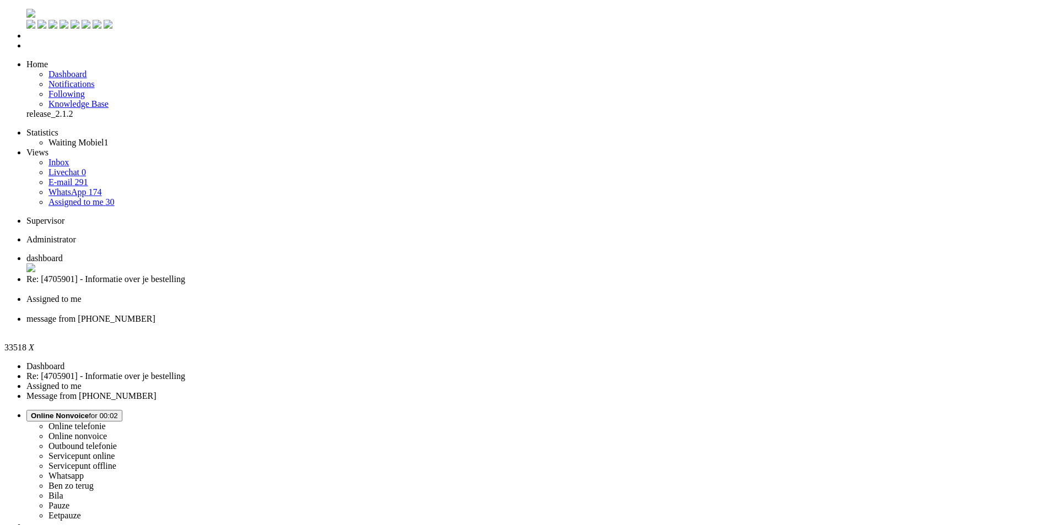
drag, startPoint x: 66, startPoint y: 1981, endPoint x: -73, endPoint y: 1968, distance: 139.5
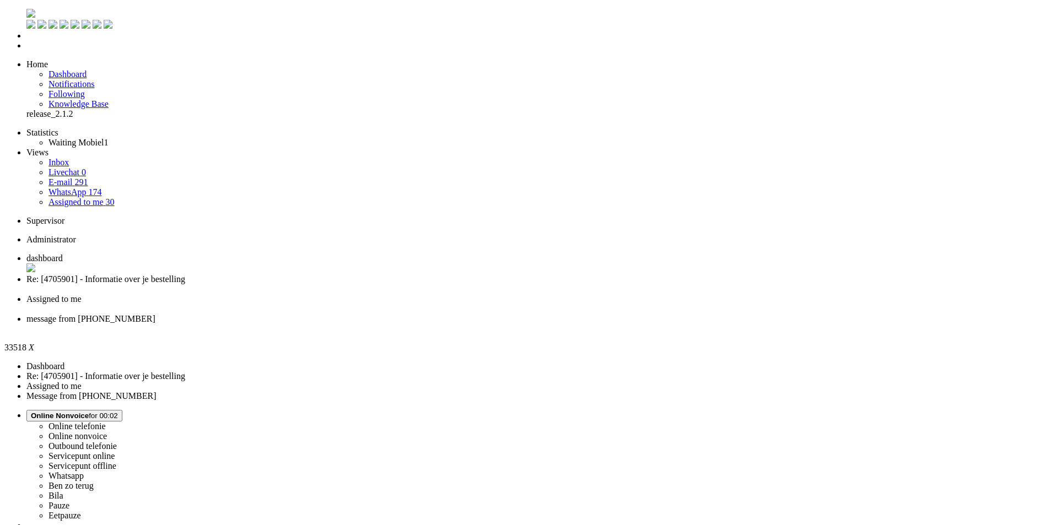
click at [503, 324] on div "Close tab" at bounding box center [535, 329] width 1019 height 10
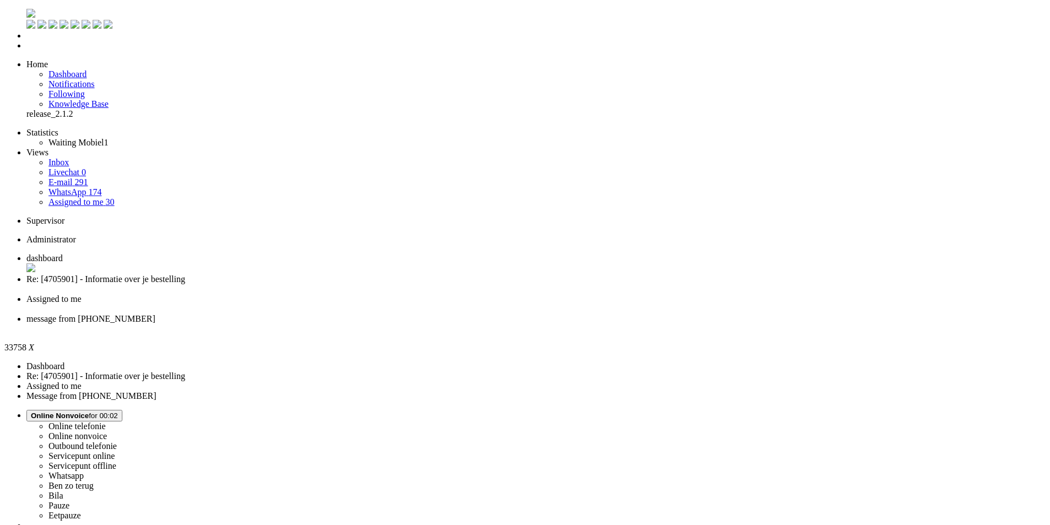
drag, startPoint x: 892, startPoint y: 230, endPoint x: 287, endPoint y: 8, distance: 644.2
click at [509, 324] on div "Close tab" at bounding box center [535, 329] width 1019 height 10
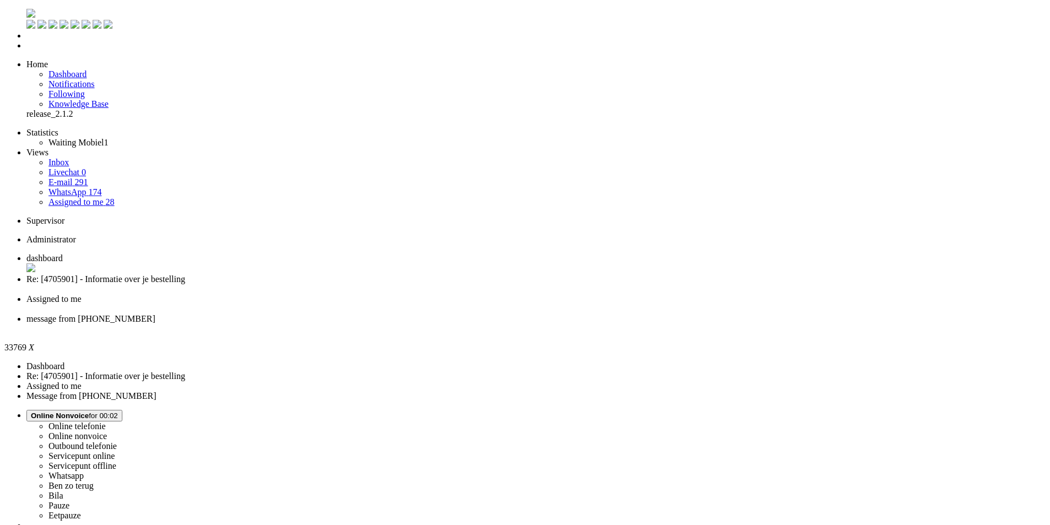
click at [510, 316] on li "message from [PHONE_NUMBER]" at bounding box center [535, 326] width 1019 height 21
click at [508, 326] on div "Close tab" at bounding box center [535, 331] width 1019 height 11
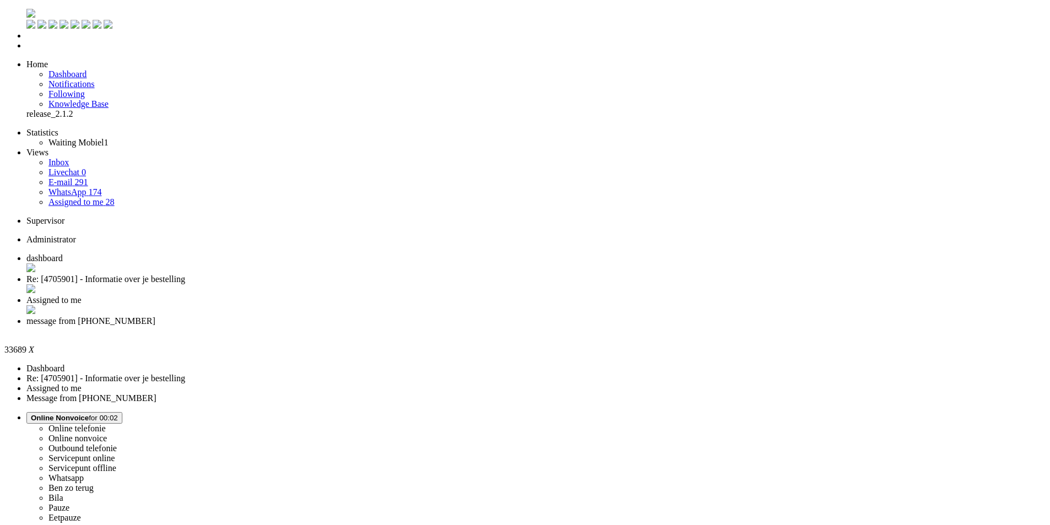
click at [503, 326] on div "Close tab" at bounding box center [535, 331] width 1019 height 10
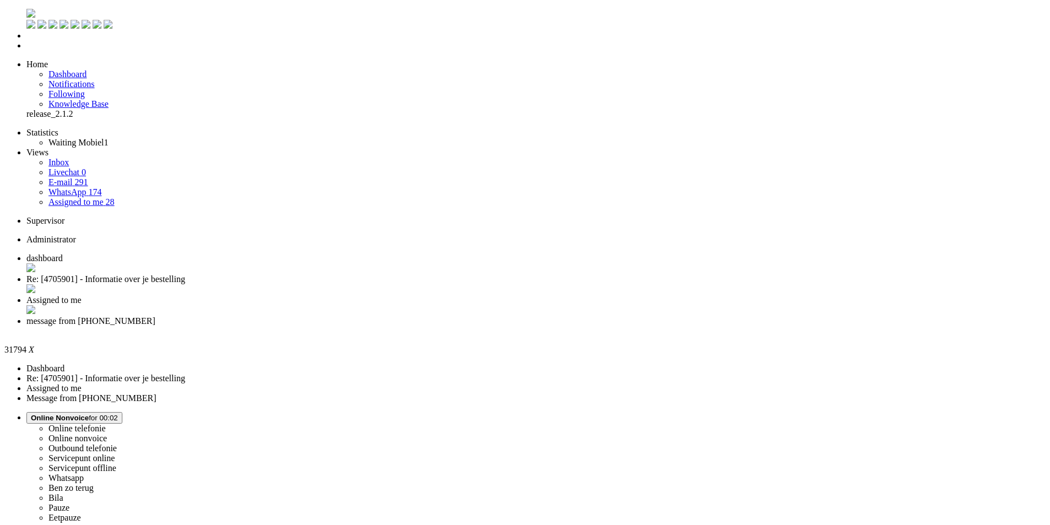
click at [511, 316] on li "message from [PHONE_NUMBER]" at bounding box center [535, 326] width 1019 height 20
click at [504, 326] on div "Close tab" at bounding box center [535, 331] width 1019 height 10
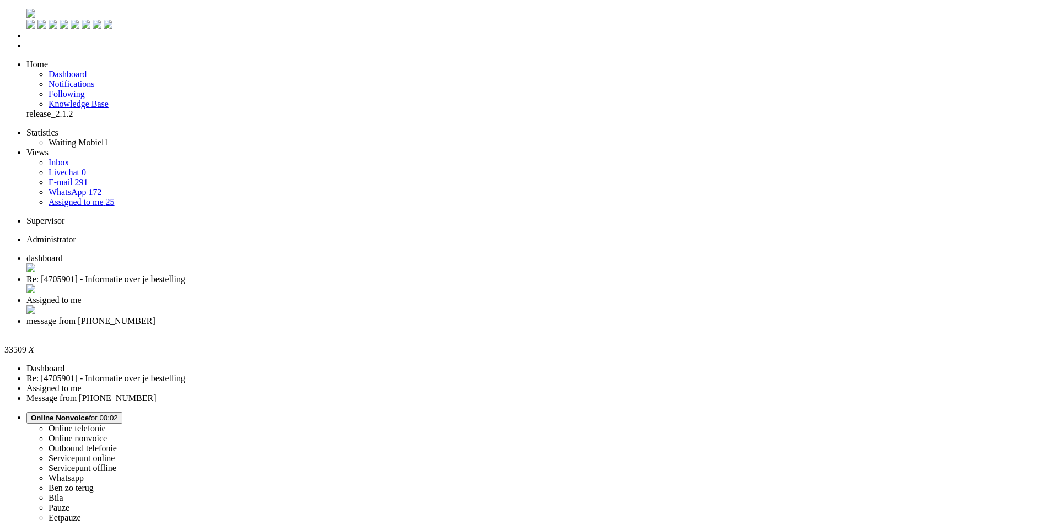
click at [506, 326] on div "Close tab" at bounding box center [535, 331] width 1019 height 10
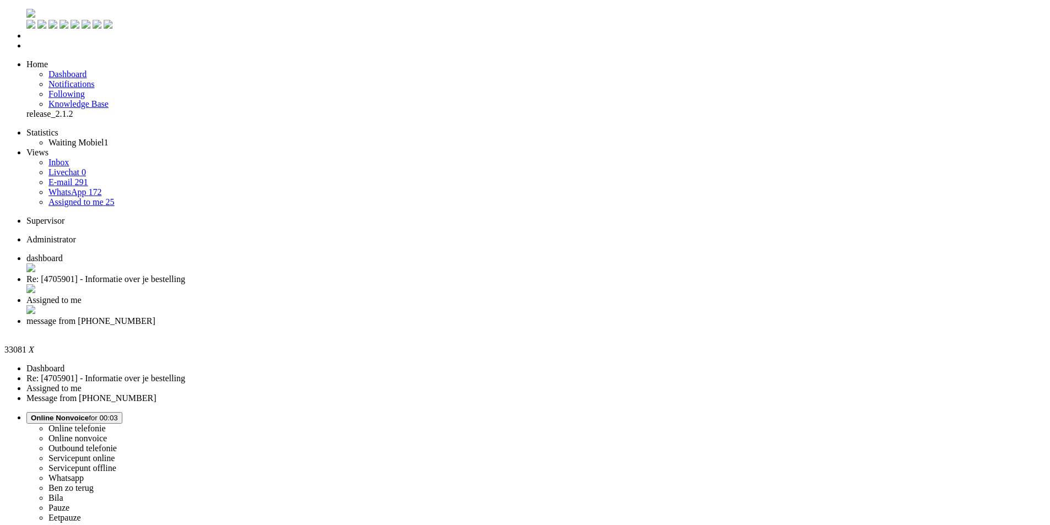
click at [506, 326] on div "Close tab" at bounding box center [535, 331] width 1019 height 10
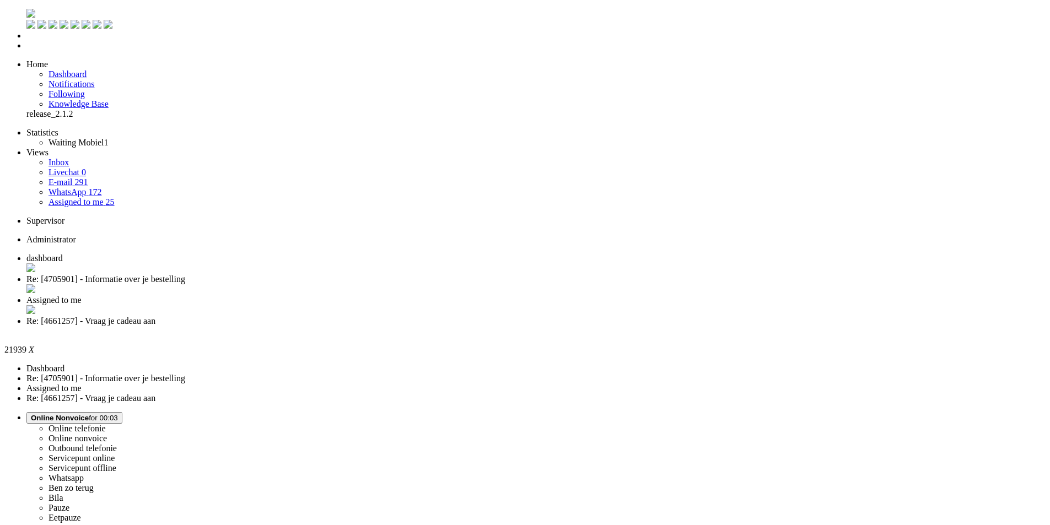
click at [505, 326] on div "Close tab" at bounding box center [535, 331] width 1019 height 10
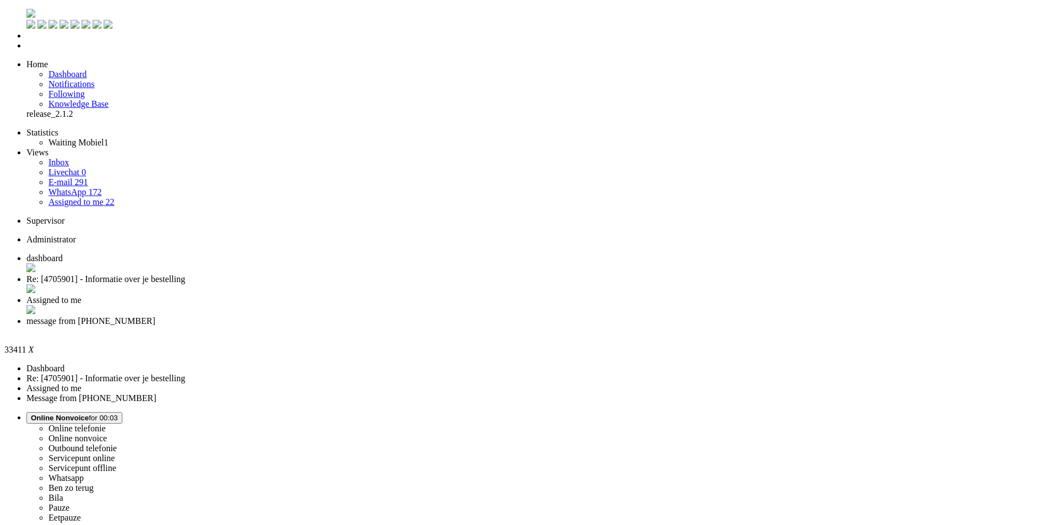
click at [504, 326] on div "Close tab" at bounding box center [535, 331] width 1019 height 10
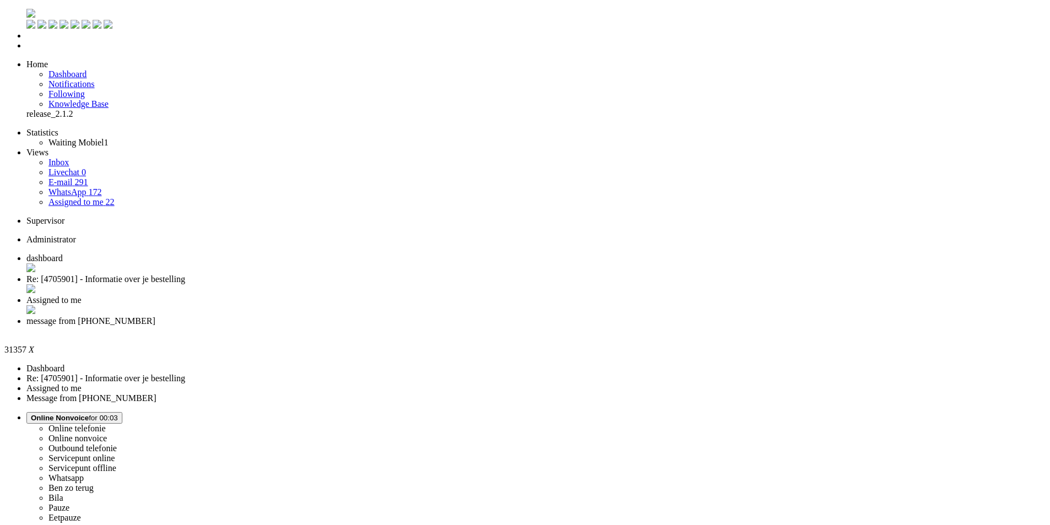
click at [508, 326] on div "Close tab" at bounding box center [535, 331] width 1019 height 10
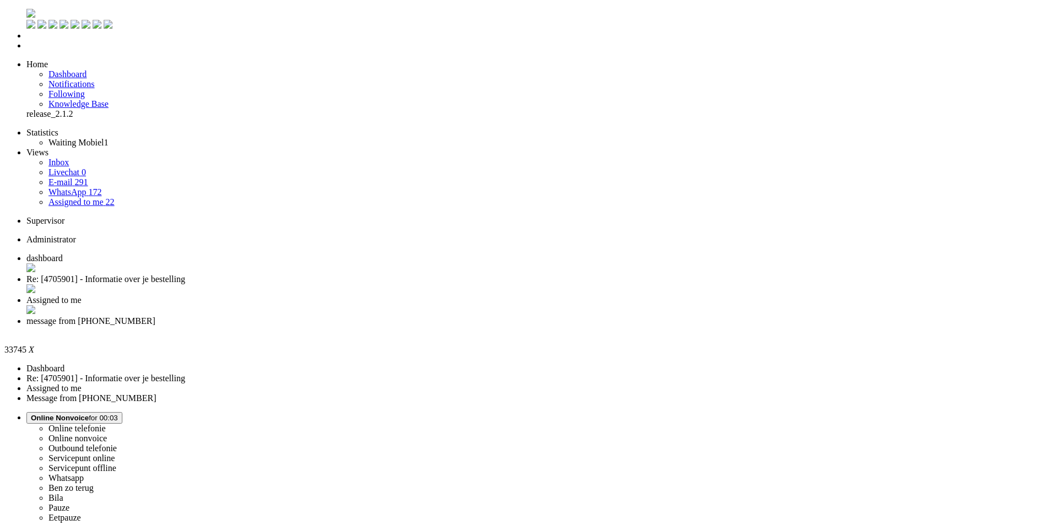
click at [508, 326] on div "Close tab" at bounding box center [535, 331] width 1019 height 10
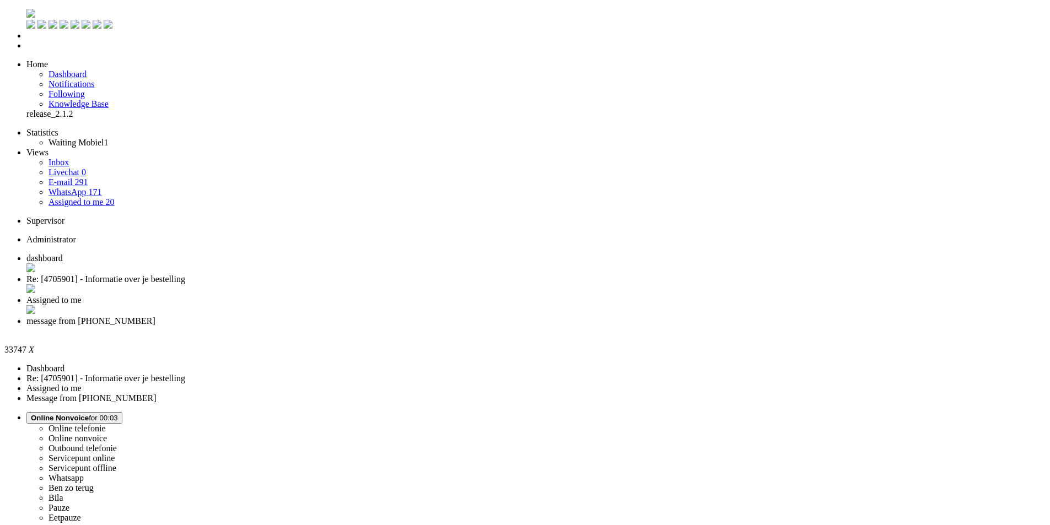
click at [507, 326] on div "Close tab" at bounding box center [535, 331] width 1019 height 10
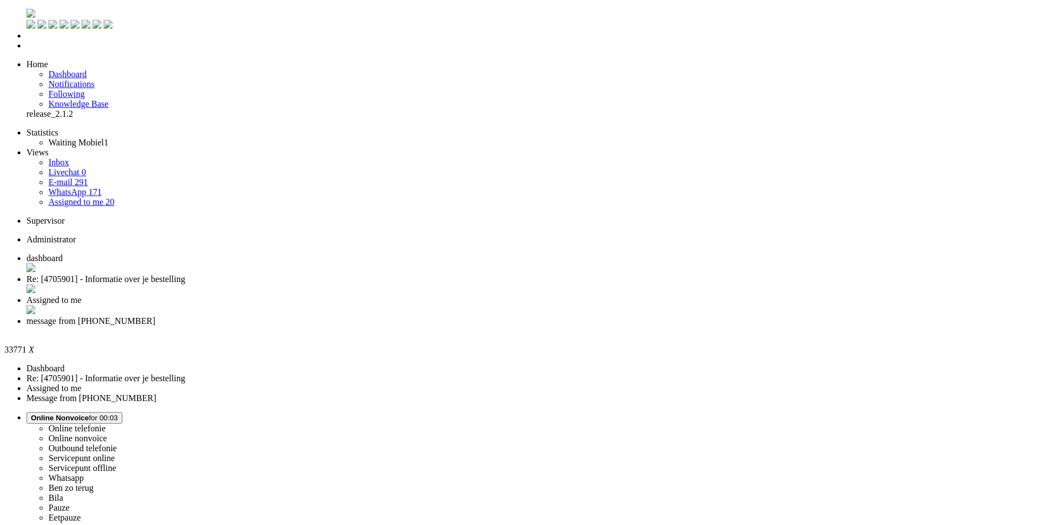
click at [506, 326] on div "Close tab" at bounding box center [535, 331] width 1019 height 10
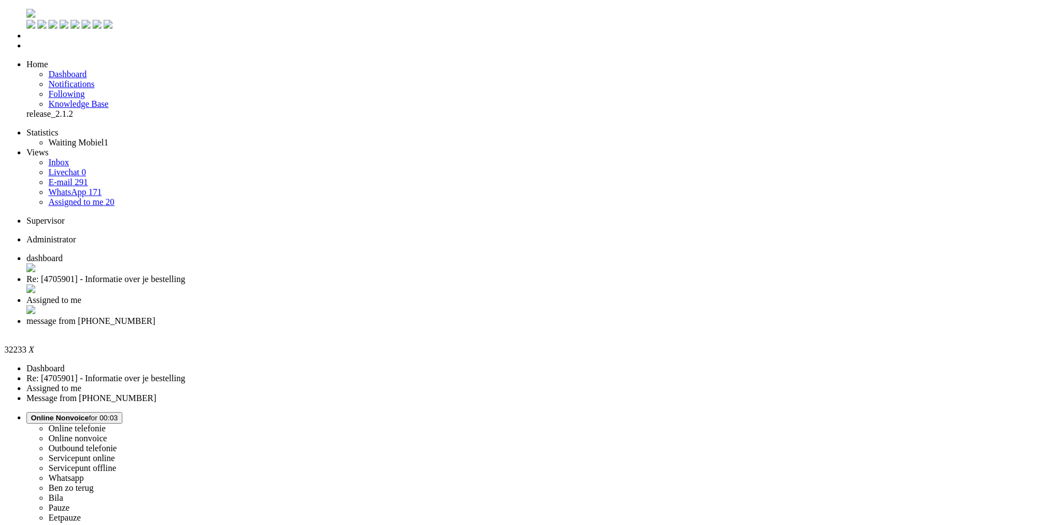
drag, startPoint x: 233, startPoint y: 134, endPoint x: 244, endPoint y: 130, distance: 11.7
click at [506, 316] on li "message from [PHONE_NUMBER]" at bounding box center [535, 326] width 1019 height 20
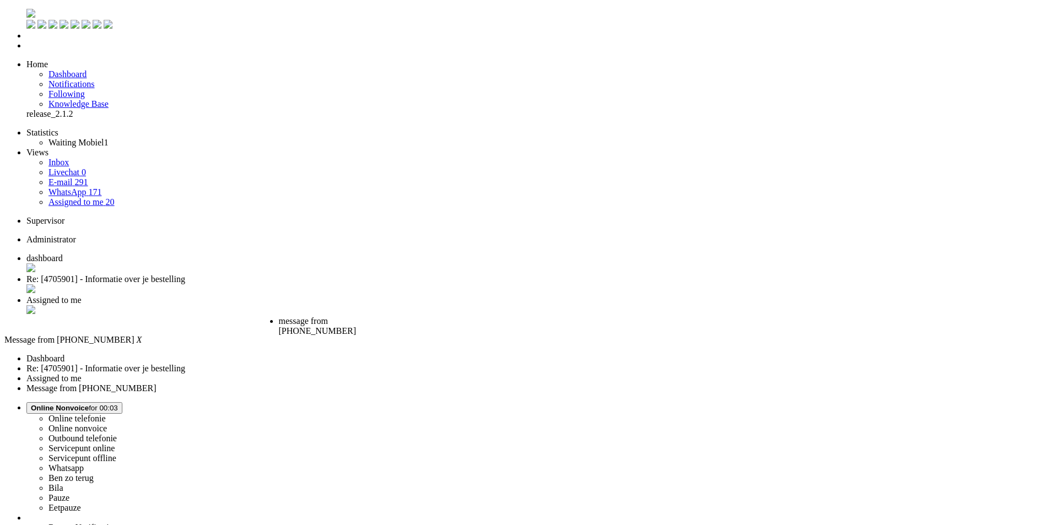
click at [370, 336] on div "Close tab" at bounding box center [324, 341] width 91 height 10
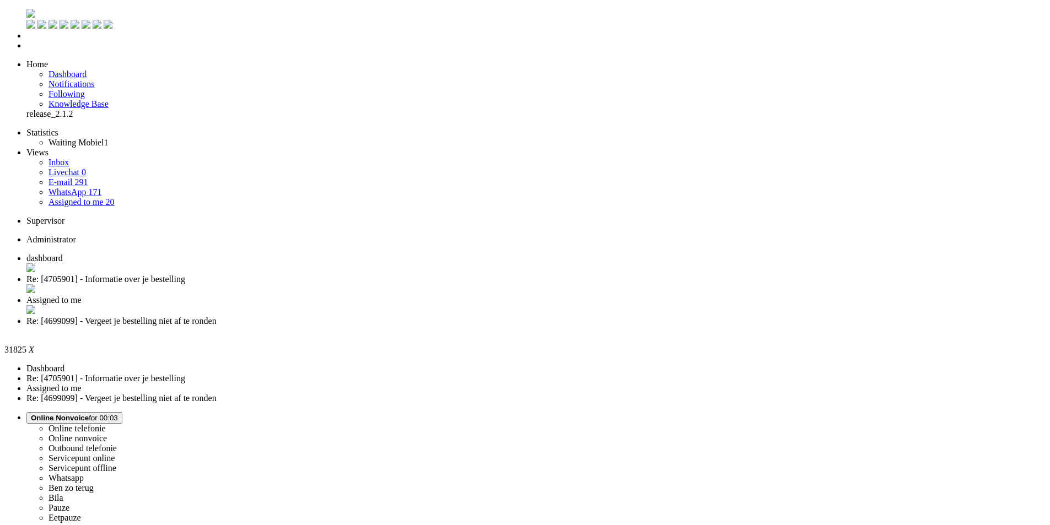
click at [871, 412] on li "Online telefonie Online nonvoice Outbound telefonie Servicepunt online Servicep…" at bounding box center [535, 467] width 1019 height 111
click at [884, 412] on li "Online telefonie Online nonvoice Outbound telefonie Servicepunt online Servicep…" at bounding box center [535, 467] width 1019 height 111
click at [889, 412] on li "Online telefonie Online nonvoice Outbound telefonie Servicepunt online Servicep…" at bounding box center [535, 467] width 1019 height 111
click at [89, 414] on span "Online Nonvoice" at bounding box center [60, 418] width 58 height 8
click at [81, 513] on label "Eetpauze" at bounding box center [64, 517] width 33 height 9
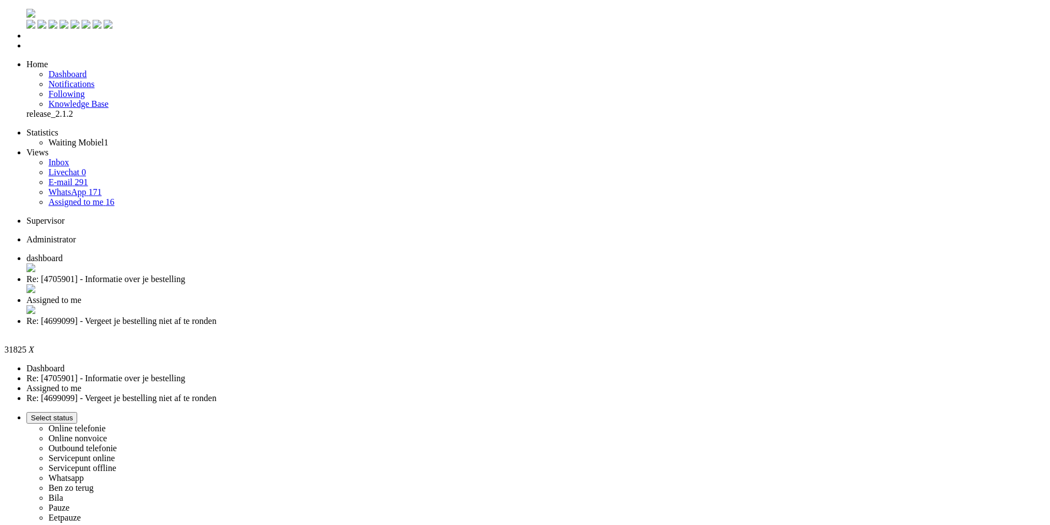
click at [504, 326] on div "Close tab" at bounding box center [535, 331] width 1019 height 10
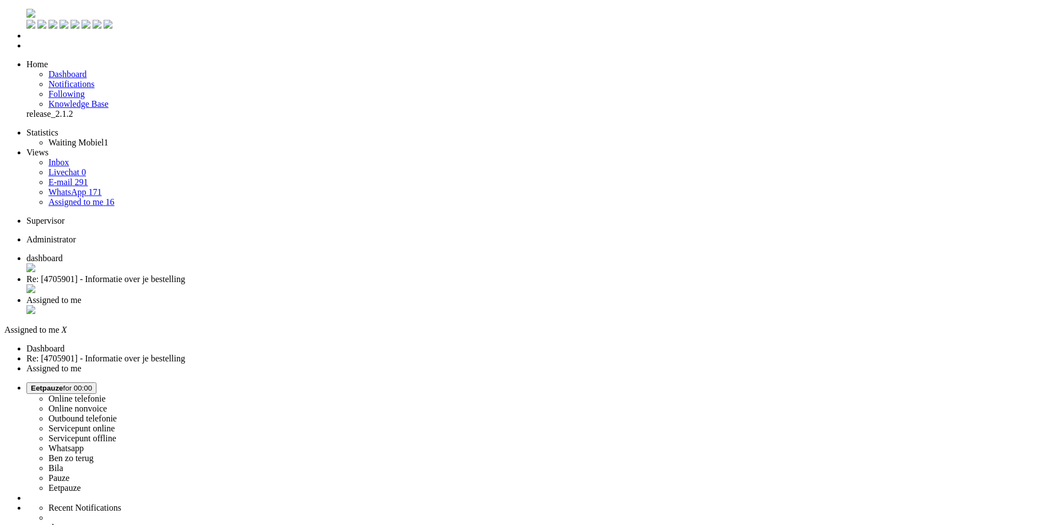
click at [0, 0] on icon at bounding box center [0, 0] width 0 height 0
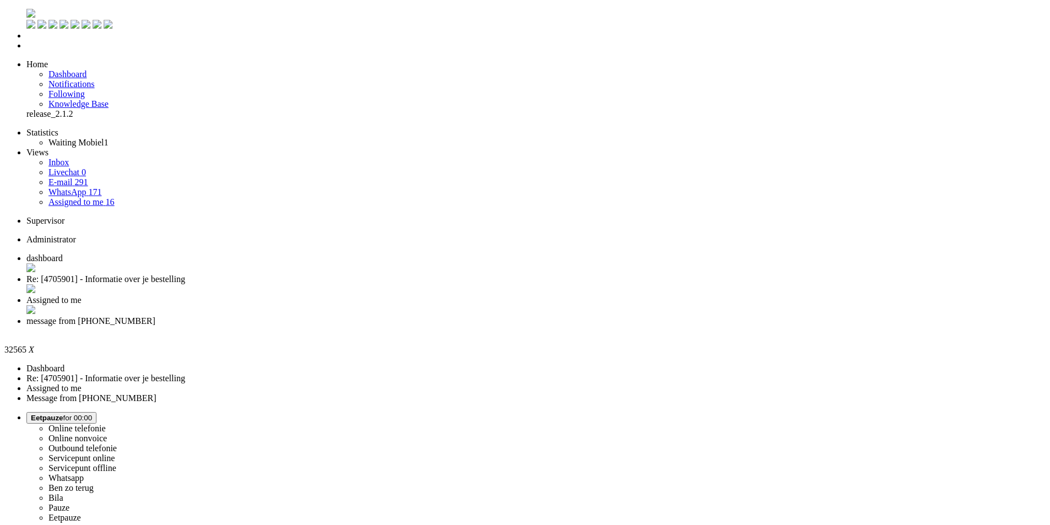
type input "annul"
drag, startPoint x: 71, startPoint y: 2000, endPoint x: 363, endPoint y: 1996, distance: 292.1
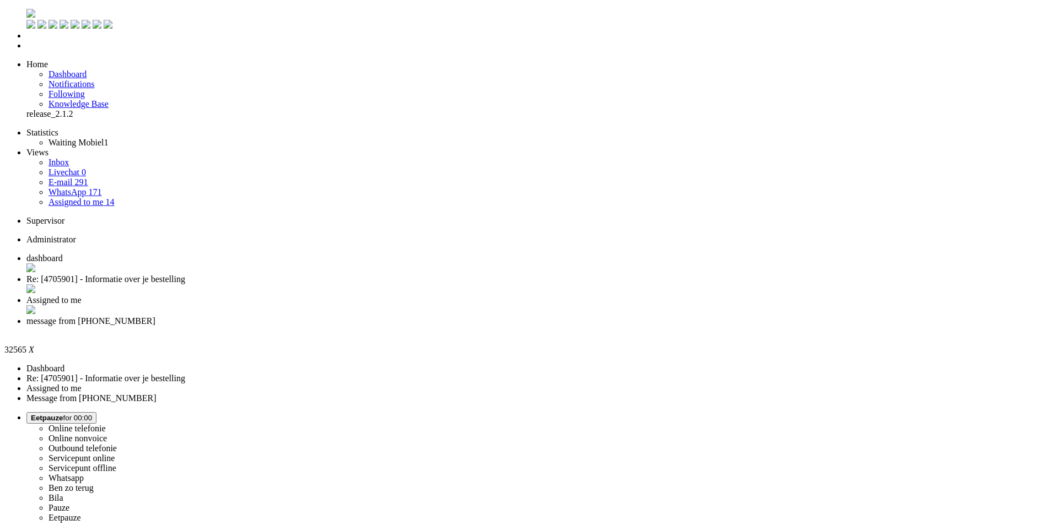
click at [504, 326] on div "Close tab" at bounding box center [535, 331] width 1019 height 10
